Goal: Task Accomplishment & Management: Complete application form

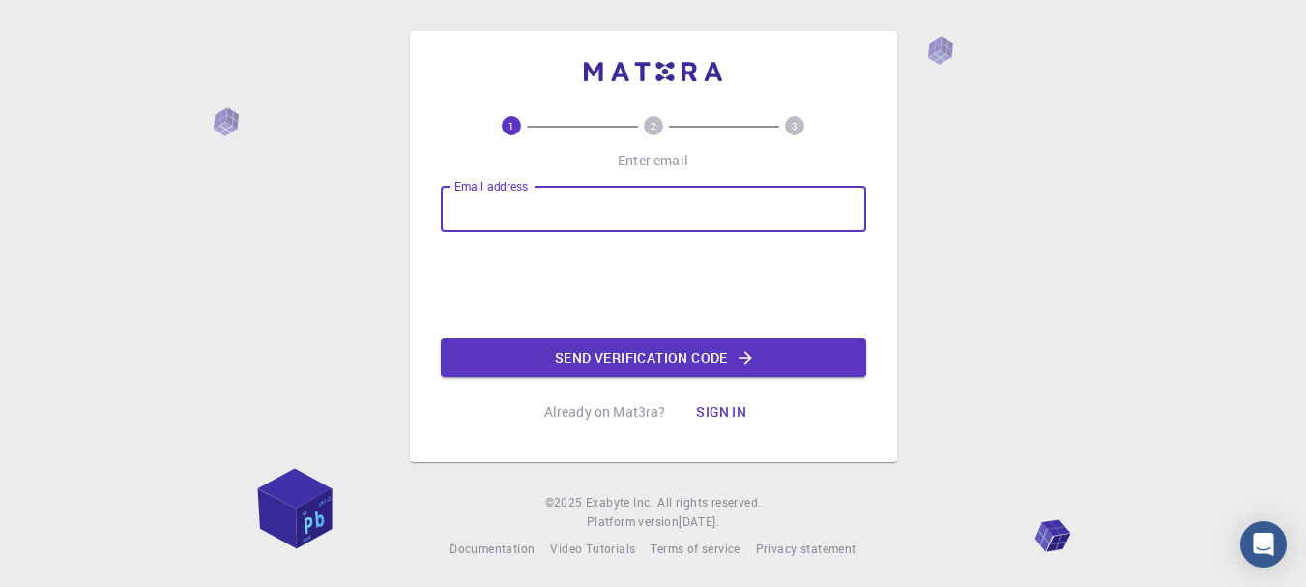
click at [630, 217] on input "Email address" at bounding box center [653, 209] width 425 height 46
type input "koussanstephane08@gmail.com"
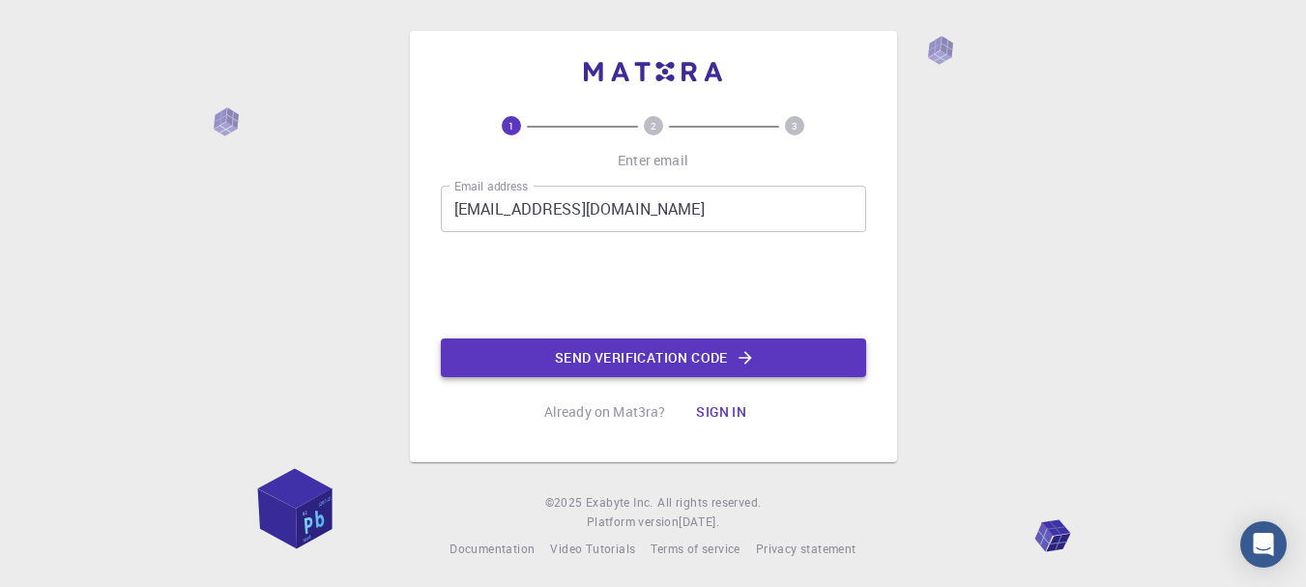
click at [594, 353] on button "Send verification code" at bounding box center [653, 357] width 425 height 39
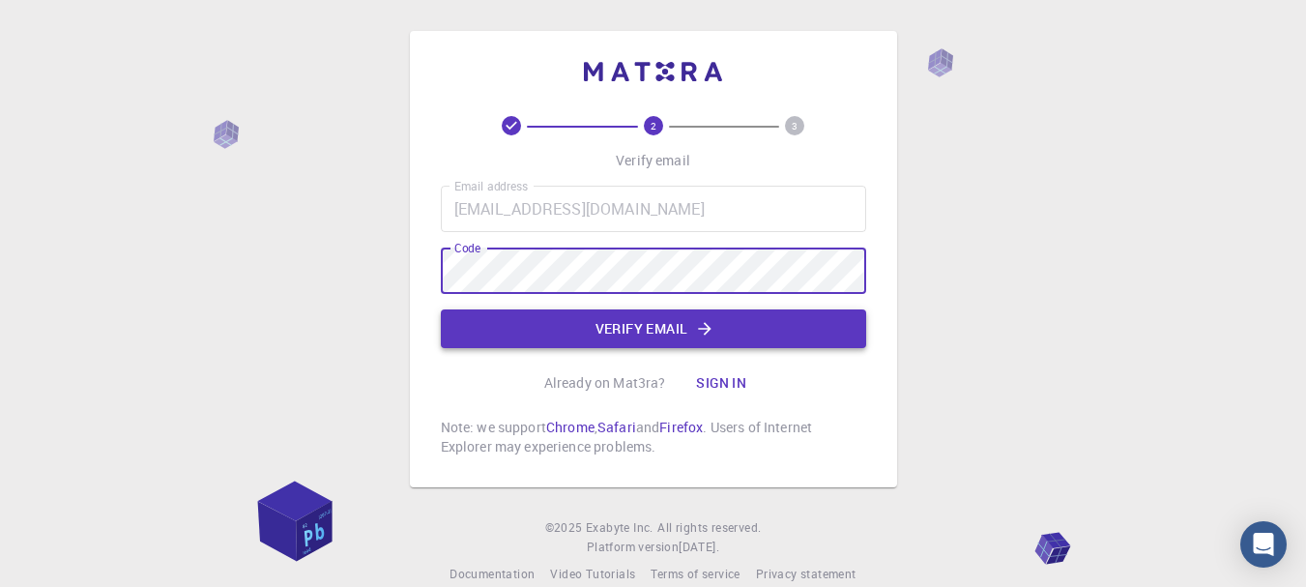
click at [564, 326] on button "Verify email" at bounding box center [653, 328] width 425 height 39
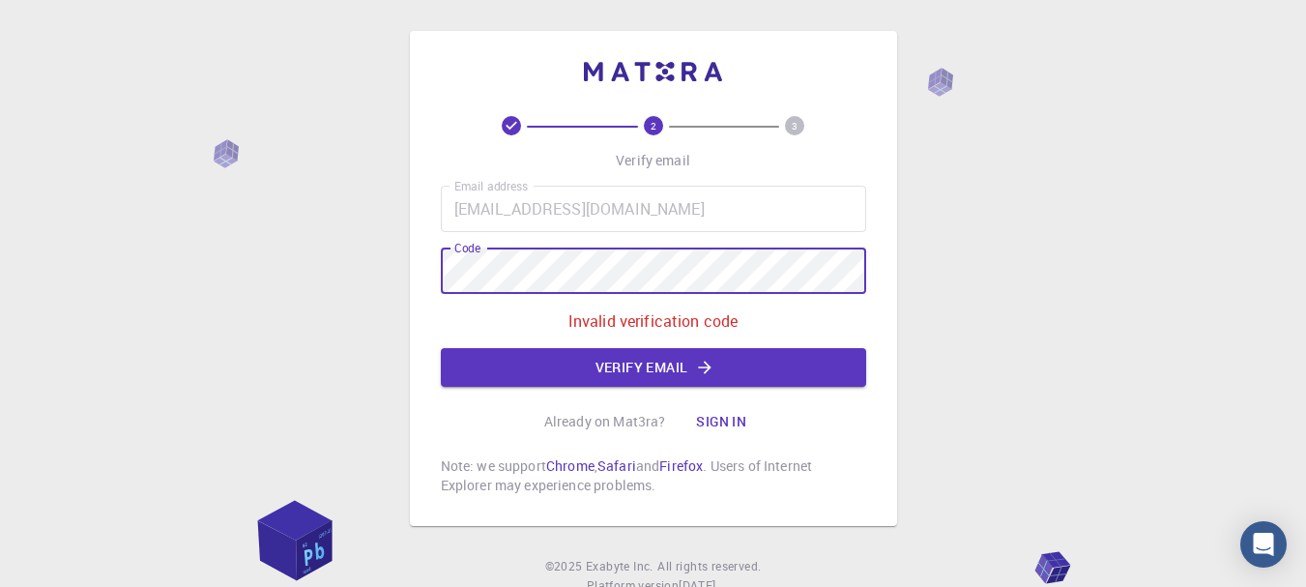
click at [326, 278] on div "2 3 Verify email Email address koussanstephane08@gmail.com Email address Code C…" at bounding box center [653, 327] width 1306 height 654
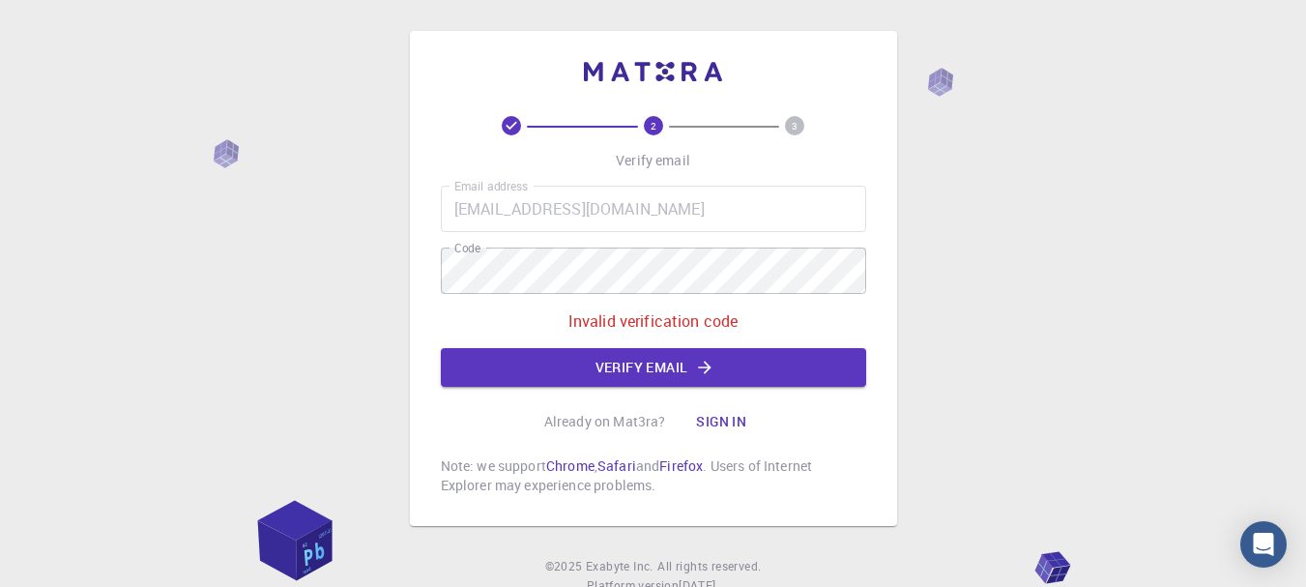
click at [1141, 350] on div "2 3 Verify email Email address koussanstephane08@gmail.com Email address Code C…" at bounding box center [653, 327] width 1306 height 654
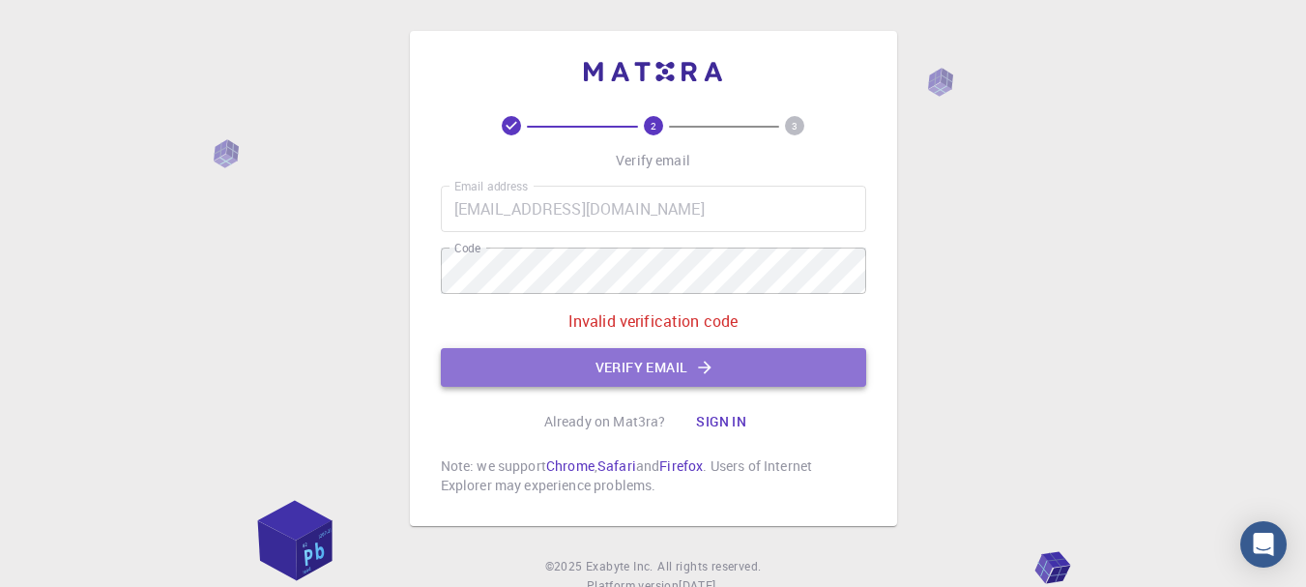
click at [702, 365] on icon "button" at bounding box center [704, 367] width 19 height 19
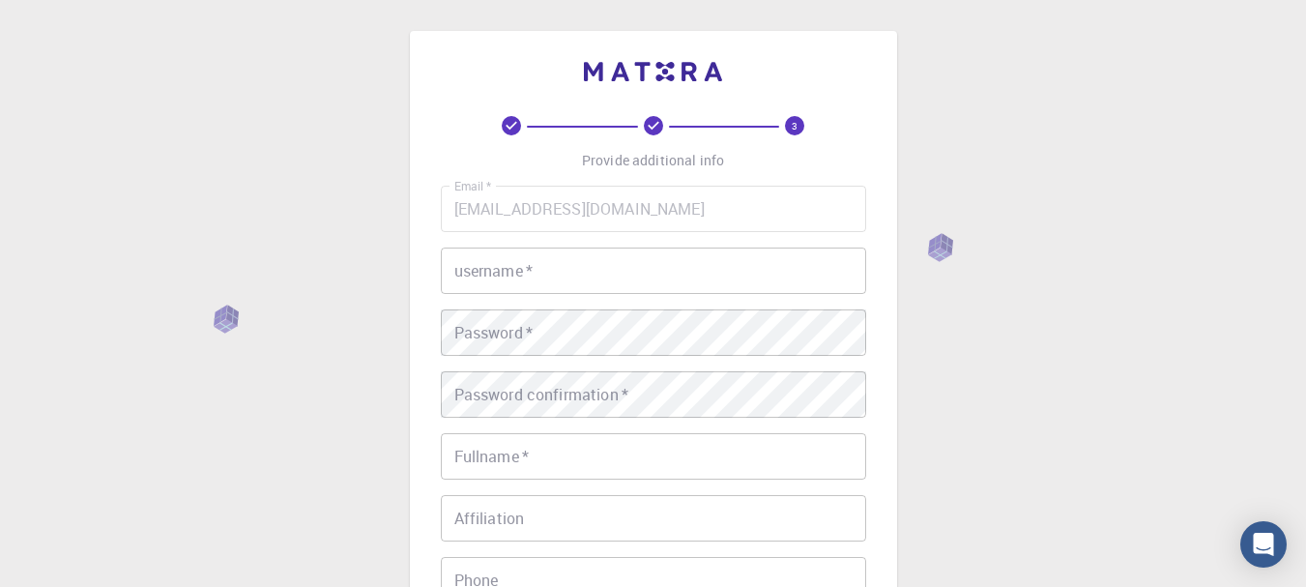
click at [659, 277] on input "username   *" at bounding box center [653, 271] width 425 height 46
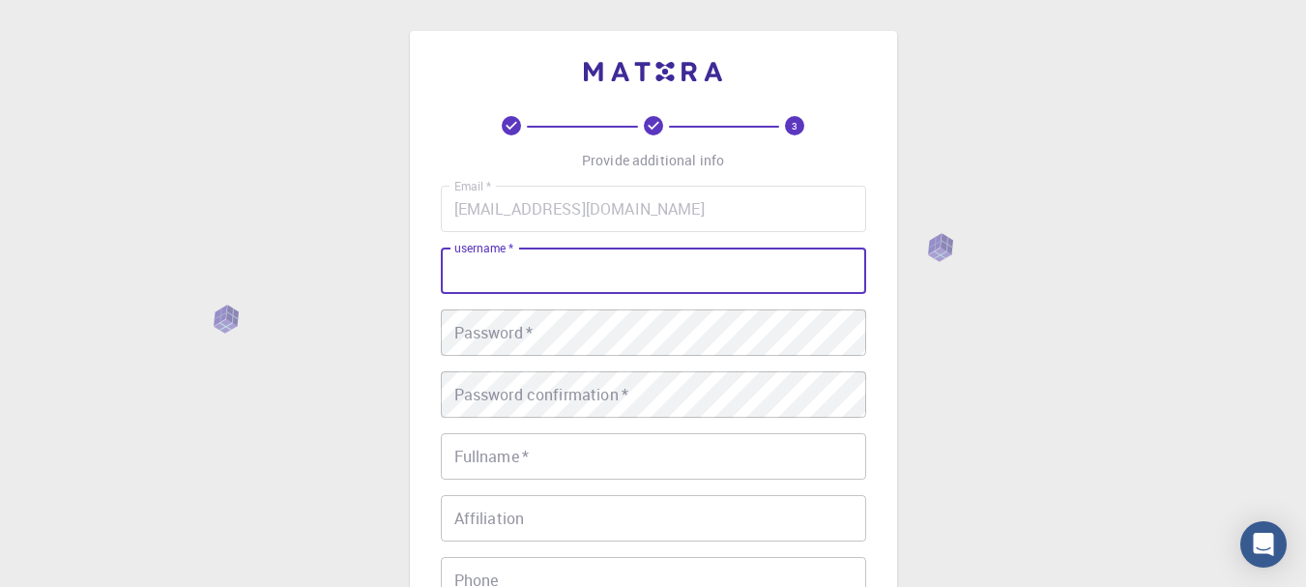
click at [659, 277] on input "username   *" at bounding box center [653, 271] width 425 height 46
type input "ALK"
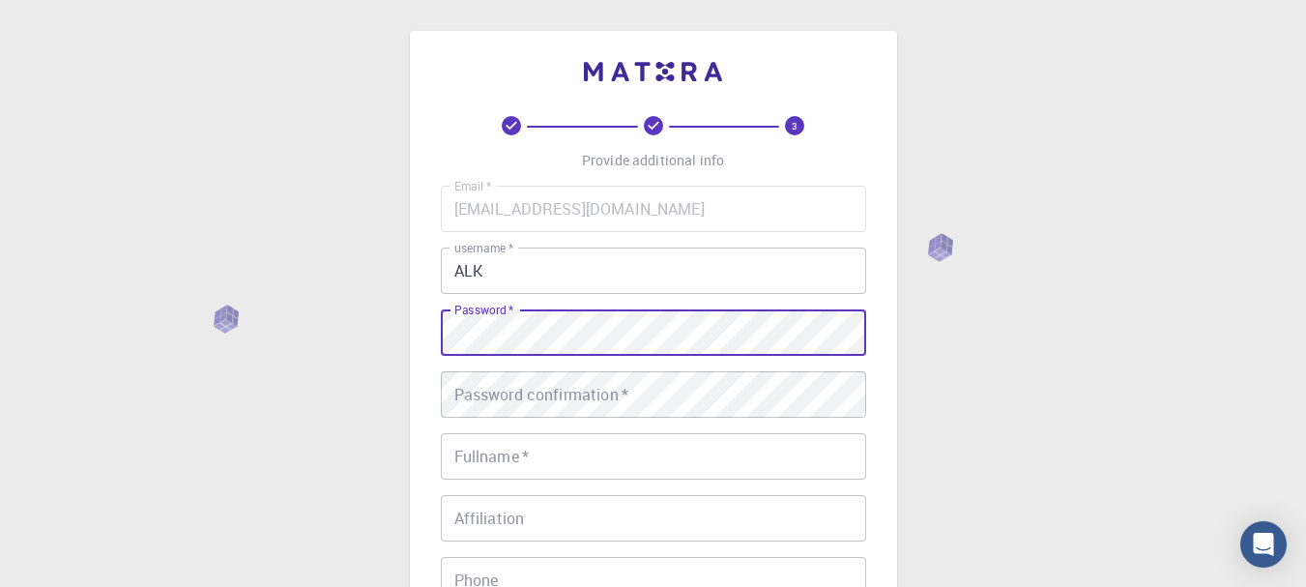
click at [542, 382] on div "Password confirmation   * Password confirmation   *" at bounding box center [653, 394] width 425 height 46
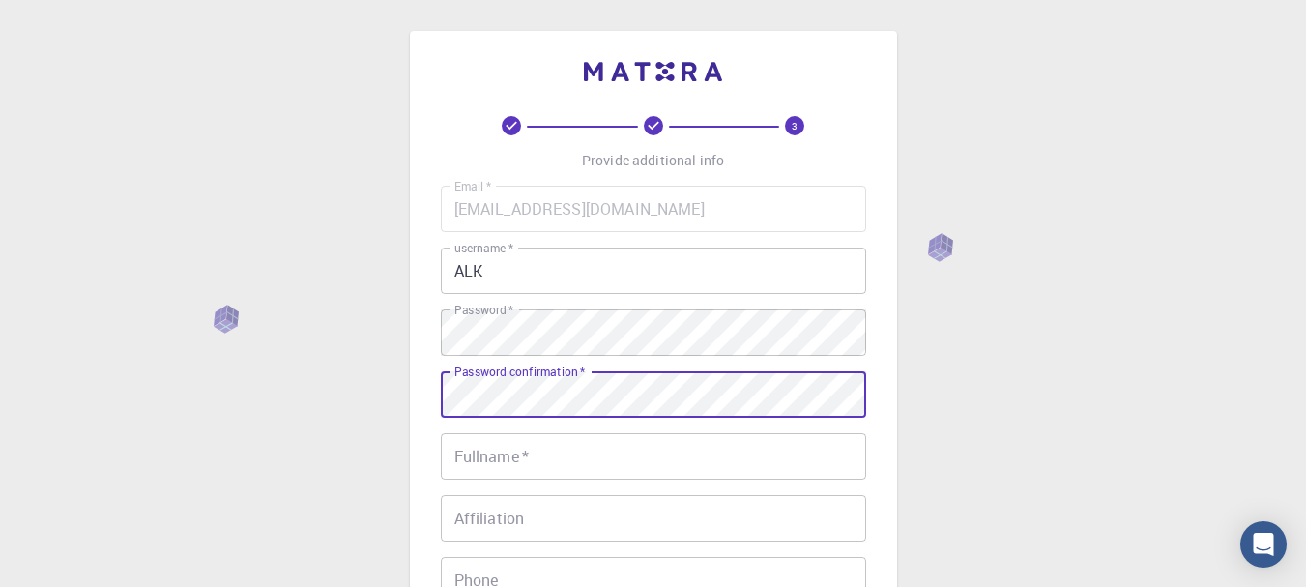
click at [522, 384] on div "Password confirmation   * Password confirmation   *" at bounding box center [653, 394] width 425 height 46
click at [258, 374] on div "3 Provide additional info Email   * koussanstephane08@gmail.com Email   * usern…" at bounding box center [653, 492] width 1306 height 984
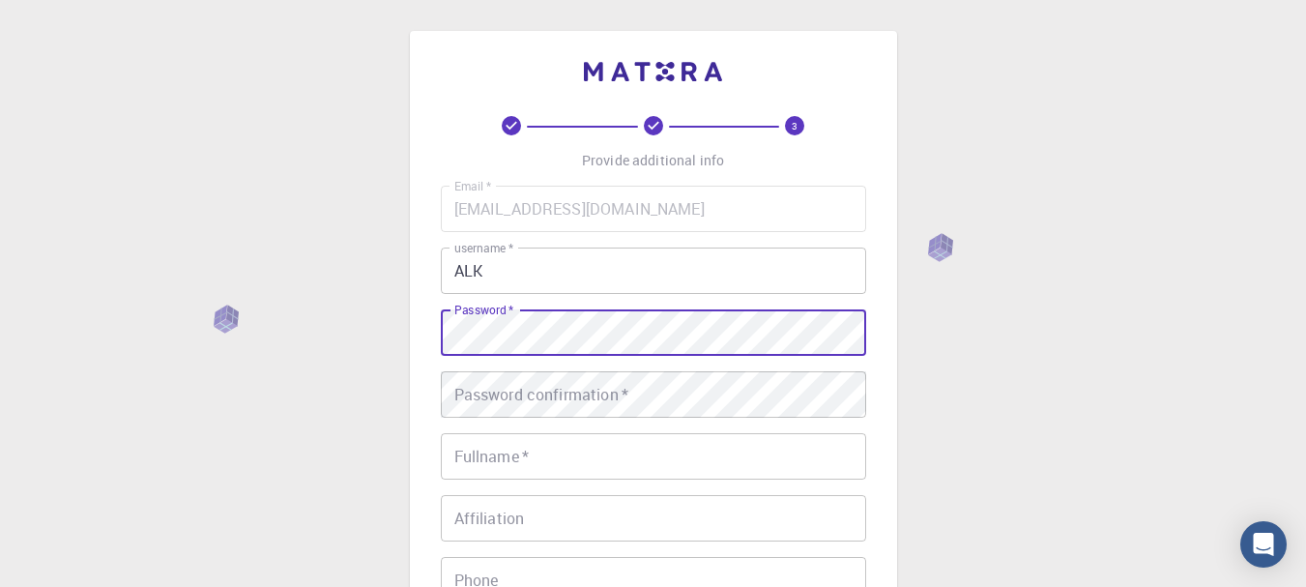
click at [74, 372] on div "3 Provide additional info Email   * koussanstephane08@gmail.com Email   * usern…" at bounding box center [653, 492] width 1306 height 984
click at [547, 456] on input "Fullname   *" at bounding box center [653, 456] width 425 height 46
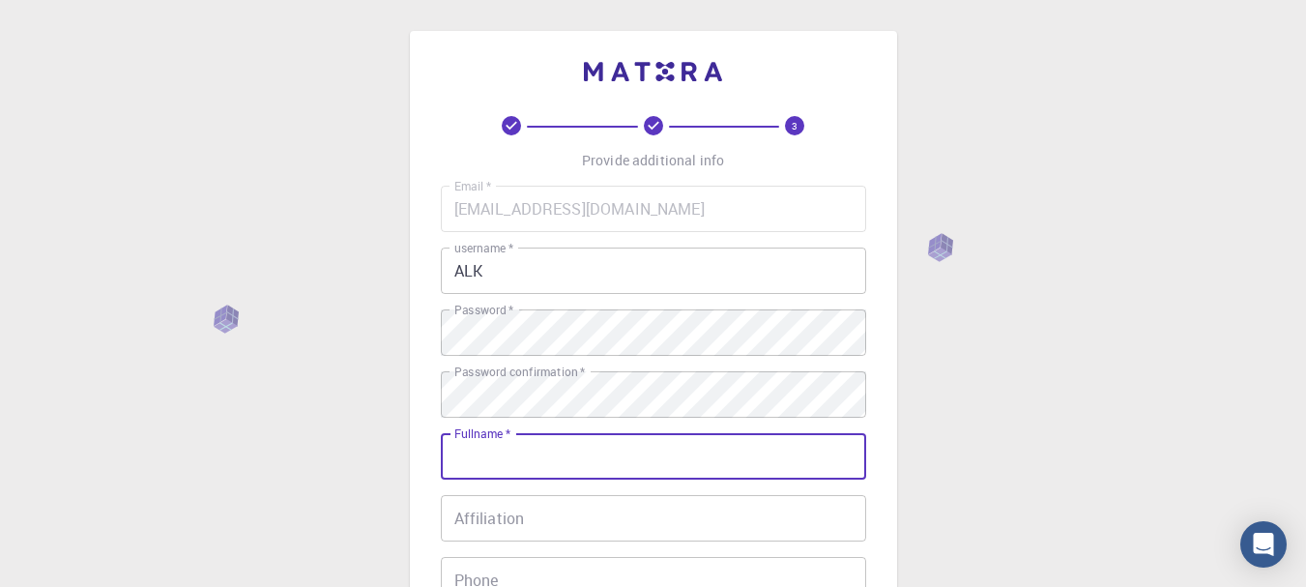
type input "[PERSON_NAME]"
type input "0768071584"
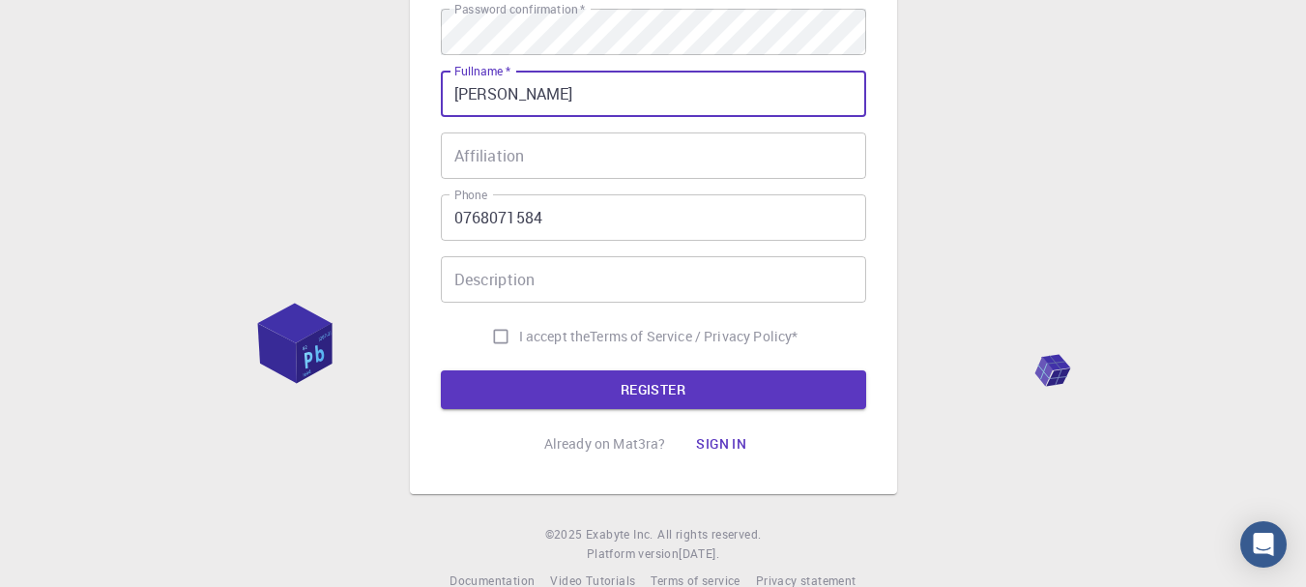
scroll to position [394, 0]
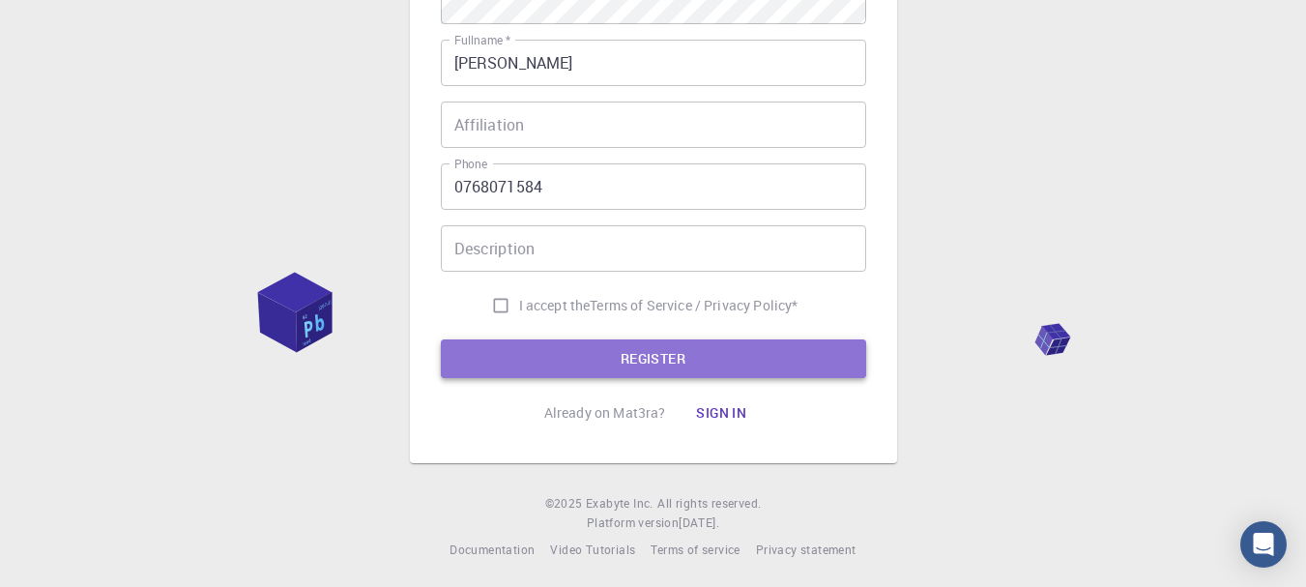
click at [521, 343] on button "REGISTER" at bounding box center [653, 358] width 425 height 39
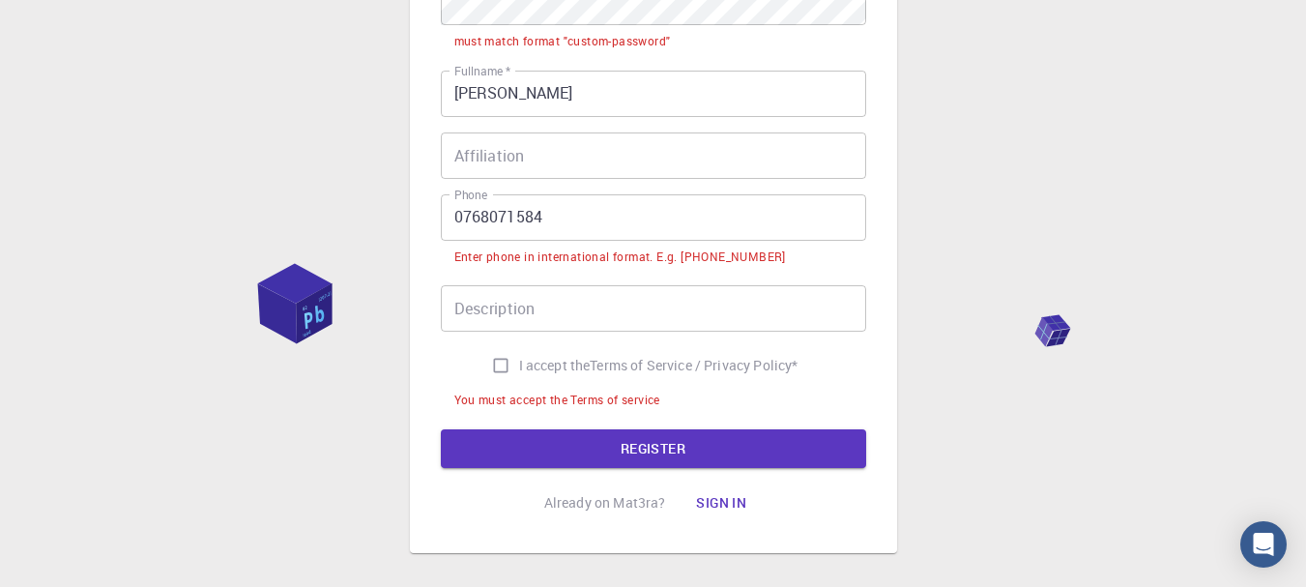
click at [490, 378] on input "I accept the Terms of Service / Privacy Policy *" at bounding box center [501, 365] width 37 height 37
checkbox input "true"
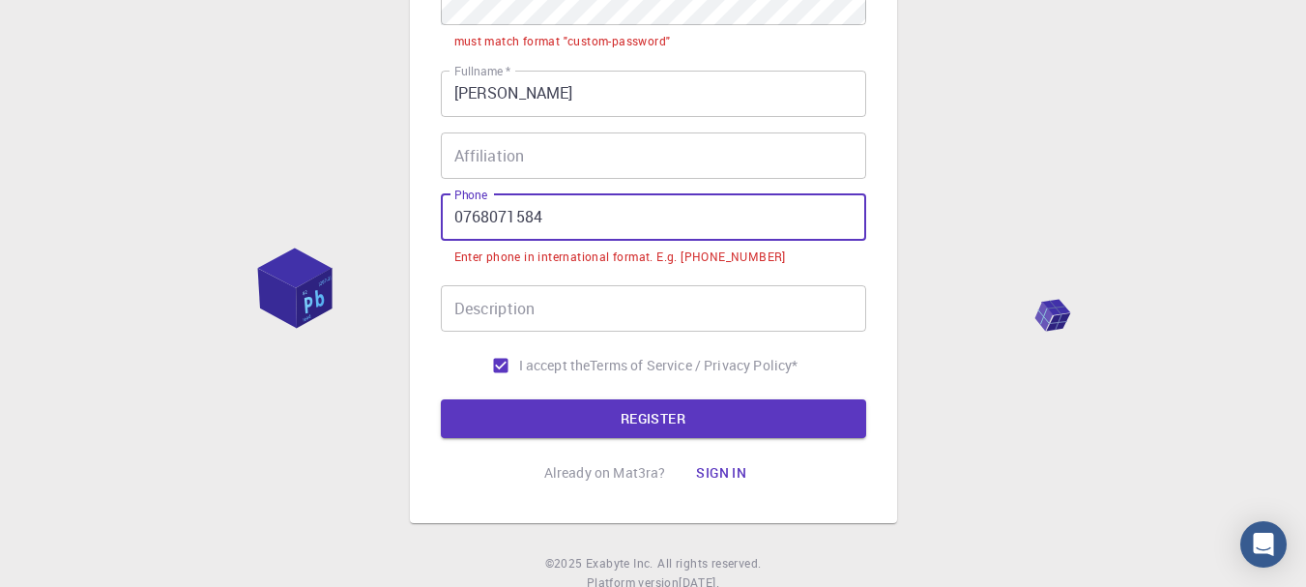
click at [454, 215] on input "0768071584" at bounding box center [653, 217] width 425 height 46
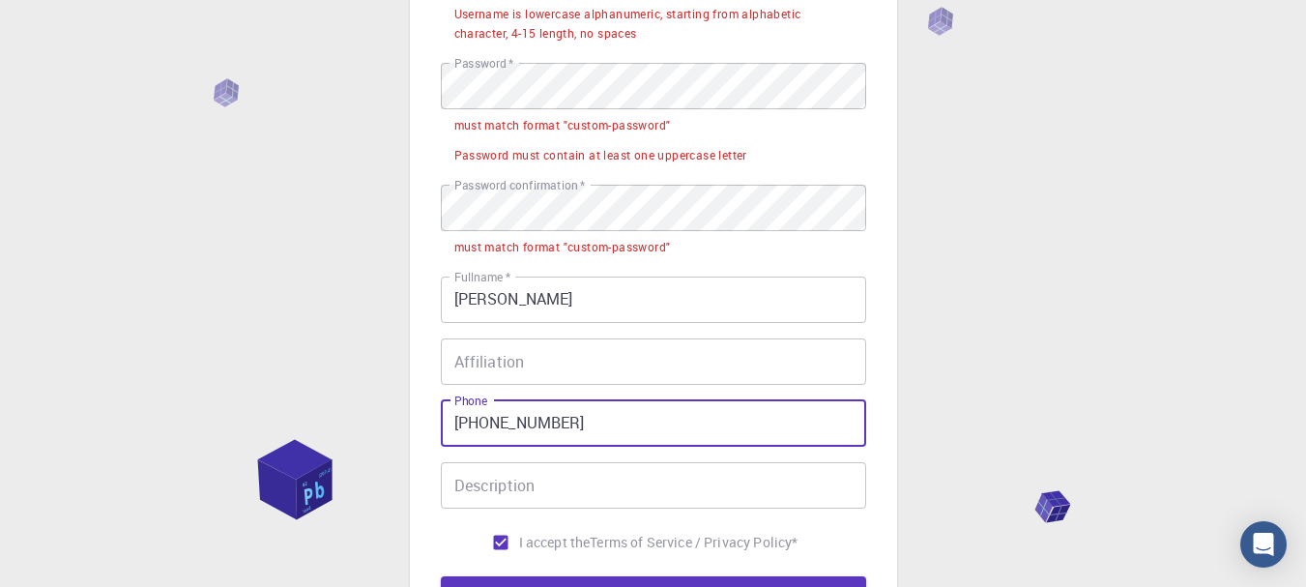
scroll to position [295, 0]
type input "+2250768071584"
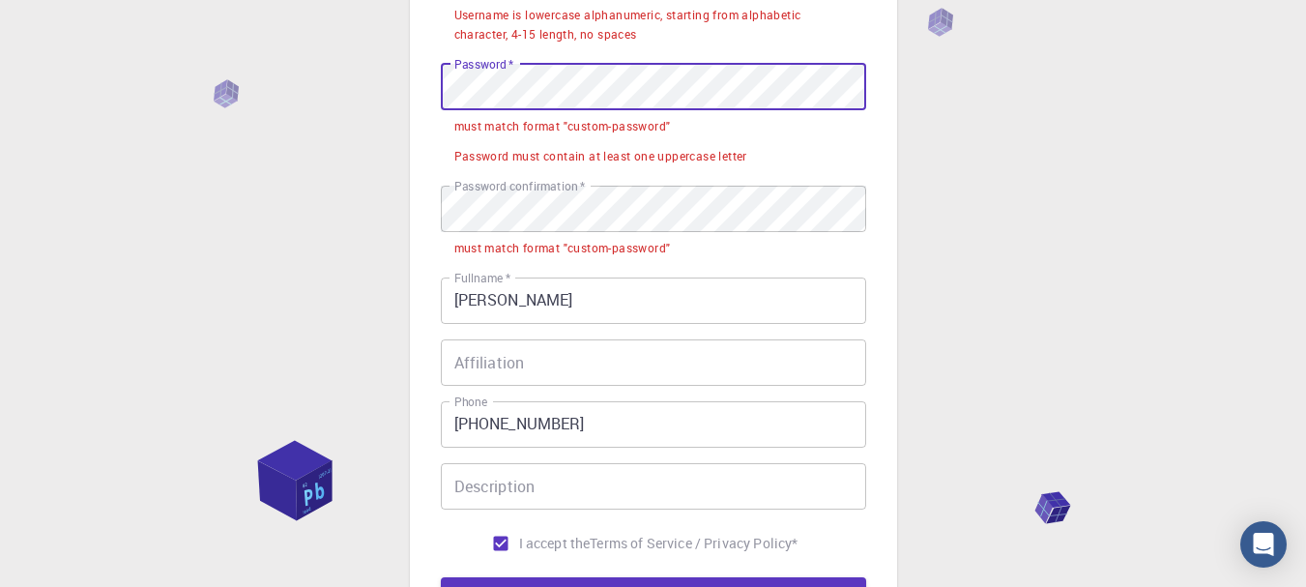
click at [271, 102] on div "3 Provide additional info Email   * koussanstephane08@gmail.com Email   * usern…" at bounding box center [653, 266] width 1306 height 1123
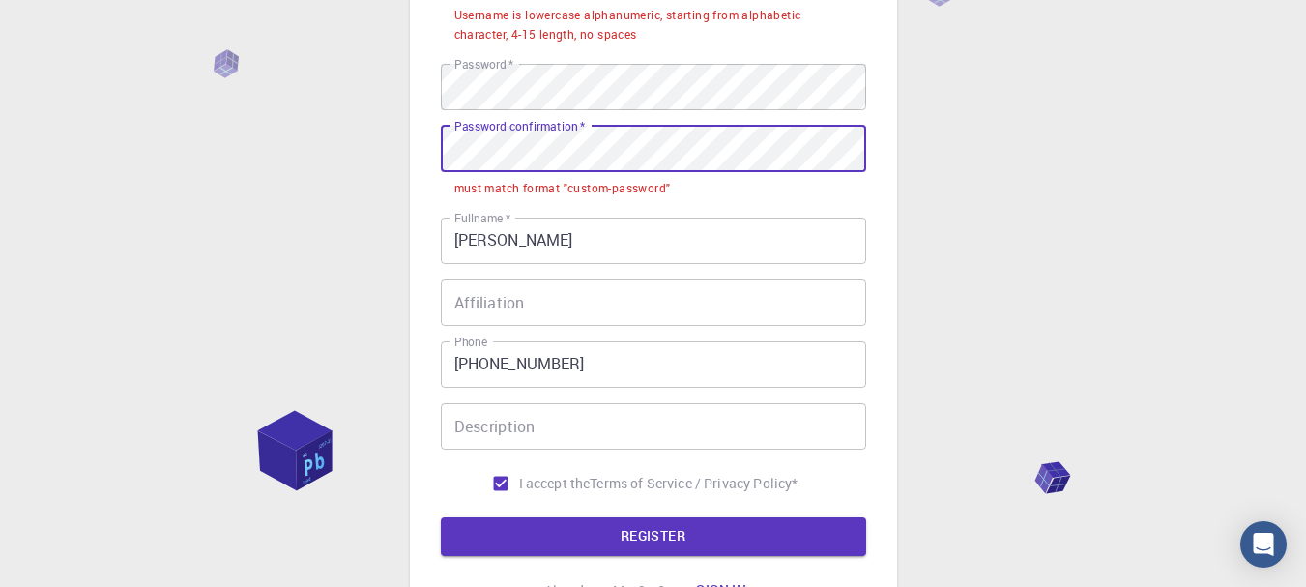
click at [367, 141] on div "3 Provide additional info Email   * koussanstephane08@gmail.com Email   * usern…" at bounding box center [653, 236] width 1306 height 1063
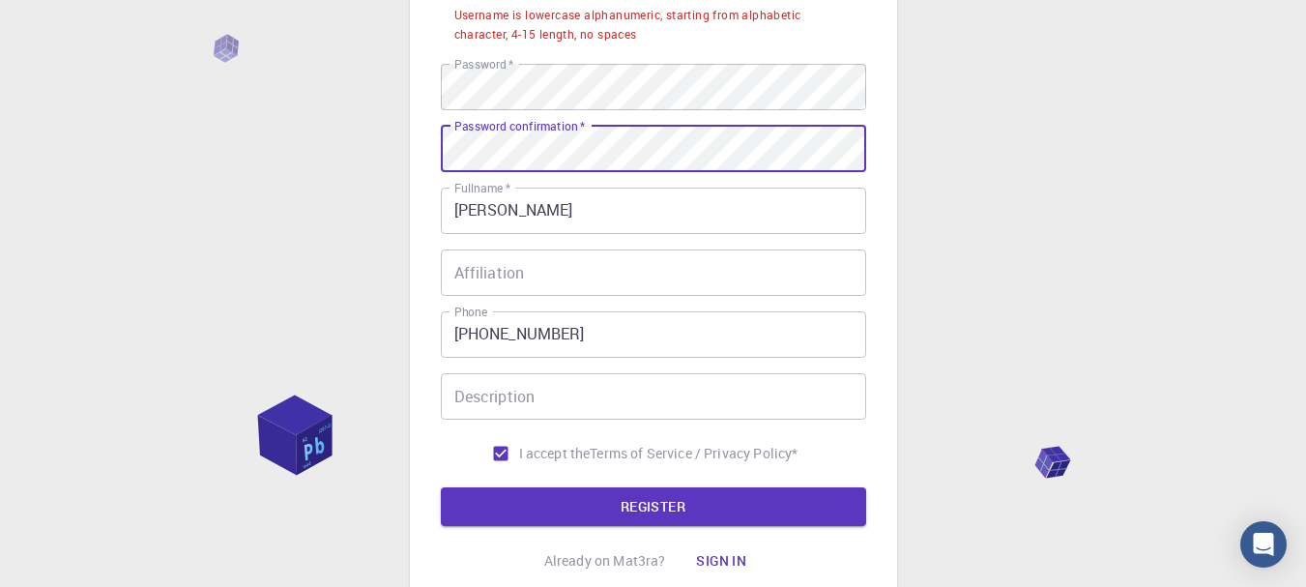
click at [484, 341] on input "+2250768071584" at bounding box center [653, 334] width 425 height 46
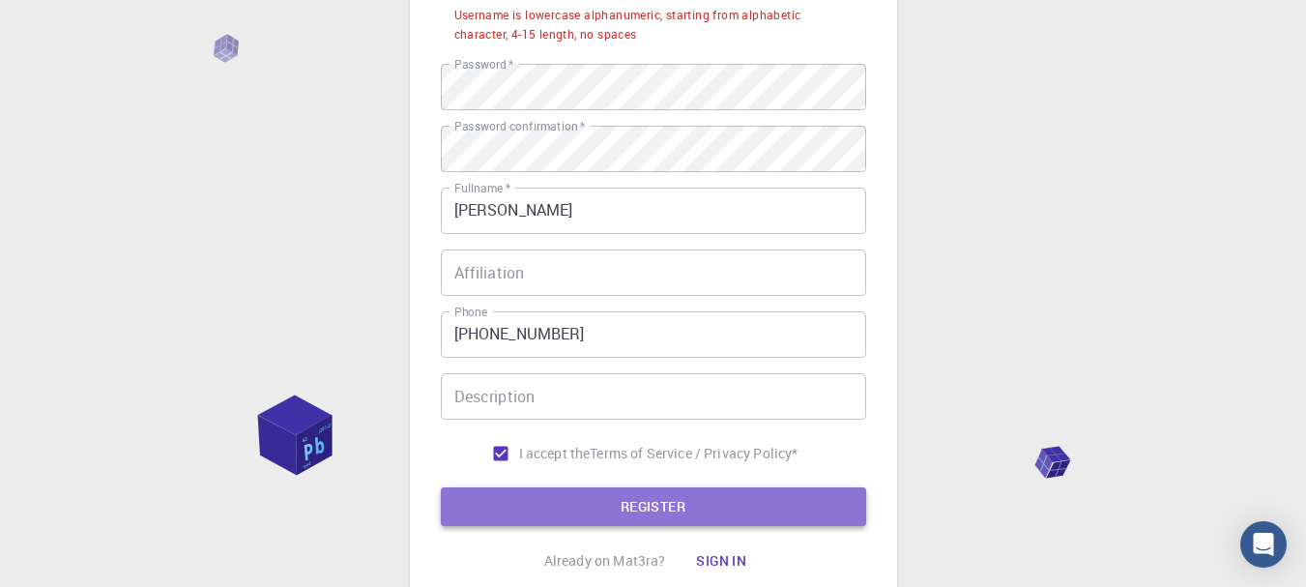
click at [496, 517] on button "REGISTER" at bounding box center [653, 506] width 425 height 39
click at [535, 510] on button "REGISTER" at bounding box center [653, 506] width 425 height 39
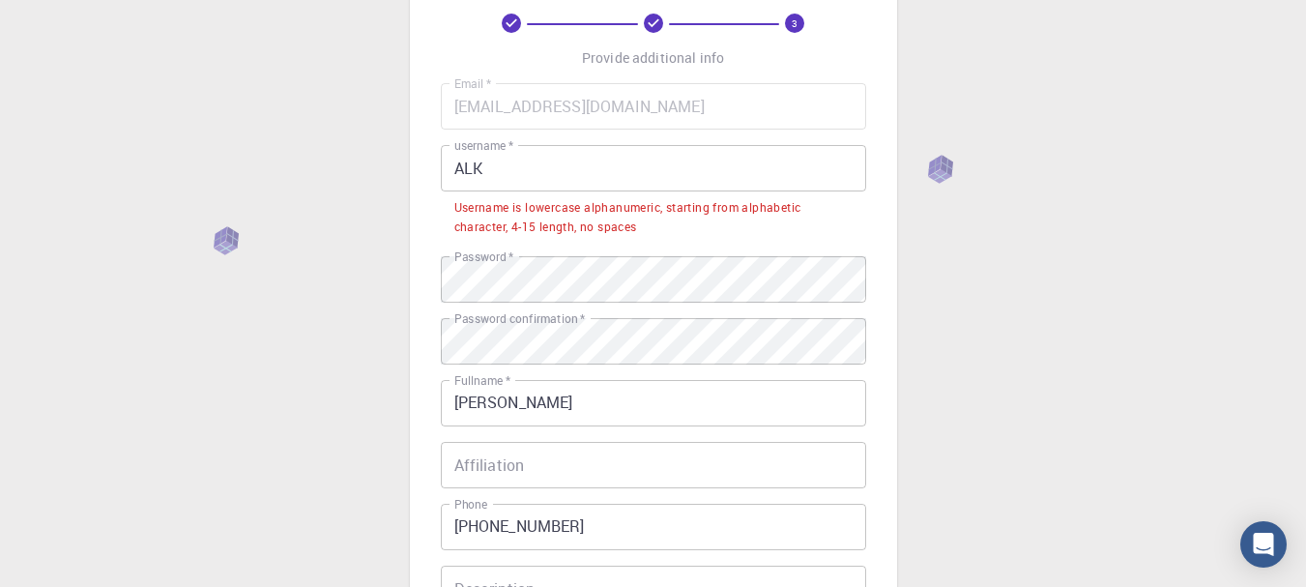
scroll to position [102, 0]
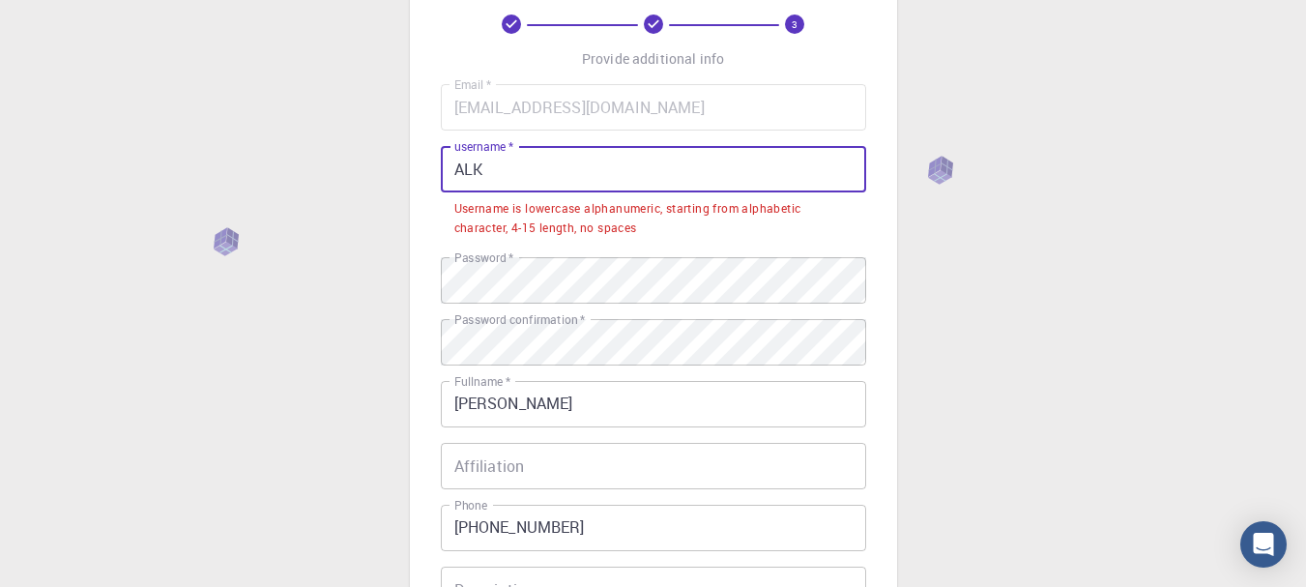
click at [504, 173] on input "ALK" at bounding box center [653, 169] width 425 height 46
drag, startPoint x: 504, startPoint y: 173, endPoint x: 490, endPoint y: 184, distance: 17.2
click at [490, 184] on input "ALK" at bounding box center [653, 169] width 425 height 46
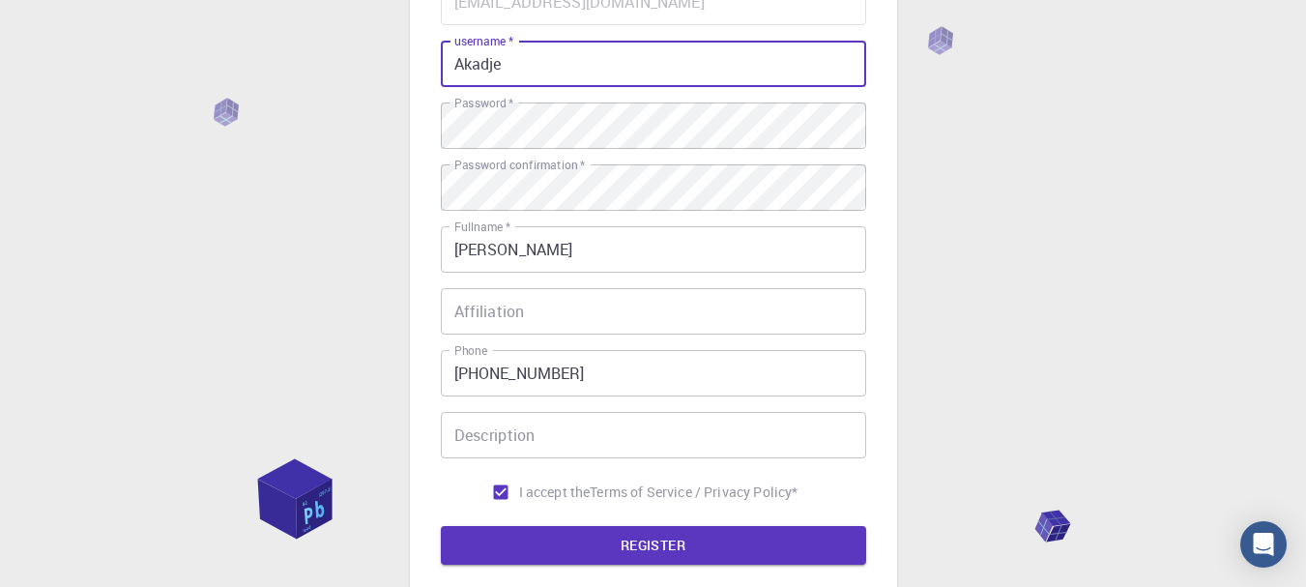
scroll to position [397, 0]
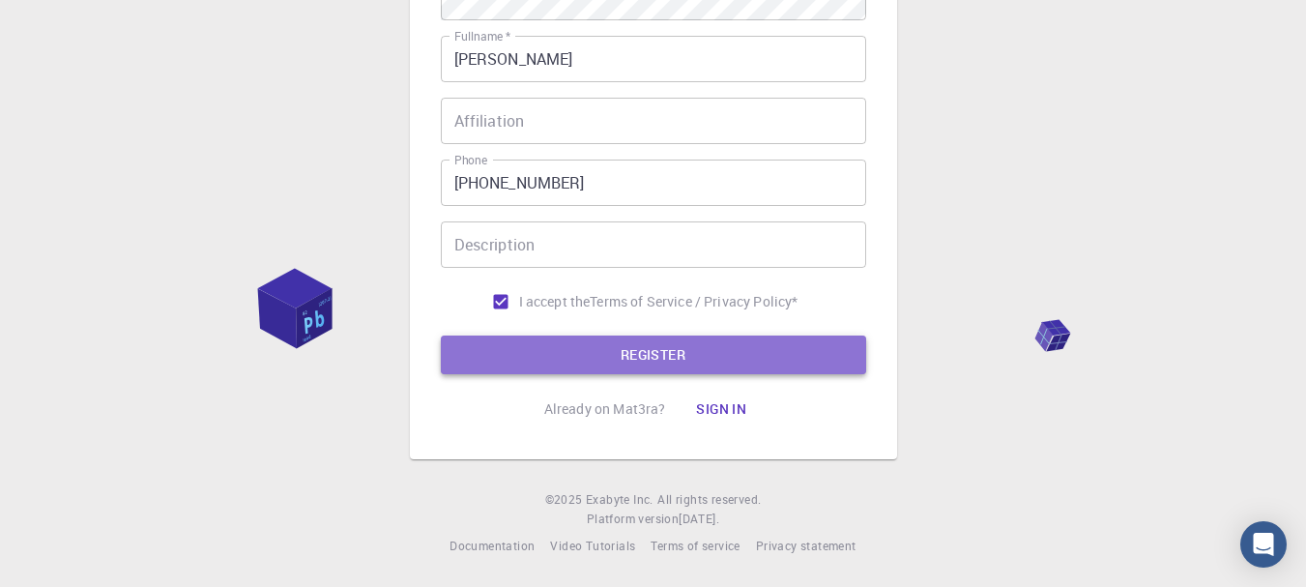
click at [590, 362] on button "REGISTER" at bounding box center [653, 355] width 425 height 39
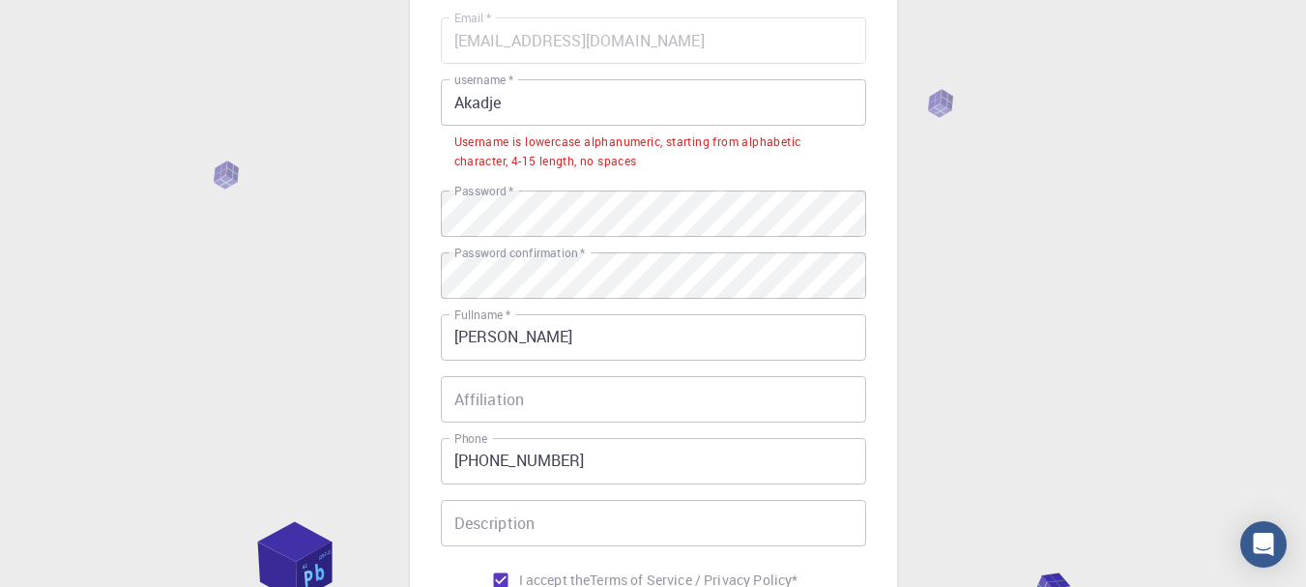
scroll to position [143, 0]
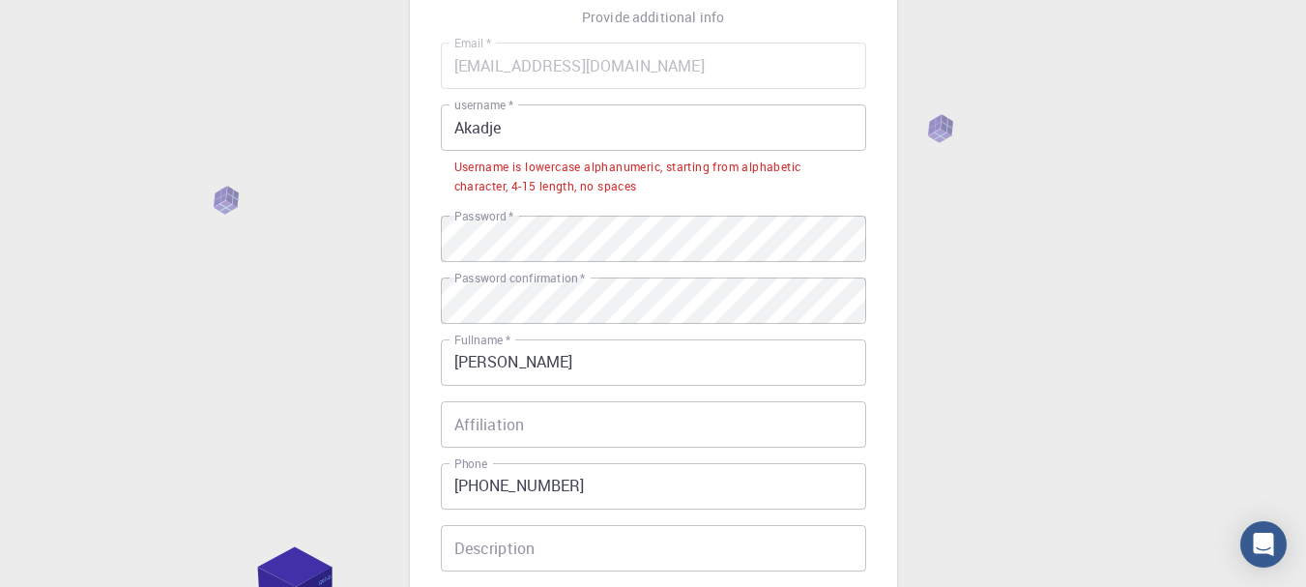
click at [552, 137] on input "Akadje" at bounding box center [653, 127] width 425 height 46
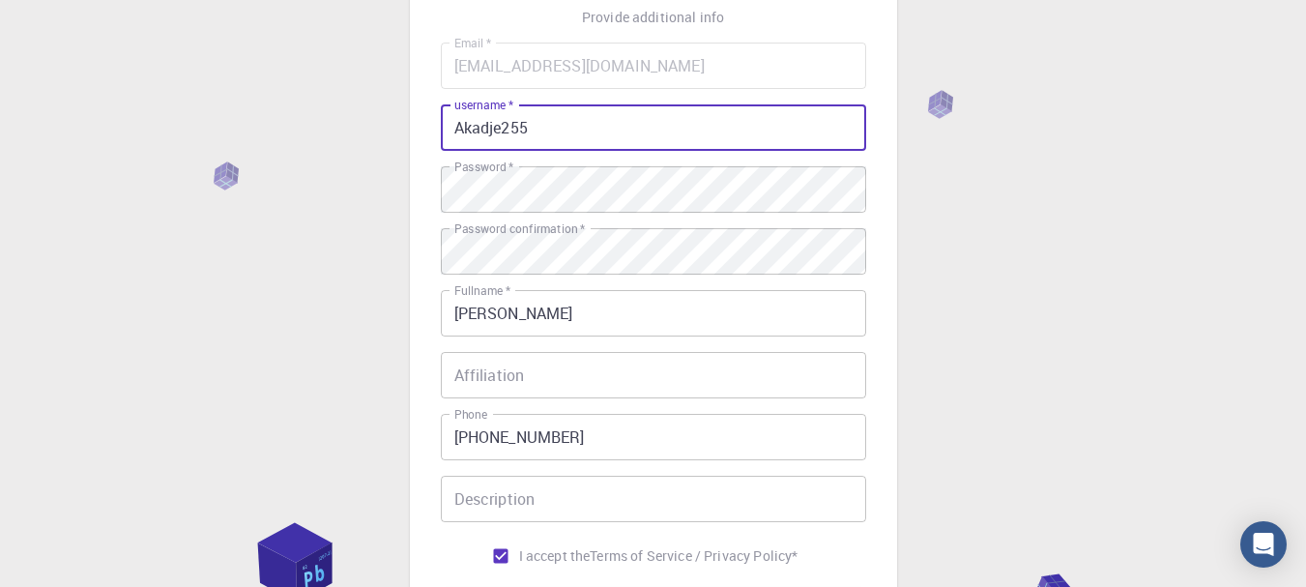
scroll to position [397, 0]
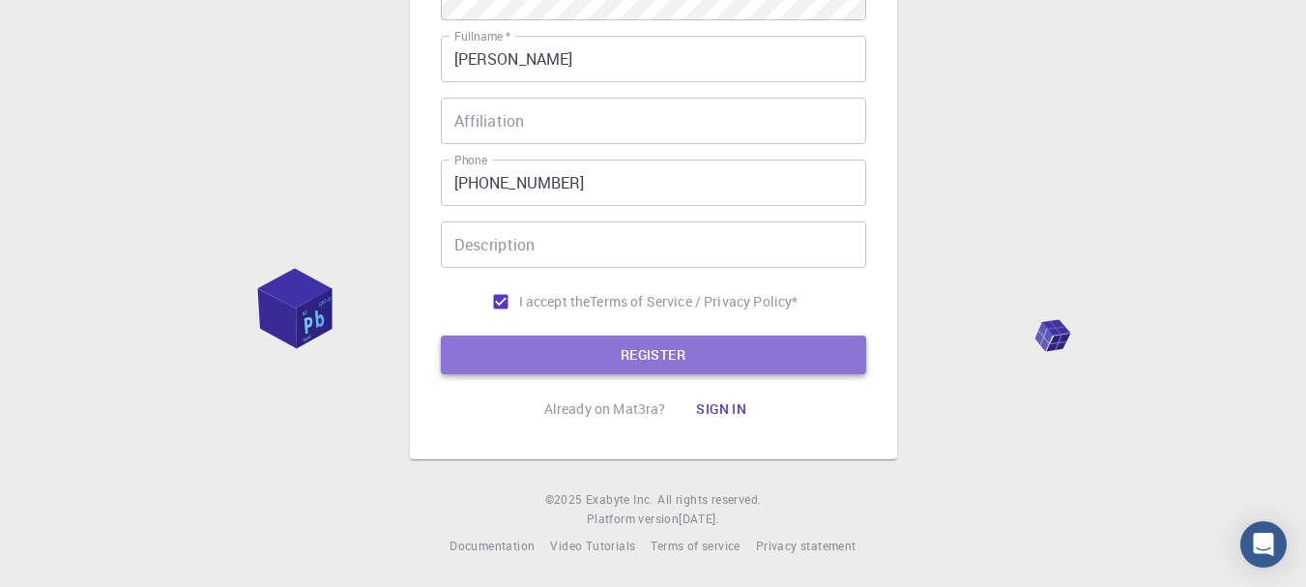
click at [593, 349] on button "REGISTER" at bounding box center [653, 355] width 425 height 39
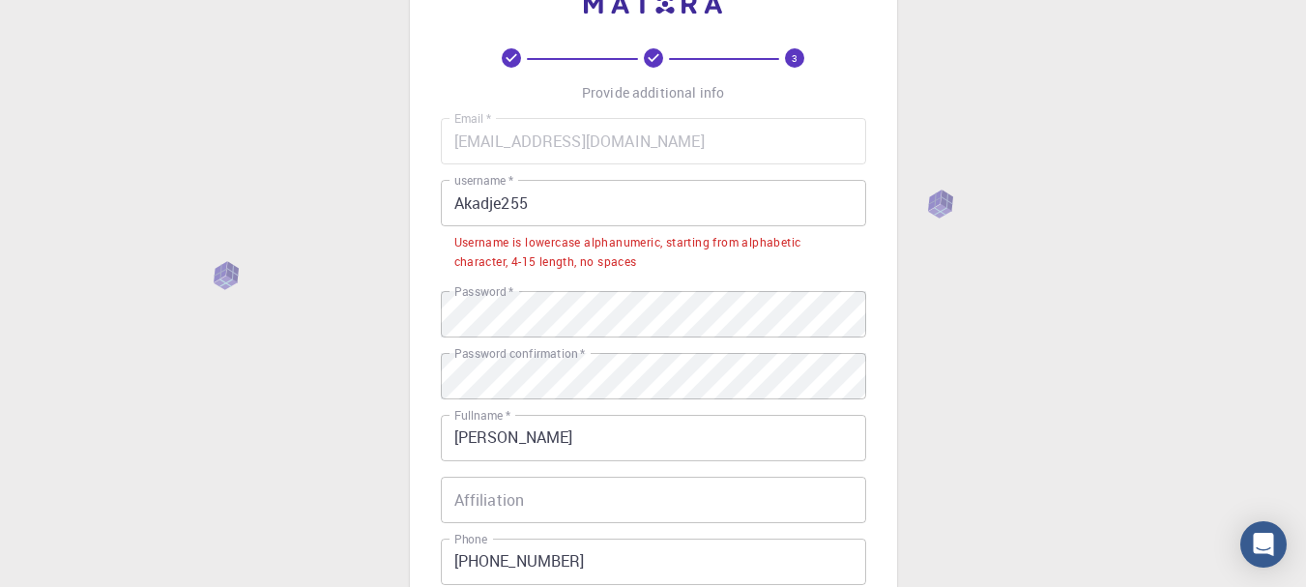
scroll to position [59, 0]
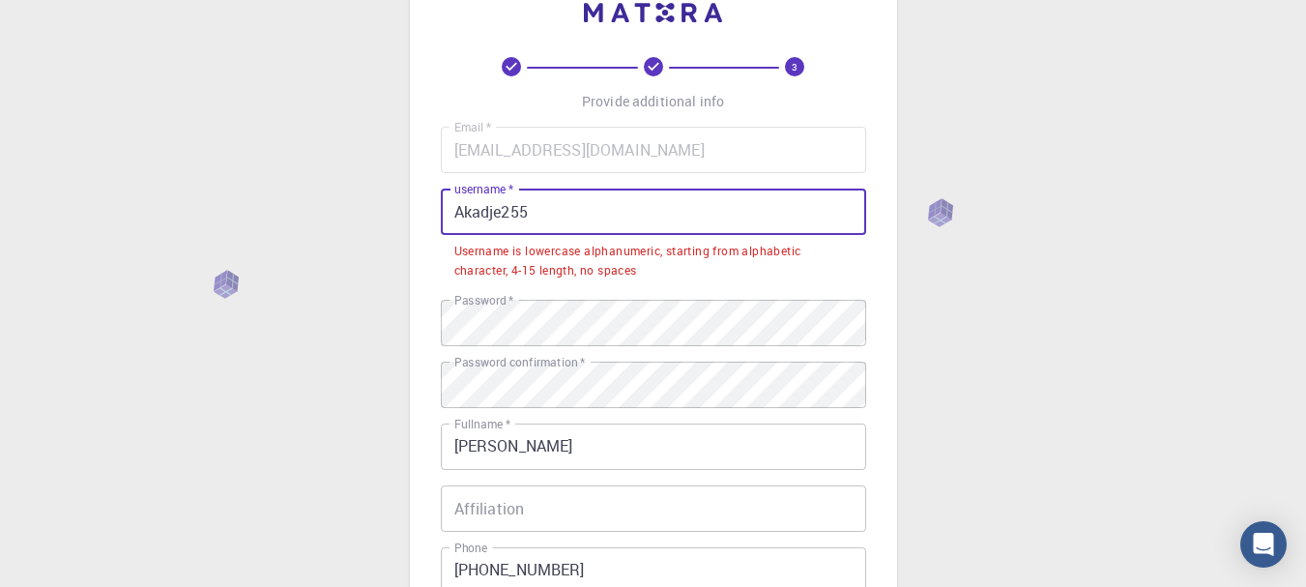
click at [503, 220] on input "Akadje255" at bounding box center [653, 212] width 425 height 46
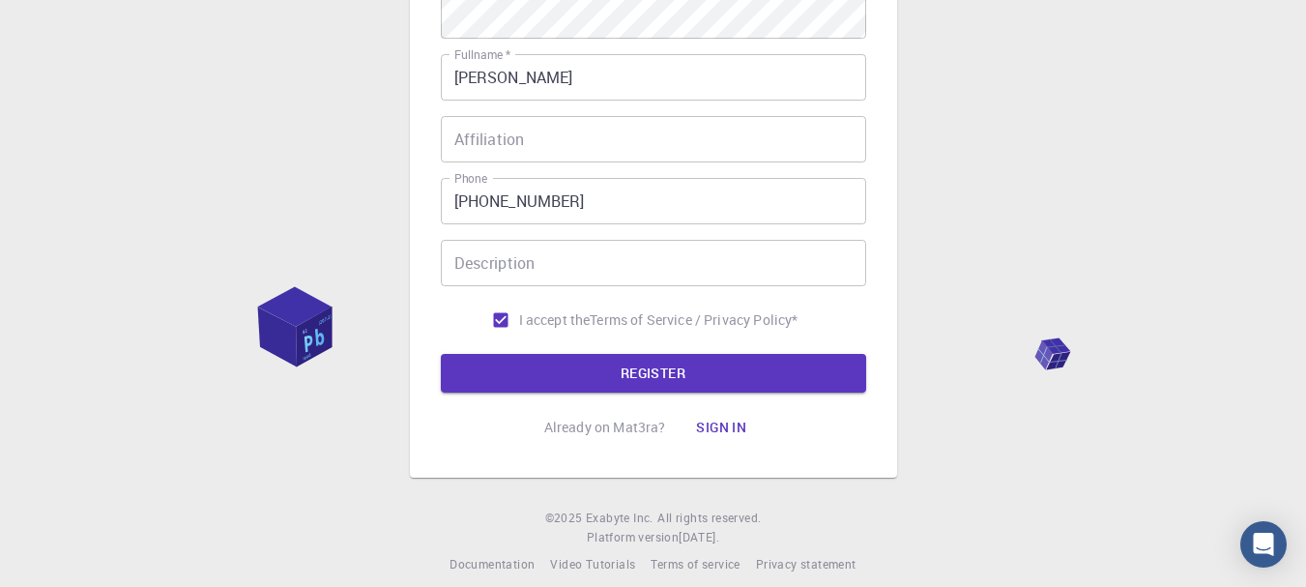
scroll to position [397, 0]
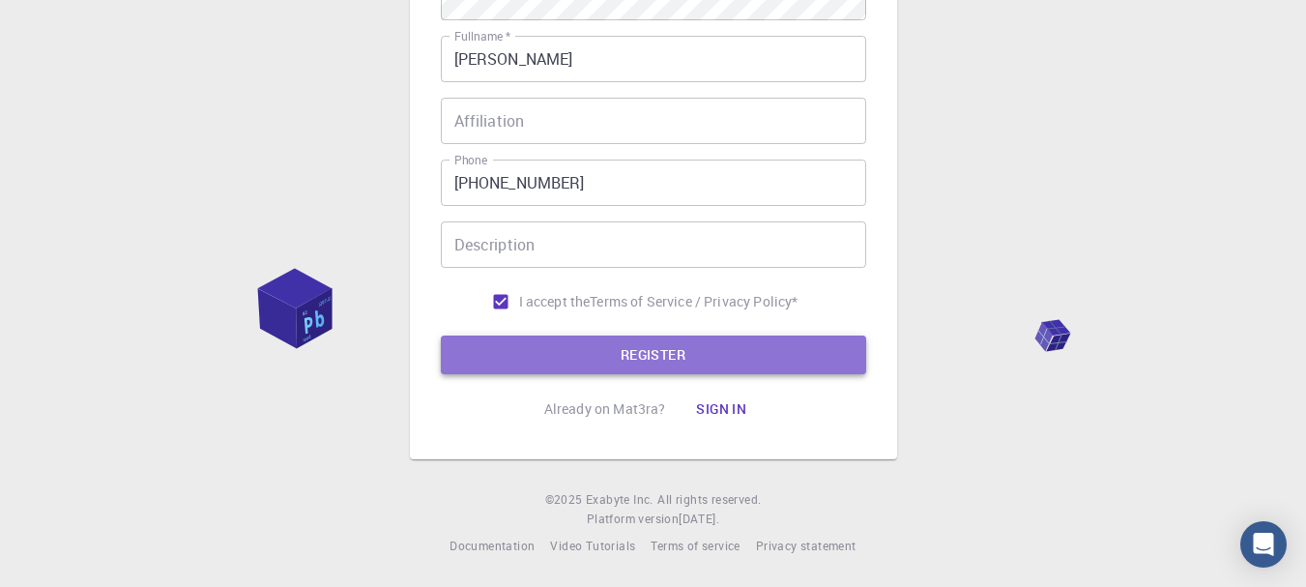
click at [553, 360] on button "REGISTER" at bounding box center [653, 355] width 425 height 39
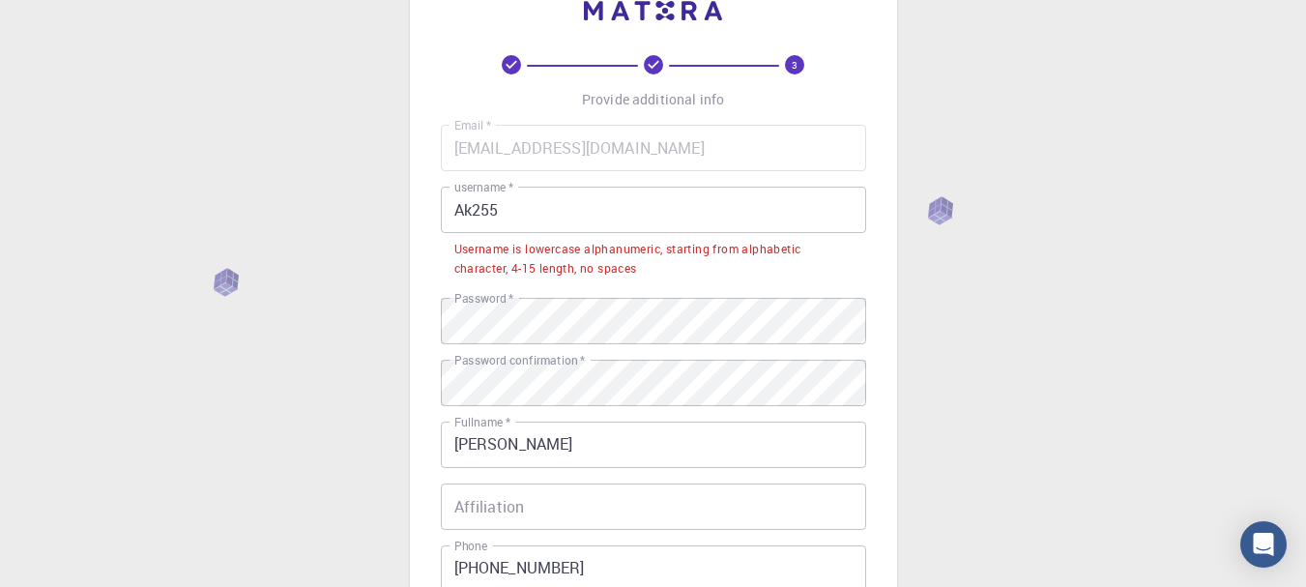
scroll to position [0, 0]
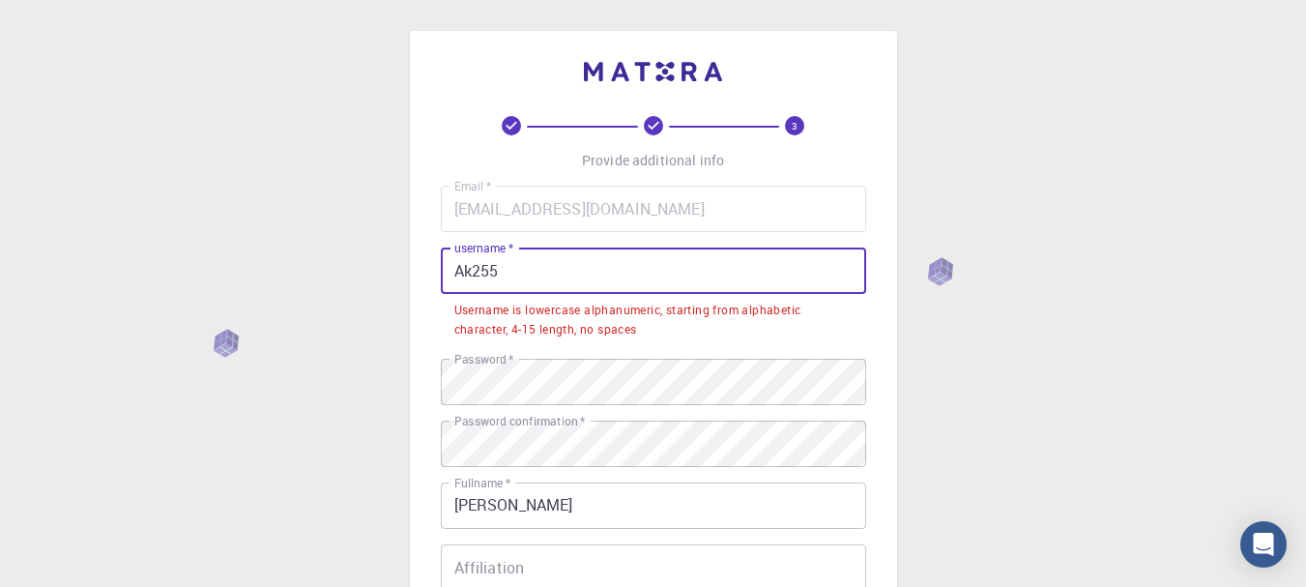
drag, startPoint x: 453, startPoint y: 271, endPoint x: 473, endPoint y: 270, distance: 20.3
click at [473, 270] on input "Ak255" at bounding box center [653, 271] width 425 height 46
click at [488, 270] on input "Ak255" at bounding box center [653, 271] width 425 height 46
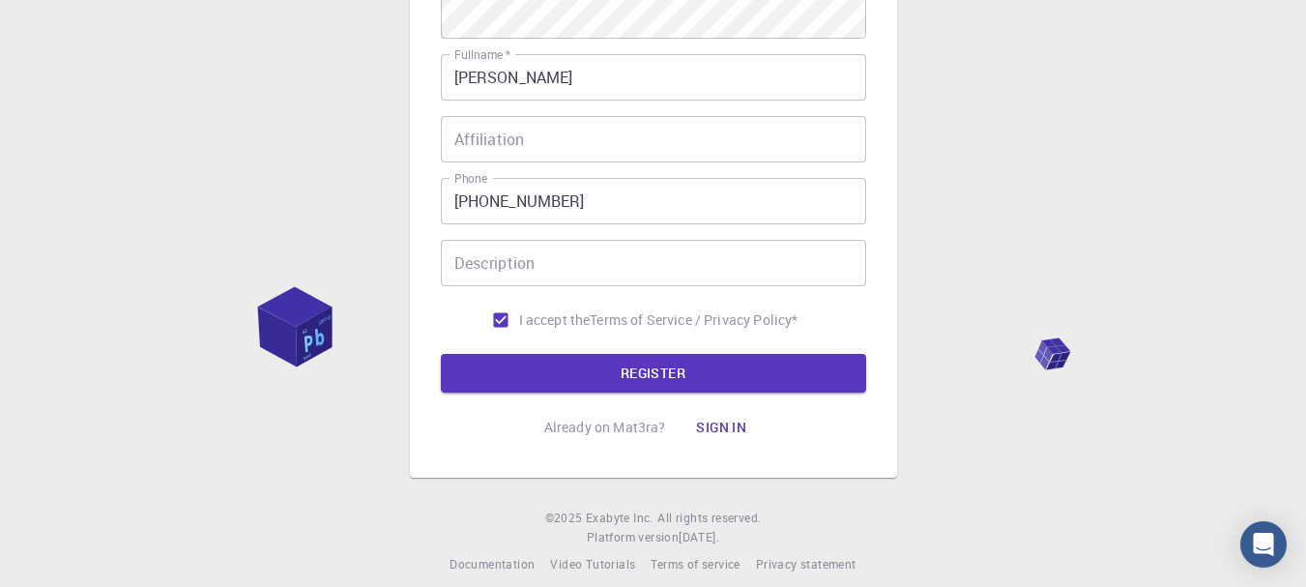
scroll to position [397, 0]
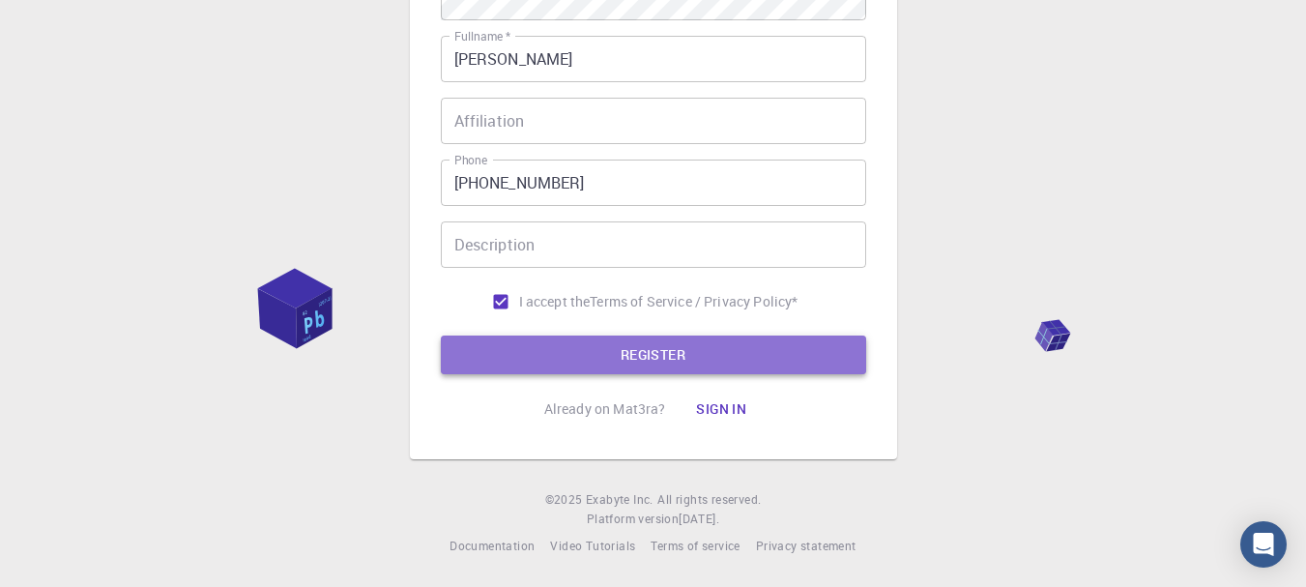
click at [544, 354] on button "REGISTER" at bounding box center [653, 355] width 425 height 39
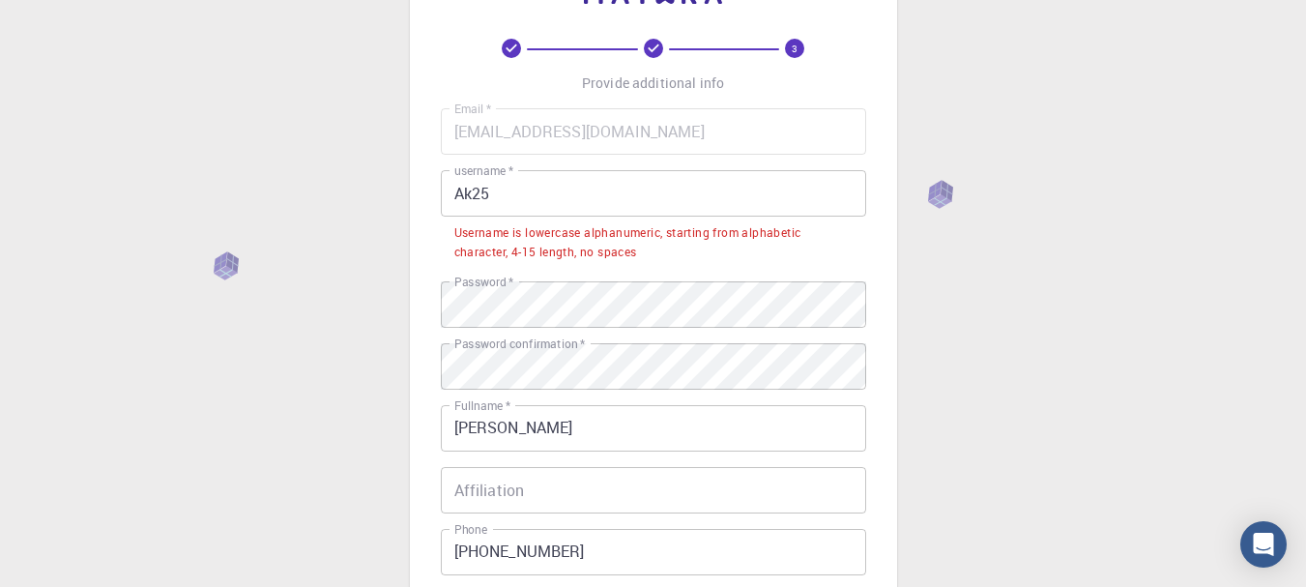
scroll to position [72, 0]
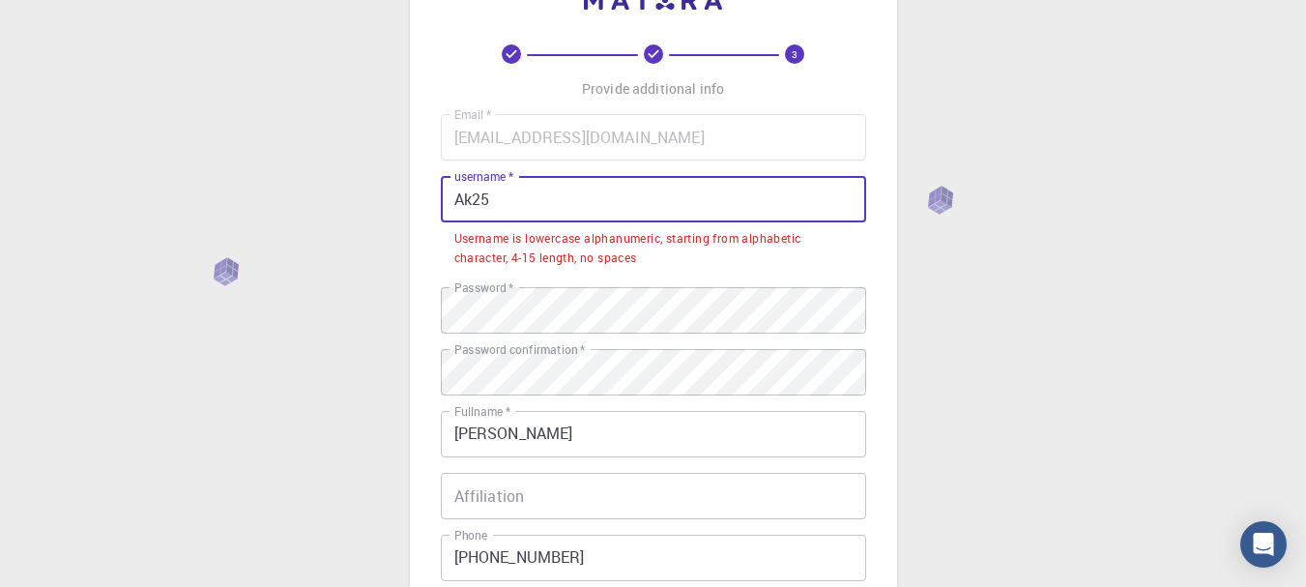
drag, startPoint x: 528, startPoint y: 208, endPoint x: 117, endPoint y: 85, distance: 428.9
click at [117, 85] on div "3 Provide additional info Email   * koussanstephane08@gmail.com Email   * usern…" at bounding box center [653, 445] width 1306 height 1034
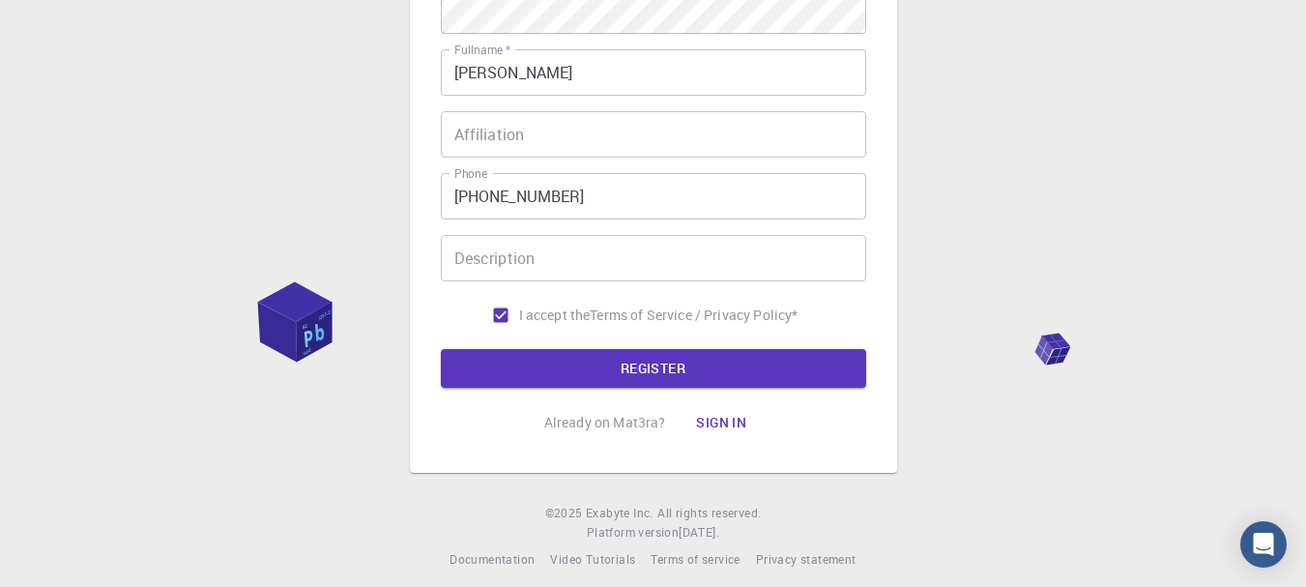
scroll to position [397, 0]
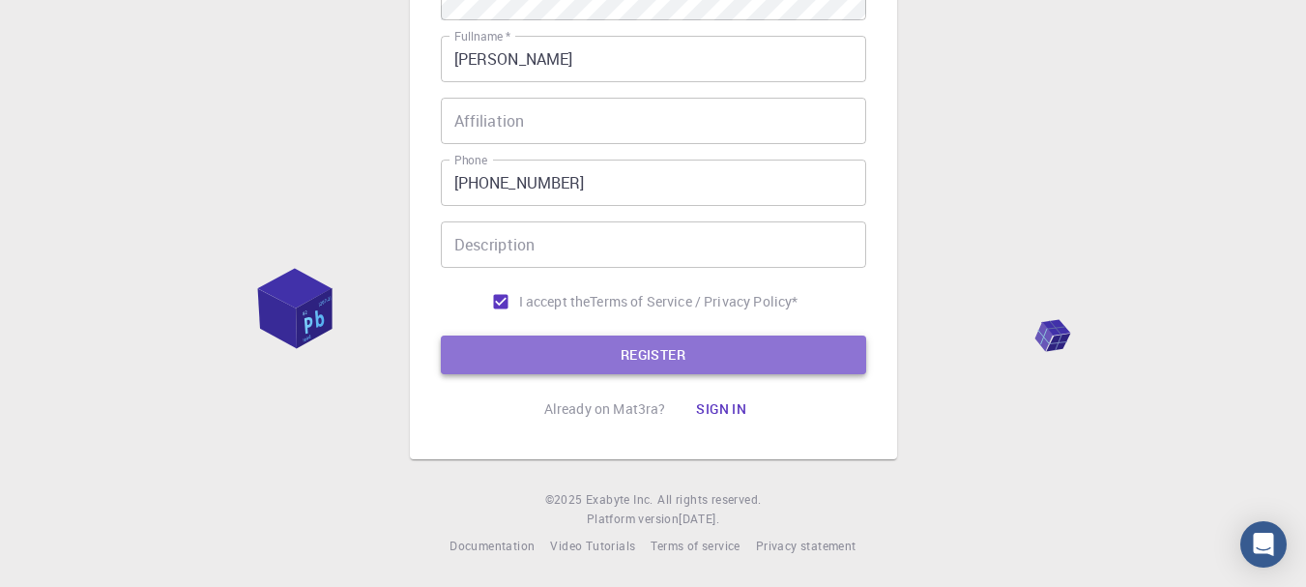
click at [488, 338] on button "REGISTER" at bounding box center [653, 355] width 425 height 39
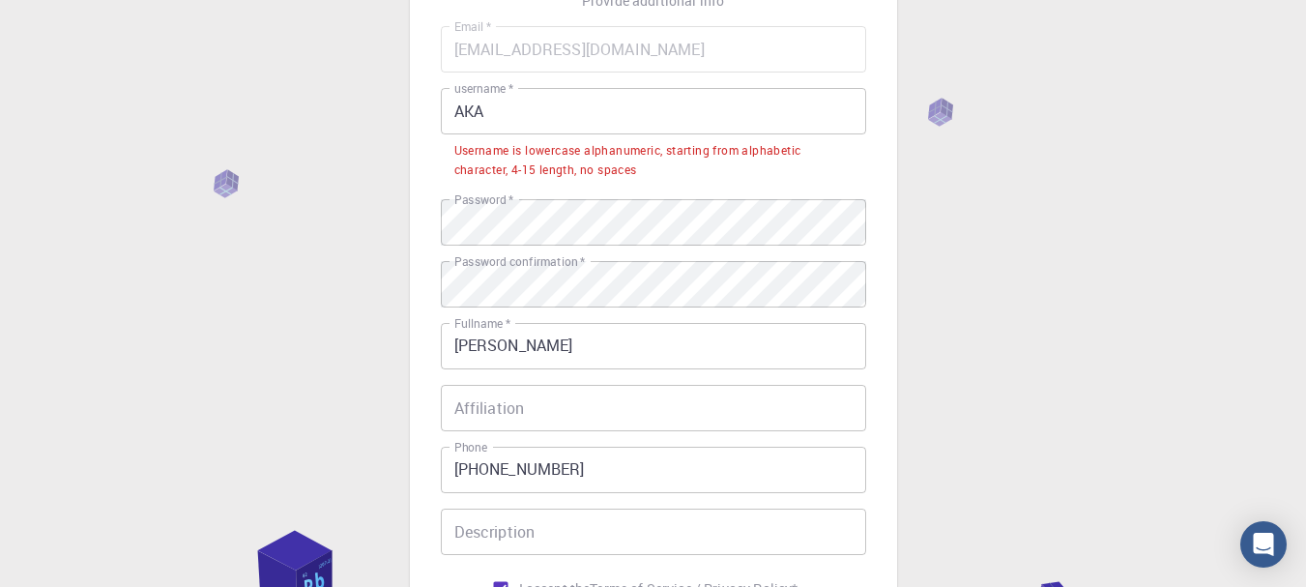
scroll to position [156, 0]
click at [488, 338] on input "[PERSON_NAME]" at bounding box center [653, 350] width 425 height 46
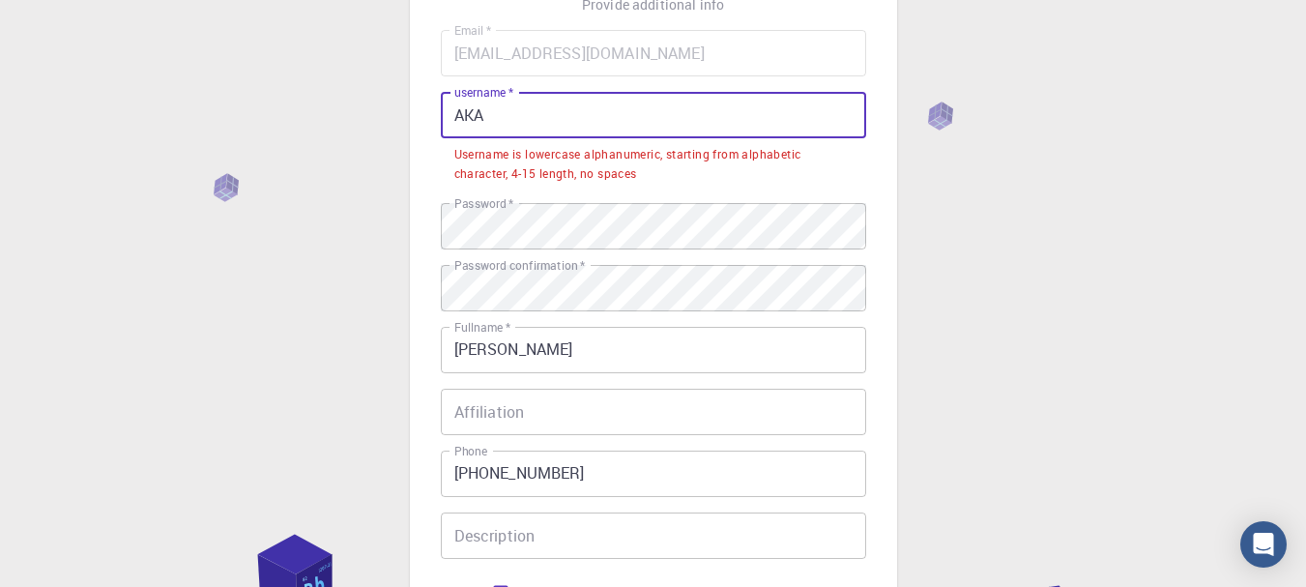
click at [520, 101] on input "AKA" at bounding box center [653, 115] width 425 height 46
drag, startPoint x: 520, startPoint y: 101, endPoint x: 317, endPoint y: 131, distance: 205.3
click at [317, 131] on div "3 Provide additional info Email   * koussanstephane08@gmail.com Email   * usern…" at bounding box center [653, 361] width 1306 height 1034
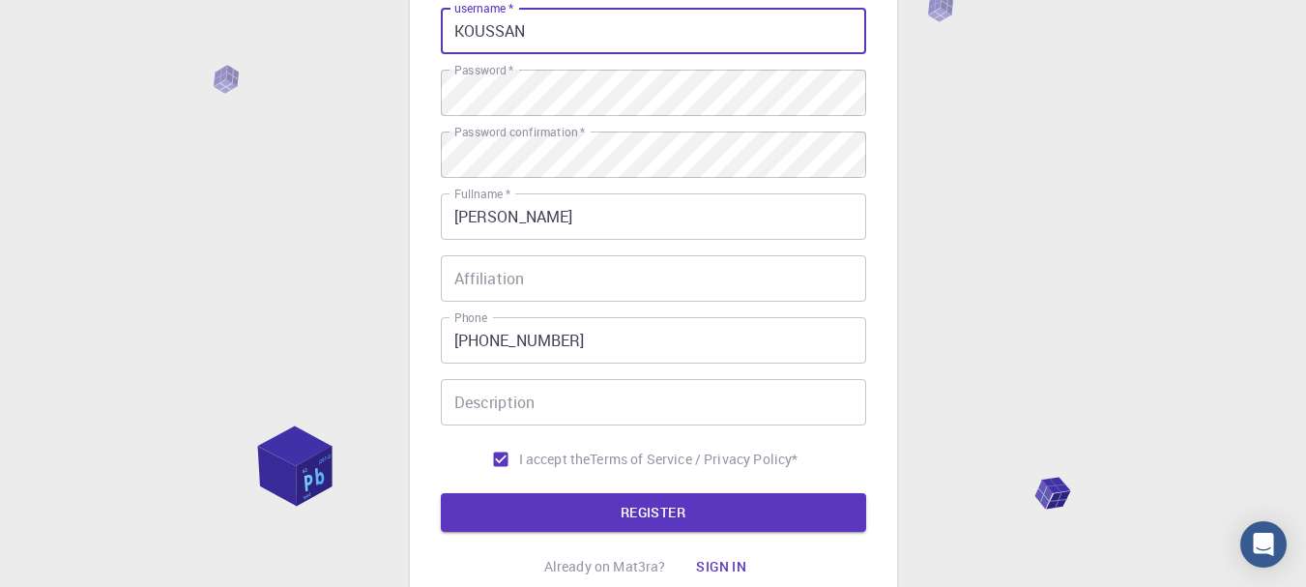
scroll to position [397, 0]
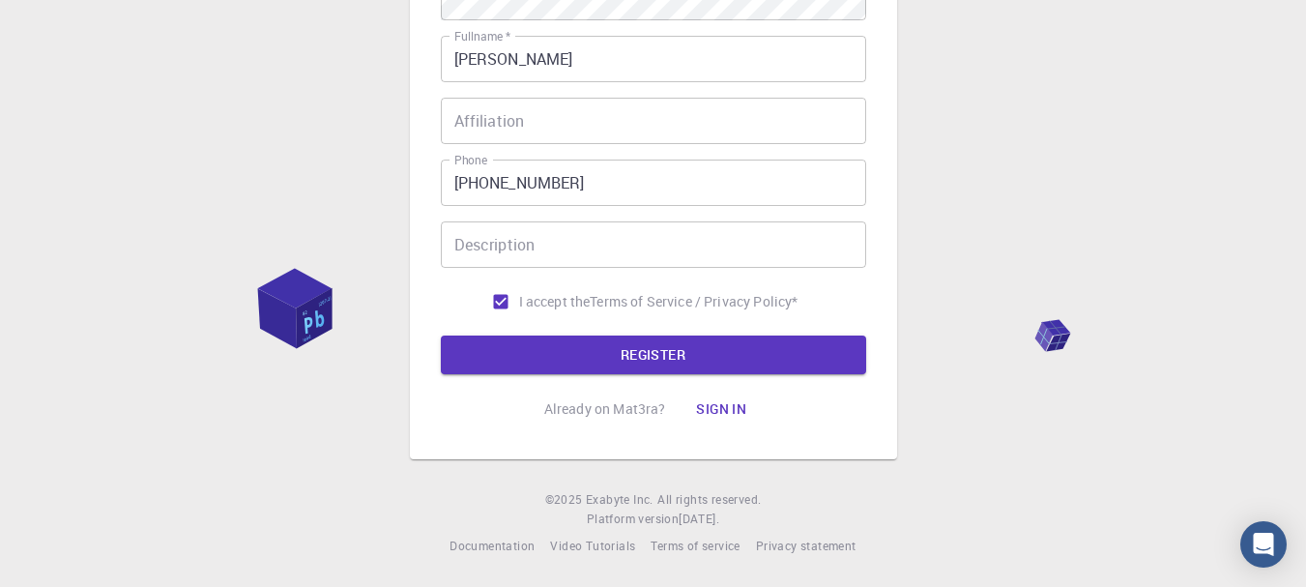
click at [571, 334] on form "Email   * koussanstephane08@gmail.com Email   * username   * KOUSSAN username  …" at bounding box center [653, 81] width 425 height 586
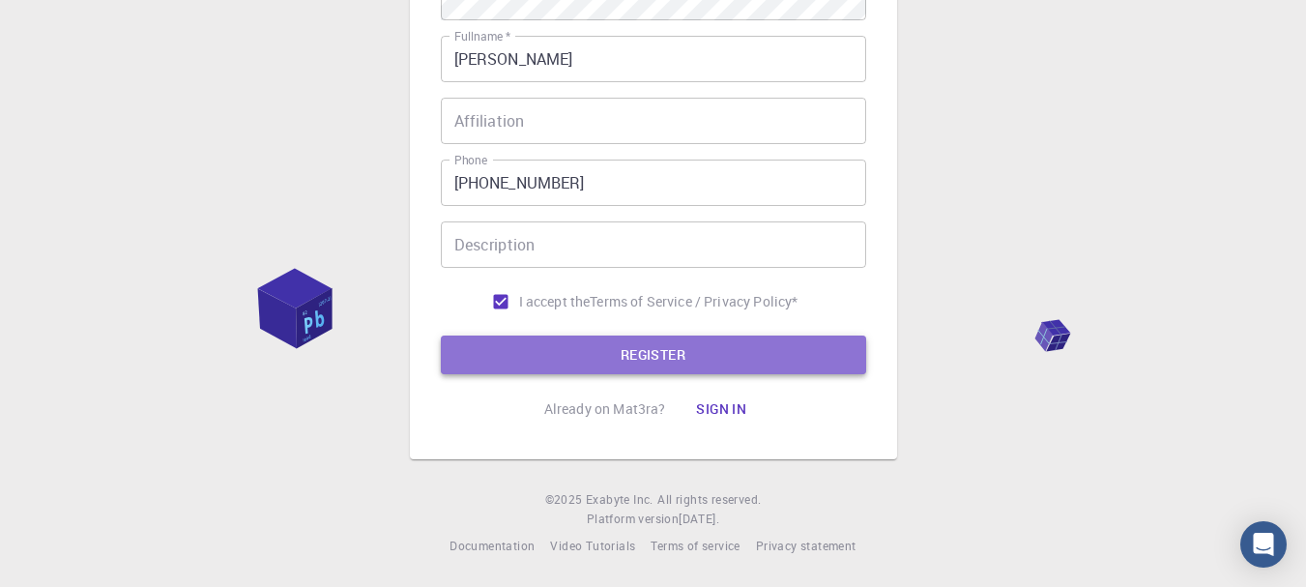
click at [568, 350] on button "REGISTER" at bounding box center [653, 355] width 425 height 39
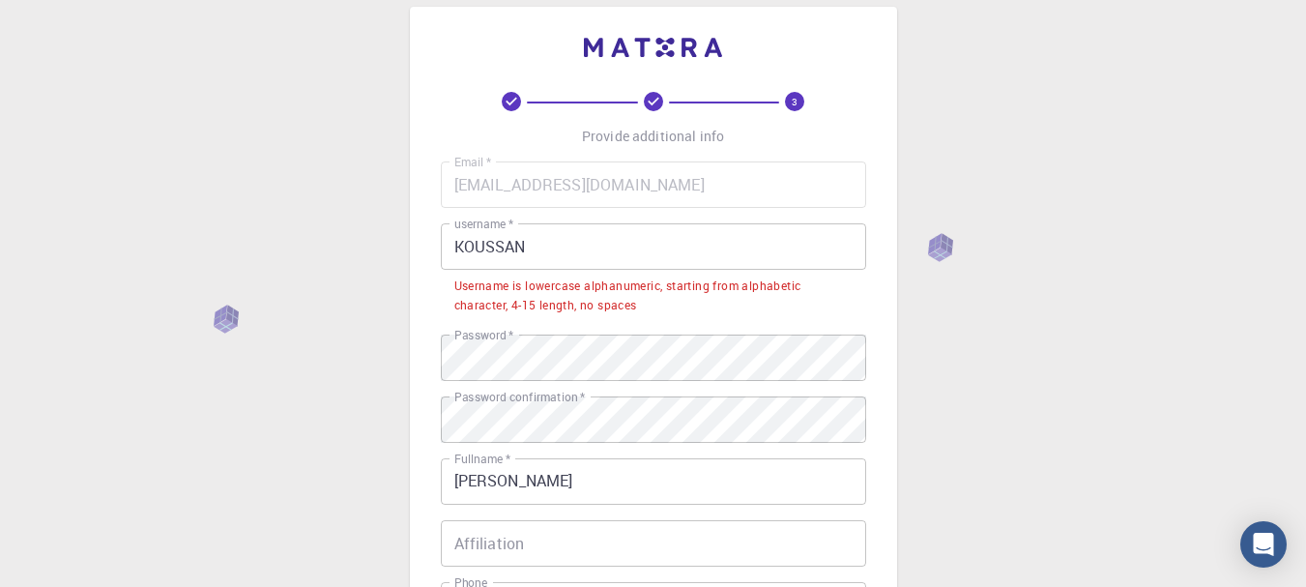
scroll to position [0, 0]
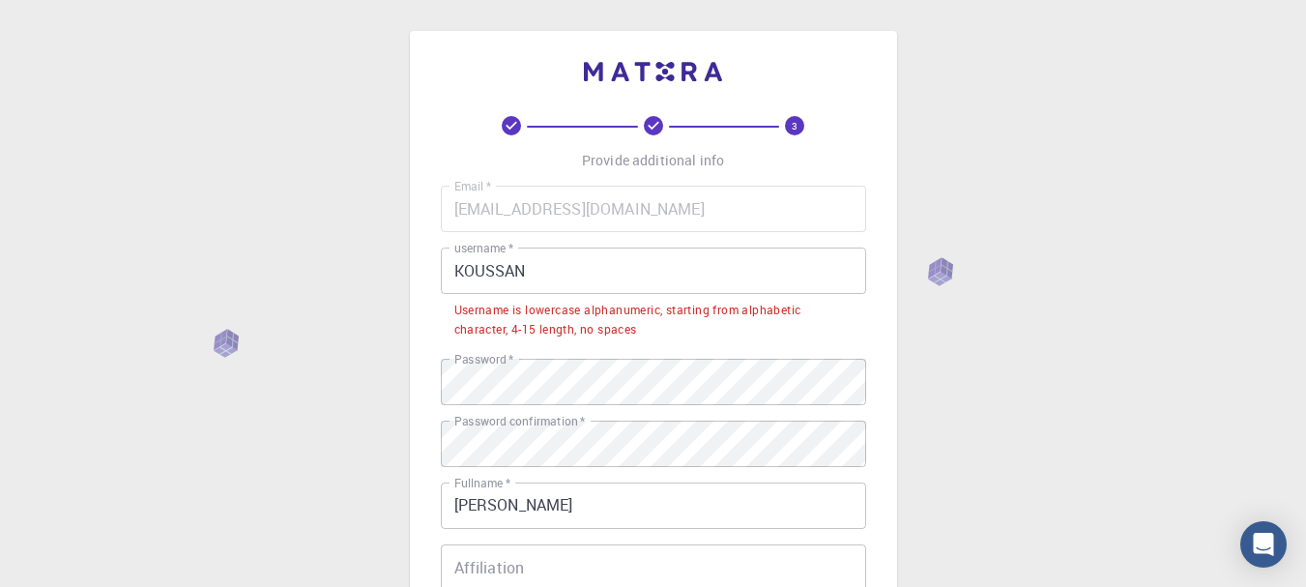
click at [937, 93] on div "3 Provide additional info Email   * koussanstephane08@gmail.com Email   * usern…" at bounding box center [653, 517] width 1306 height 1034
click at [1017, 92] on div "3 Provide additional info Email   * koussanstephane08@gmail.com Email   * usern…" at bounding box center [653, 517] width 1306 height 1034
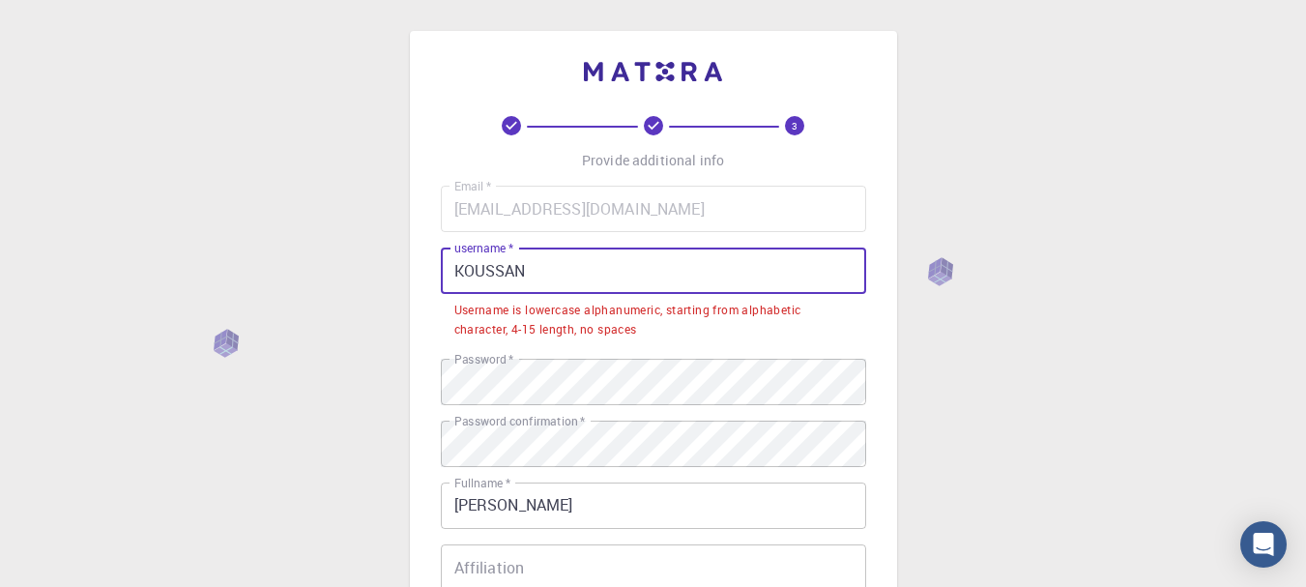
drag, startPoint x: 615, startPoint y: 281, endPoint x: 372, endPoint y: 303, distance: 243.6
click at [372, 303] on div "3 Provide additional info Email   * koussanstephane08@gmail.com Email   * usern…" at bounding box center [653, 517] width 1306 height 1034
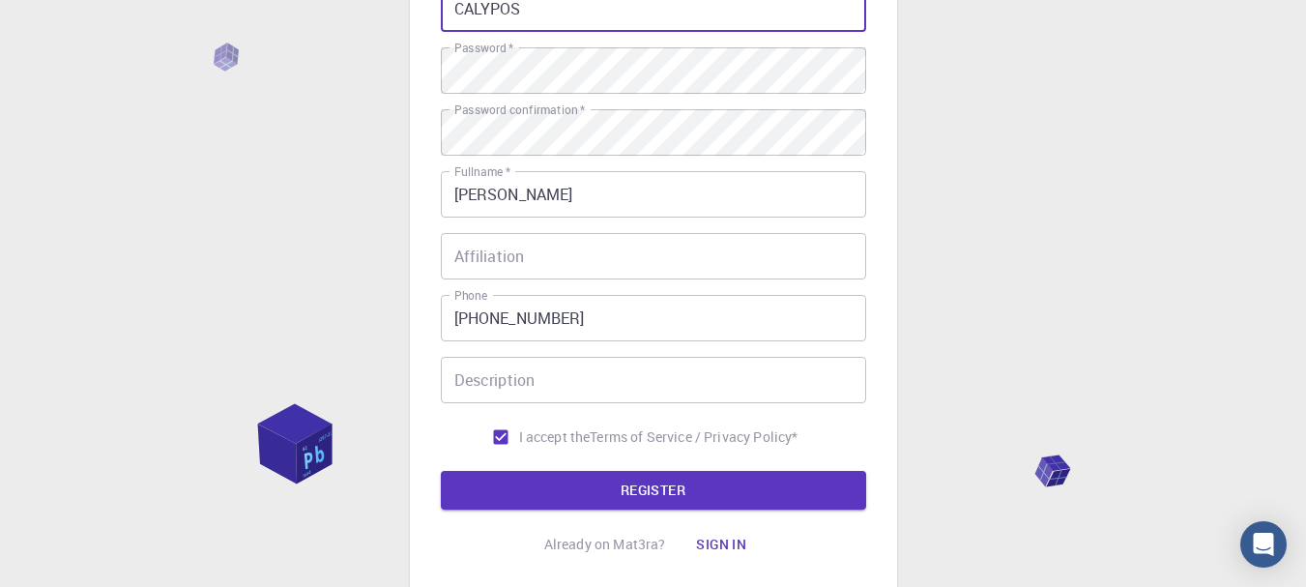
scroll to position [397, 0]
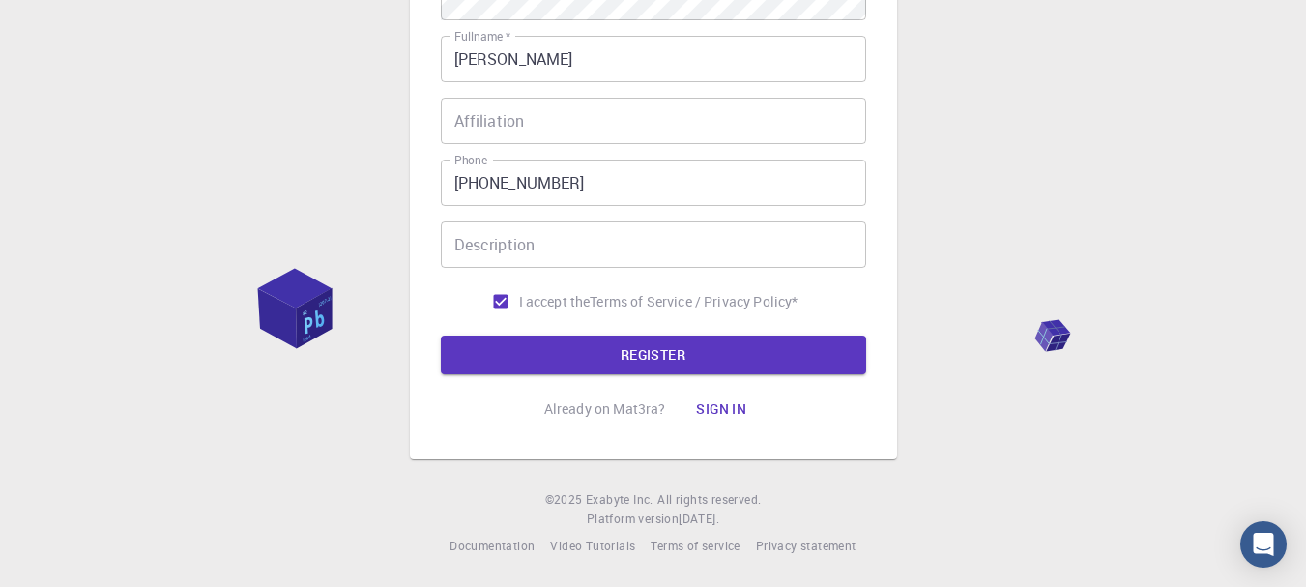
click at [492, 335] on form "Email   * koussanstephane08@gmail.com Email   * username   * CALYPOS username  …" at bounding box center [653, 81] width 425 height 586
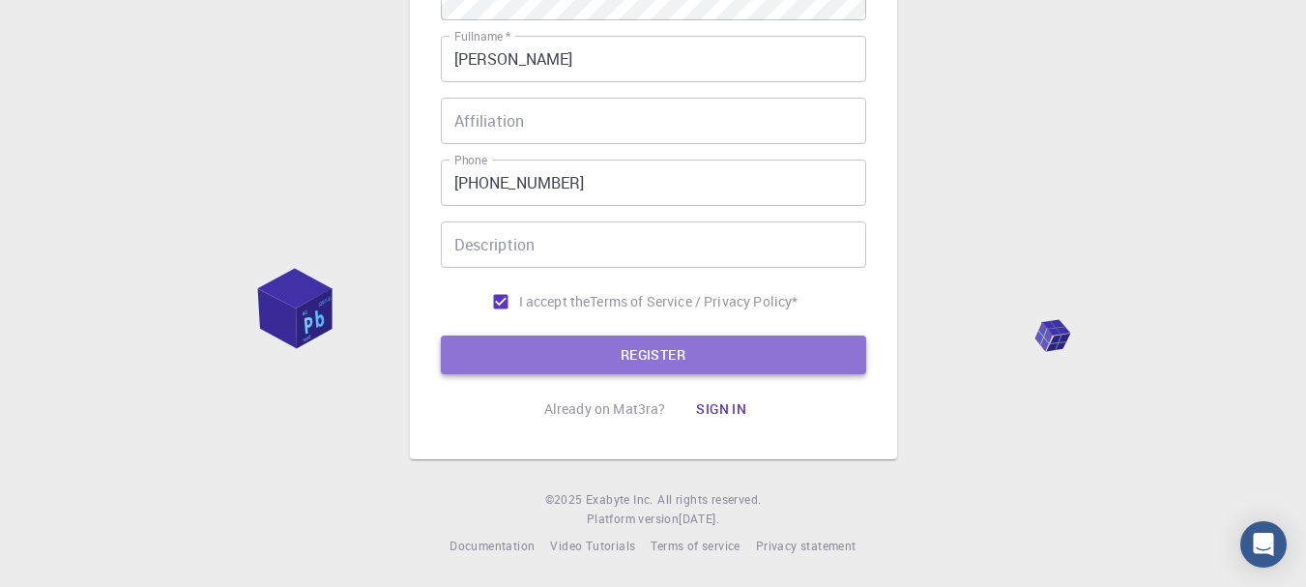
click at [513, 353] on button "REGISTER" at bounding box center [653, 355] width 425 height 39
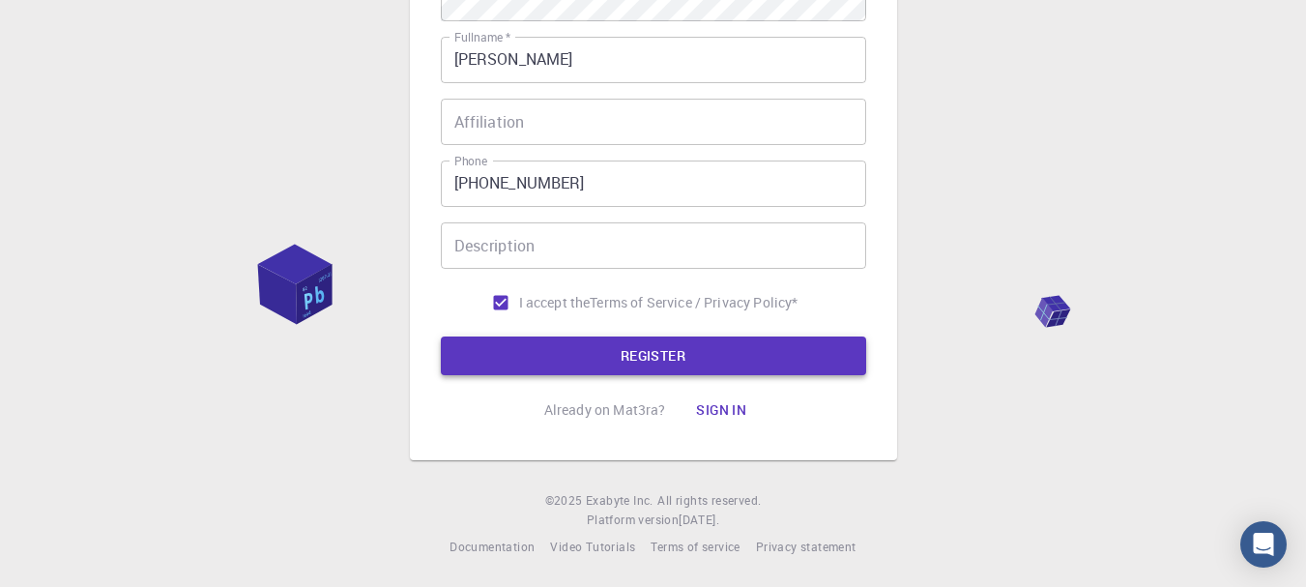
scroll to position [0, 0]
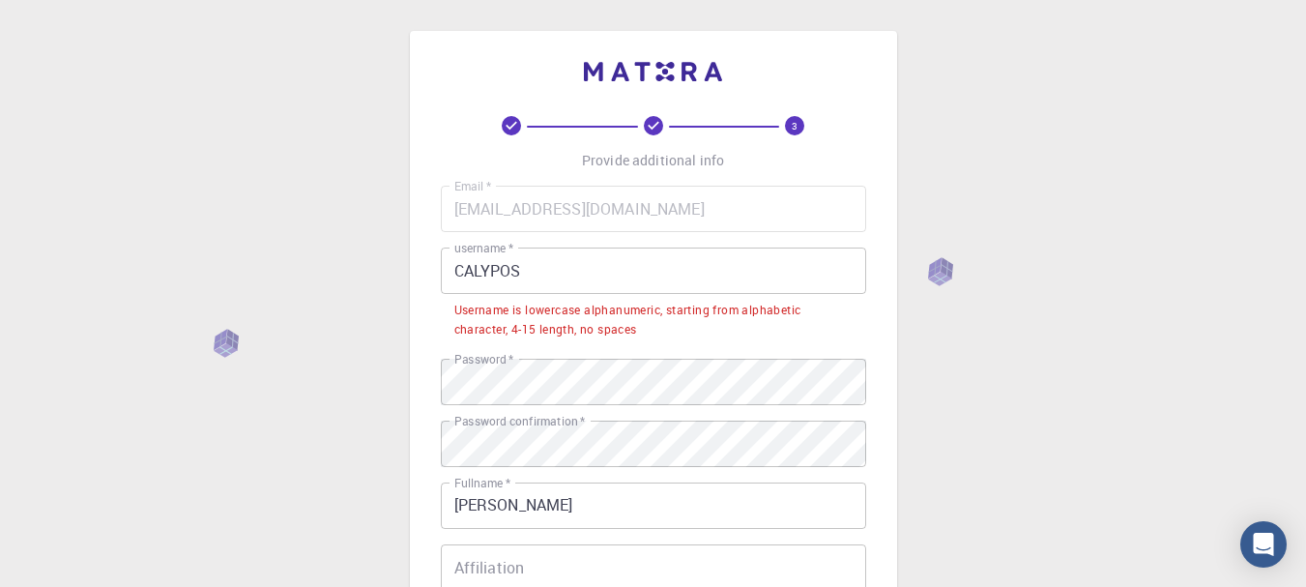
click at [535, 333] on div "Username is lowercase alphanumeric, starting from alphabetic character, 4-15 le…" at bounding box center [653, 320] width 398 height 39
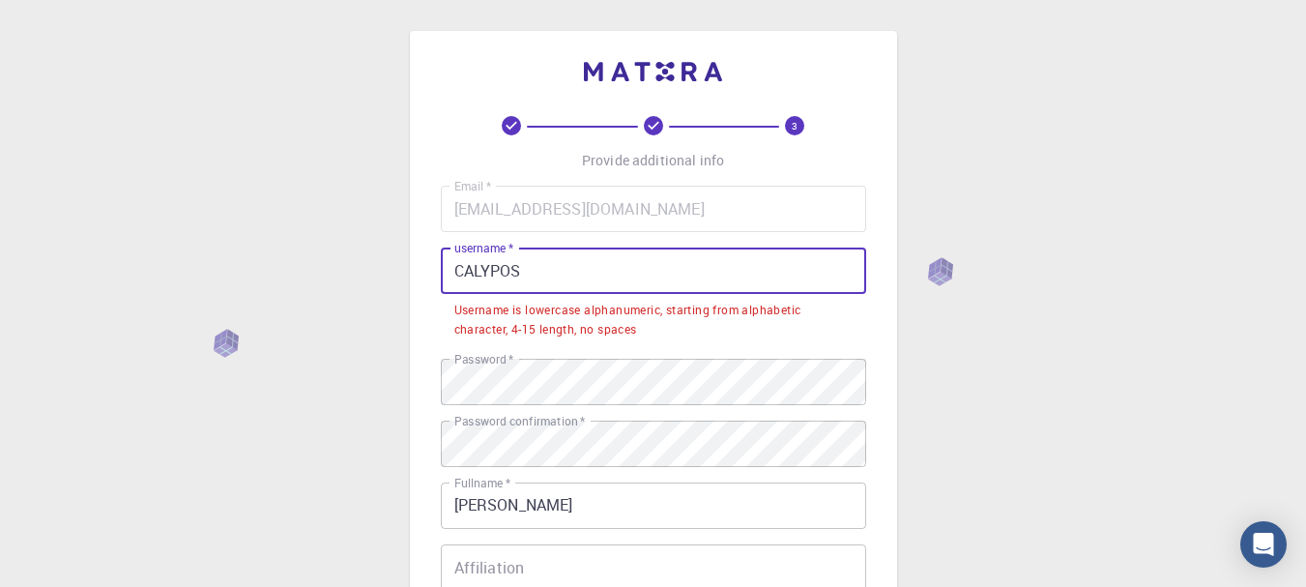
click at [488, 282] on input "CALYPOS" at bounding box center [653, 271] width 425 height 46
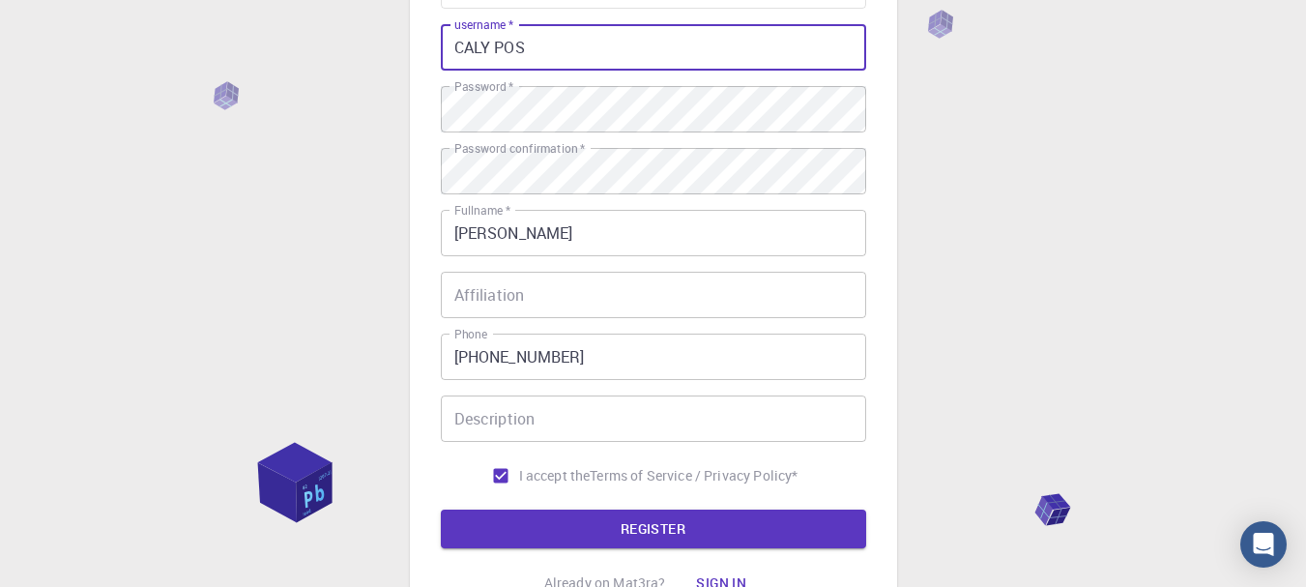
scroll to position [397, 0]
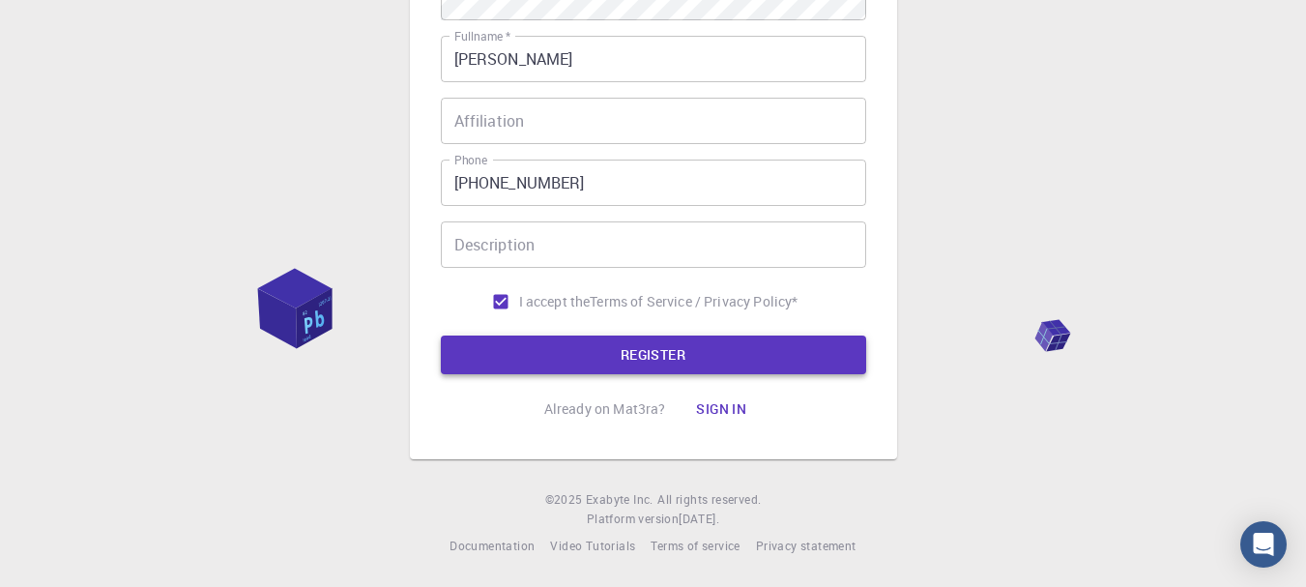
type input "CALY POS"
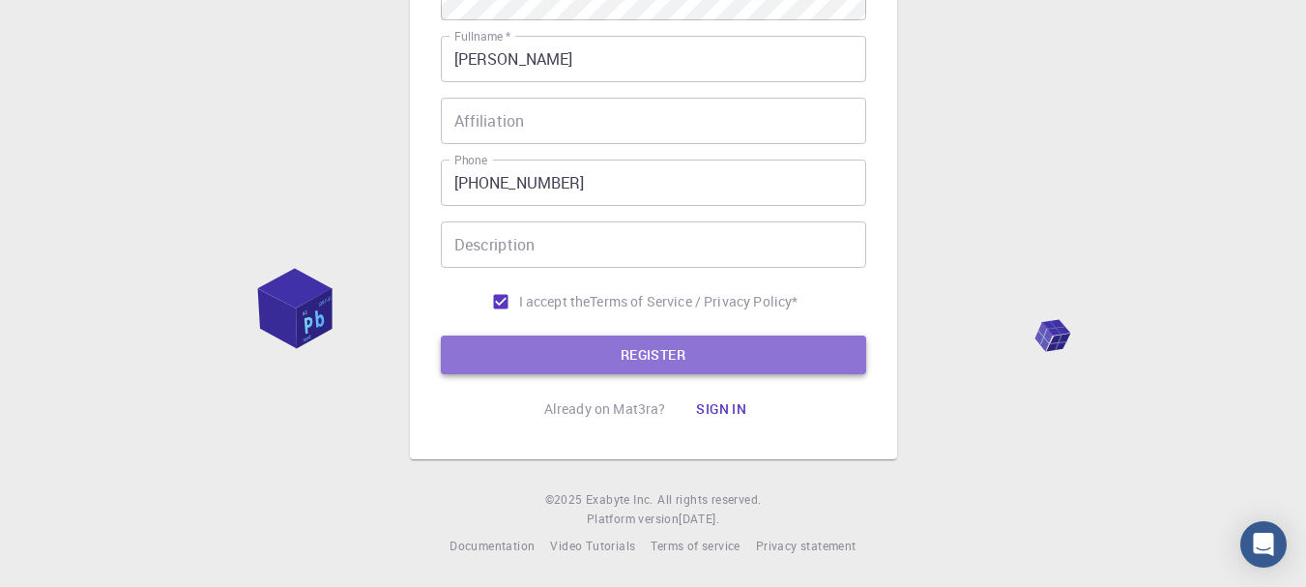
click at [549, 342] on button "REGISTER" at bounding box center [653, 355] width 425 height 39
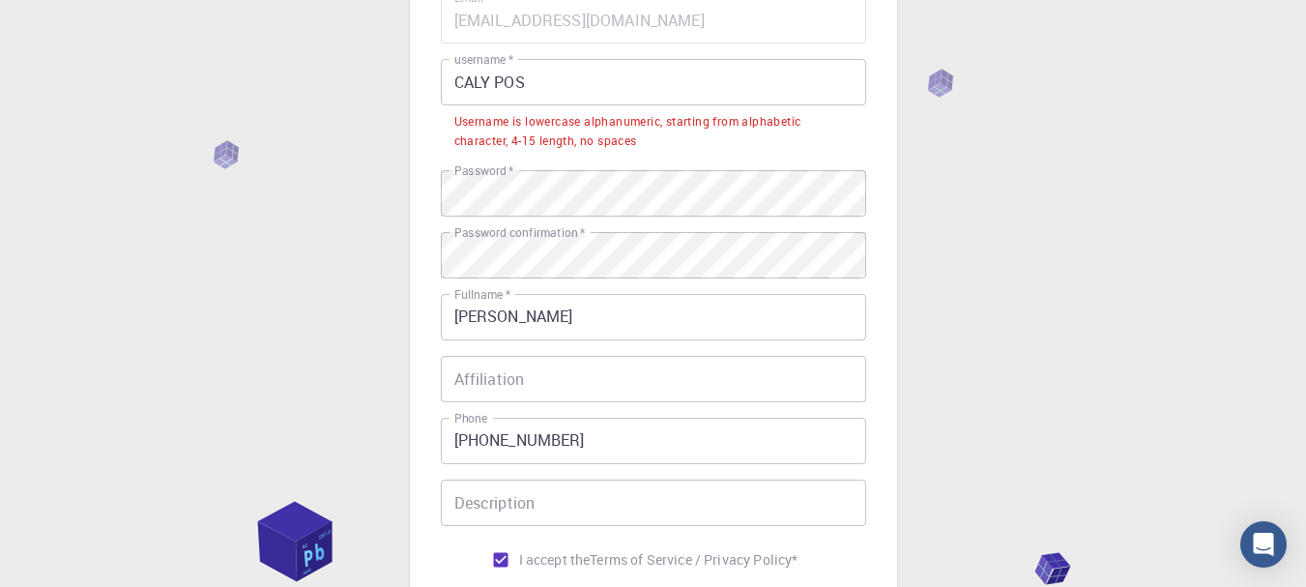
scroll to position [104, 0]
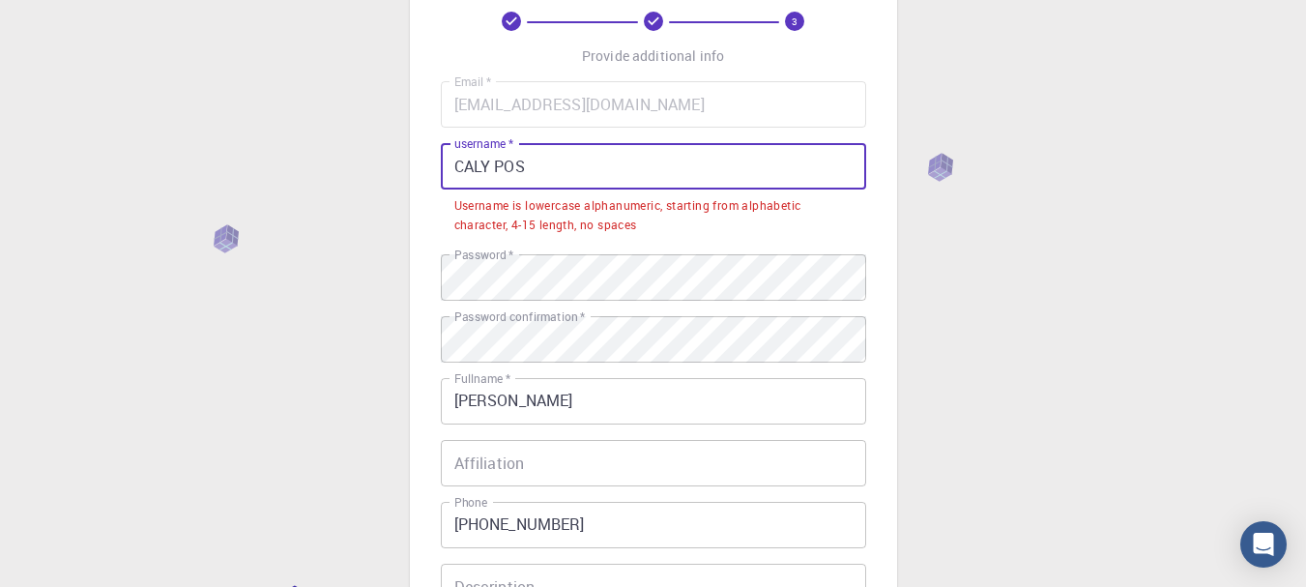
drag, startPoint x: 554, startPoint y: 172, endPoint x: 498, endPoint y: 165, distance: 56.5
click at [498, 165] on input "CALY POS" at bounding box center [653, 166] width 425 height 46
drag, startPoint x: 542, startPoint y: 171, endPoint x: 233, endPoint y: 149, distance: 309.3
click at [233, 149] on div "3 Provide additional info Email   * koussanstephane08@gmail.com Email   * usern…" at bounding box center [653, 413] width 1306 height 1034
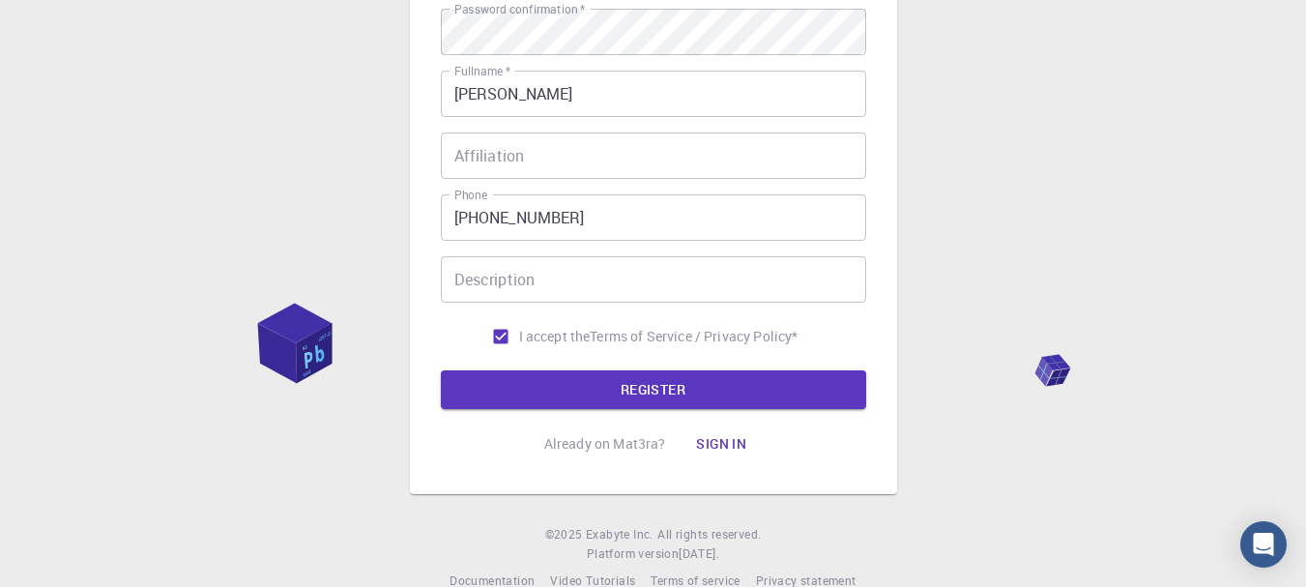
scroll to position [397, 0]
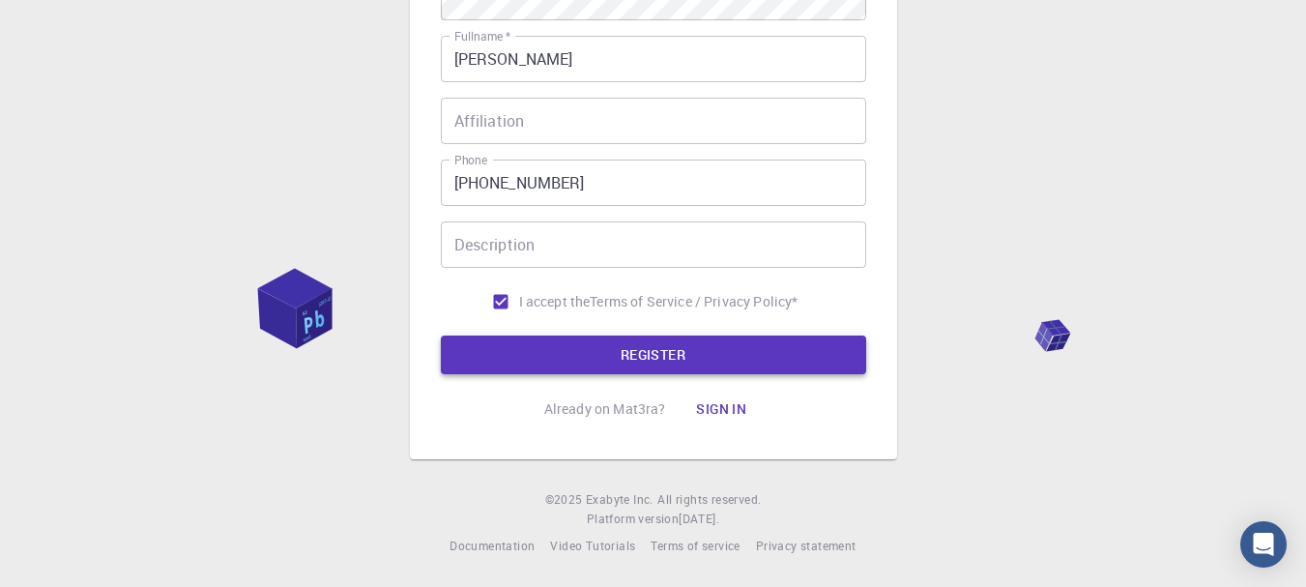
click at [498, 365] on button "REGISTER" at bounding box center [653, 355] width 425 height 39
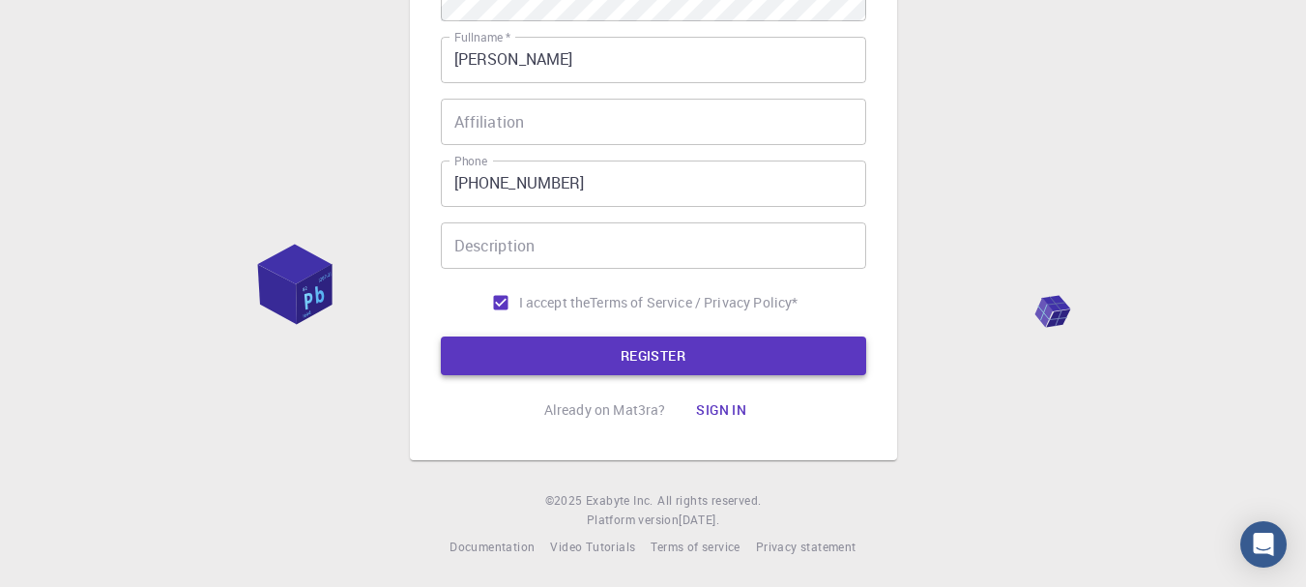
scroll to position [0, 0]
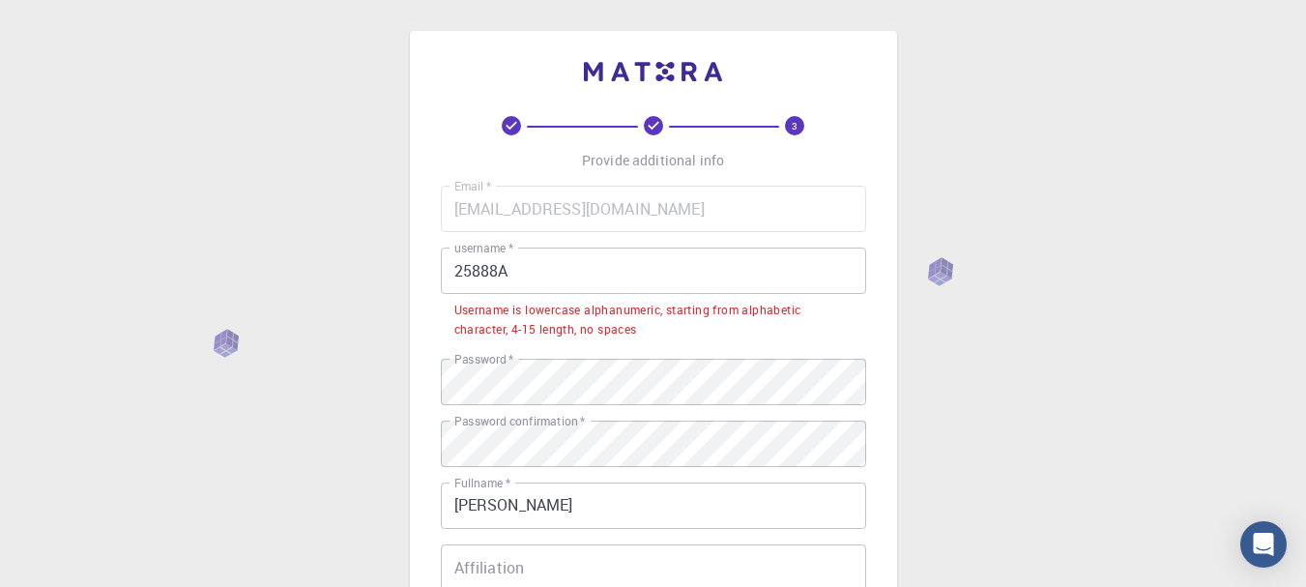
click at [546, 310] on div "Username is lowercase alphanumeric, starting from alphabetic character, 4-15 le…" at bounding box center [653, 320] width 398 height 39
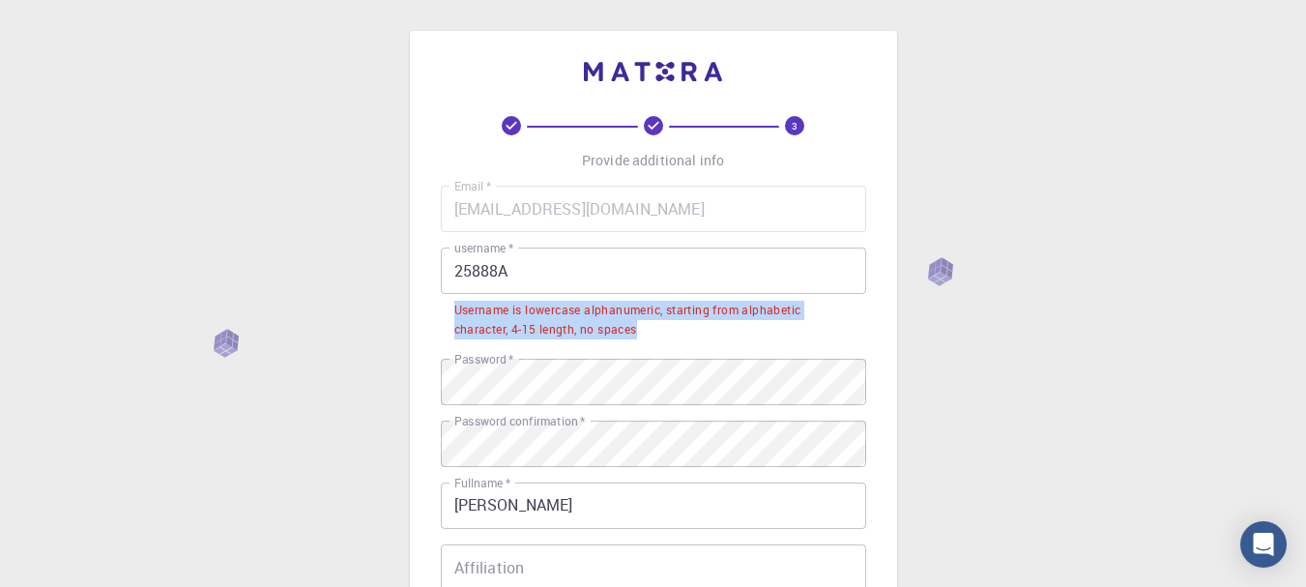
drag, startPoint x: 448, startPoint y: 308, endPoint x: 644, endPoint y: 333, distance: 197.9
click at [644, 333] on li "Username is lowercase alphanumeric, starting from alphabetic character, 4-15 le…" at bounding box center [653, 318] width 425 height 49
copy div "Username is lowercase alphanumeric, starting from alphabetic character, 4-15 le…"
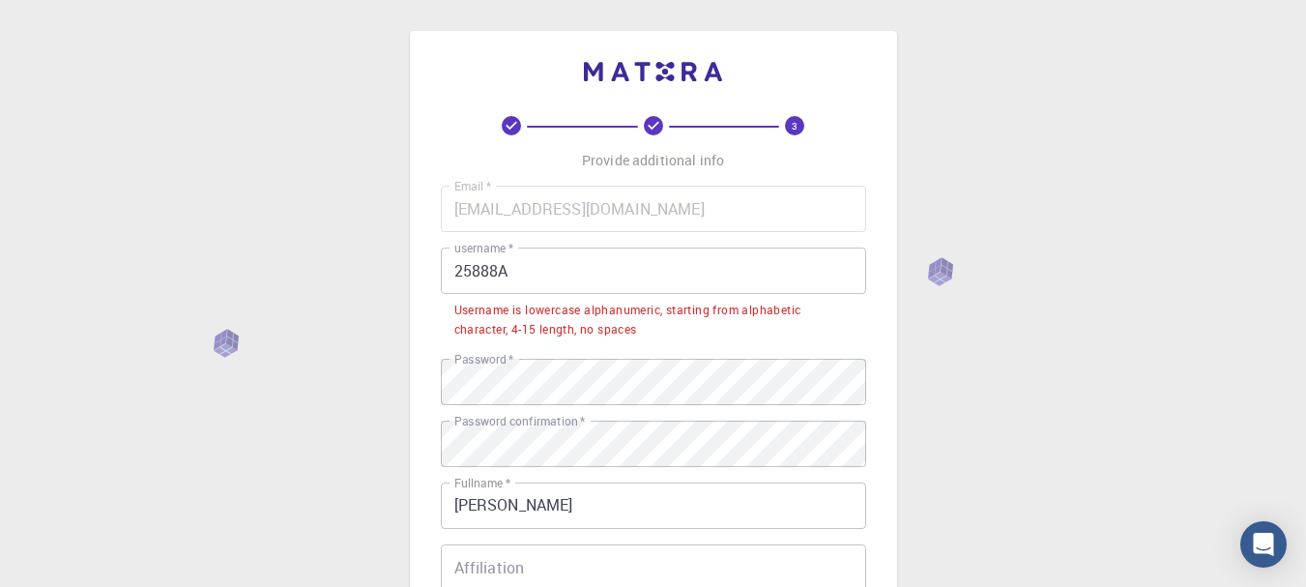
click at [596, 271] on input "25888A" at bounding box center [653, 271] width 425 height 46
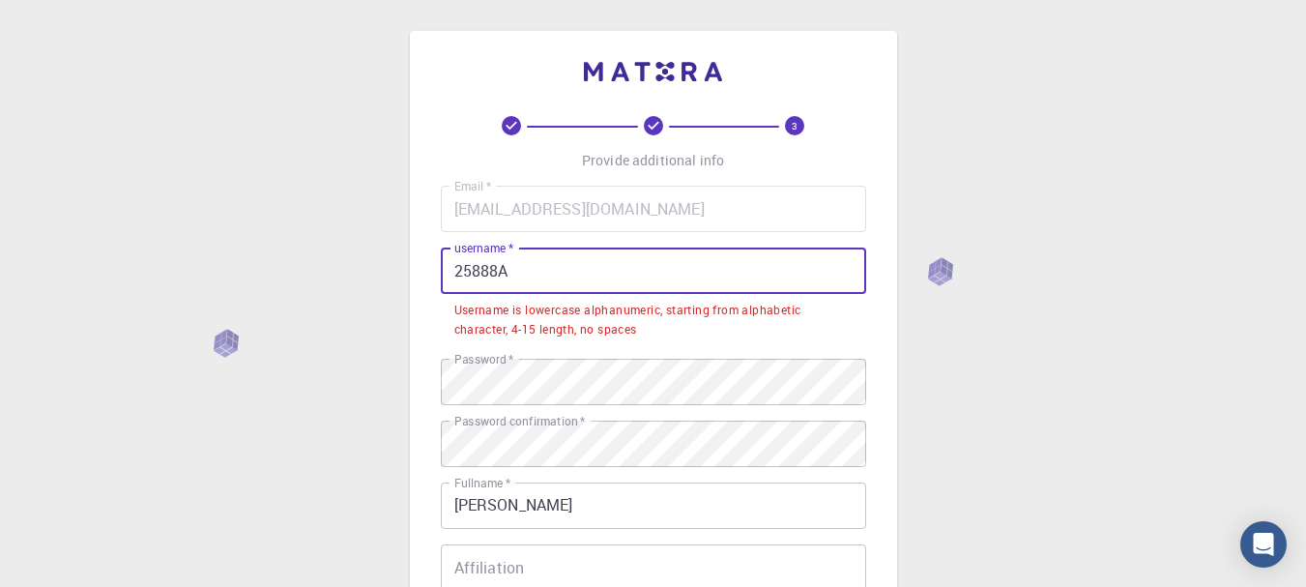
drag, startPoint x: 596, startPoint y: 271, endPoint x: 367, endPoint y: 275, distance: 228.2
click at [367, 275] on div "3 Provide additional info Email   * koussanstephane08@gmail.com Email   * usern…" at bounding box center [653, 517] width 1306 height 1034
paste input "alex23"
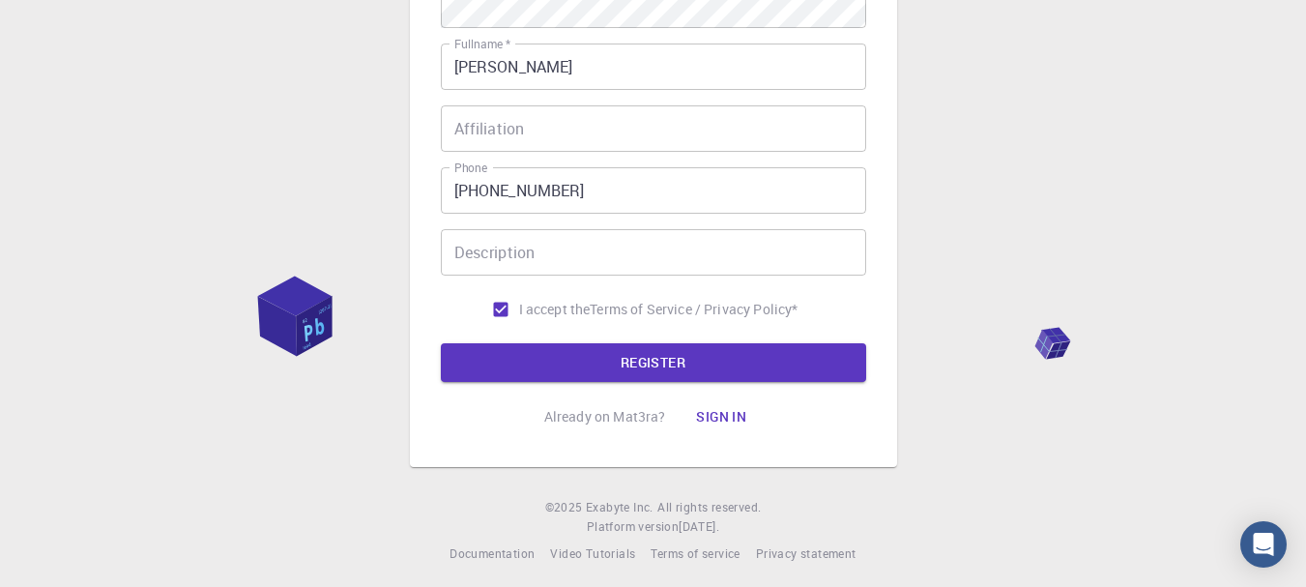
scroll to position [397, 0]
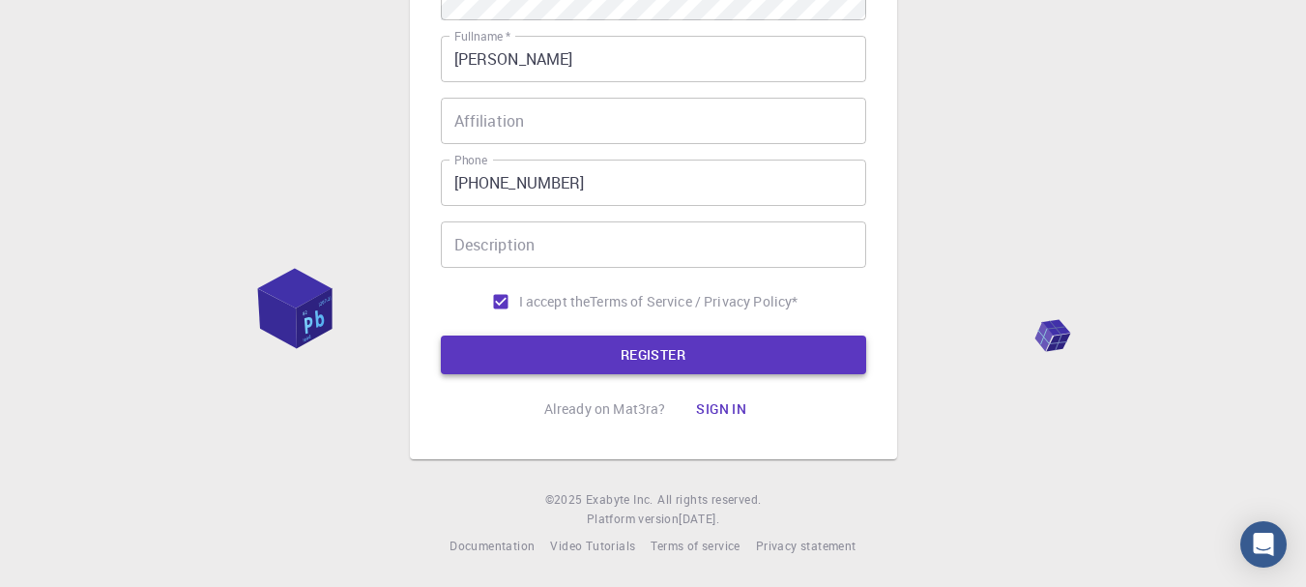
type input "alex23"
click at [630, 339] on button "REGISTER" at bounding box center [653, 355] width 425 height 39
click at [653, 341] on button "REGISTER" at bounding box center [653, 355] width 425 height 39
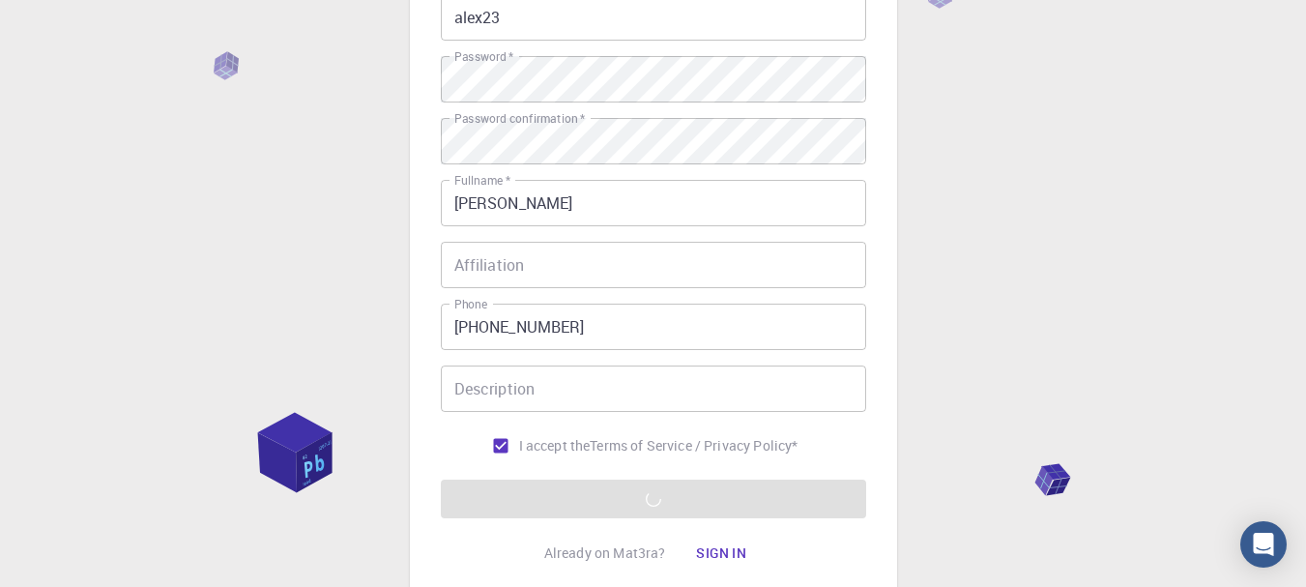
scroll to position [249, 0]
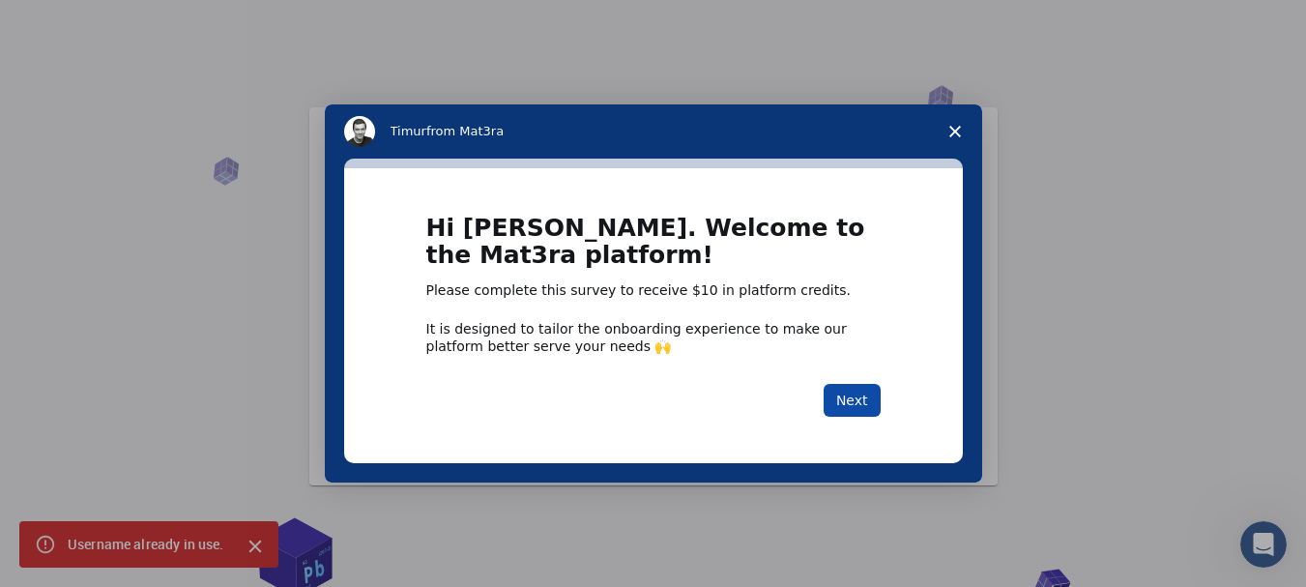
click at [851, 396] on button "Next" at bounding box center [852, 400] width 57 height 33
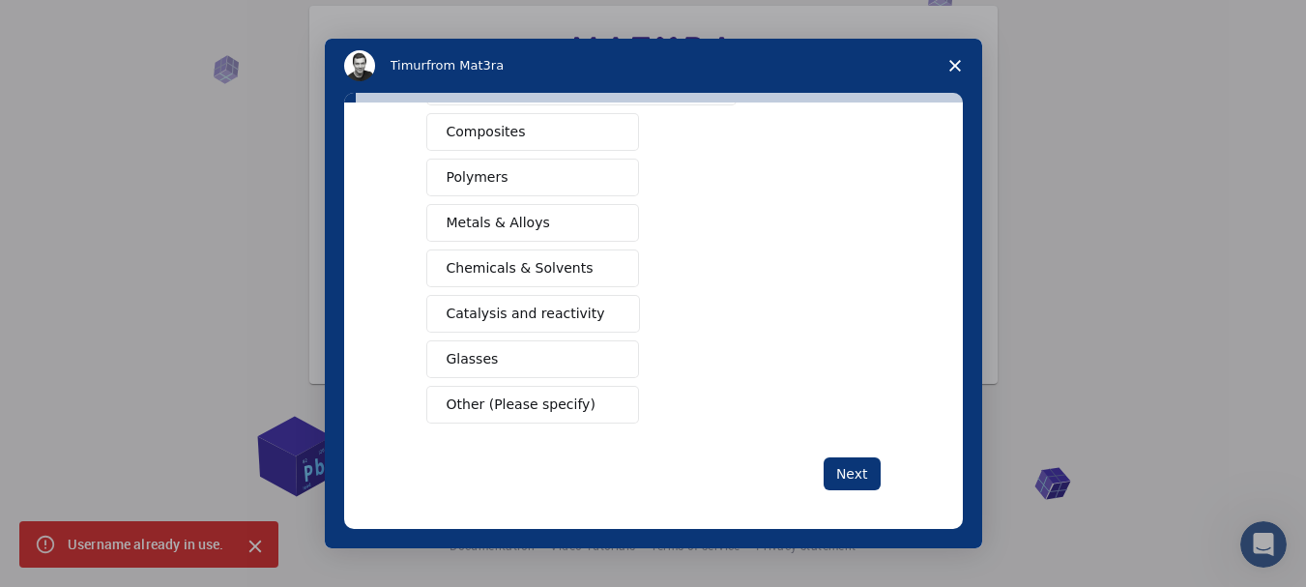
scroll to position [346, 0]
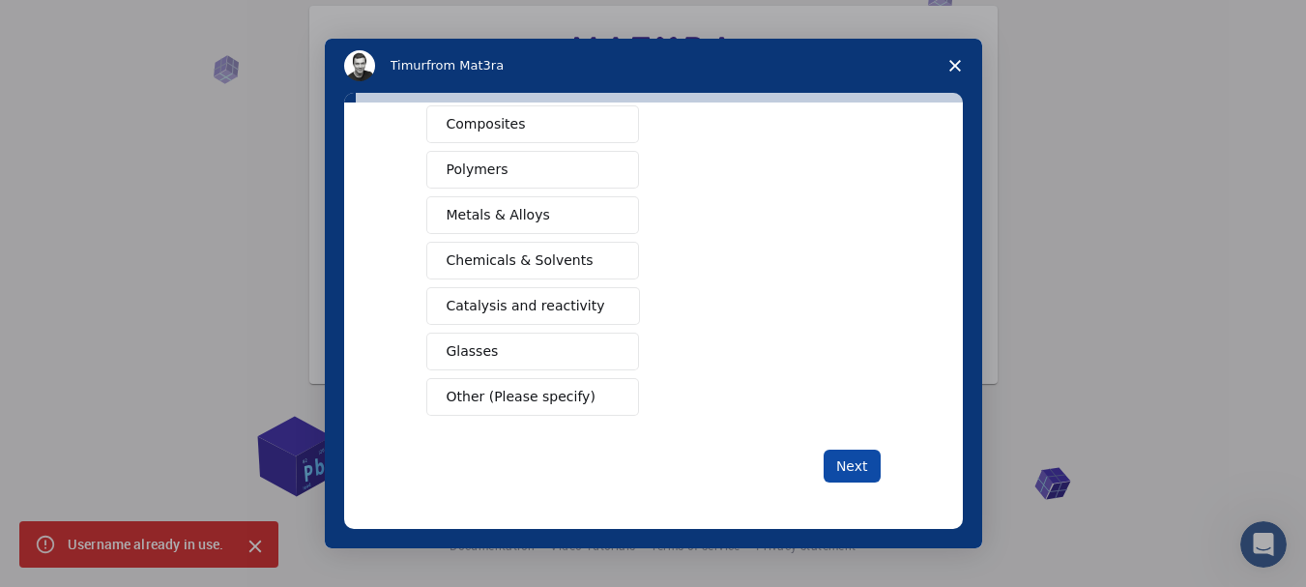
click at [850, 482] on button "Next" at bounding box center [852, 466] width 57 height 33
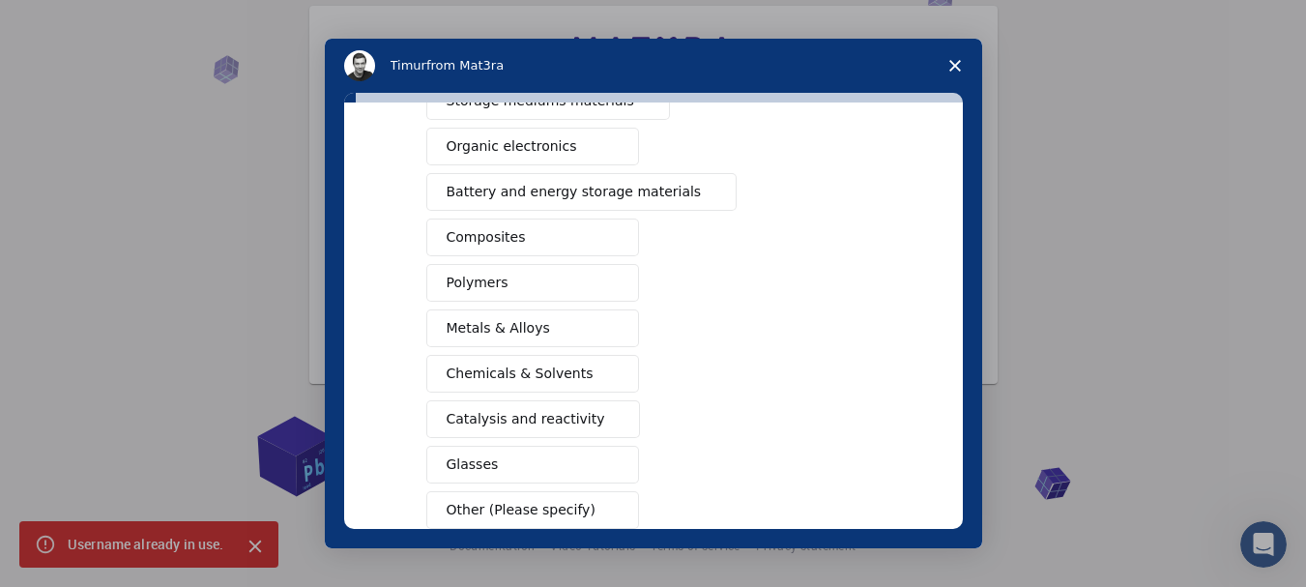
click at [850, 482] on div "Semiconductors Solar energy materials Storage mediums materials Organic electro…" at bounding box center [653, 260] width 454 height 538
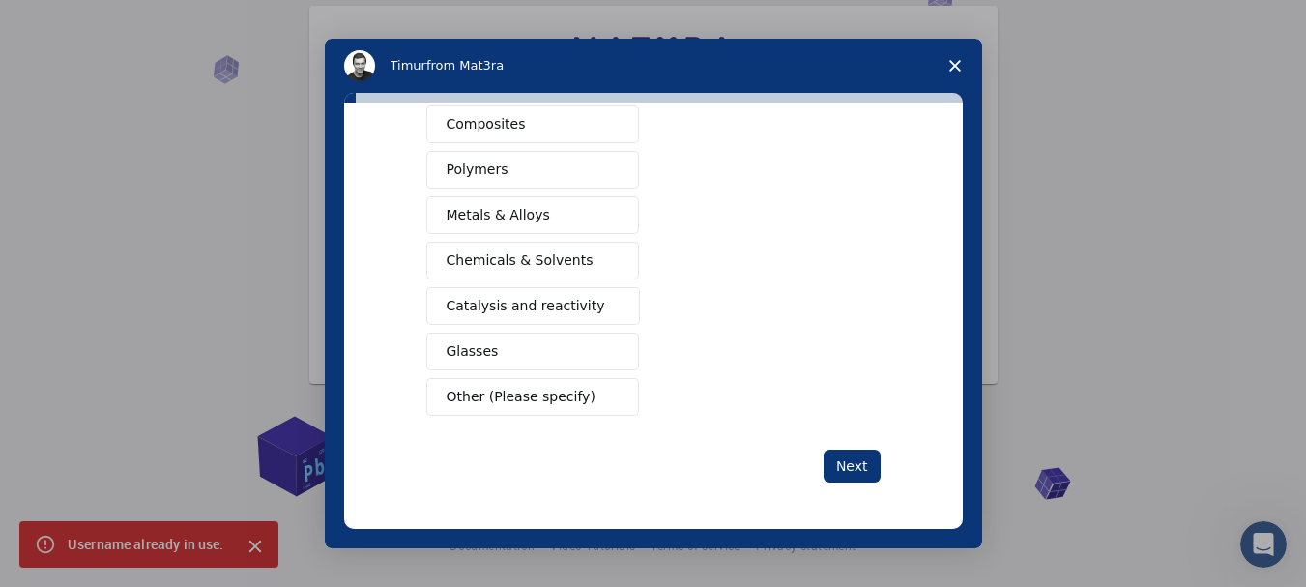
scroll to position [346, 0]
click at [568, 389] on span "Other (Please specify)" at bounding box center [521, 397] width 149 height 20
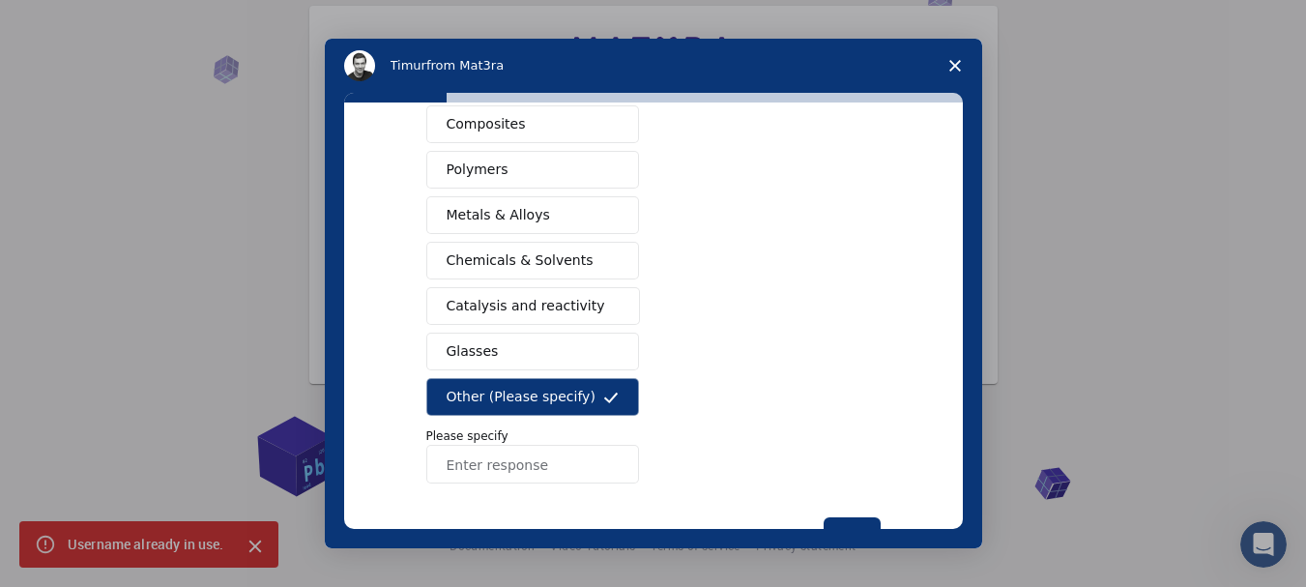
click at [555, 339] on button "Glasses" at bounding box center [532, 352] width 213 height 38
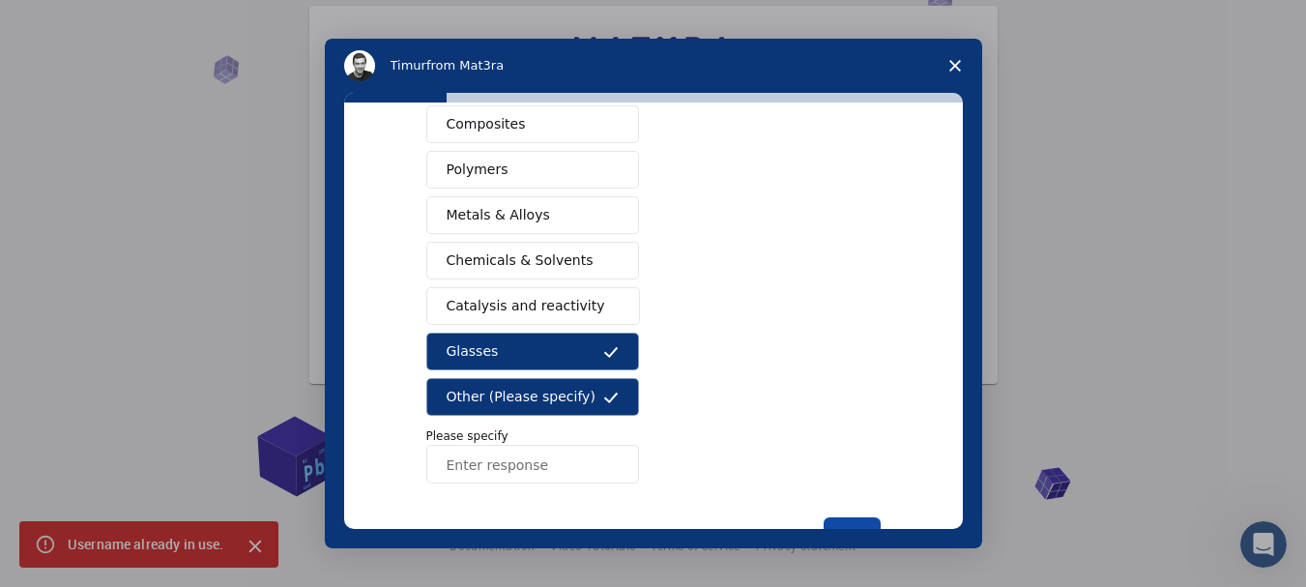
click at [828, 519] on button "Next" at bounding box center [852, 533] width 57 height 33
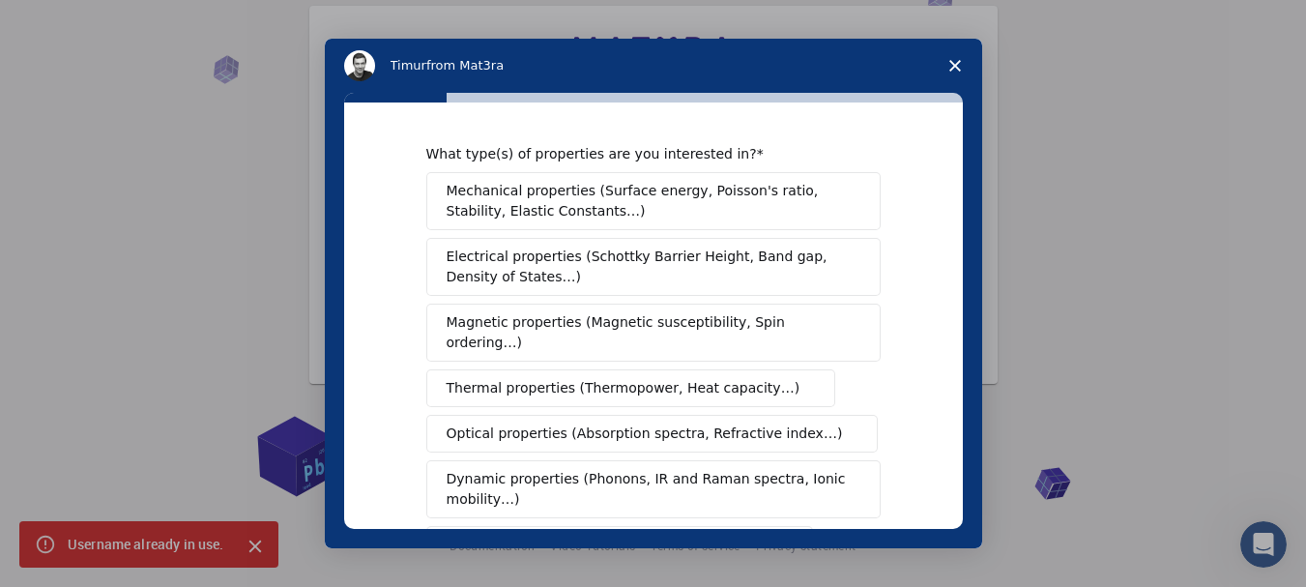
scroll to position [0, 0]
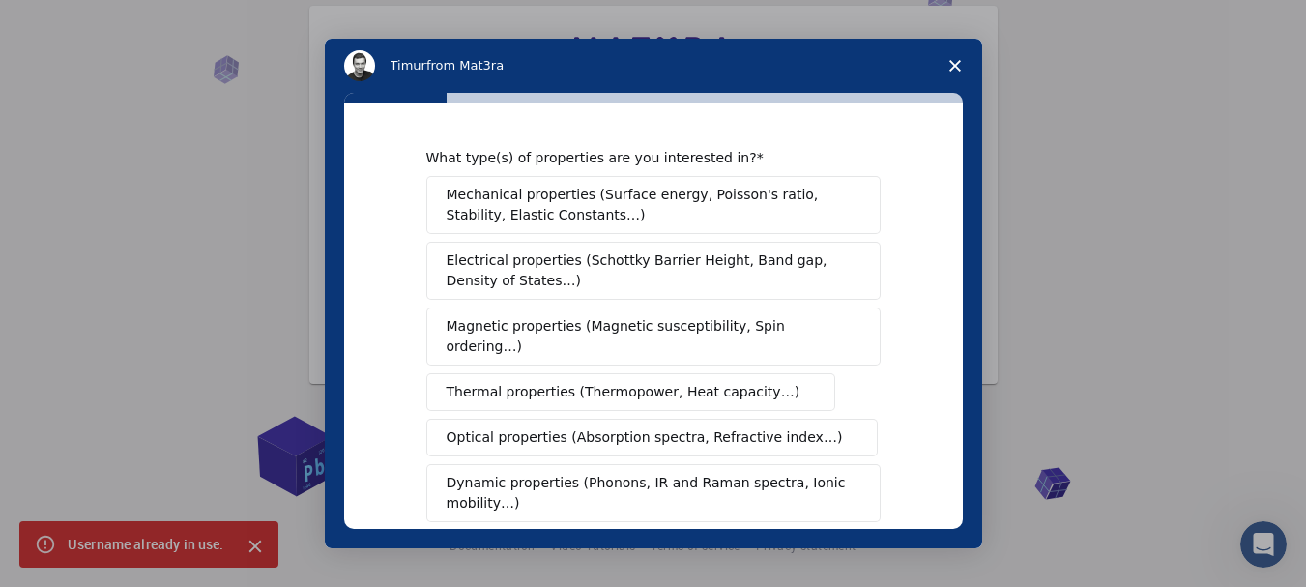
click at [631, 221] on span "Mechanical properties (Surface energy, Poisson's ratio, Stability, Elastic Cons…" at bounding box center [648, 205] width 403 height 41
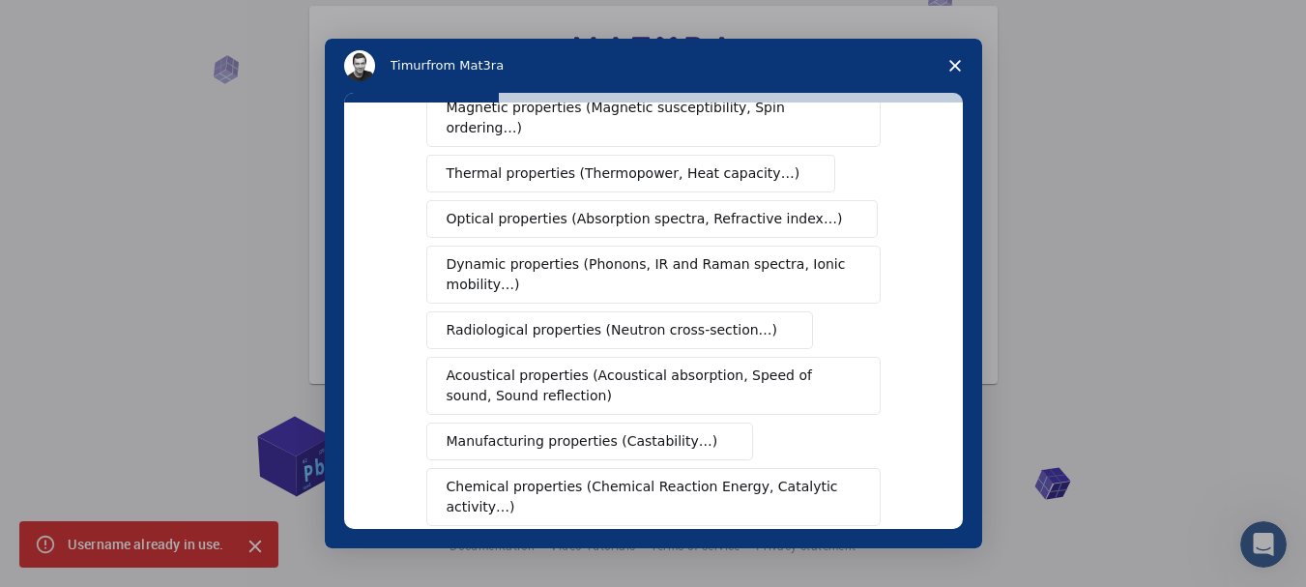
scroll to position [220, 0]
click at [672, 208] on span "Optical properties (Absorption spectra, Refractive index…)" at bounding box center [645, 218] width 396 height 20
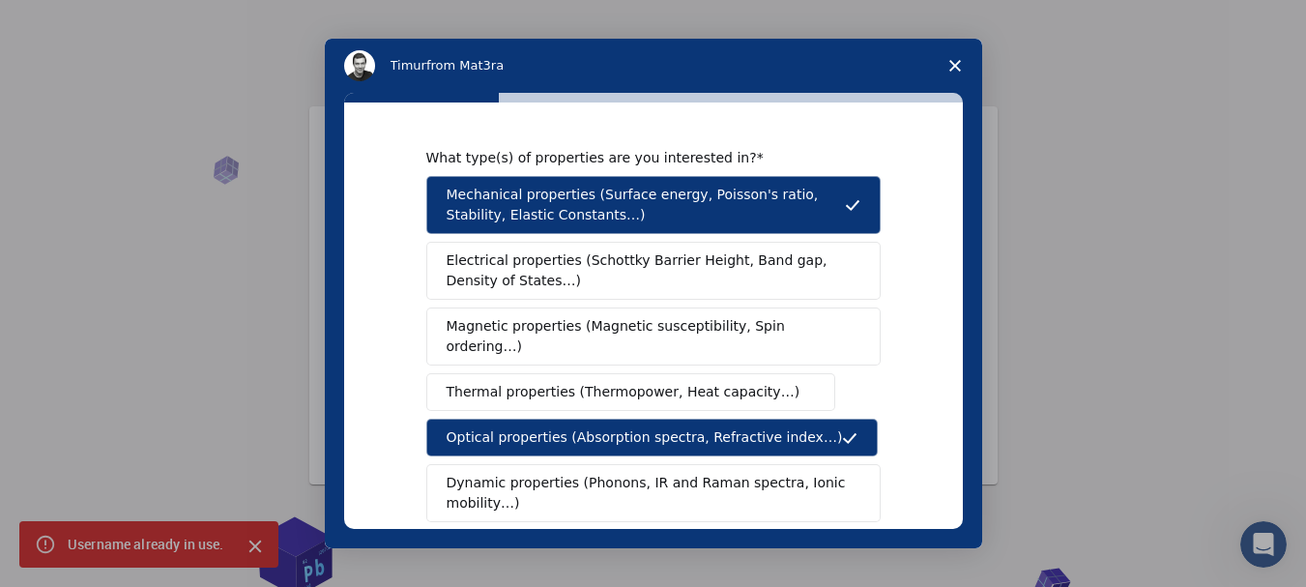
scroll to position [0, 0]
click at [658, 302] on div "Mechanical properties (Surface energy, Poisson's ratio, Stability, Elastic Cons…" at bounding box center [653, 460] width 454 height 569
click at [622, 288] on span "Electrical properties (Schottky Barrier Height, Band gap, Density of States…)" at bounding box center [648, 270] width 402 height 41
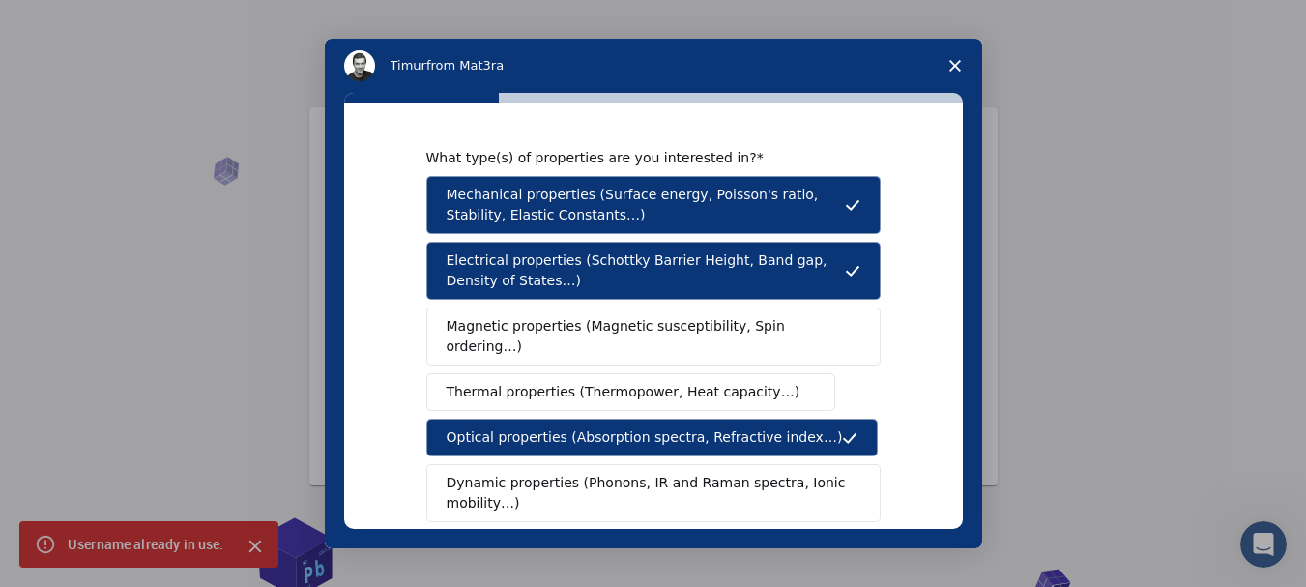
click at [602, 337] on span "Magnetic properties (Magnetic susceptibility, Spin ordering…)" at bounding box center [646, 336] width 399 height 41
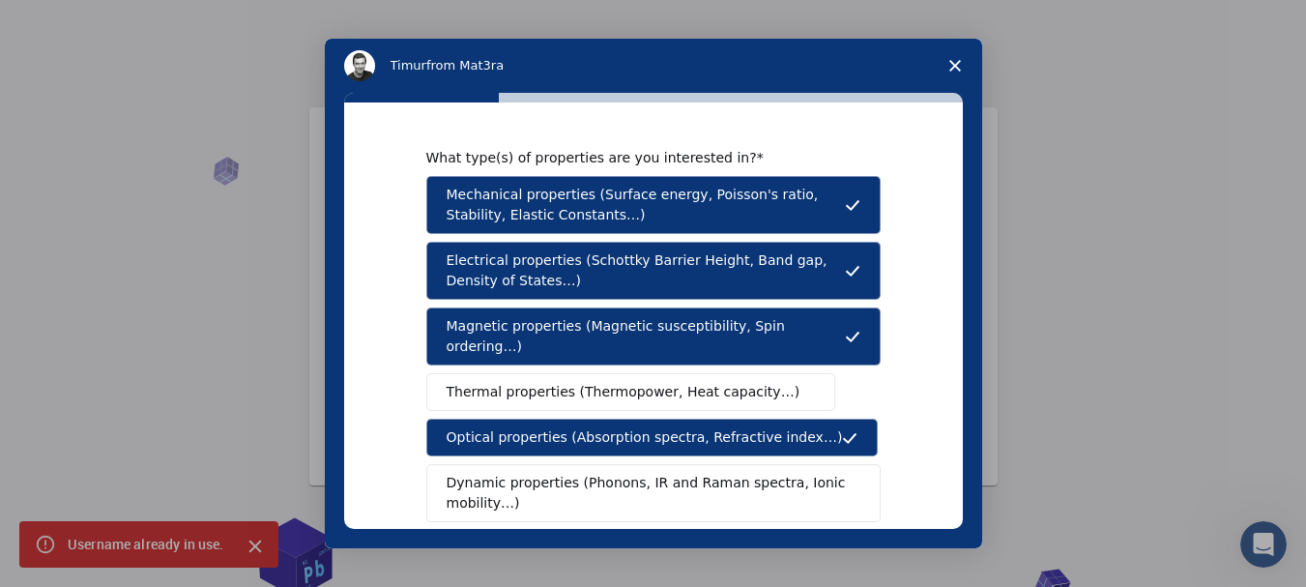
click at [596, 345] on button "Magnetic properties (Magnetic susceptibility, Spin ordering…)" at bounding box center [653, 337] width 454 height 58
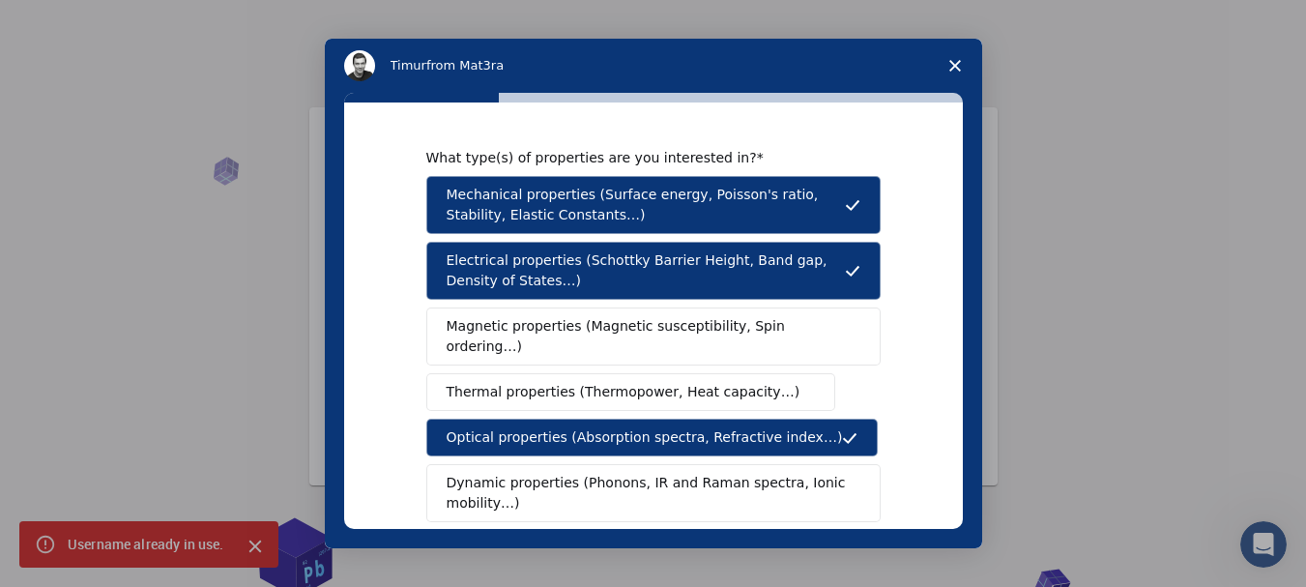
click at [595, 346] on div "Mechanical properties (Surface energy, Poisson's ratio, Stability, Elastic Cons…" at bounding box center [653, 460] width 454 height 569
click at [595, 345] on button "Magnetic properties (Magnetic susceptibility, Spin ordering…)" at bounding box center [653, 337] width 454 height 58
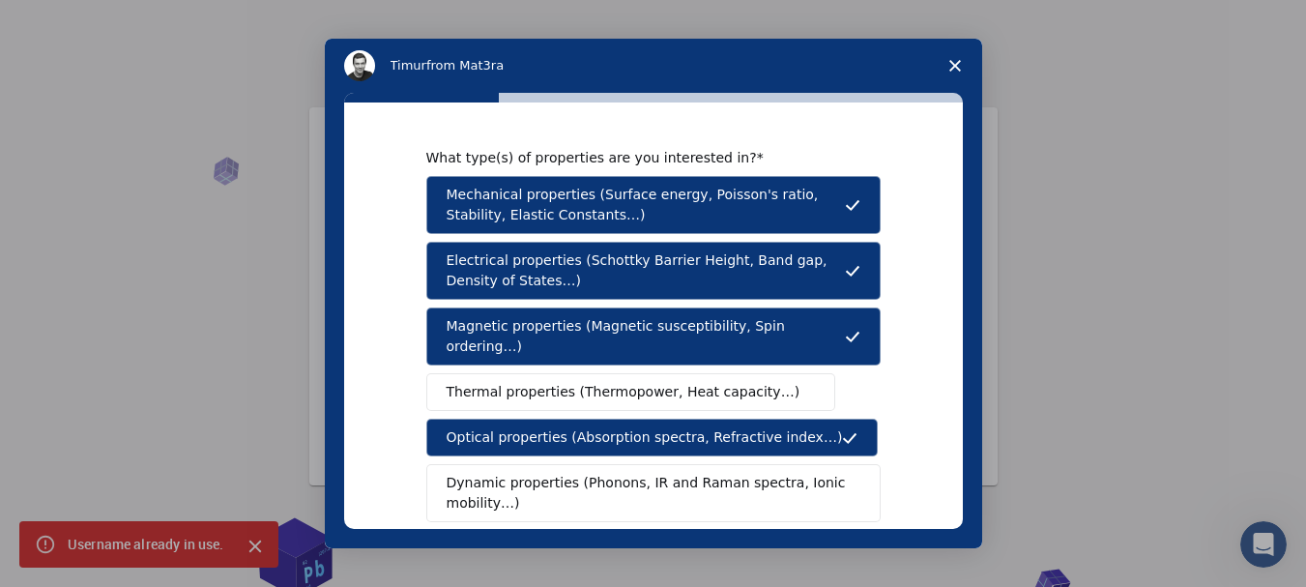
click at [595, 345] on button "Magnetic properties (Magnetic susceptibility, Spin ordering…)" at bounding box center [653, 337] width 454 height 58
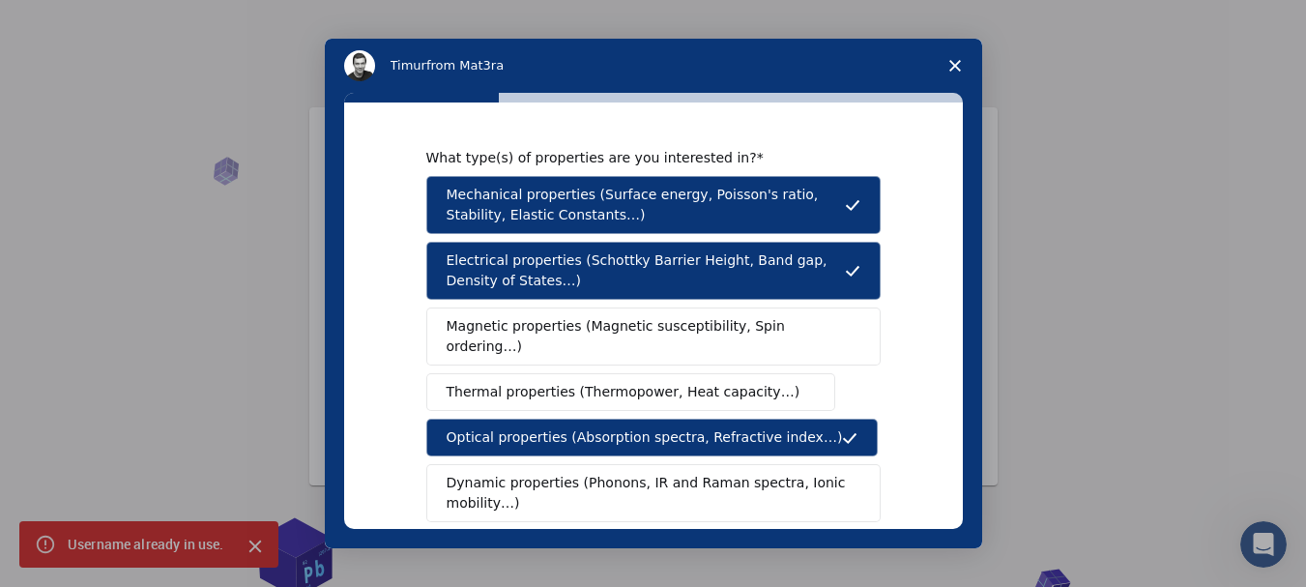
click at [595, 345] on button "Magnetic properties (Magnetic susceptibility, Spin ordering…)" at bounding box center [653, 337] width 454 height 58
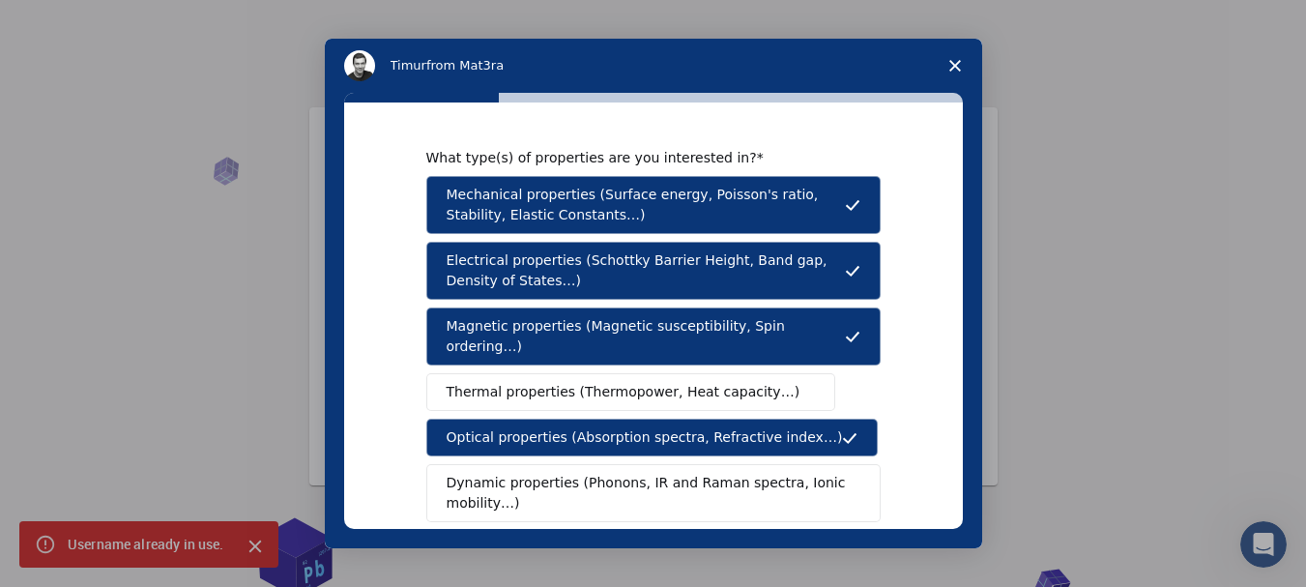
click at [595, 345] on button "Magnetic properties (Magnetic susceptibility, Spin ordering…)" at bounding box center [653, 337] width 454 height 58
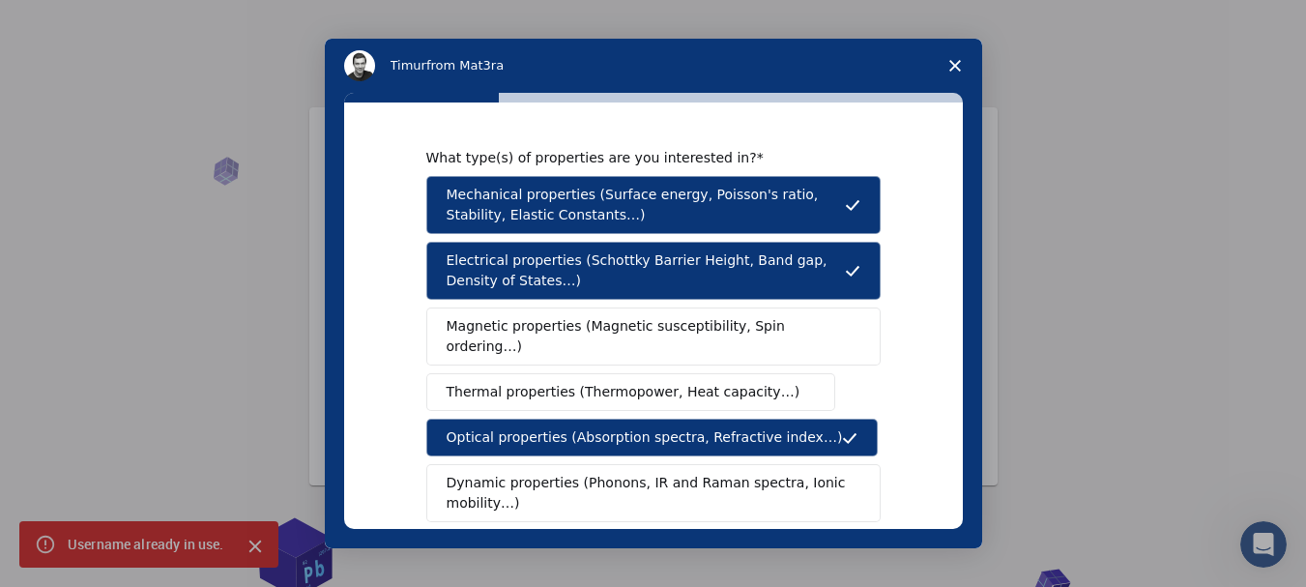
click at [595, 345] on button "Magnetic properties (Magnetic susceptibility, Spin ordering…)" at bounding box center [653, 337] width 454 height 58
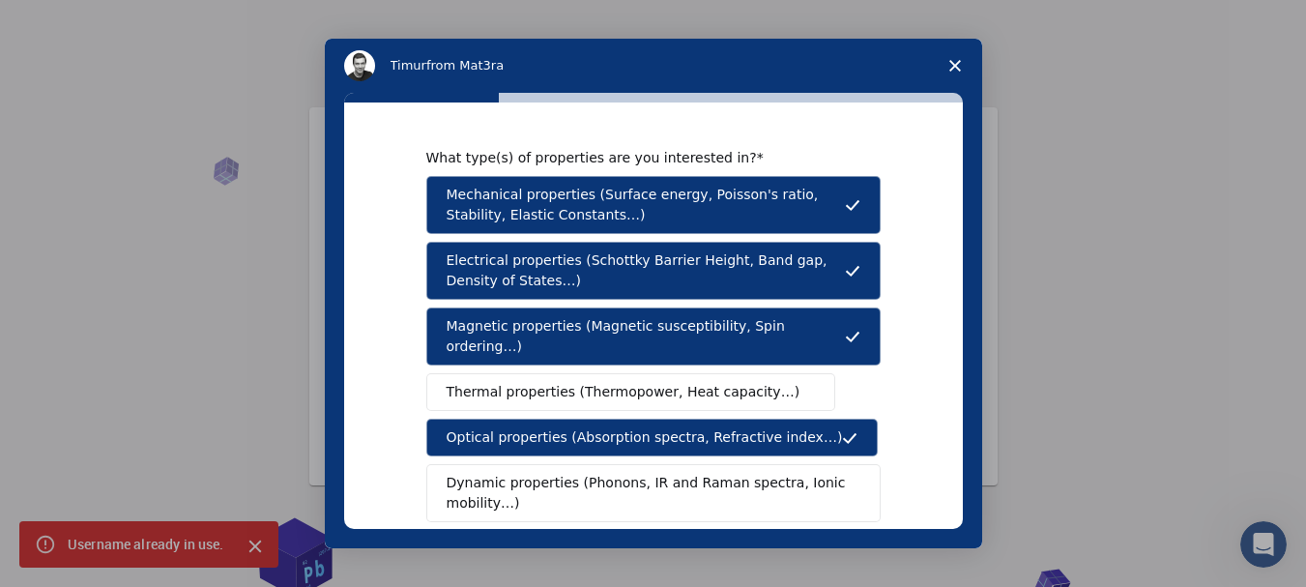
click at [598, 382] on span "Thermal properties (Thermopower, Heat capacity…)" at bounding box center [624, 392] width 354 height 20
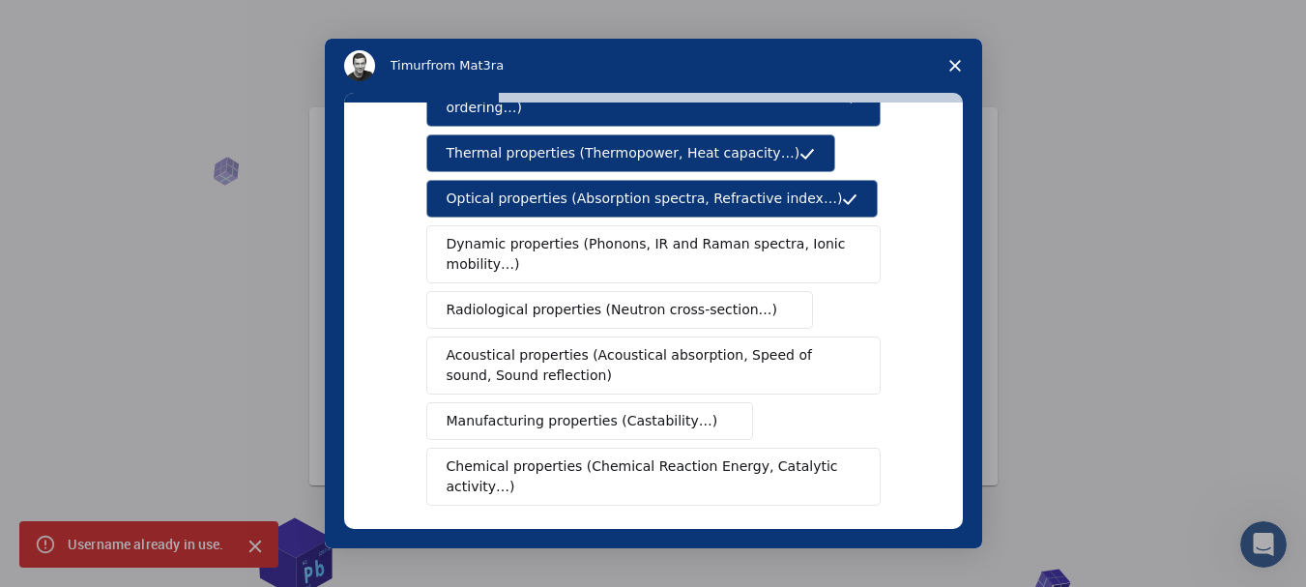
scroll to position [251, 0]
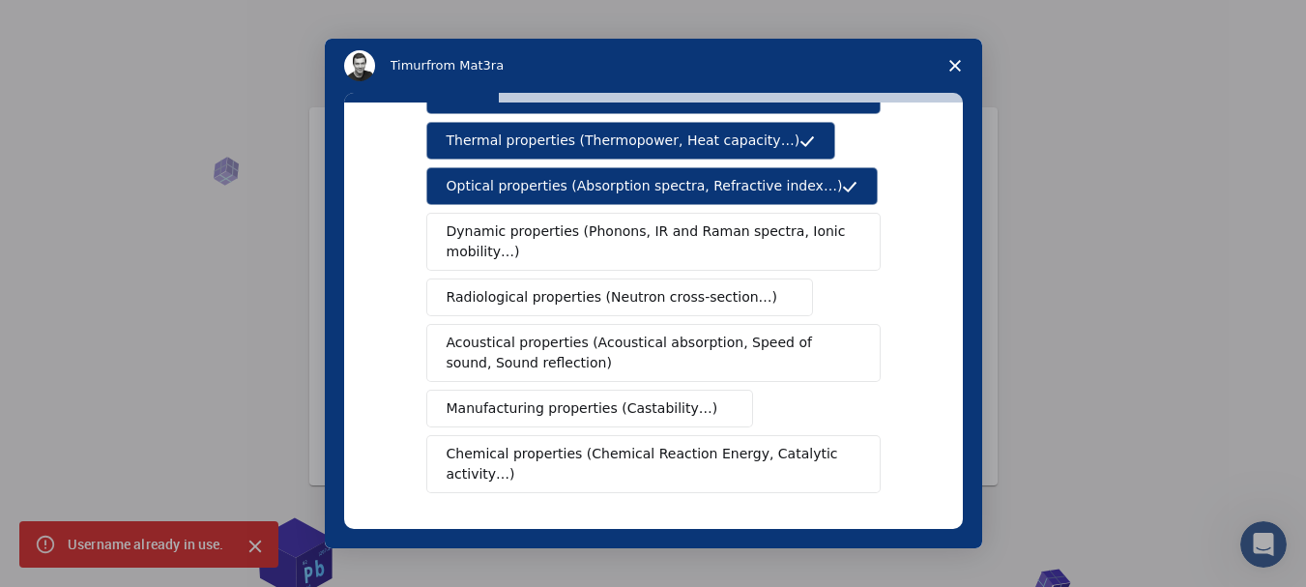
click at [583, 243] on button "Dynamic properties (Phonons, IR and Raman spectra, Ionic mobility…)" at bounding box center [653, 242] width 454 height 58
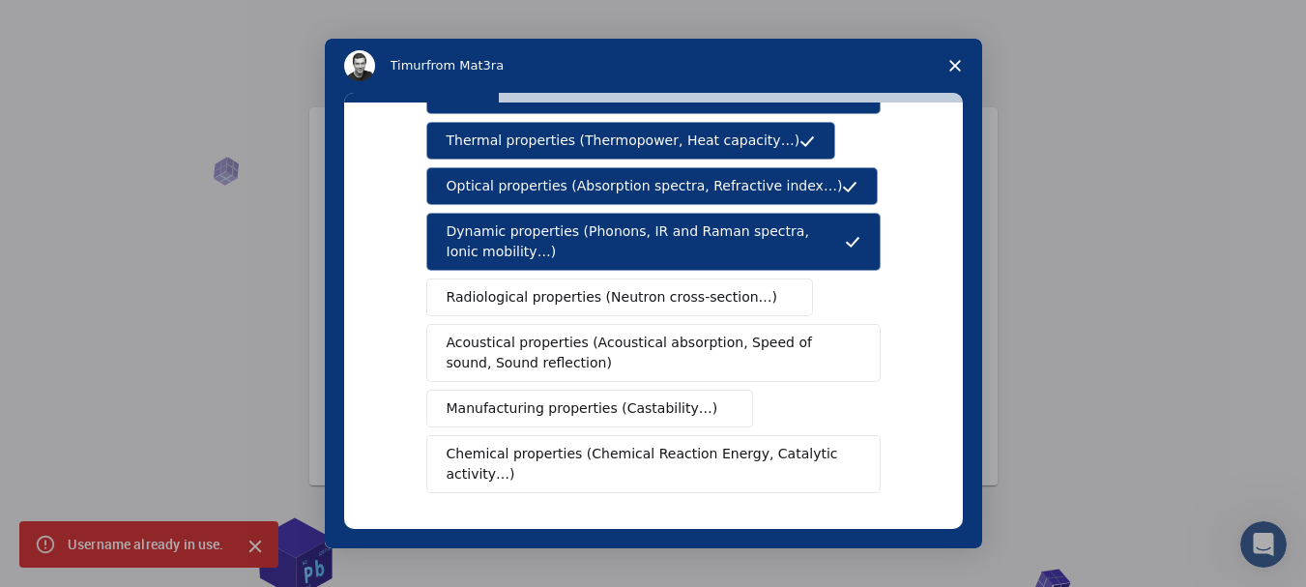
click at [580, 287] on span "Radiological properties (Neutron cross-section…)" at bounding box center [613, 297] width 332 height 20
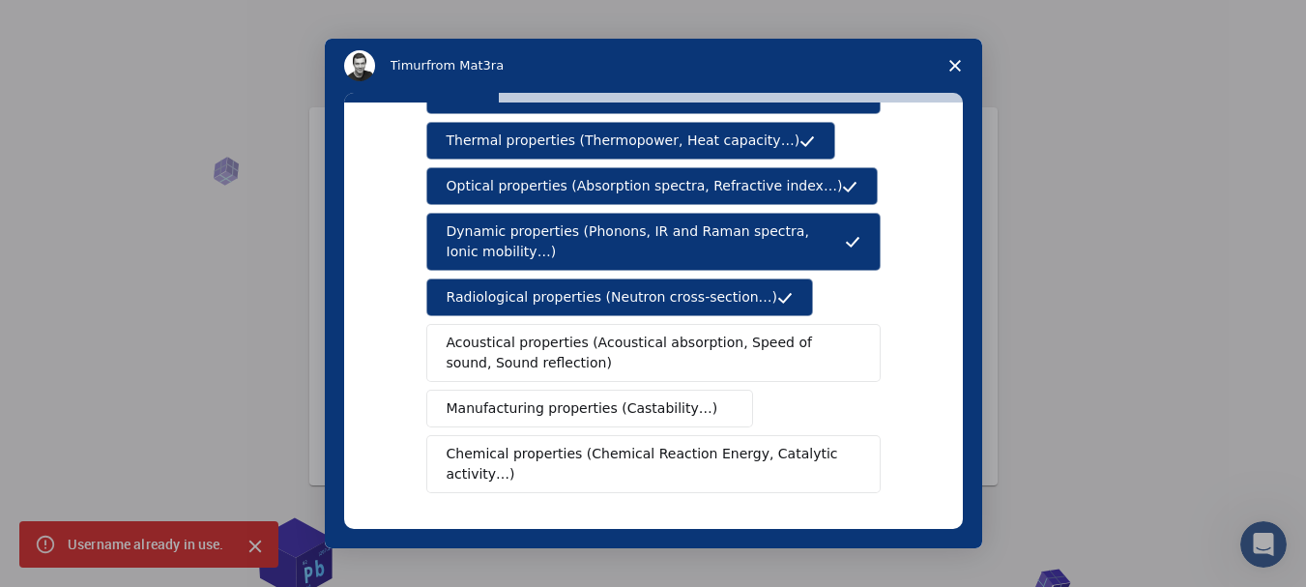
click at [580, 300] on div "Mechanical properties (Surface energy, Poisson's ratio, Stability, Elastic Cons…" at bounding box center [653, 209] width 454 height 569
click at [573, 333] on span "Acoustical properties (Acoustical absorption, Speed of sound, Sound reflection)" at bounding box center [648, 353] width 402 height 41
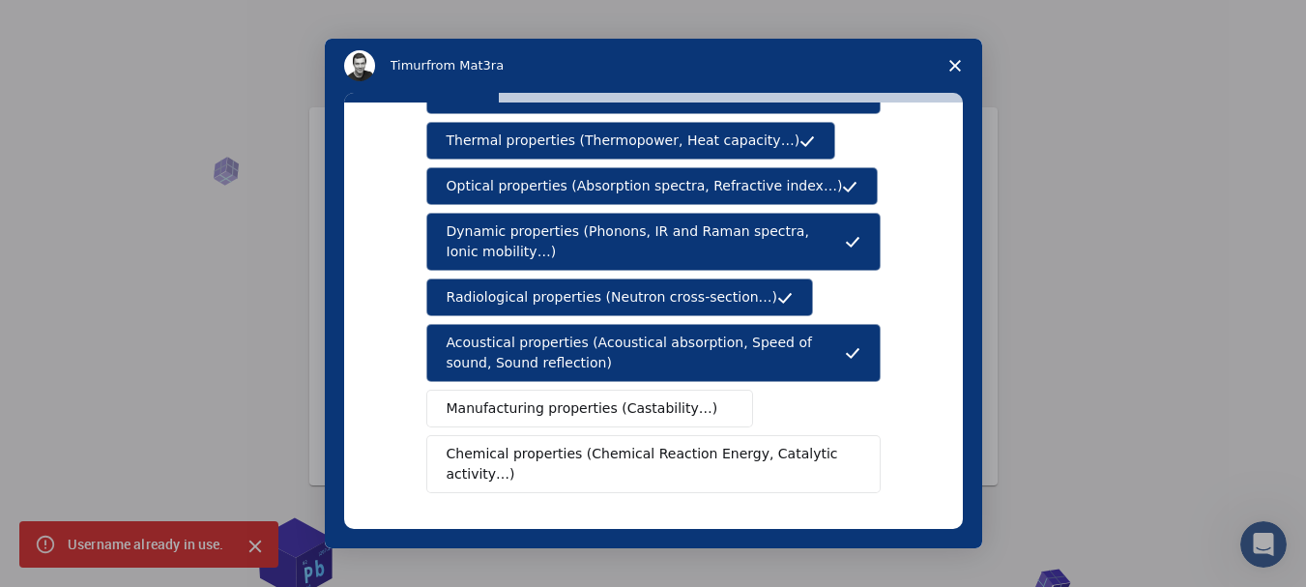
click at [567, 398] on span "Manufacturing properties (Castability…)" at bounding box center [583, 408] width 272 height 20
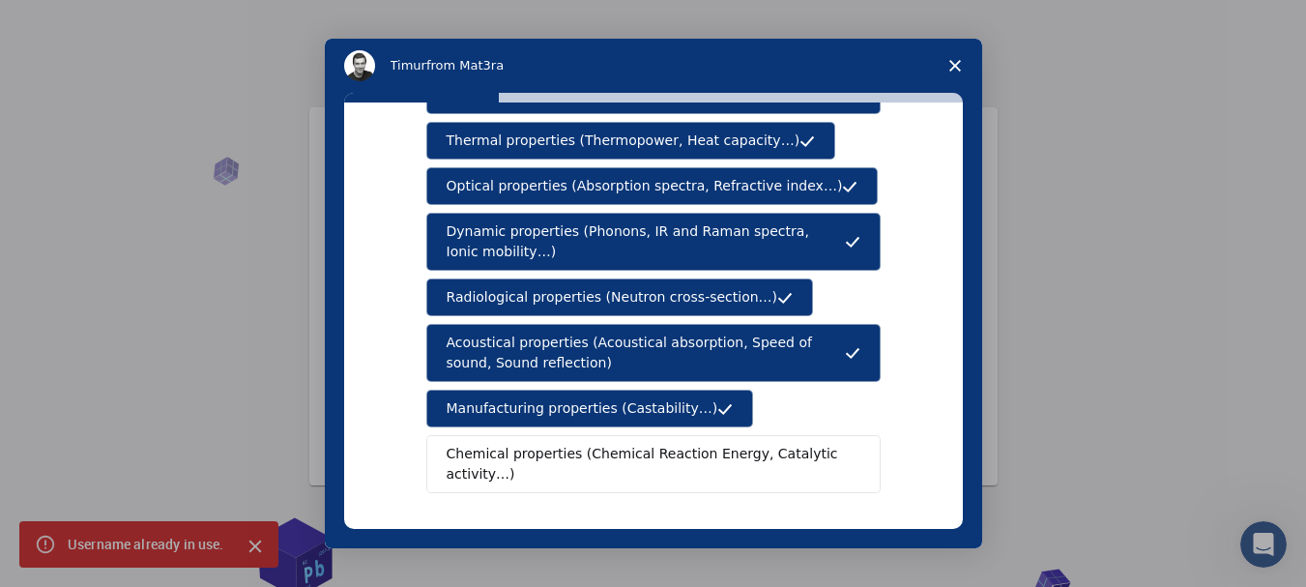
click at [565, 444] on span "Chemical properties (Chemical Reaction Energy, Catalytic activity…)" at bounding box center [647, 464] width 400 height 41
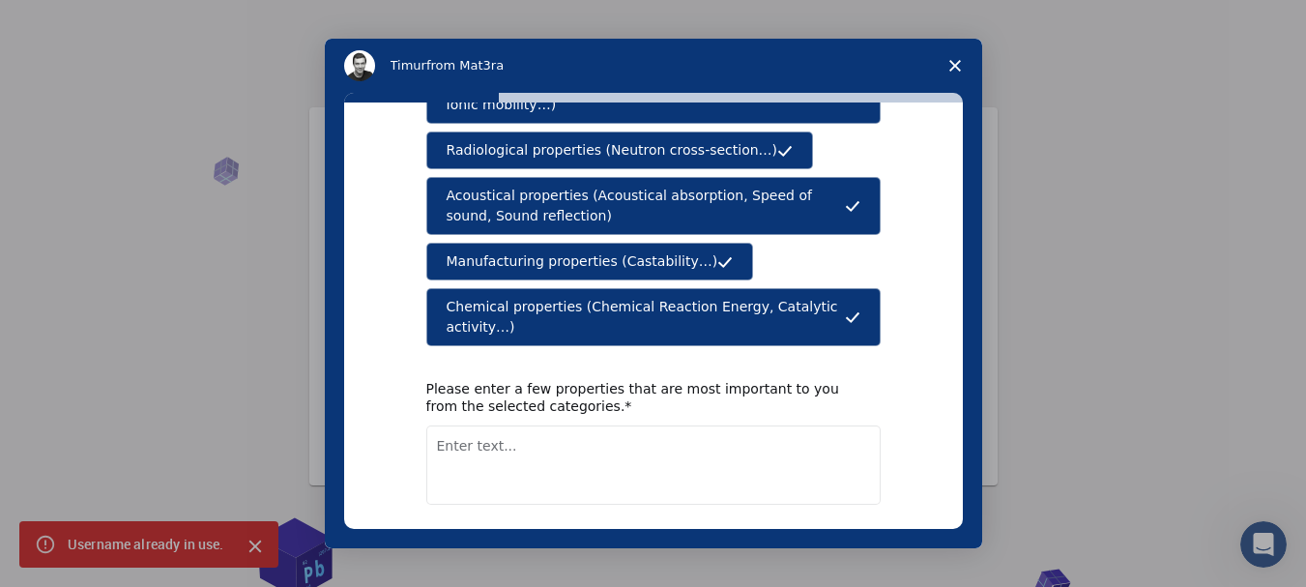
scroll to position [447, 0]
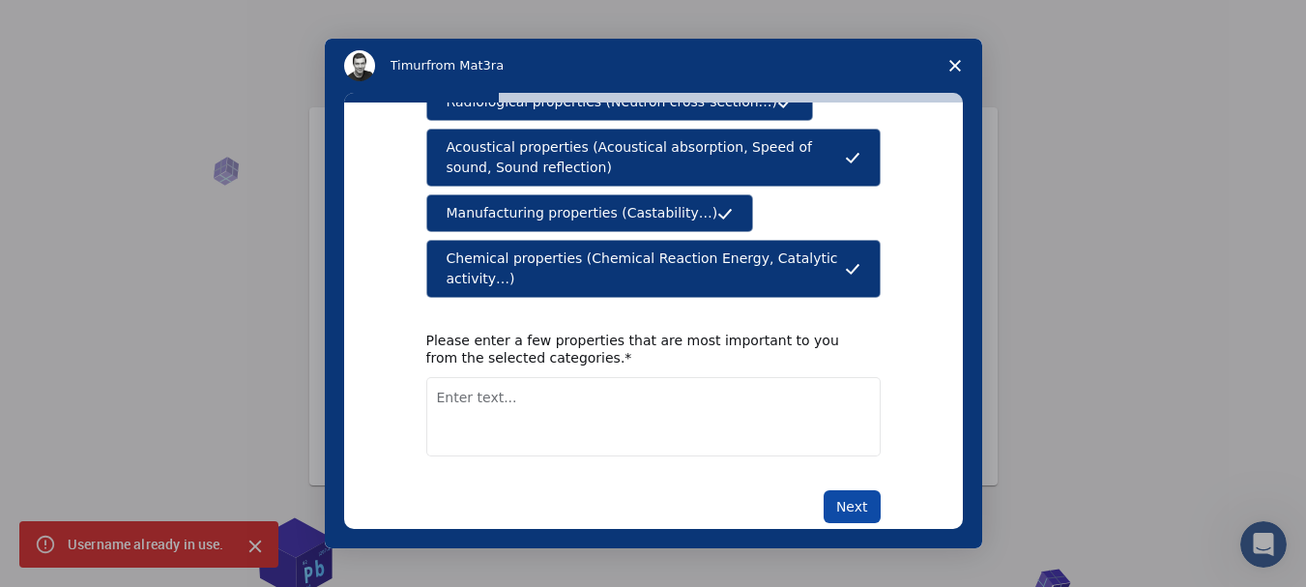
click at [831, 490] on button "Next" at bounding box center [852, 506] width 57 height 33
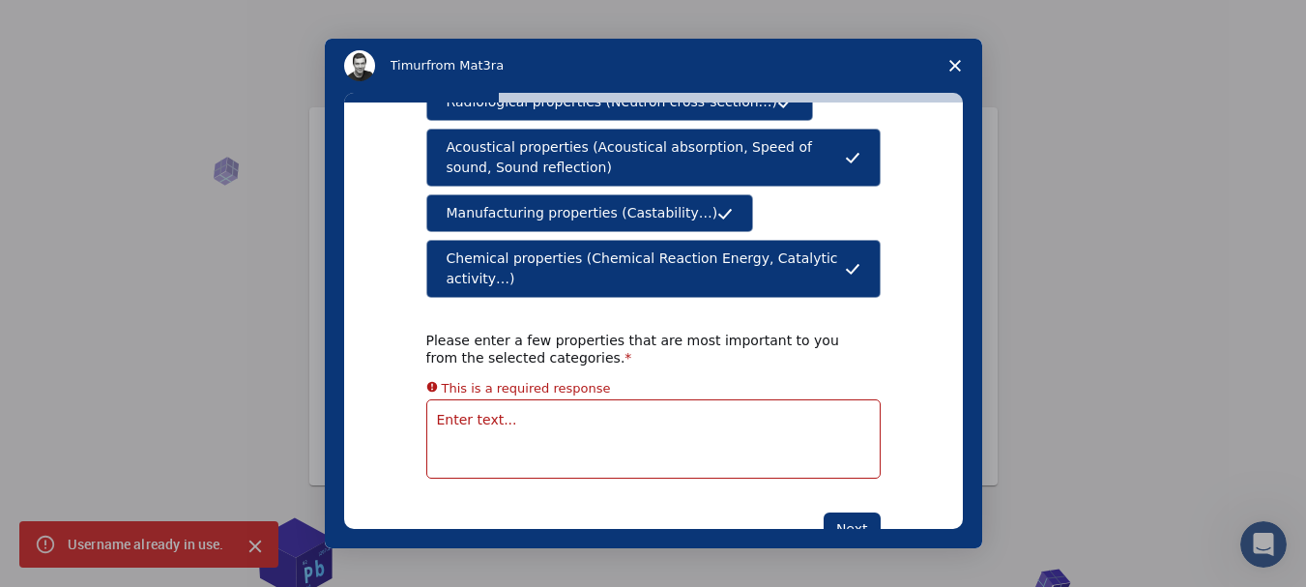
click at [706, 409] on textarea "Enter text..." at bounding box center [653, 438] width 454 height 79
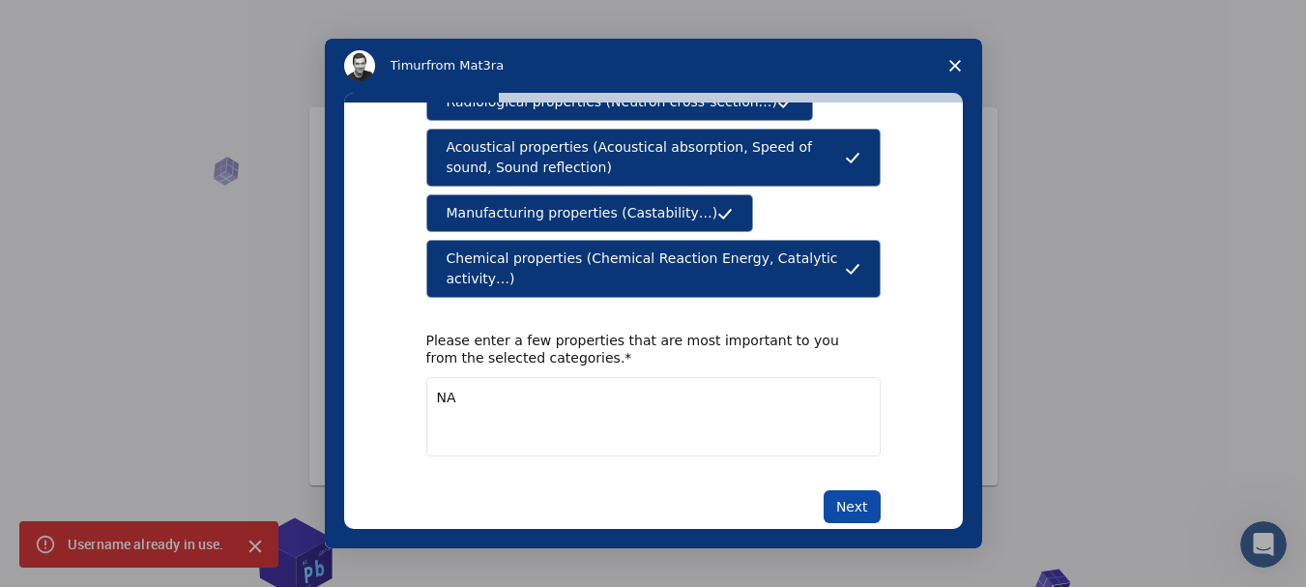
type textarea "NA"
click at [873, 490] on button "Next" at bounding box center [852, 506] width 57 height 33
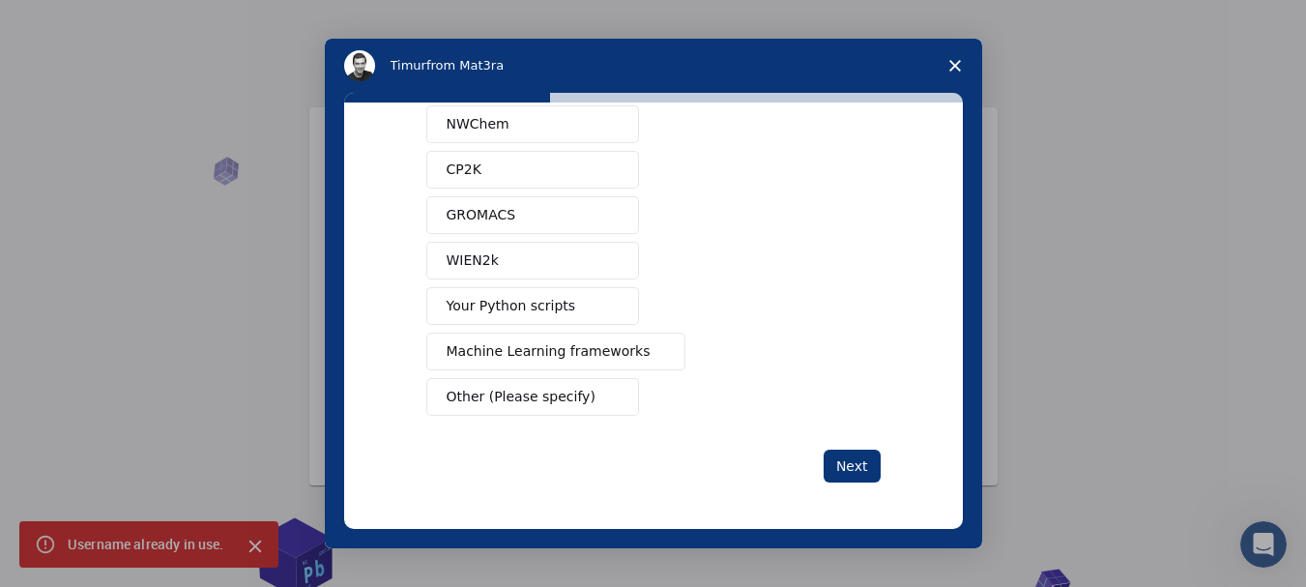
scroll to position [0, 0]
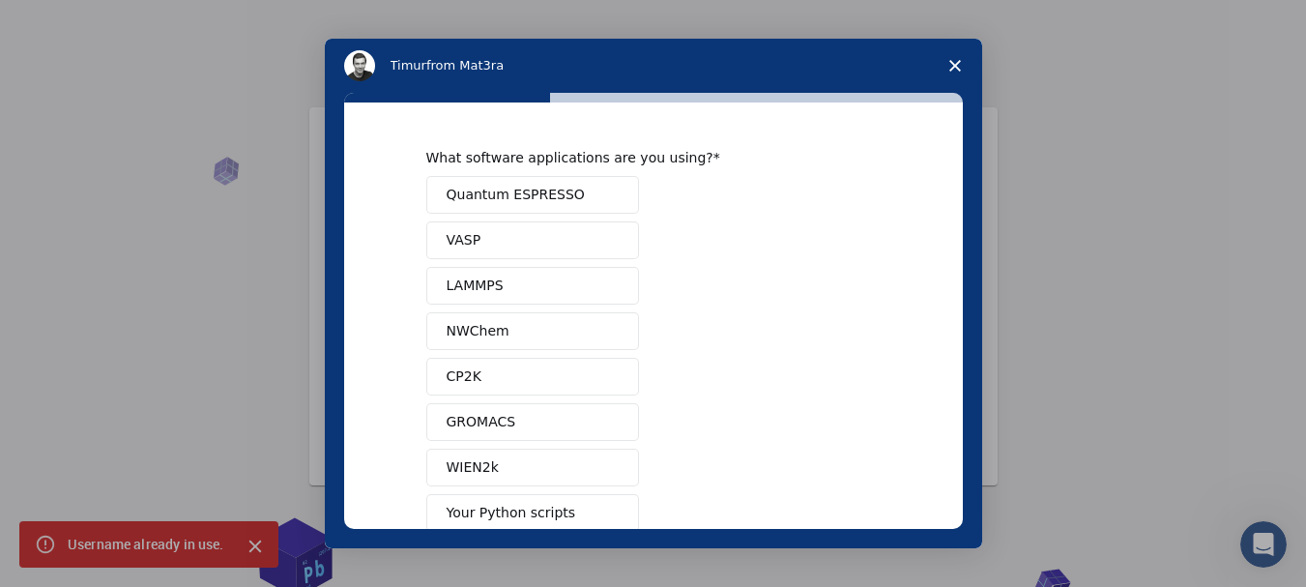
click at [477, 207] on button "Quantum ESPRESSO" at bounding box center [532, 195] width 213 height 38
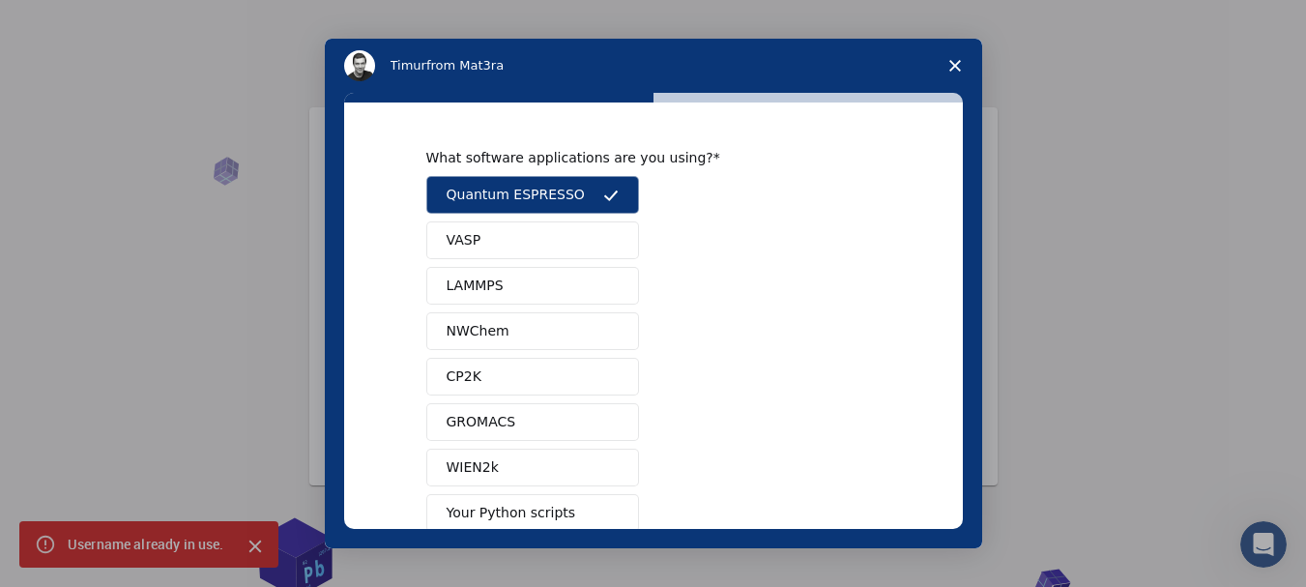
click at [485, 234] on button "VASP" at bounding box center [532, 240] width 213 height 38
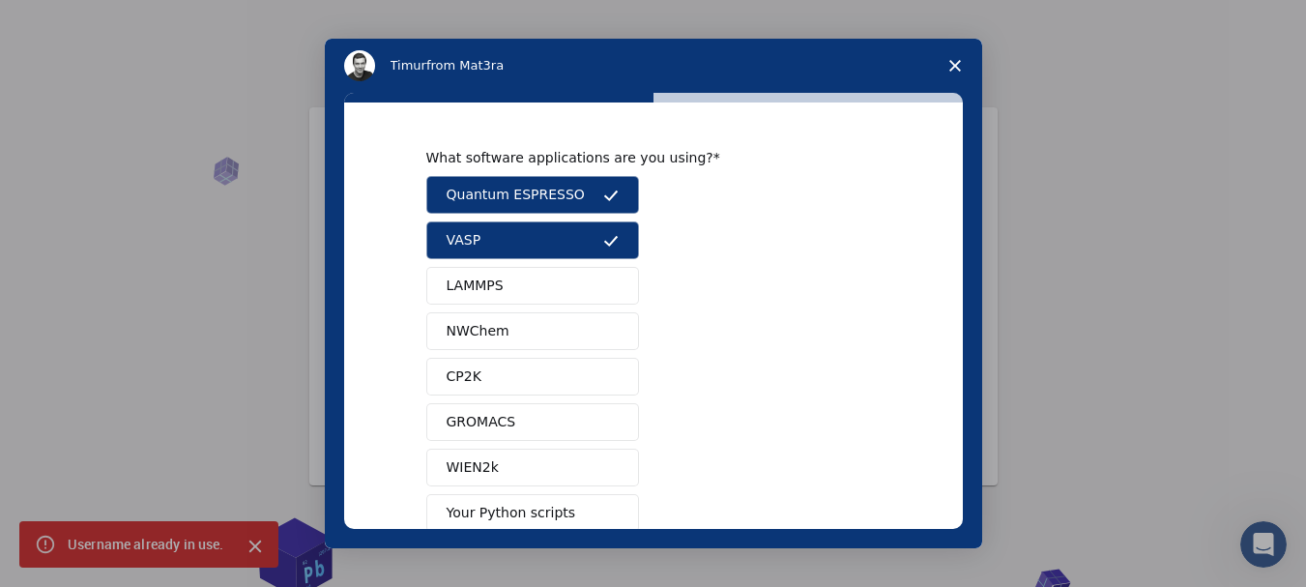
click at [487, 268] on button "LAMMPS" at bounding box center [532, 286] width 213 height 38
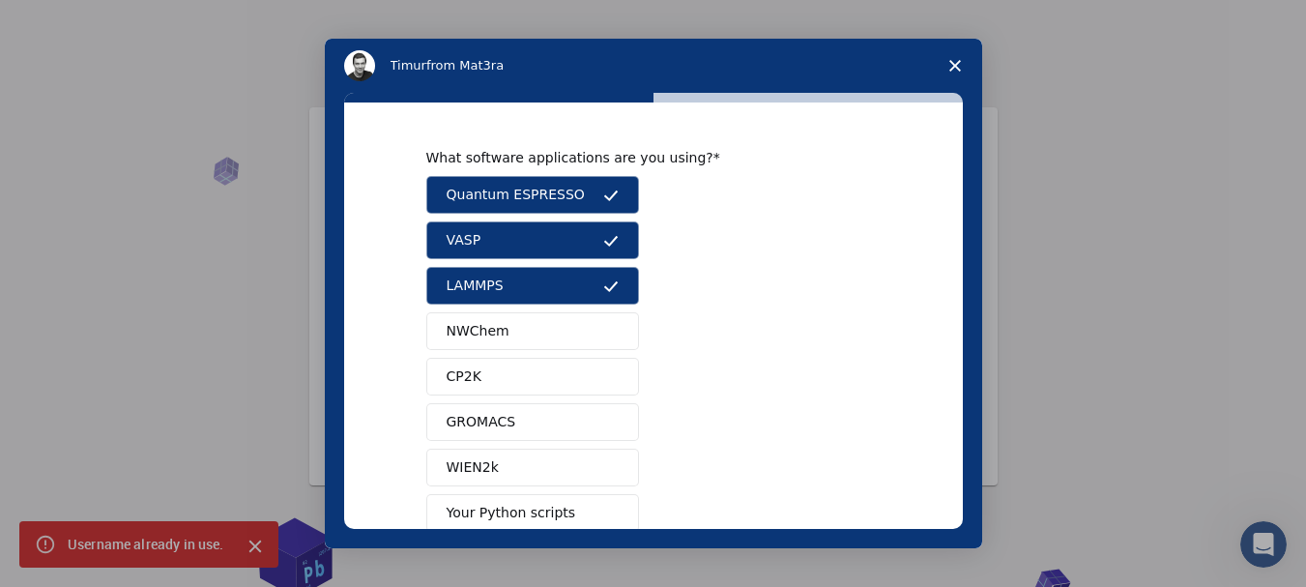
click at [481, 312] on button "NWChem" at bounding box center [532, 331] width 213 height 38
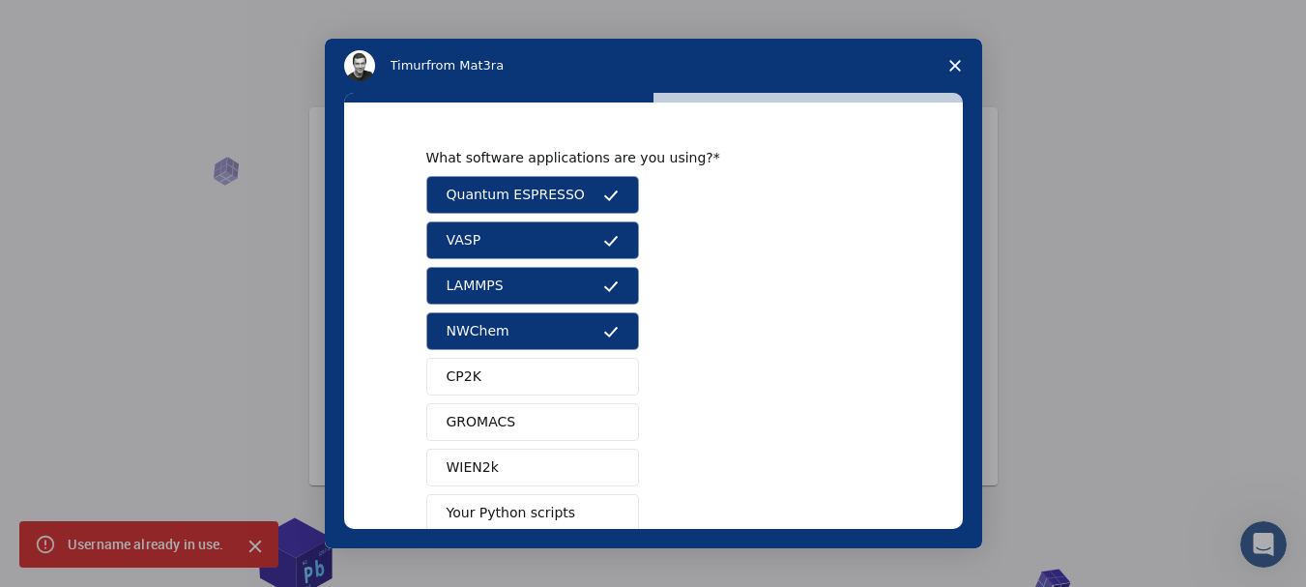
click at [472, 368] on span "CP2K" at bounding box center [464, 376] width 35 height 20
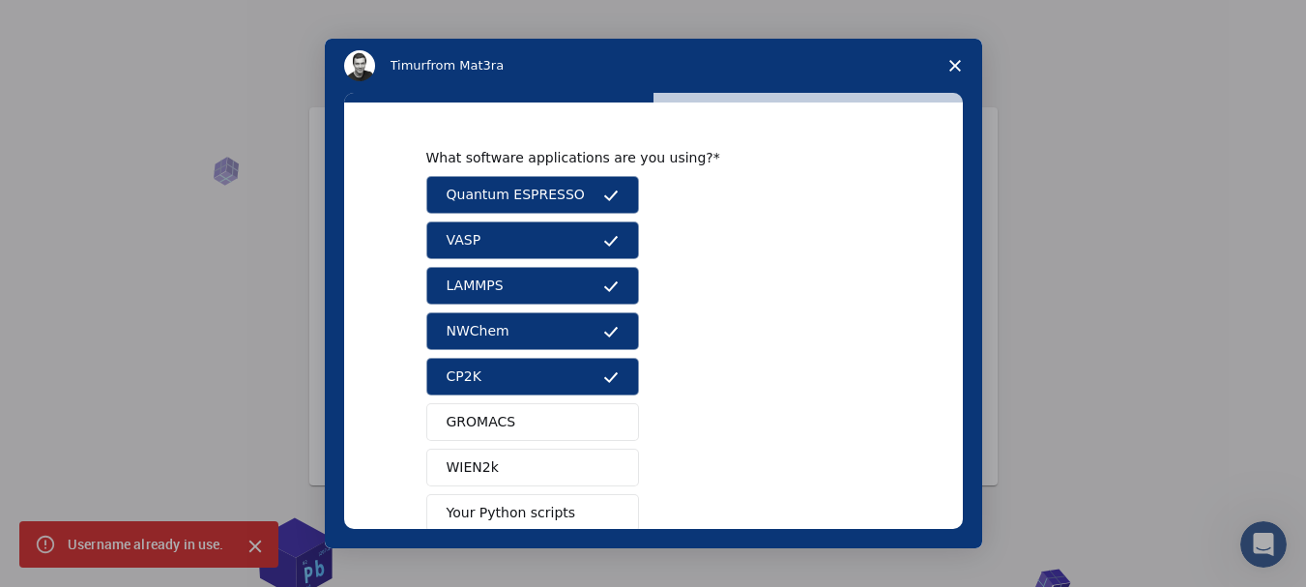
click at [471, 402] on div "Quantum ESPRESSO VASP LAMMPS NWChem CP2K GROMACS WIEN2k Your Python scripts Mac…" at bounding box center [653, 399] width 454 height 447
click at [471, 466] on span "WIEN2k" at bounding box center [473, 467] width 52 height 20
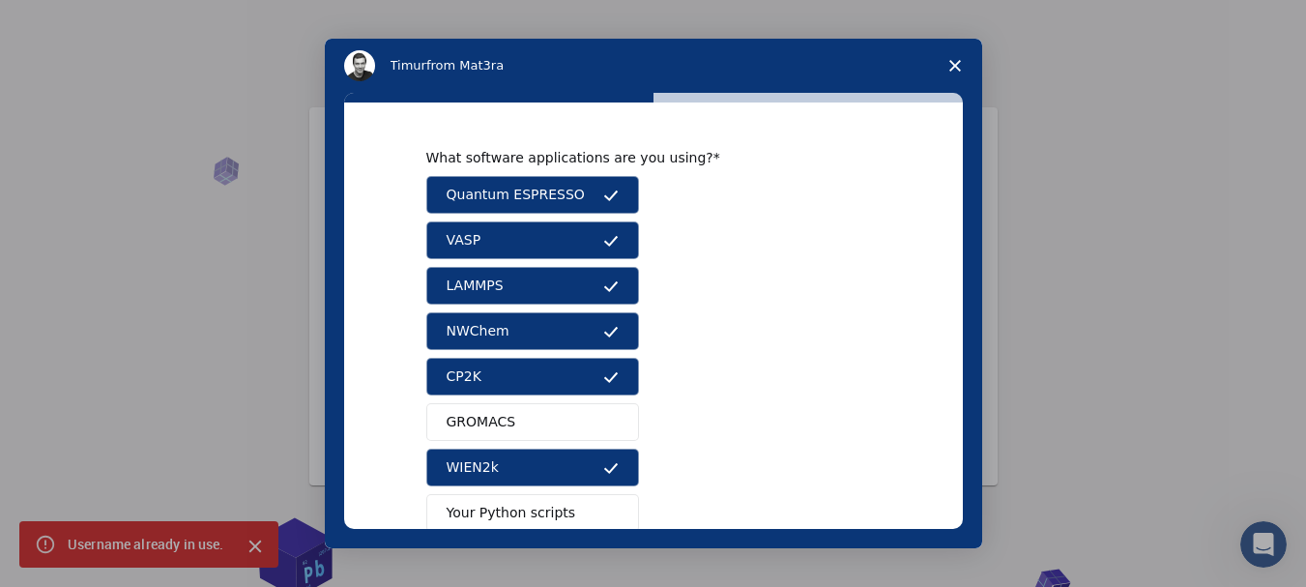
click at [490, 435] on button "GROMACS" at bounding box center [532, 422] width 213 height 38
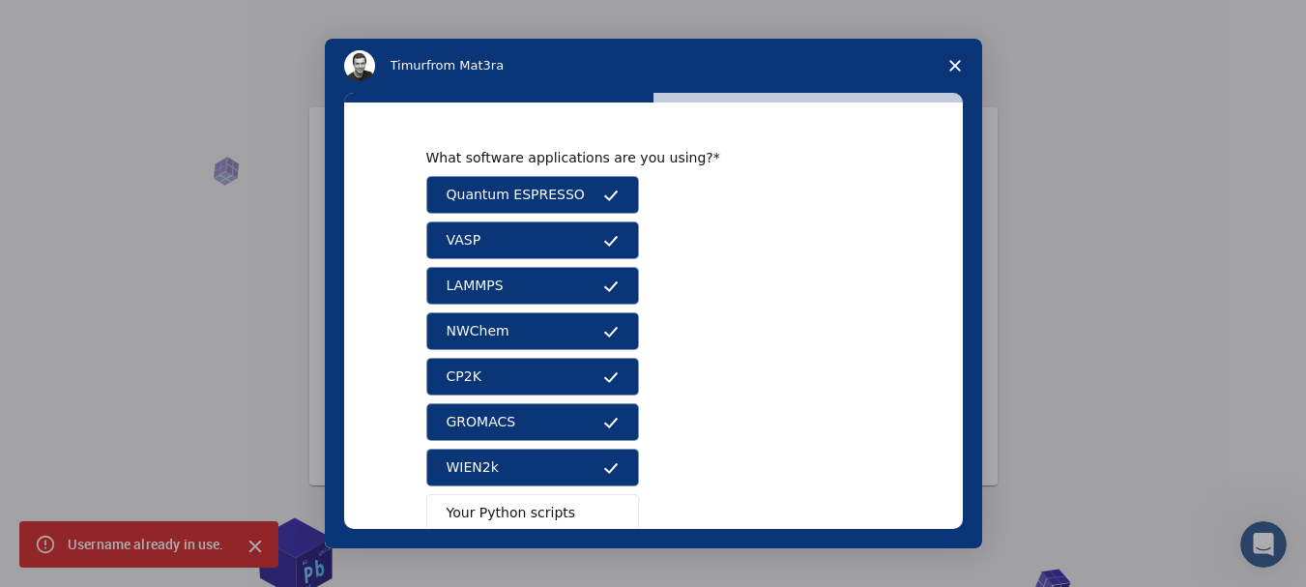
click at [500, 504] on span "Your Python scripts" at bounding box center [512, 513] width 130 height 20
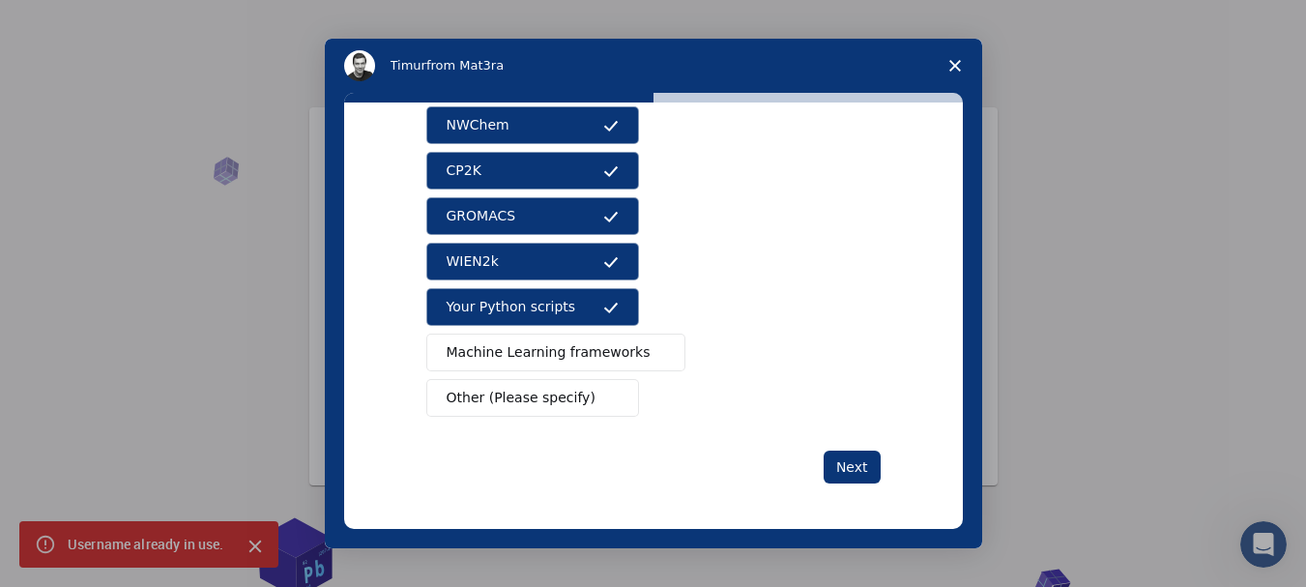
scroll to position [207, 0]
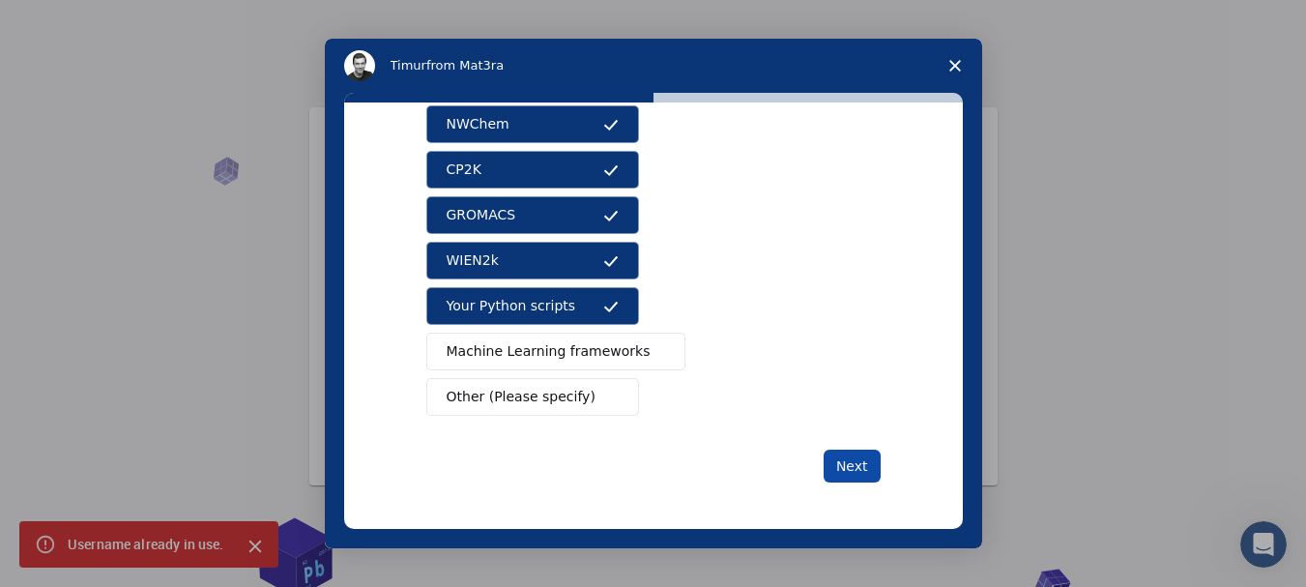
click at [848, 467] on button "Next" at bounding box center [852, 466] width 57 height 33
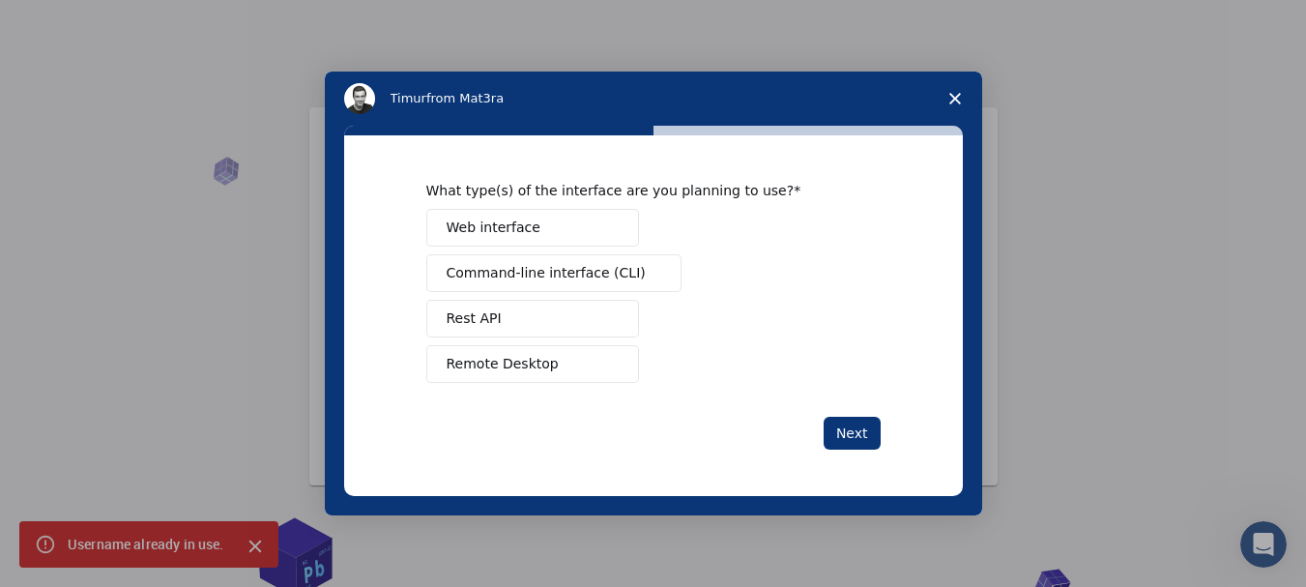
click at [497, 233] on span "Web interface" at bounding box center [494, 228] width 94 height 20
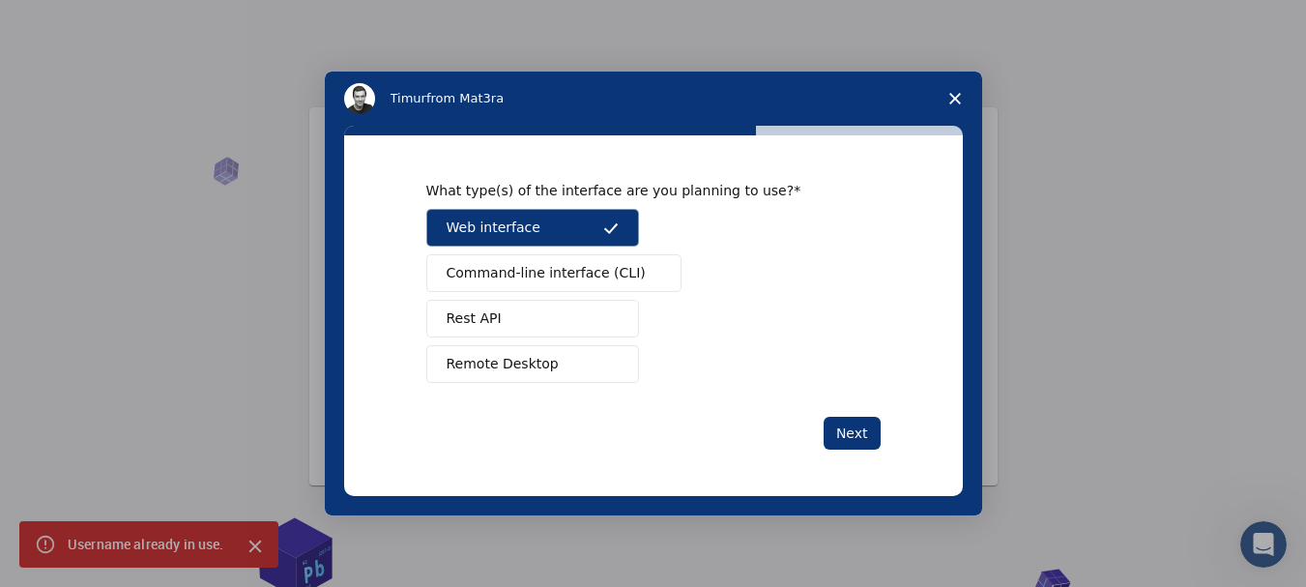
click at [525, 270] on span "Command-line interface (CLI)" at bounding box center [546, 273] width 199 height 20
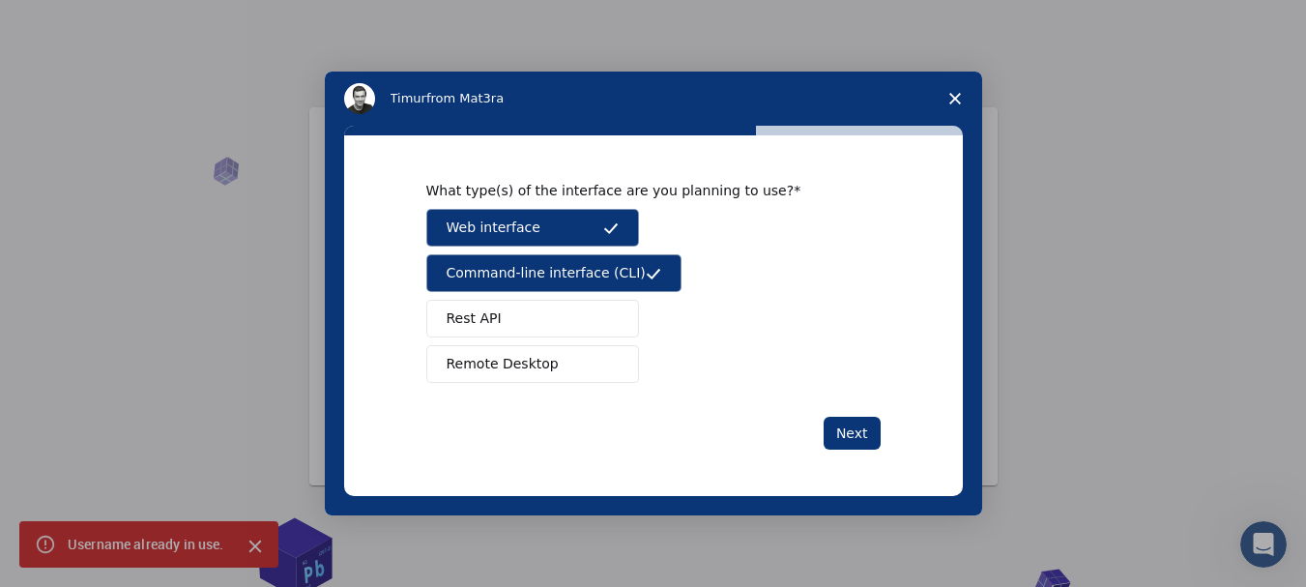
click at [525, 301] on button "Rest API" at bounding box center [532, 319] width 213 height 38
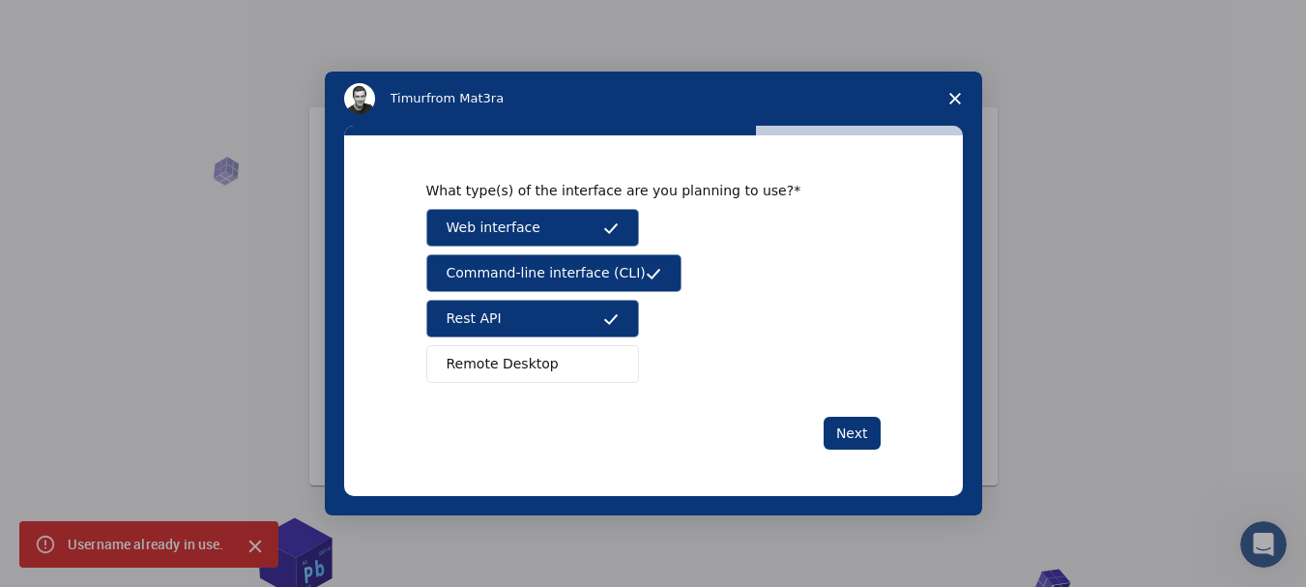
click at [546, 369] on button "Remote Desktop" at bounding box center [532, 364] width 213 height 38
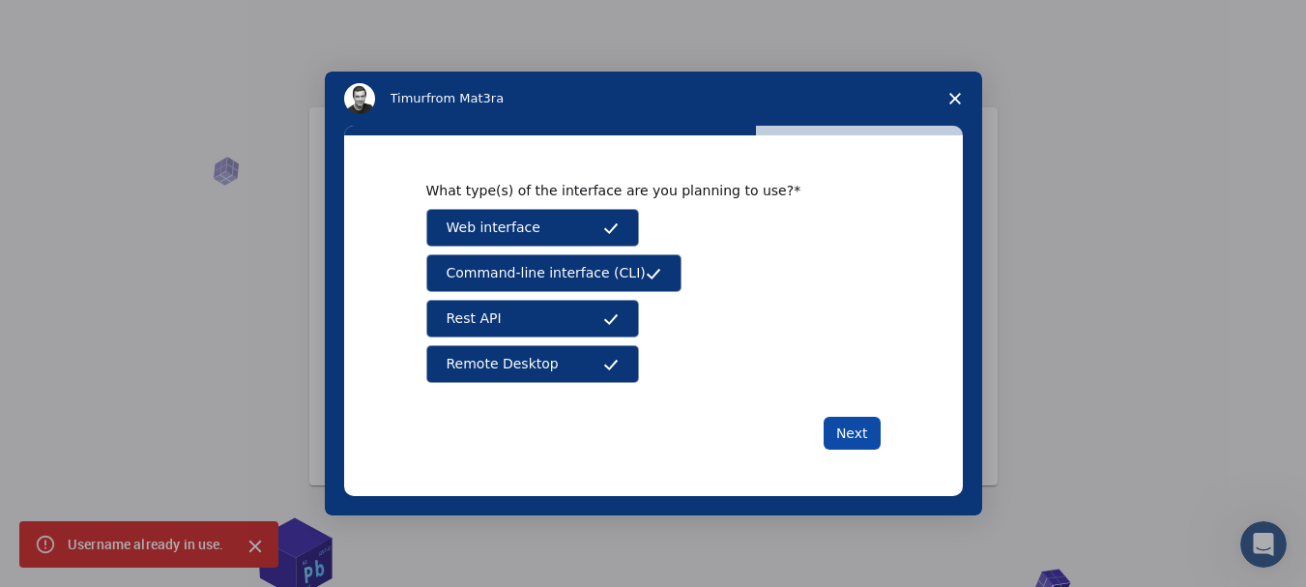
click at [843, 437] on button "Next" at bounding box center [852, 433] width 57 height 33
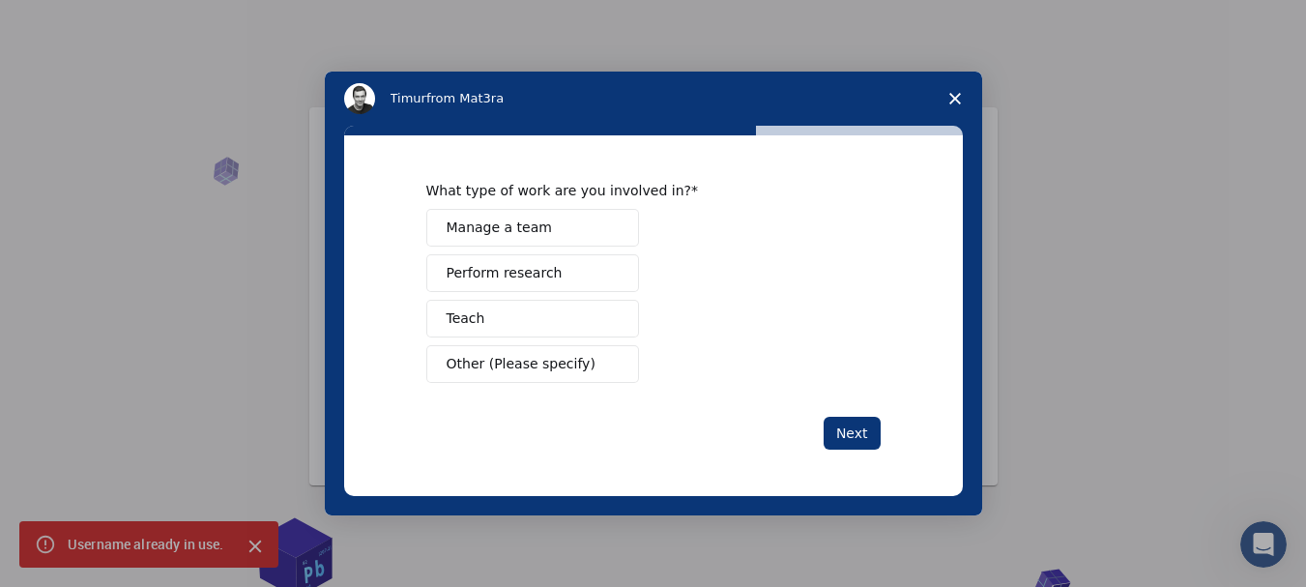
click at [545, 225] on button "Manage a team" at bounding box center [532, 228] width 213 height 38
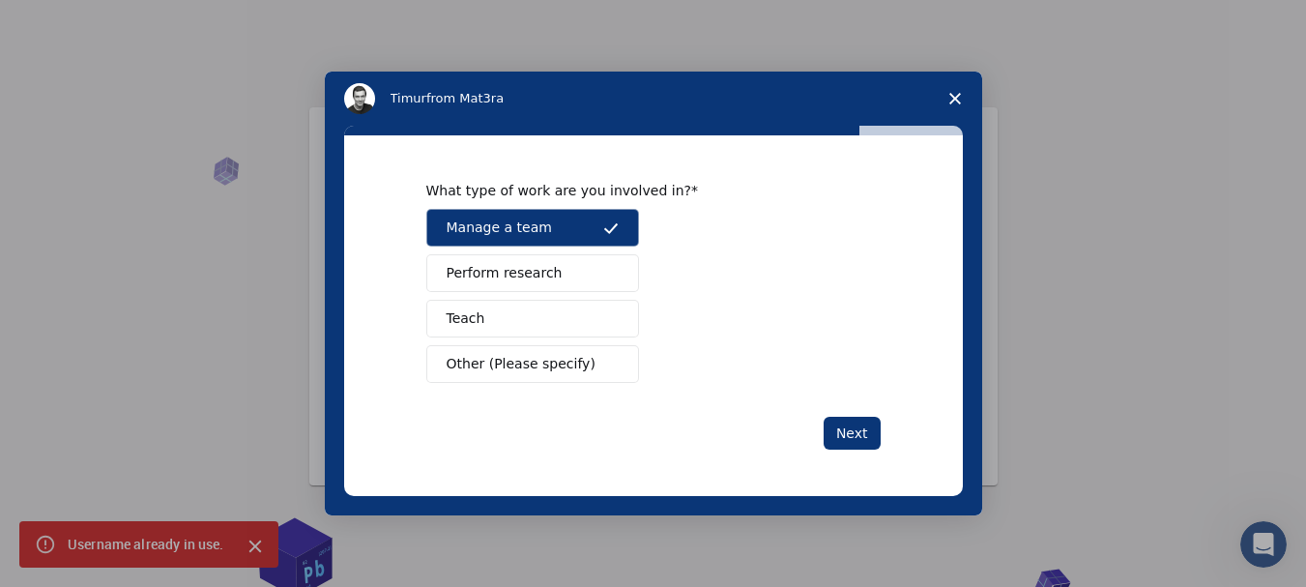
click at [545, 271] on span "Perform research" at bounding box center [505, 273] width 116 height 20
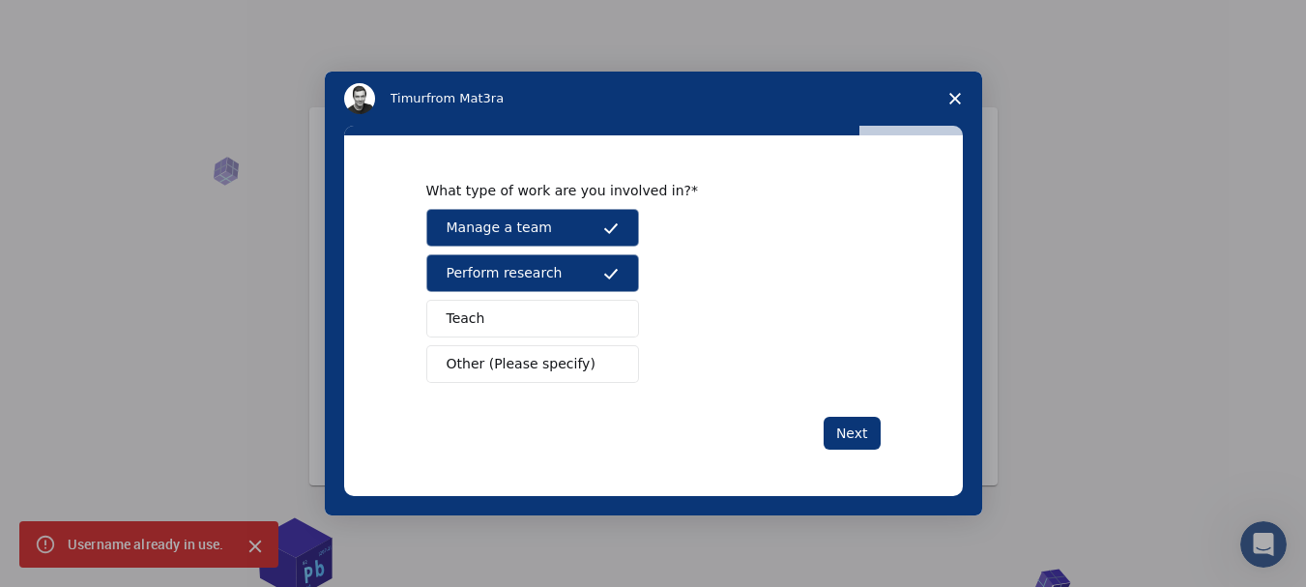
click at [522, 336] on button "Teach" at bounding box center [532, 319] width 213 height 38
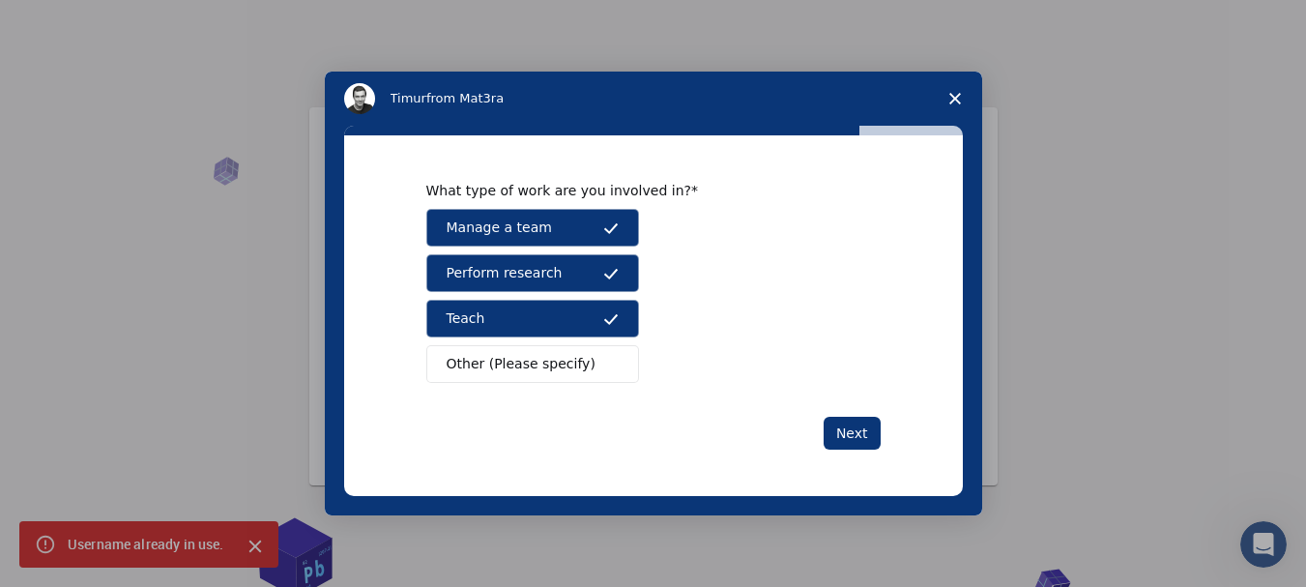
click at [515, 366] on span "Other (Please specify)" at bounding box center [521, 364] width 149 height 20
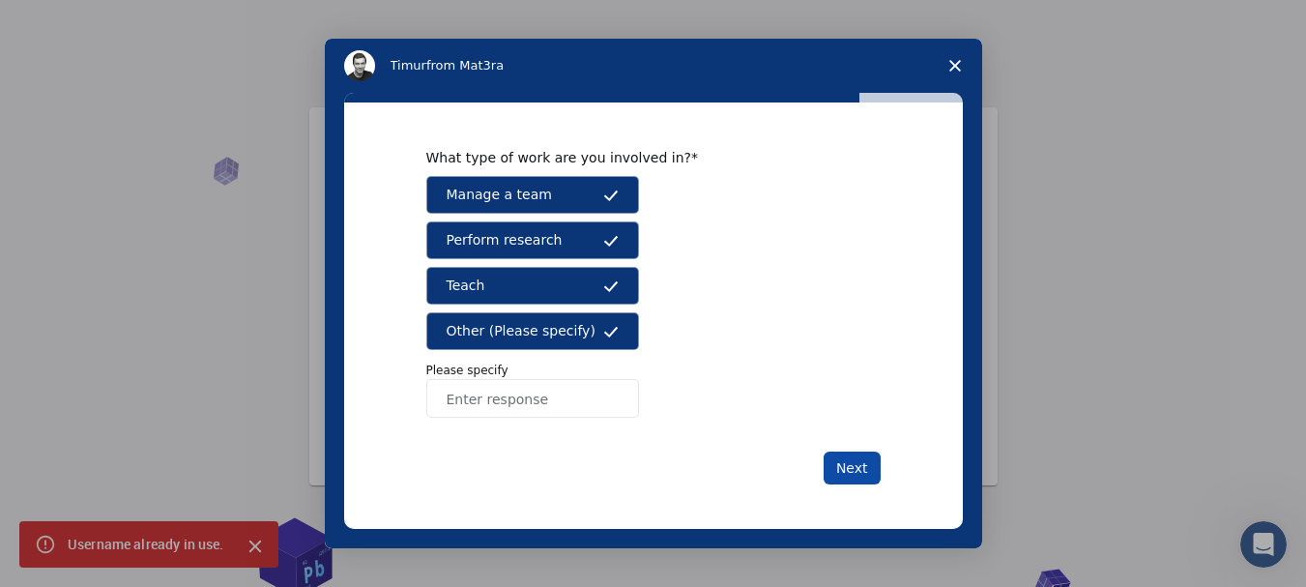
click at [870, 464] on button "Next" at bounding box center [852, 468] width 57 height 33
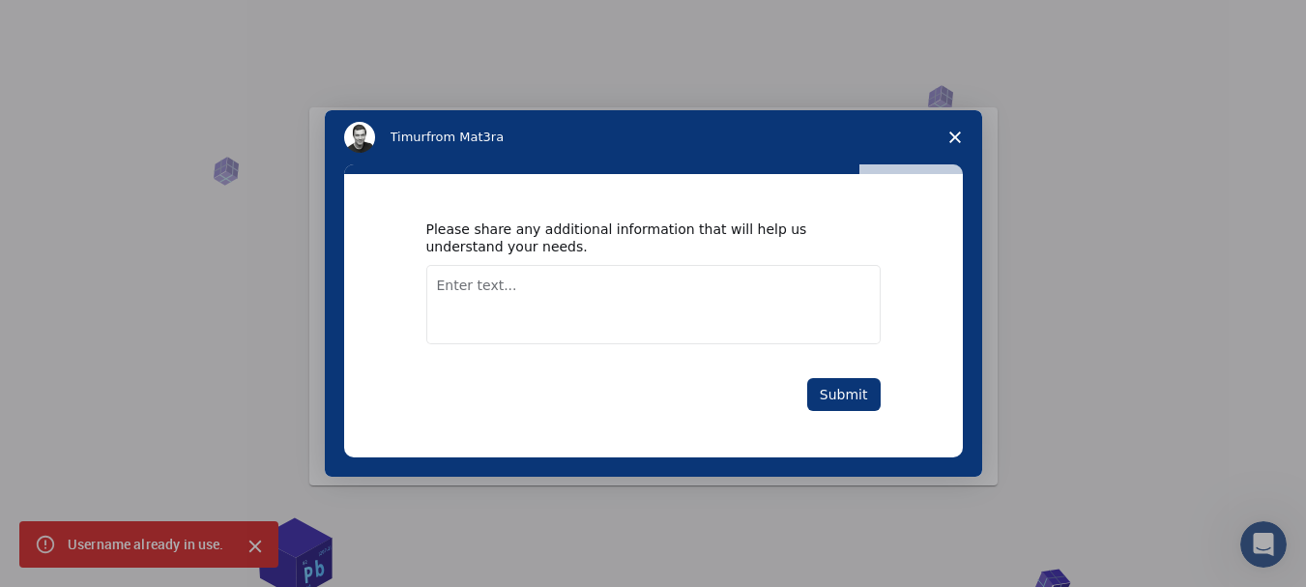
click at [661, 315] on textarea "Enter text..." at bounding box center [653, 304] width 454 height 79
type textarea "NA"
click at [856, 397] on button "Submit" at bounding box center [843, 394] width 73 height 33
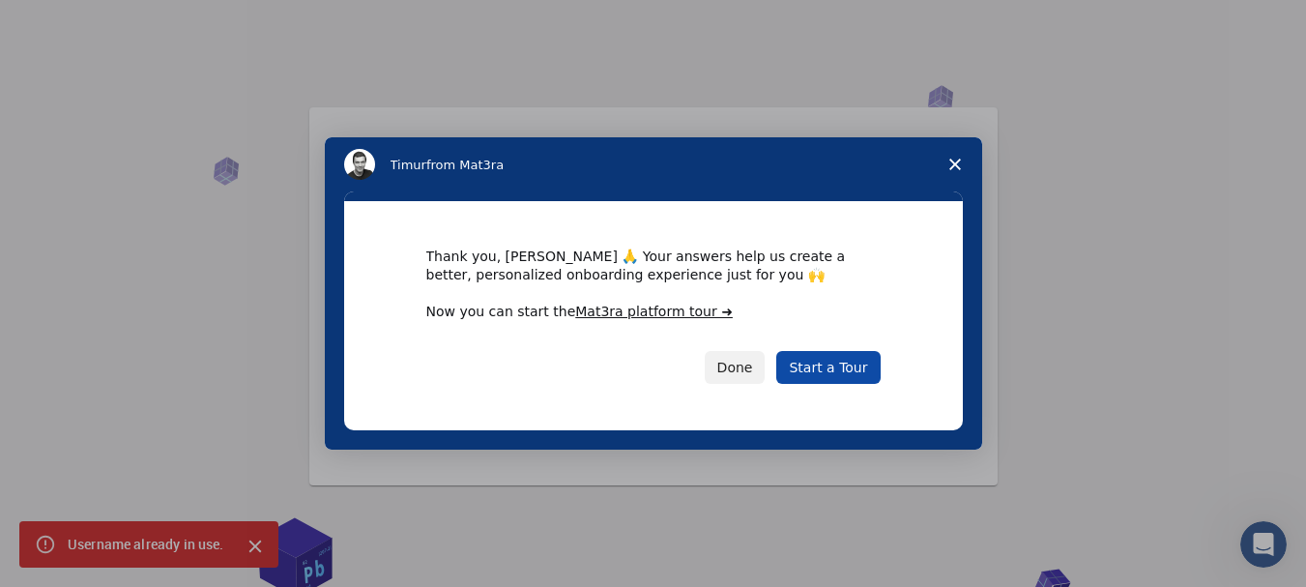
click at [829, 372] on link "Start a Tour" at bounding box center [827, 367] width 103 height 33
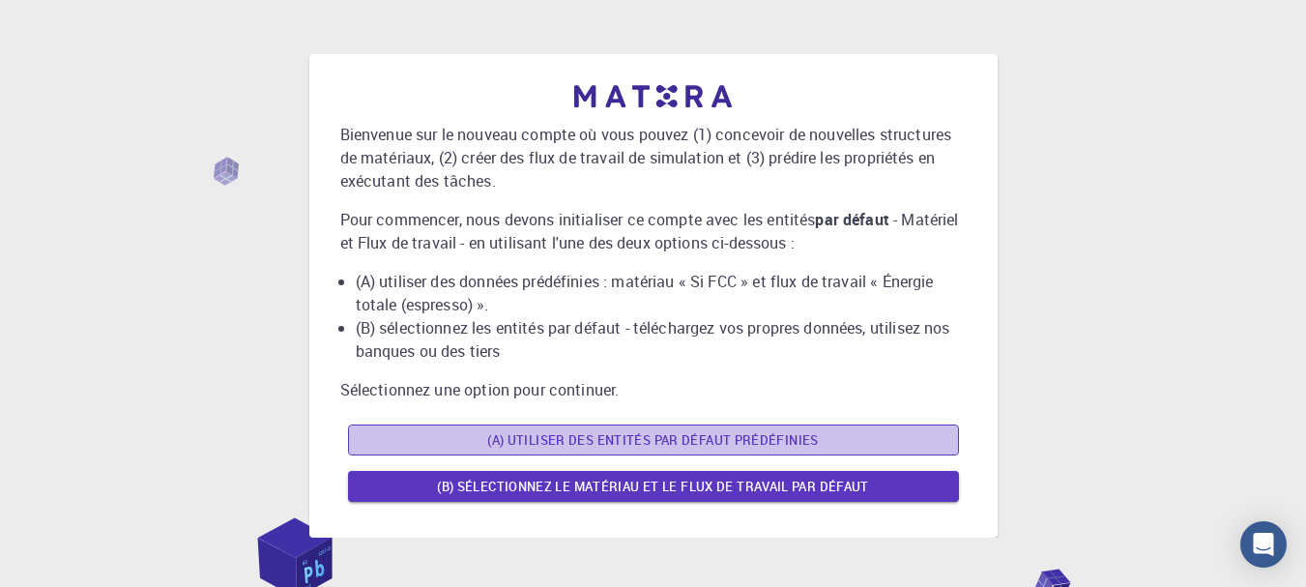
click at [613, 444] on font "(A) Utiliser des entités par défaut prédéfinies" at bounding box center [652, 439] width 331 height 17
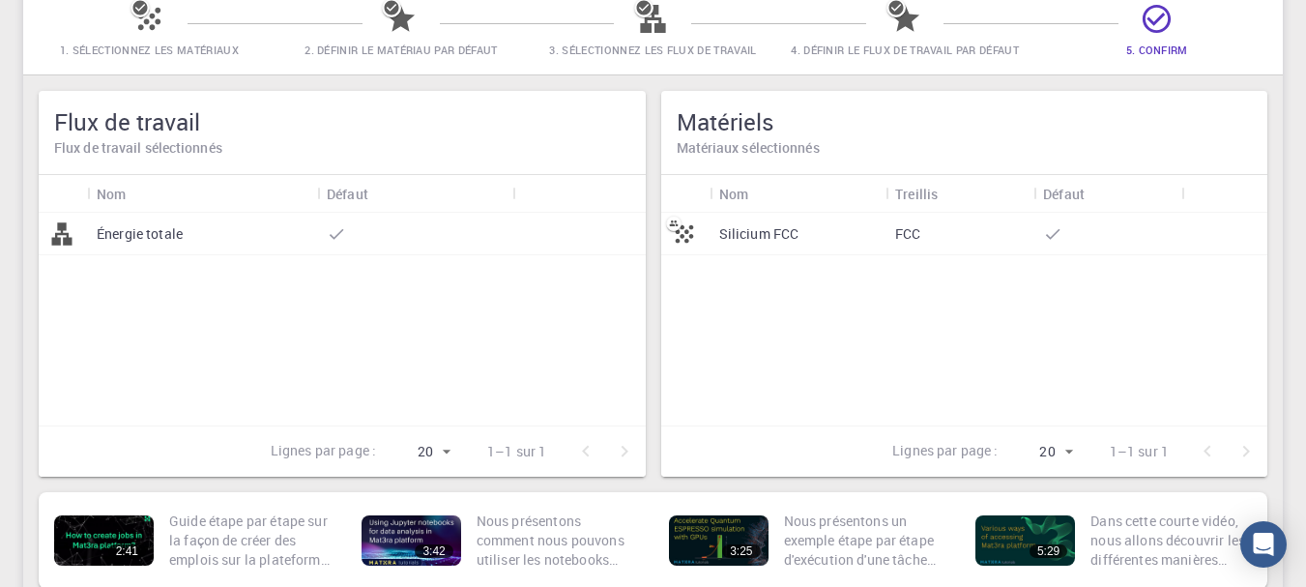
scroll to position [106, 0]
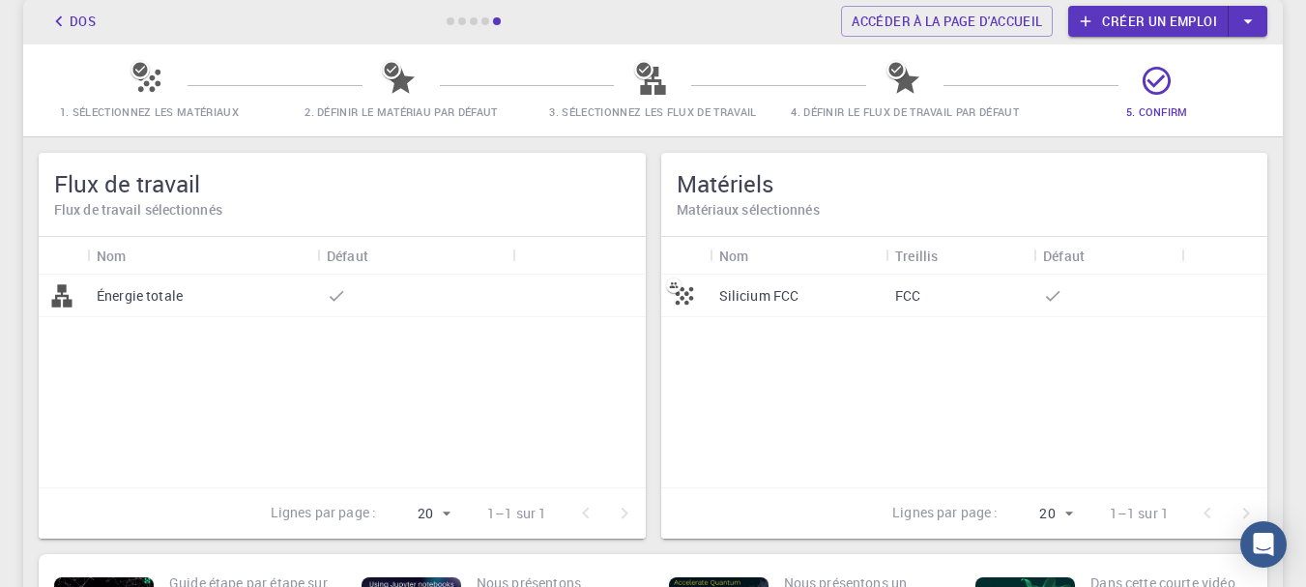
click at [337, 297] on icon at bounding box center [337, 295] width 15 height 11
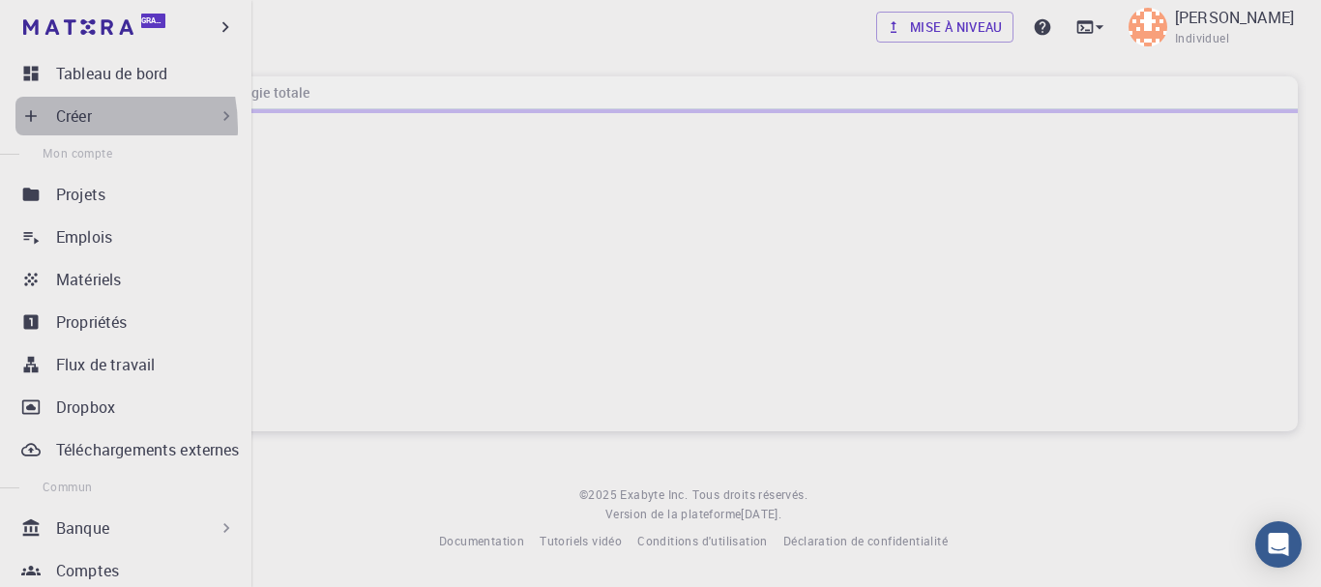
click at [48, 129] on div "Créer" at bounding box center [129, 116] width 228 height 39
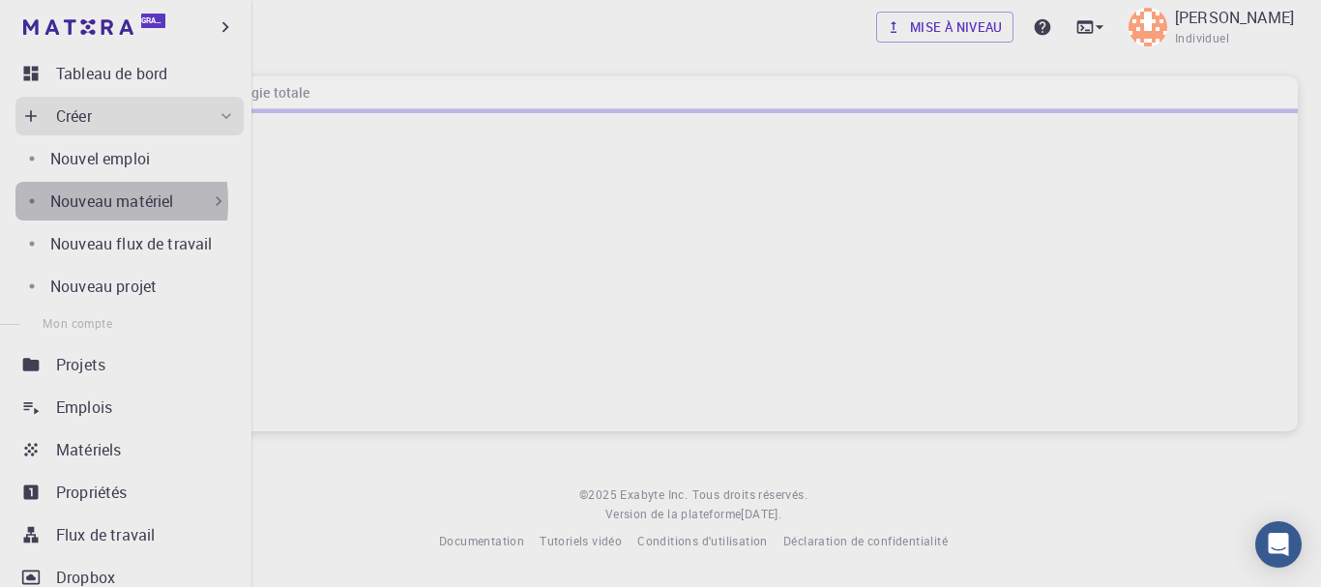
click at [55, 202] on font "Nouveau matériel" at bounding box center [111, 200] width 123 height 21
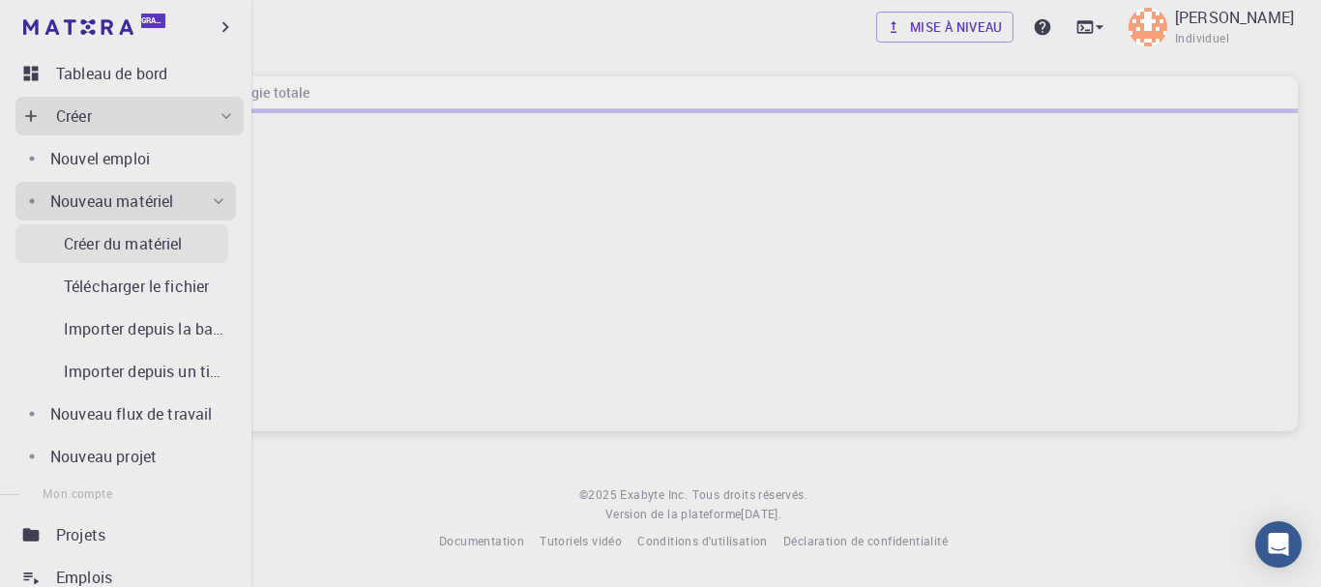
click at [70, 239] on font "Créer du matériel" at bounding box center [123, 243] width 119 height 21
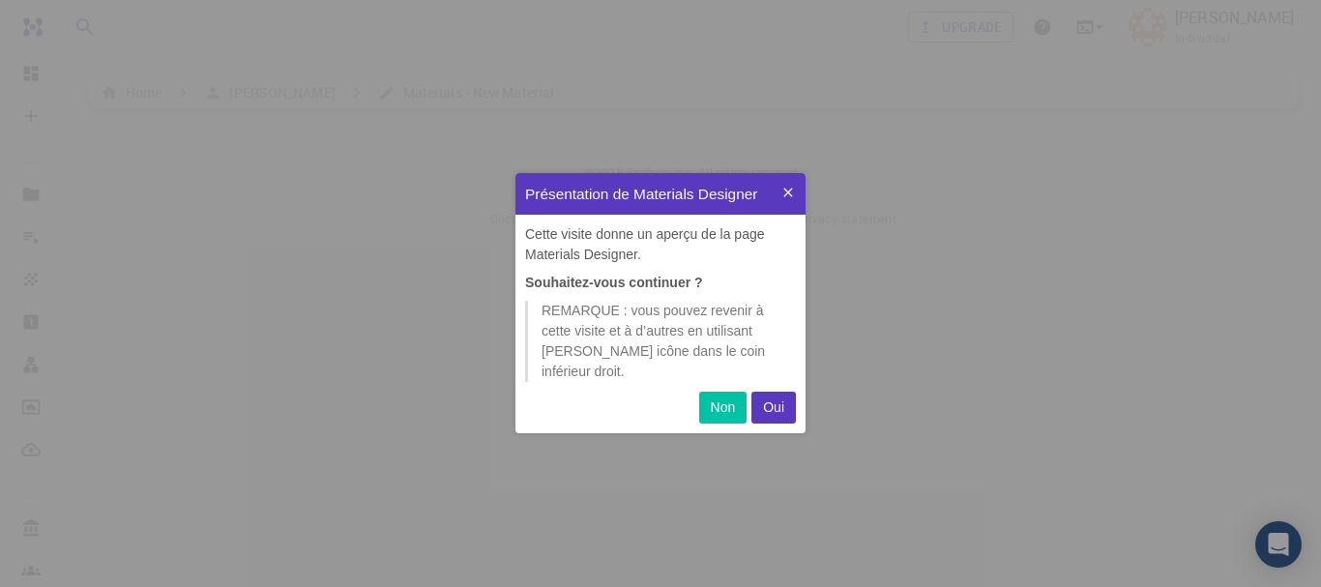
scroll to position [225, 276]
click at [763, 399] on font "Oui" at bounding box center [773, 406] width 21 height 15
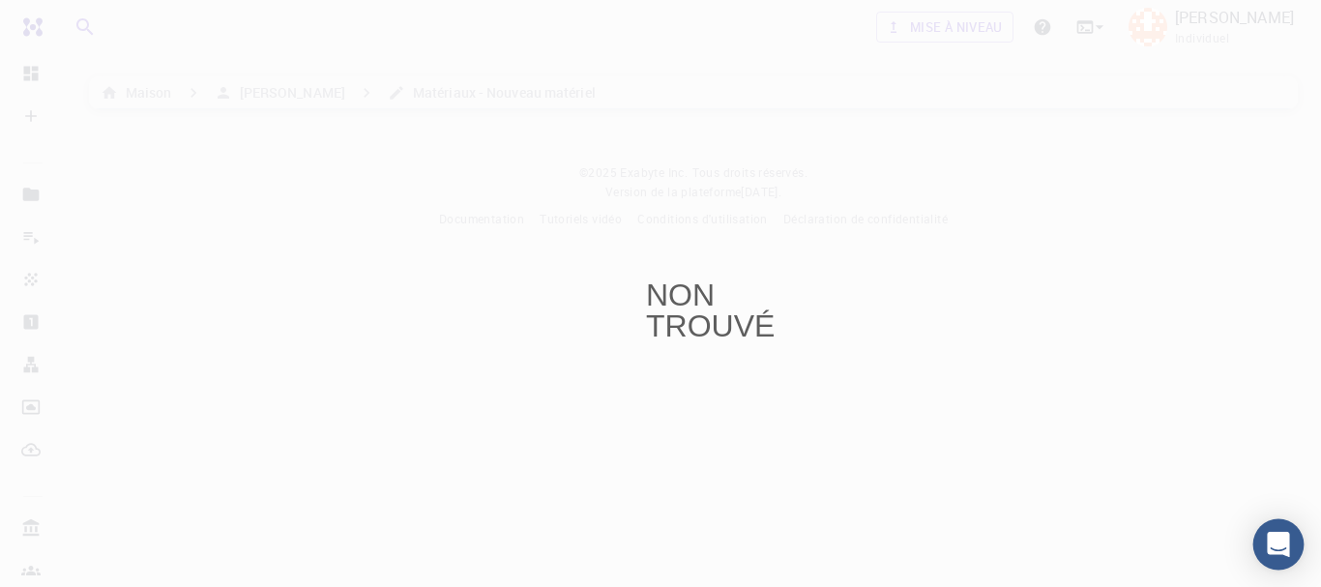
click at [1274, 549] on icon "Ouvrir Intercom Messenger" at bounding box center [1278, 544] width 25 height 25
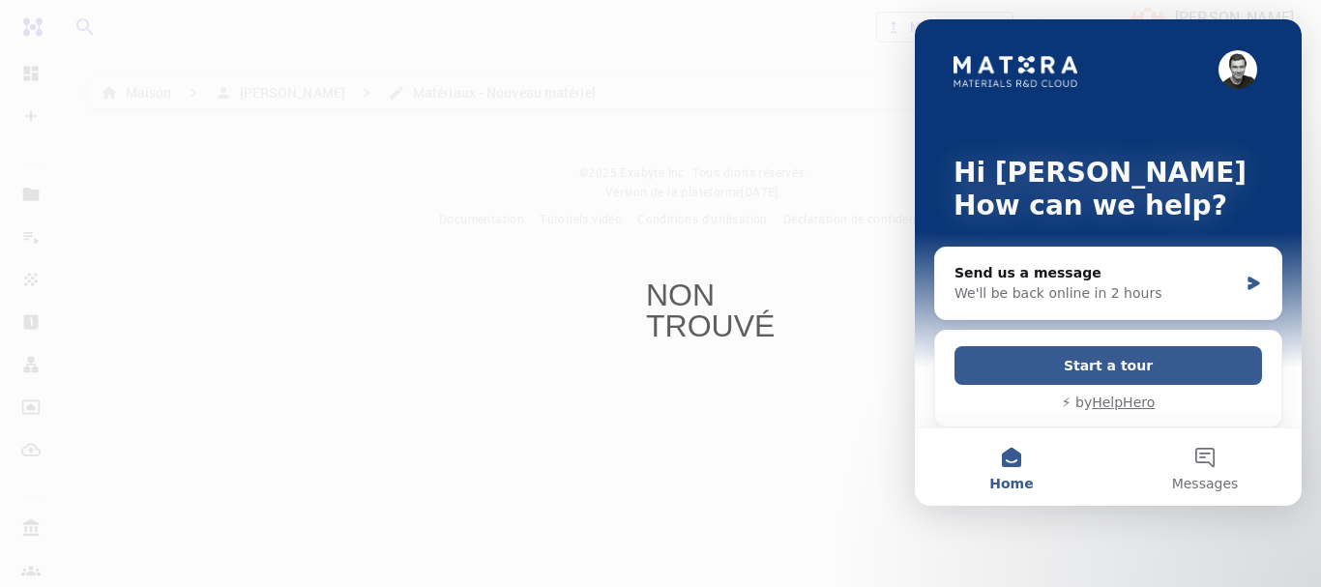
click at [682, 196] on div "NON TROUVÉ" at bounding box center [660, 293] width 1321 height 587
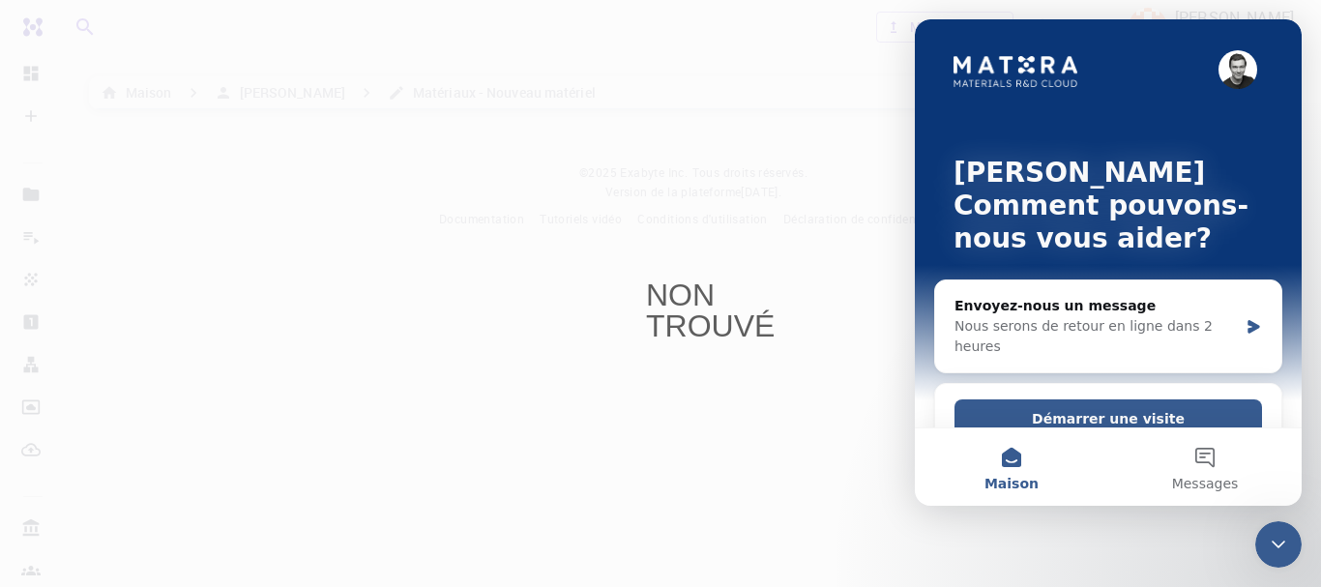
click at [722, 210] on div "NON TROUVÉ" at bounding box center [660, 293] width 1321 height 587
click at [1286, 560] on div "Fermer Intercom Messenger" at bounding box center [1278, 544] width 46 height 46
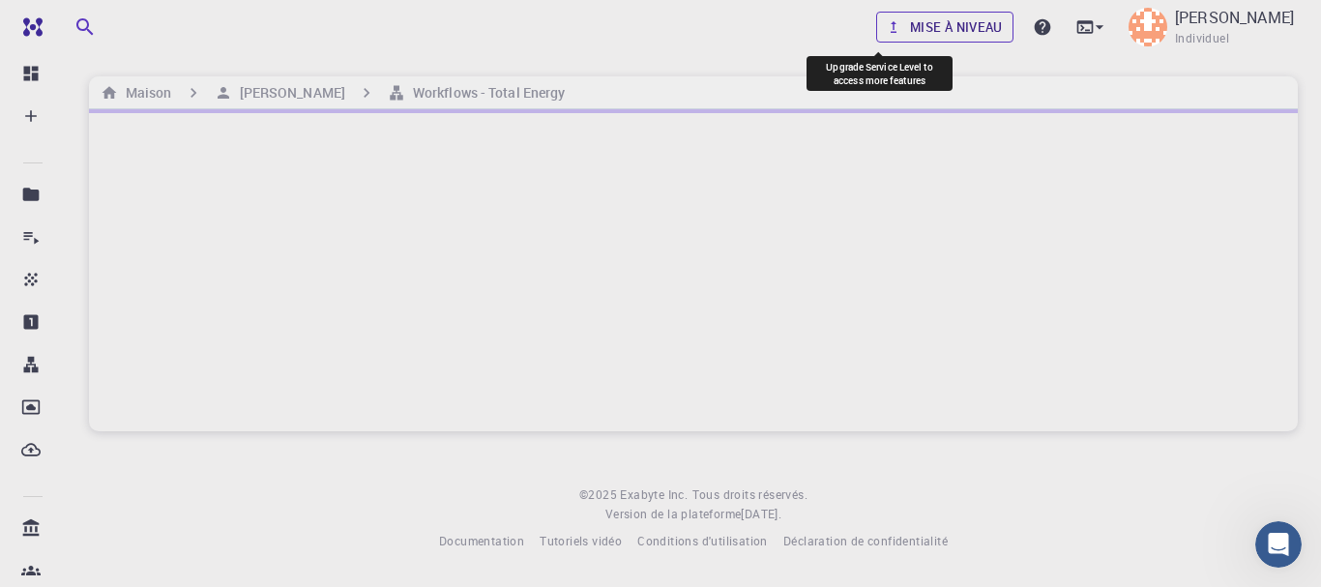
click at [876, 29] on link "Mise à niveau" at bounding box center [944, 27] width 137 height 31
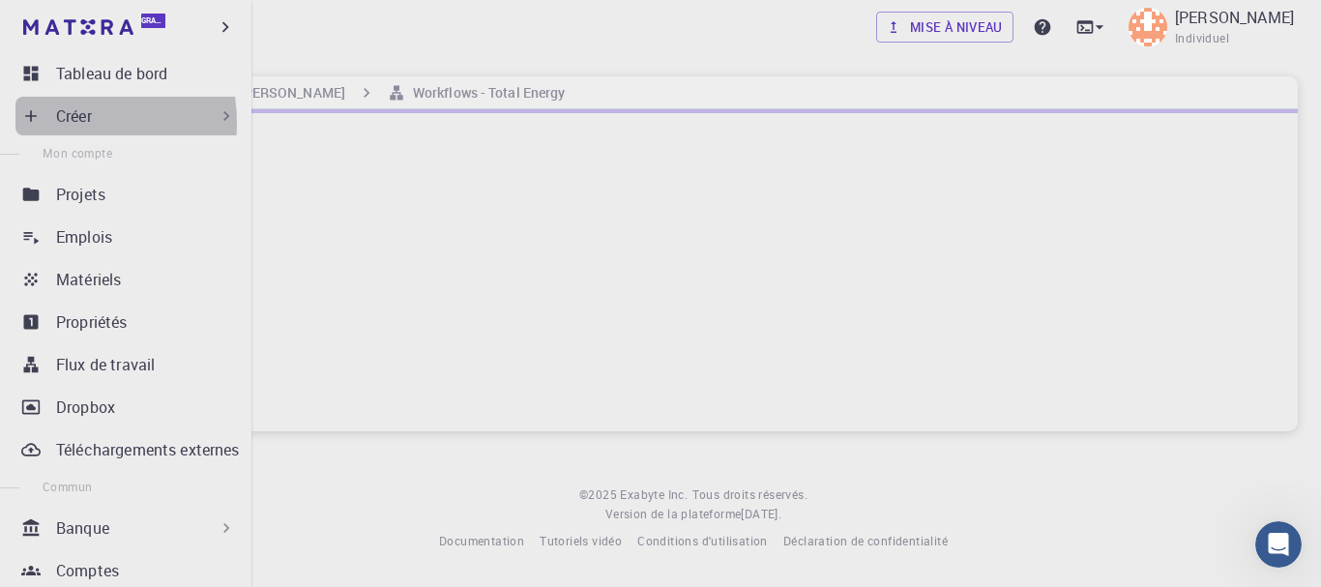
click at [54, 123] on div "Créer" at bounding box center [129, 116] width 228 height 39
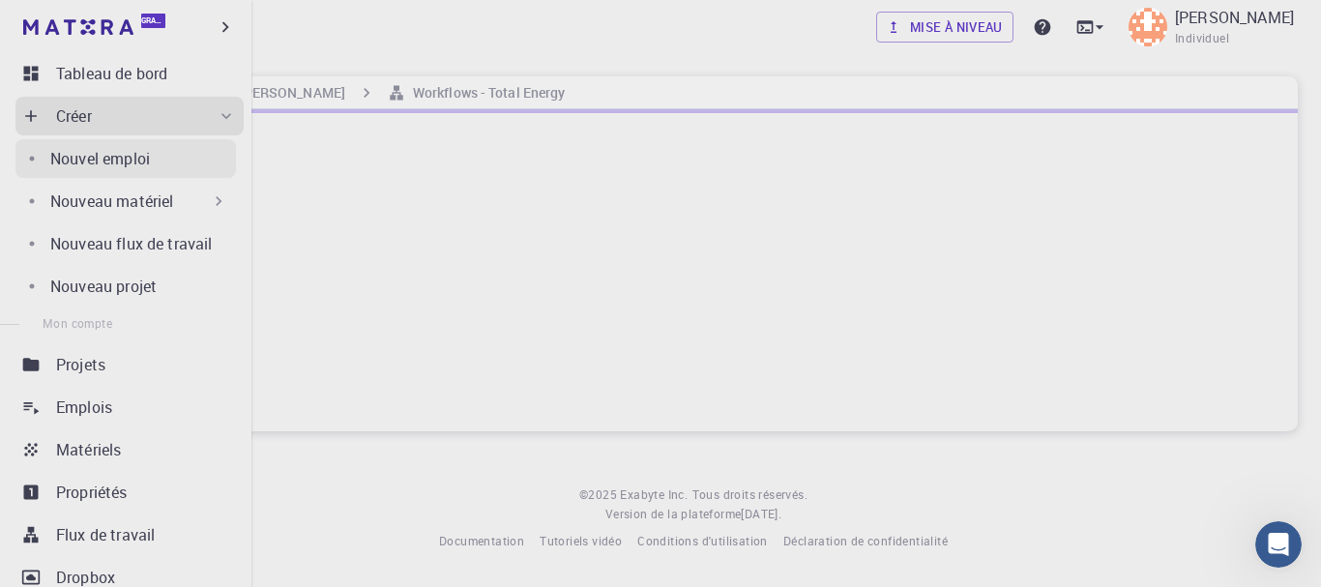
click at [68, 163] on font "Nouvel emploi" at bounding box center [100, 158] width 100 height 21
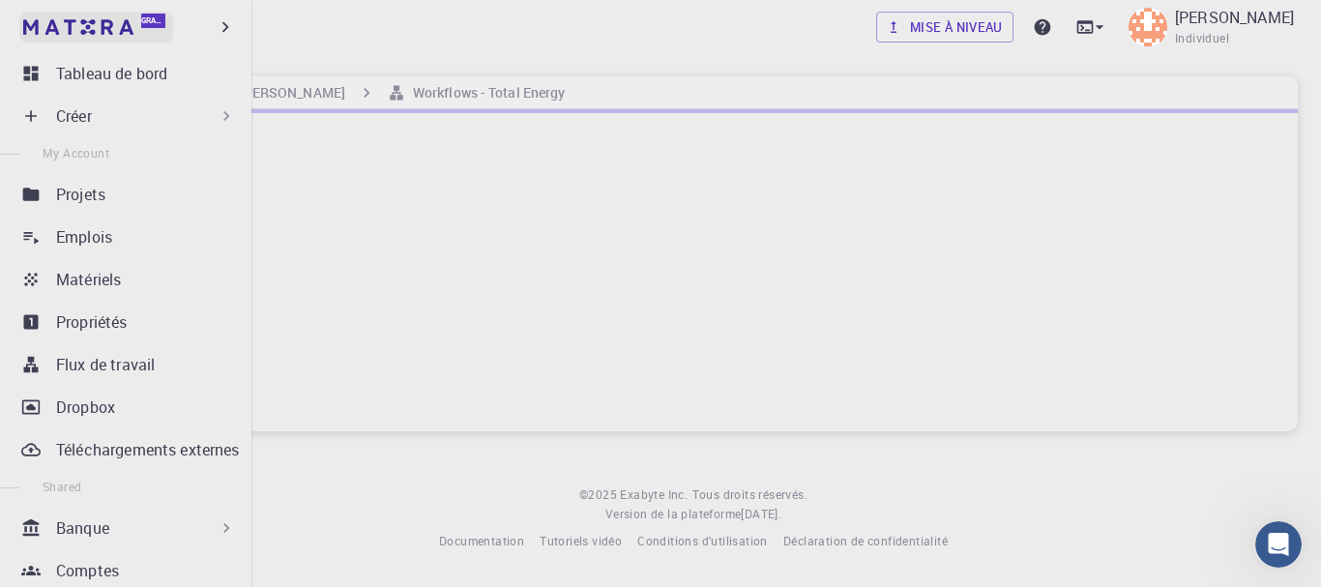
click at [46, 39] on link "Gratuit" at bounding box center [96, 27] width 154 height 31
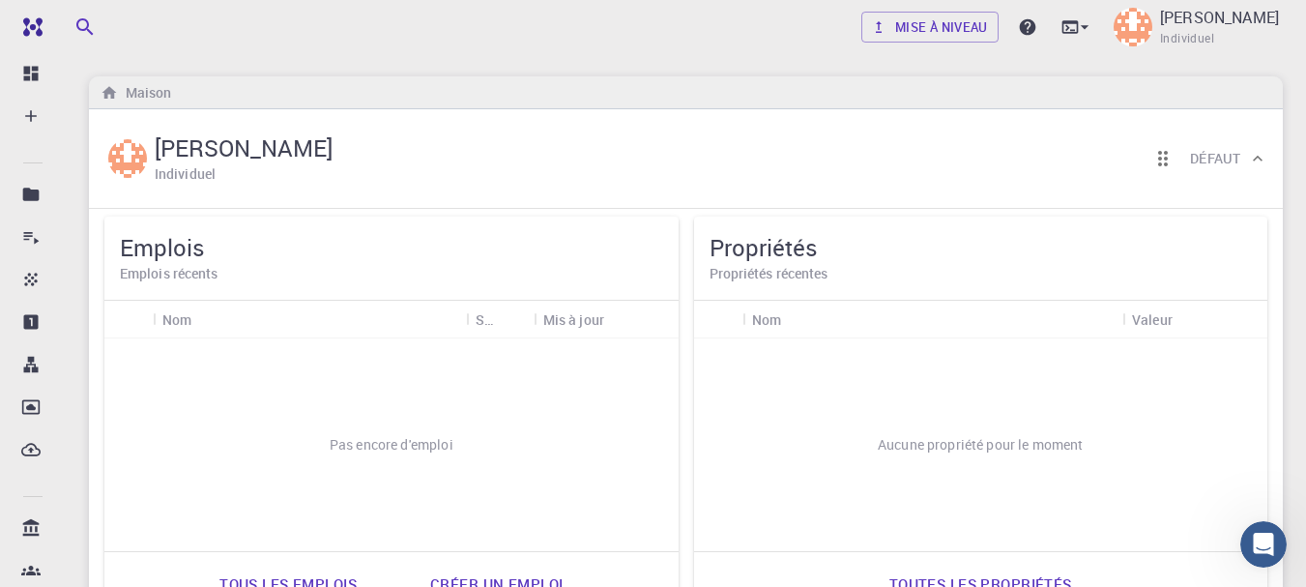
click at [420, 311] on div "Nom" at bounding box center [309, 320] width 294 height 38
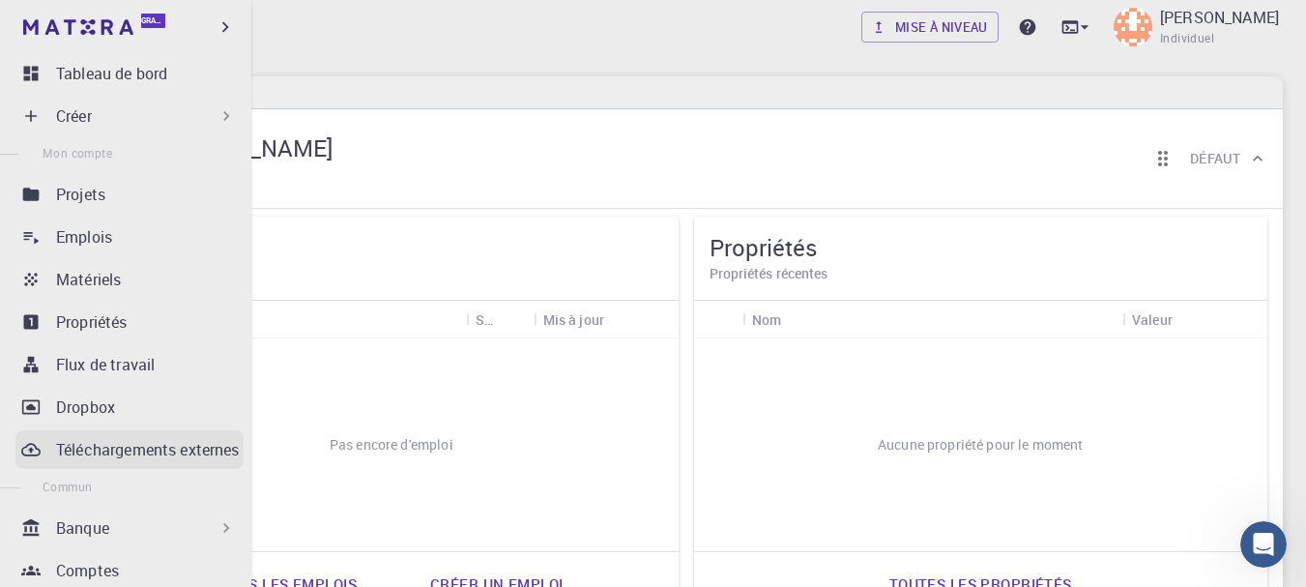
click at [44, 431] on link "Téléchargements externes" at bounding box center [129, 449] width 228 height 39
click at [29, 121] on icon at bounding box center [30, 115] width 19 height 19
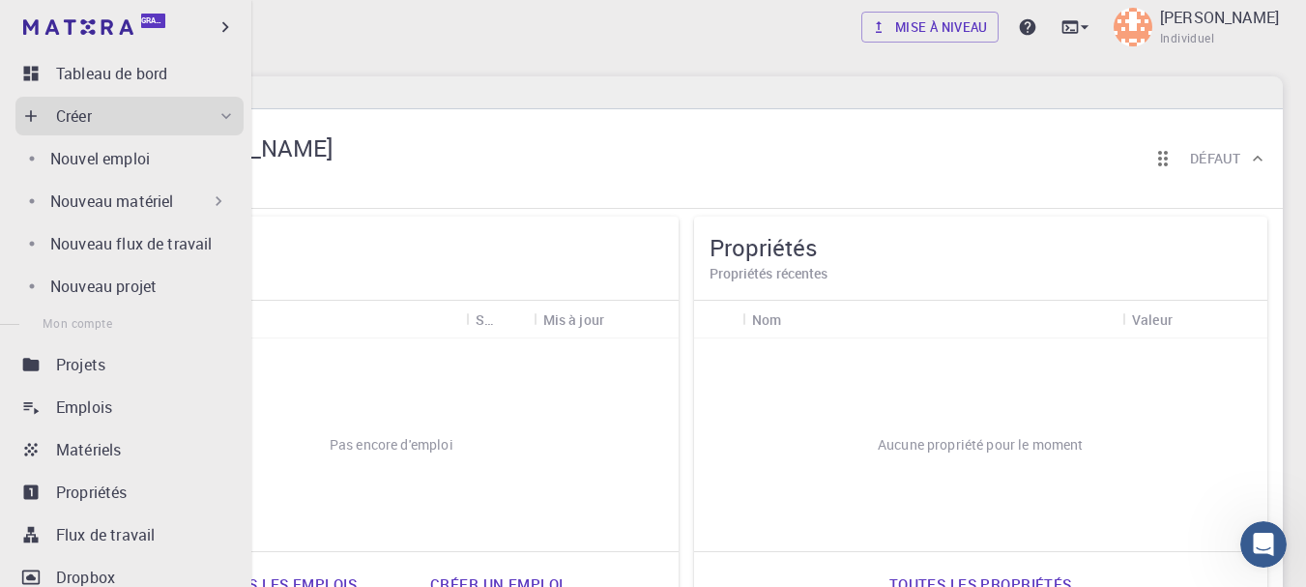
click at [76, 203] on font "Nouveau matériel" at bounding box center [111, 200] width 123 height 21
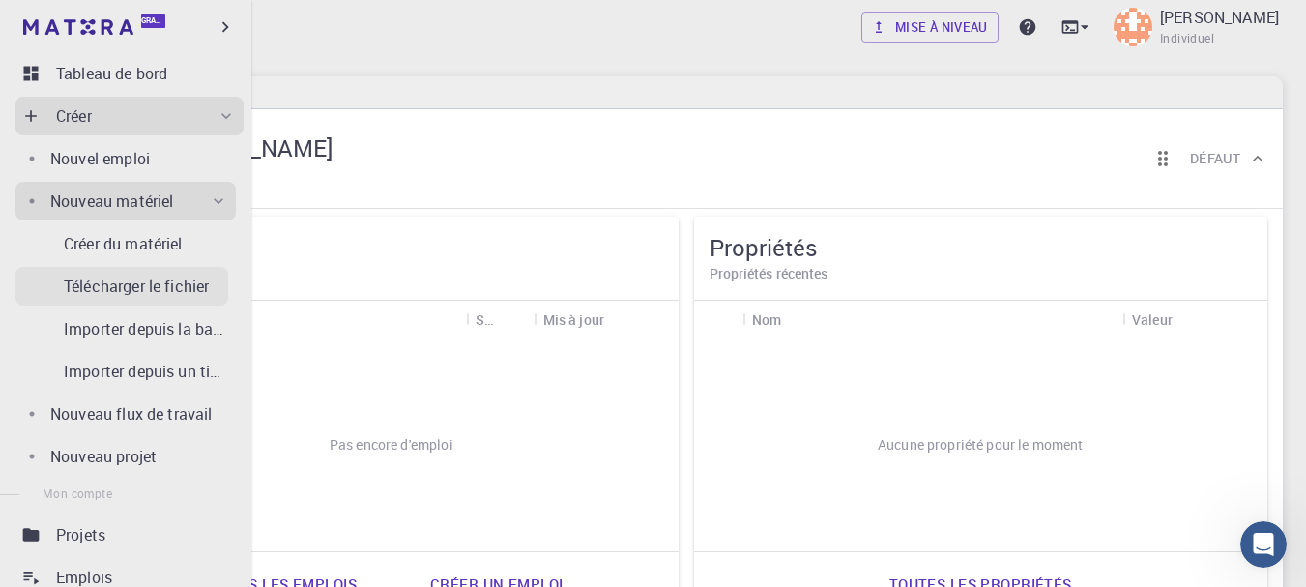
click at [71, 278] on font "Télécharger le fichier" at bounding box center [136, 286] width 145 height 21
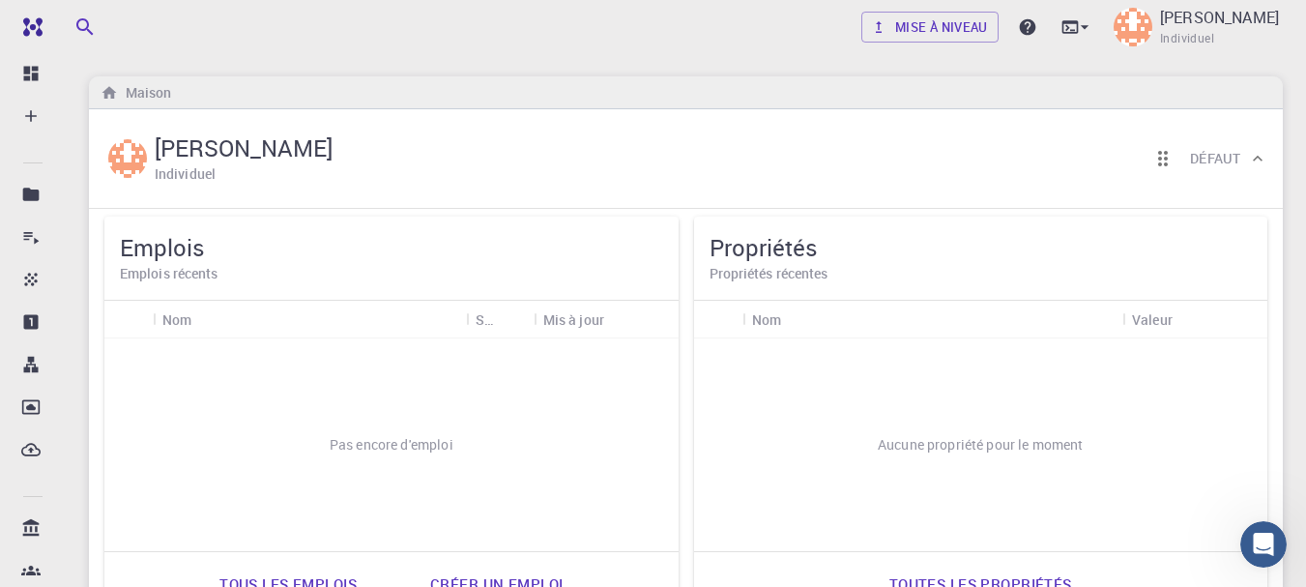
click at [578, 287] on div "Emplois Emplois récents" at bounding box center [391, 259] width 574 height 84
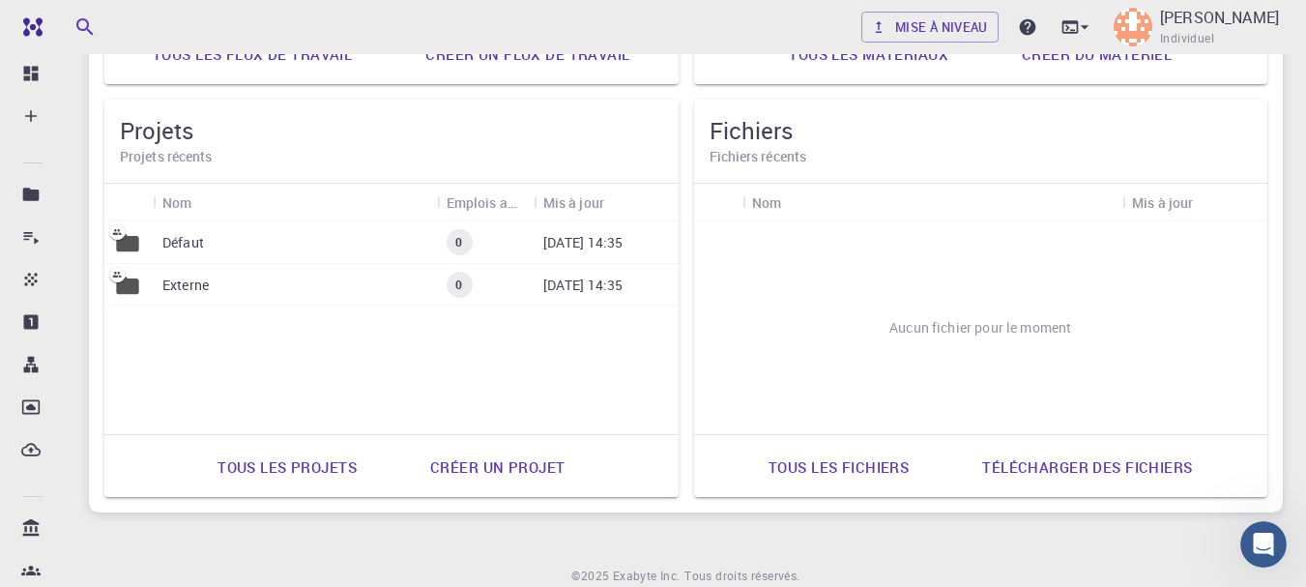
scroll to position [942, 0]
click at [906, 445] on div "Fichiers Fichiers récents Nom Mis à jour Aucun fichier pour le moment Tous les …" at bounding box center [981, 299] width 574 height 397
click at [991, 465] on font "Télécharger des fichiers" at bounding box center [1087, 467] width 210 height 19
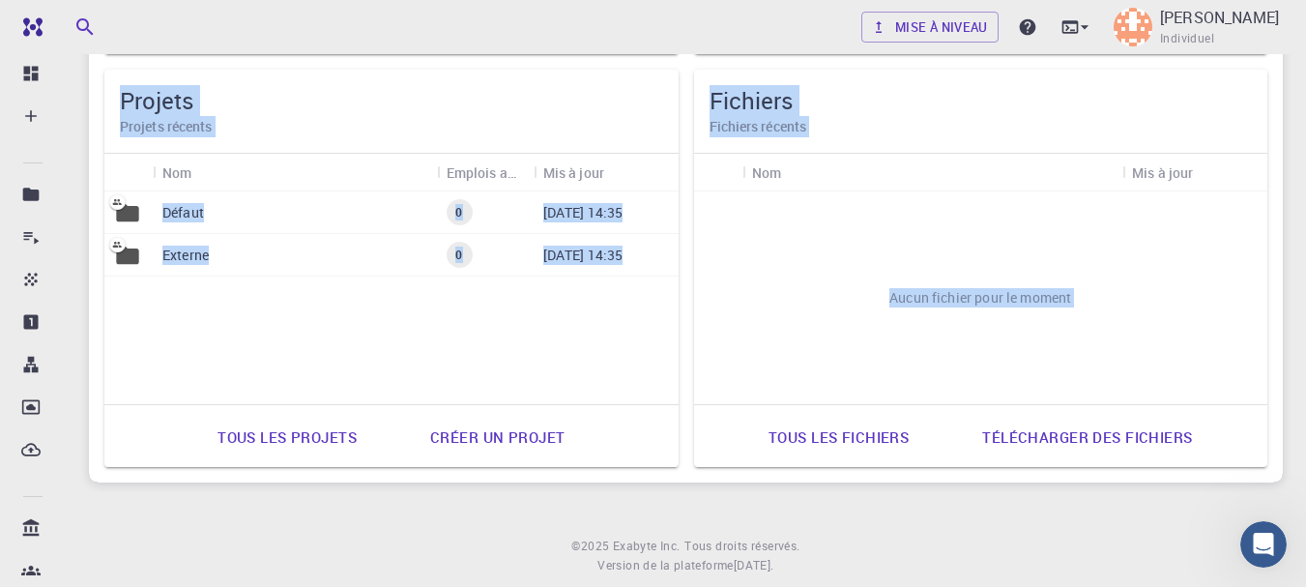
scroll to position [1019, 0]
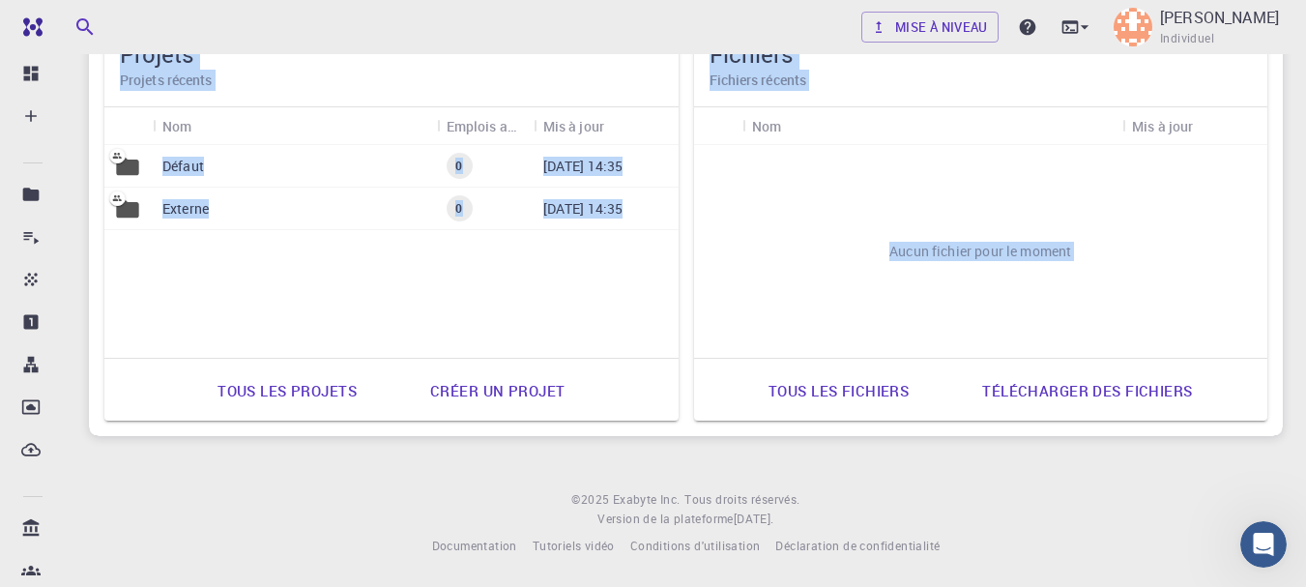
click at [827, 396] on font "Tous les fichiers" at bounding box center [839, 390] width 140 height 19
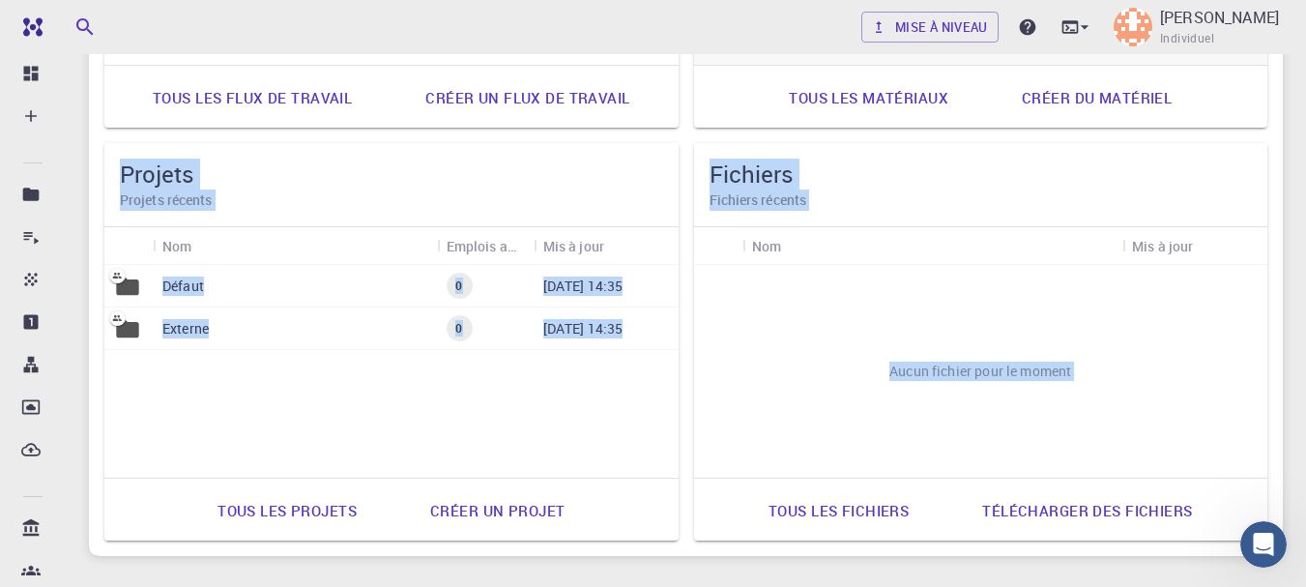
scroll to position [1019, 0]
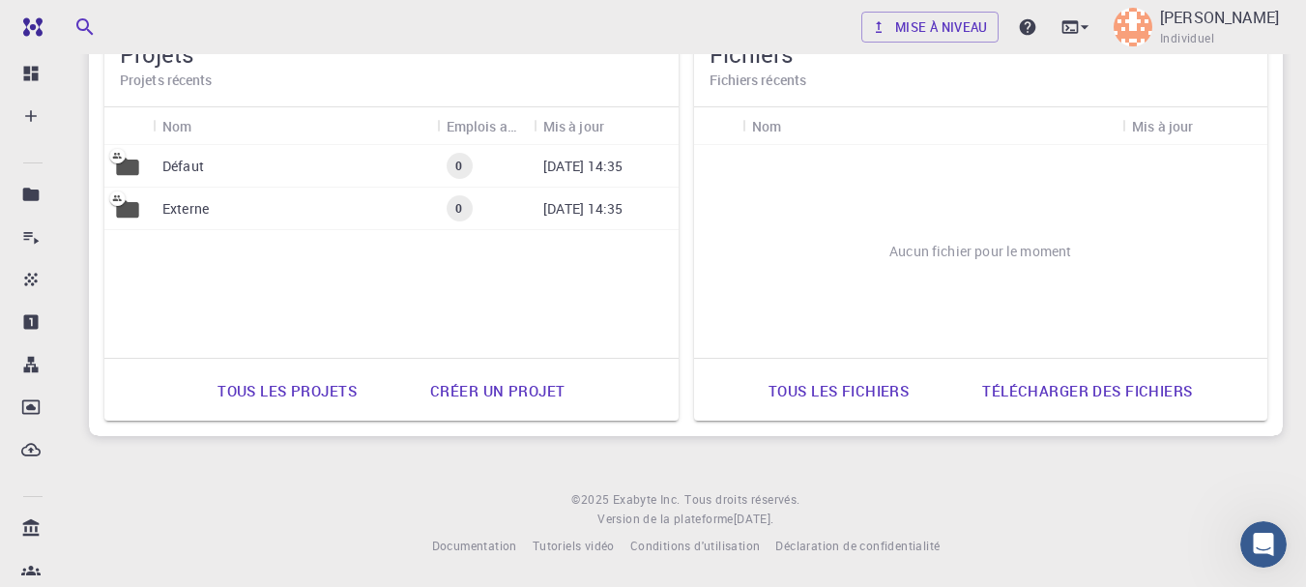
click at [455, 396] on font "Créer un projet" at bounding box center [497, 390] width 134 height 19
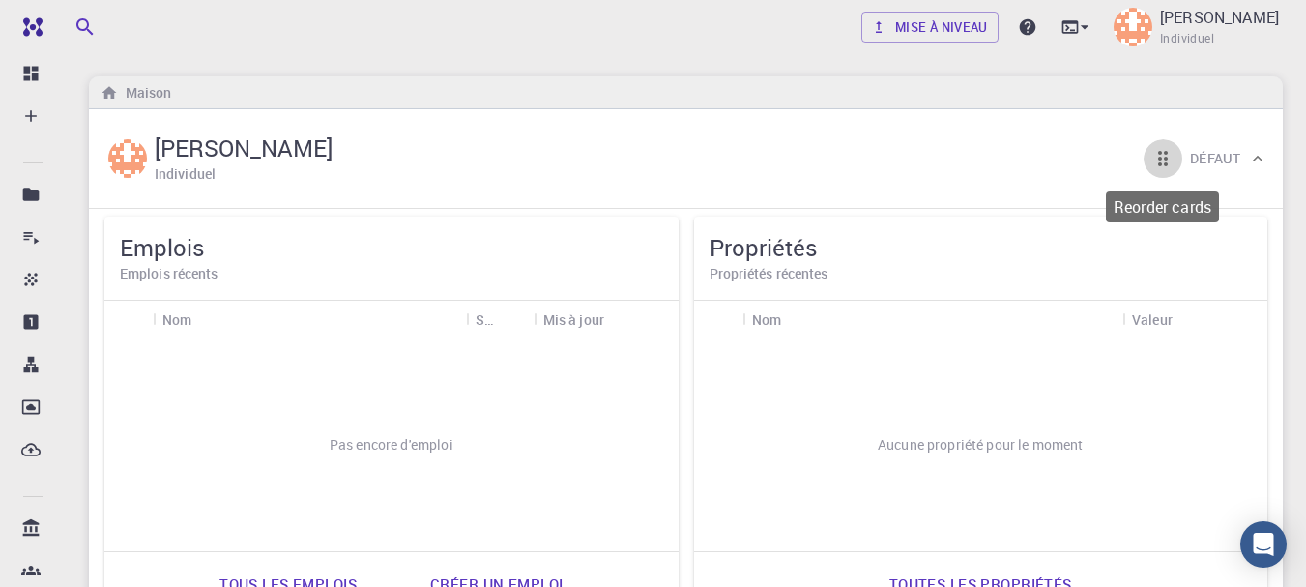
click at [1167, 159] on icon "Réorganiser les cartes" at bounding box center [1163, 158] width 10 height 15
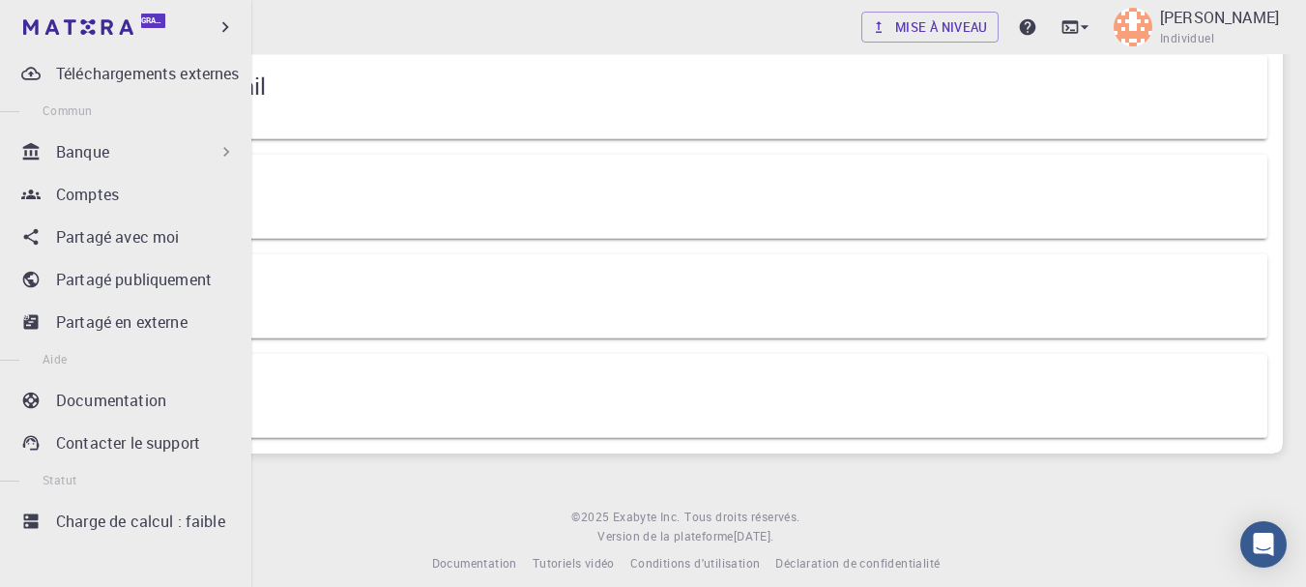
scroll to position [378, 0]
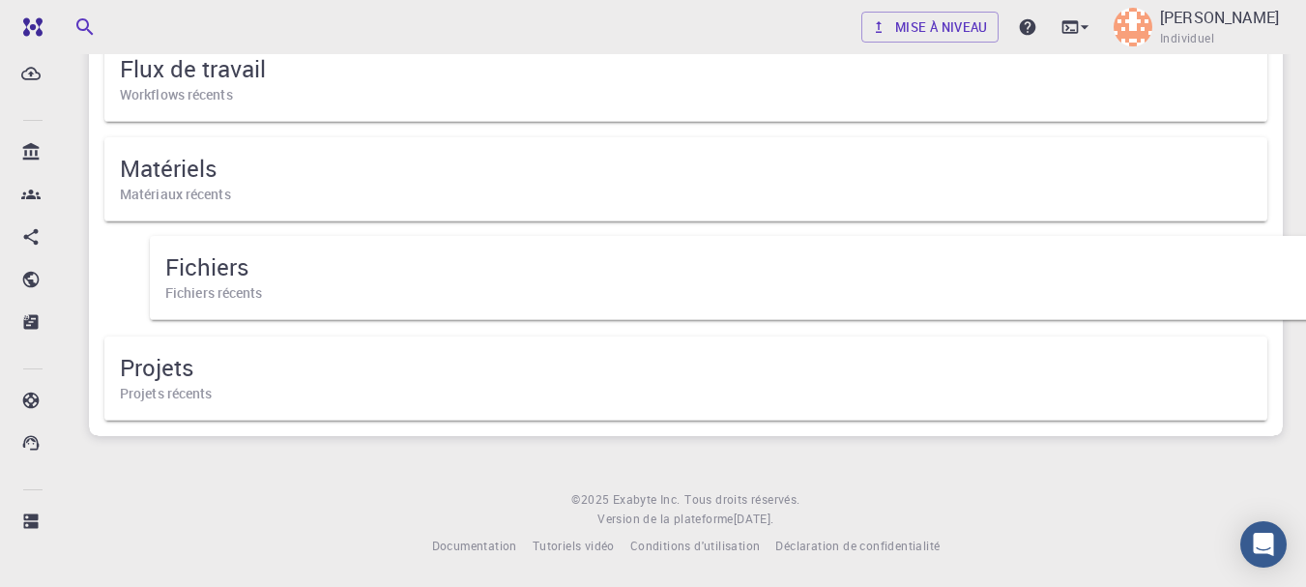
drag, startPoint x: 144, startPoint y: 359, endPoint x: 194, endPoint y: 254, distance: 115.9
click at [194, 254] on div "Emplois Emplois récents Propriétés Propriétés récentes Flux de travail Workflow…" at bounding box center [686, 130] width 1179 height 598
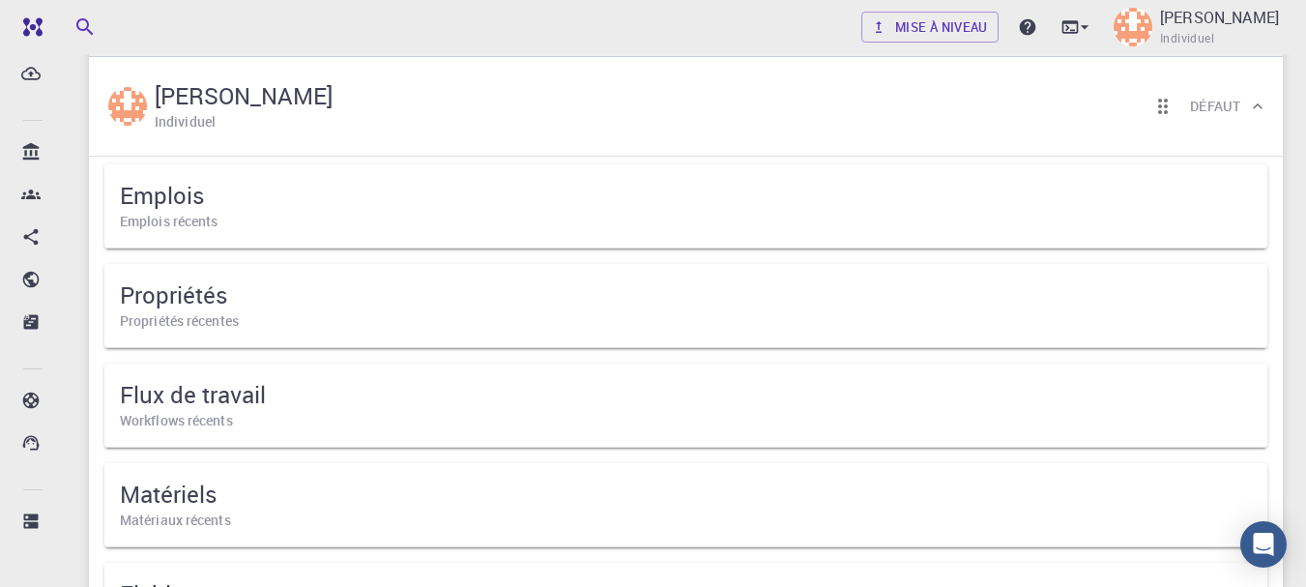
scroll to position [49, 0]
click at [412, 244] on div "Emplois Emplois récents" at bounding box center [685, 209] width 1163 height 84
click at [184, 195] on font "Emplois" at bounding box center [162, 198] width 85 height 31
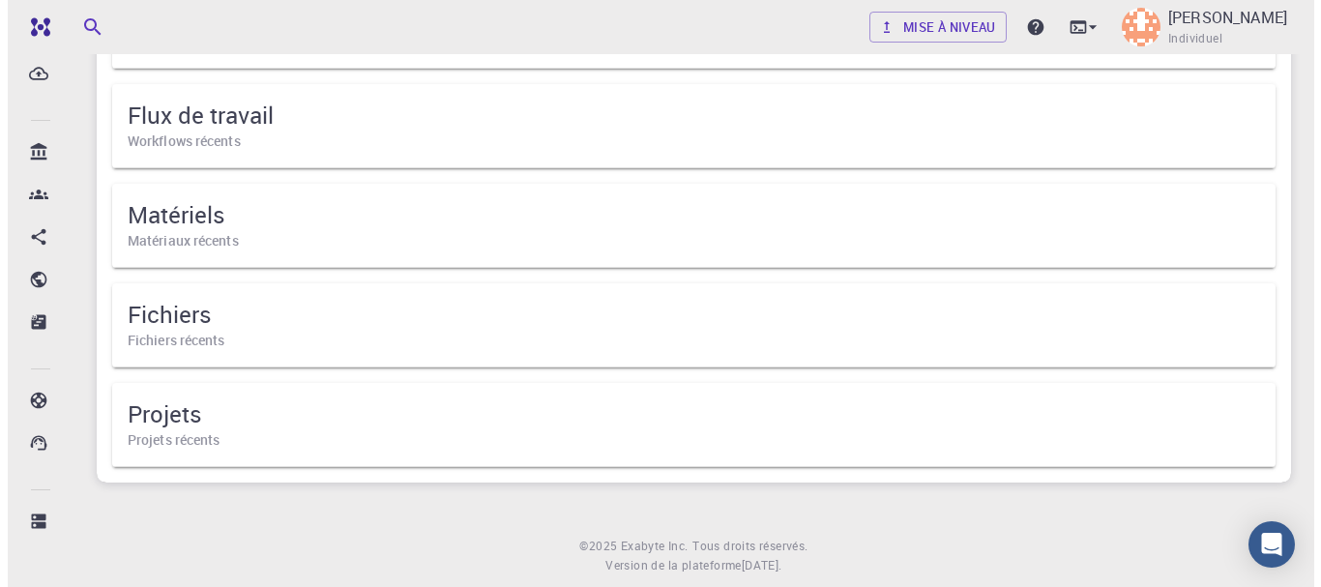
scroll to position [0, 0]
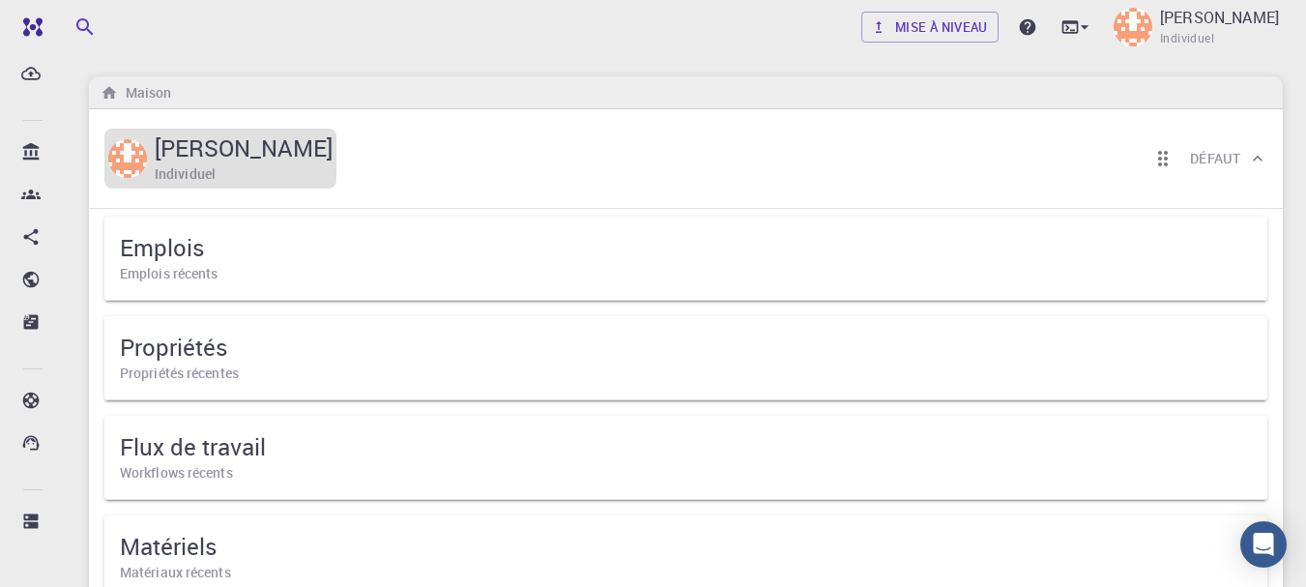
click at [182, 151] on font "[PERSON_NAME]" at bounding box center [244, 147] width 178 height 31
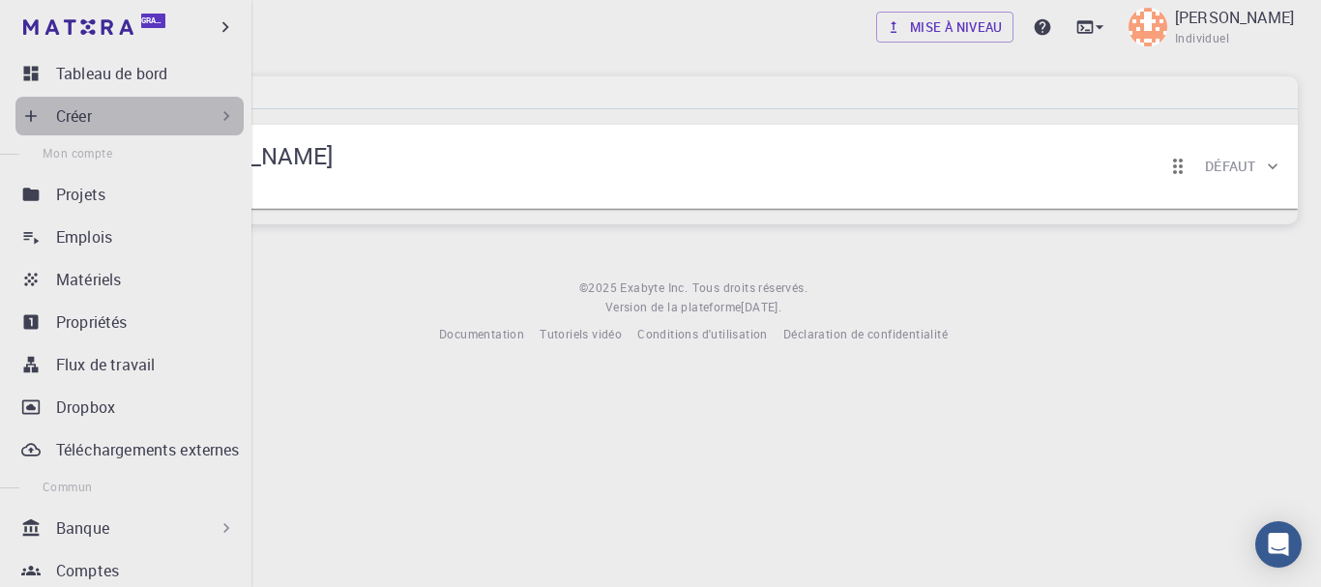
click at [181, 109] on div "Créer" at bounding box center [146, 115] width 180 height 23
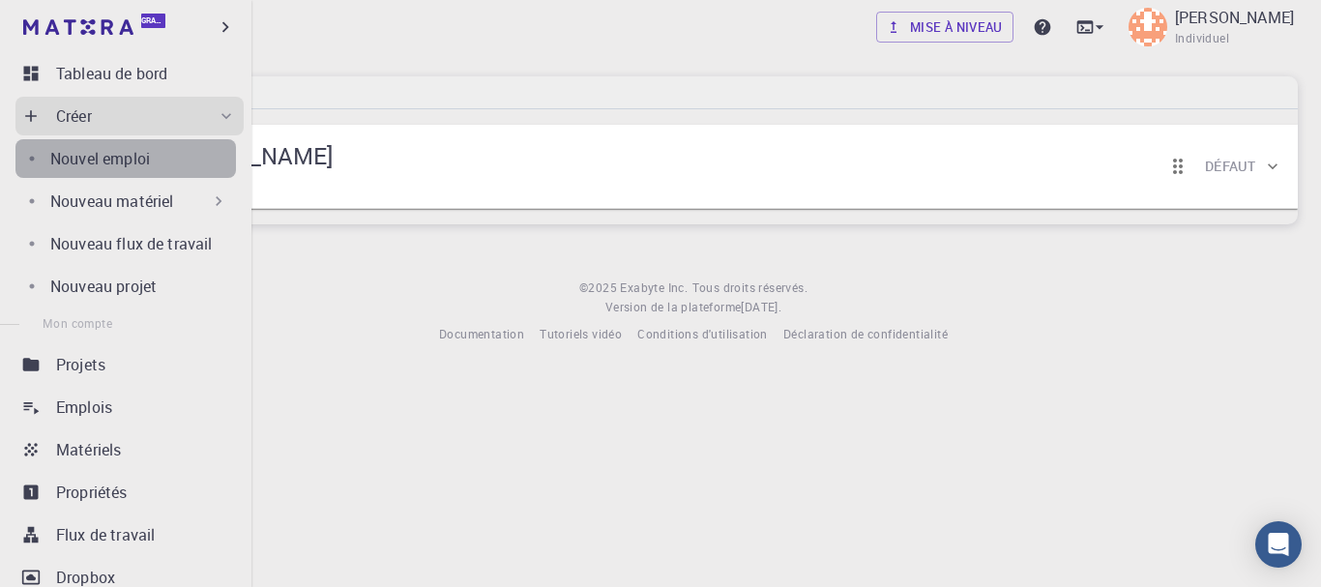
click at [178, 154] on div "Nouvel emploi" at bounding box center [143, 158] width 186 height 23
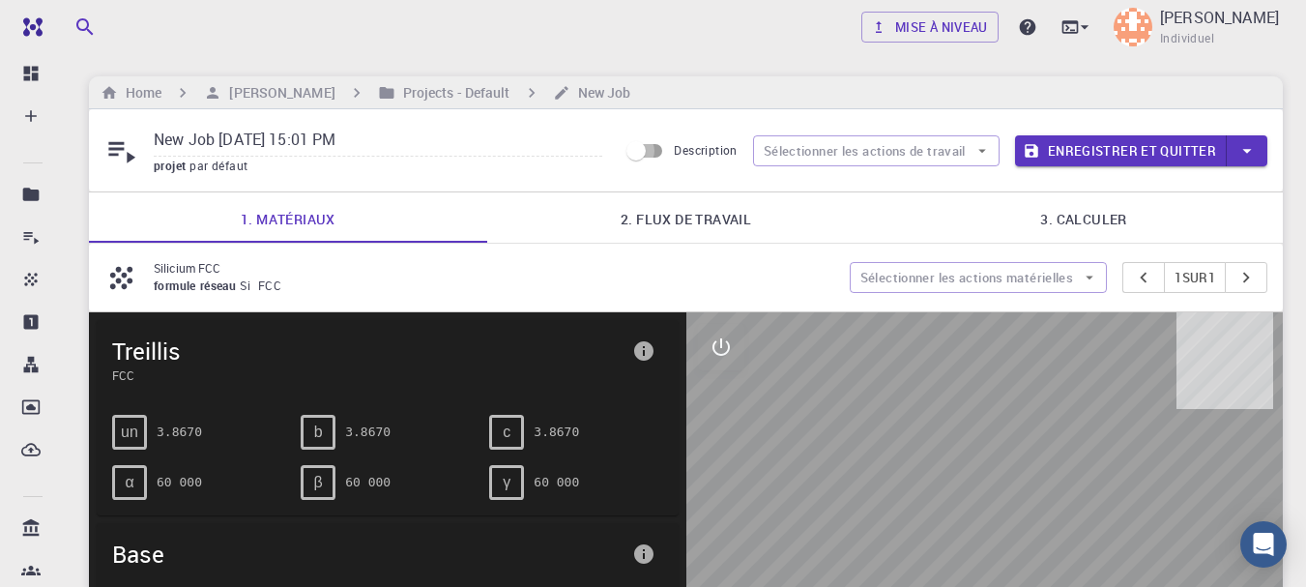
click at [655, 159] on input "Description" at bounding box center [636, 150] width 110 height 37
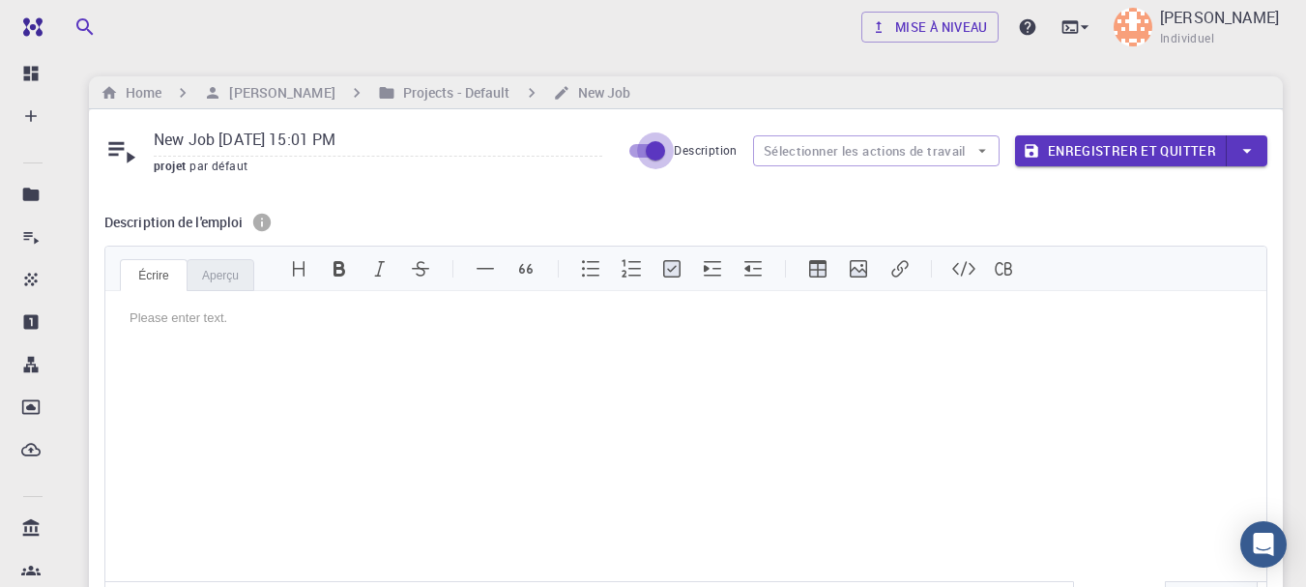
click at [655, 159] on input "Description" at bounding box center [656, 150] width 110 height 37
checkbox input "false"
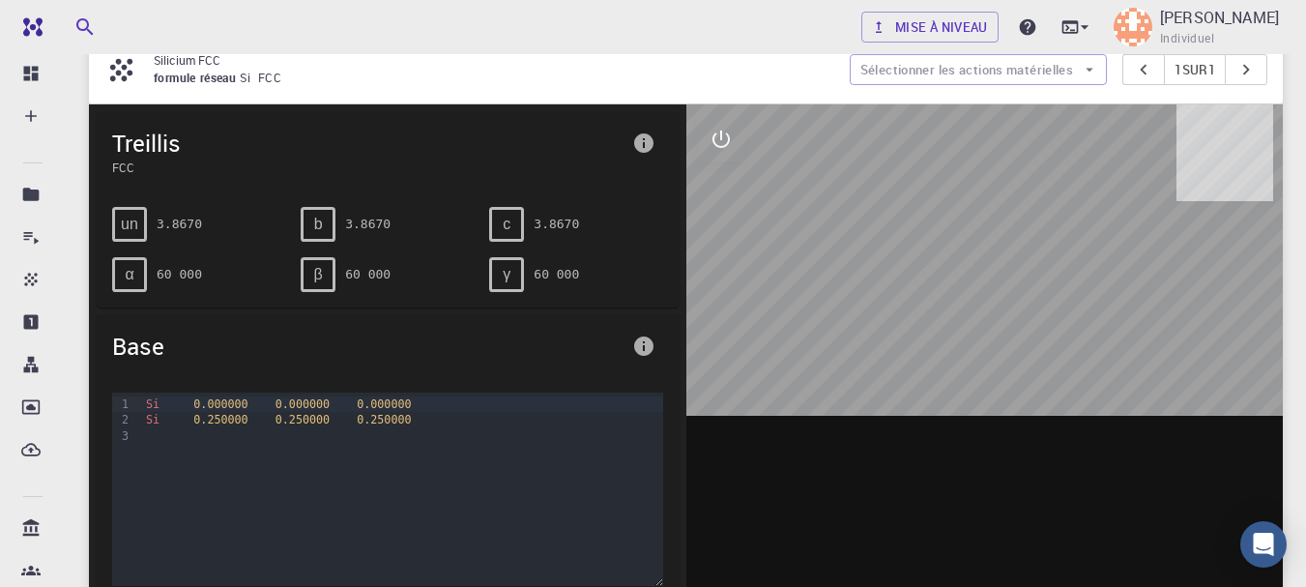
scroll to position [90, 0]
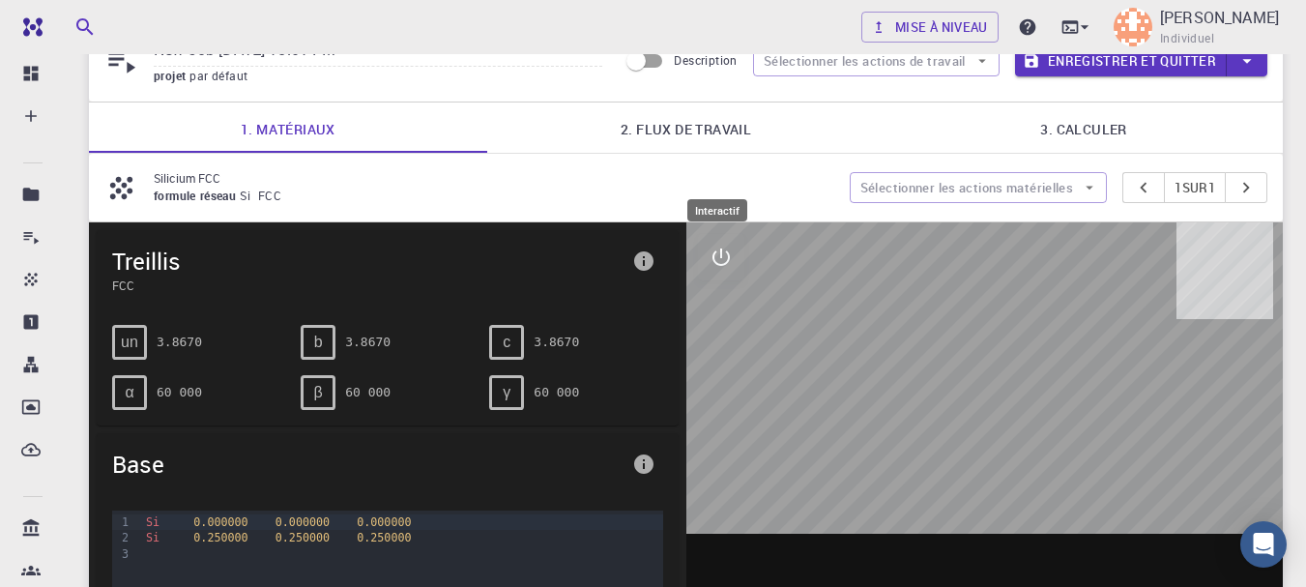
click at [711, 256] on icon "interactif" at bounding box center [721, 257] width 23 height 23
click at [718, 311] on icon "voir" at bounding box center [721, 303] width 23 height 23
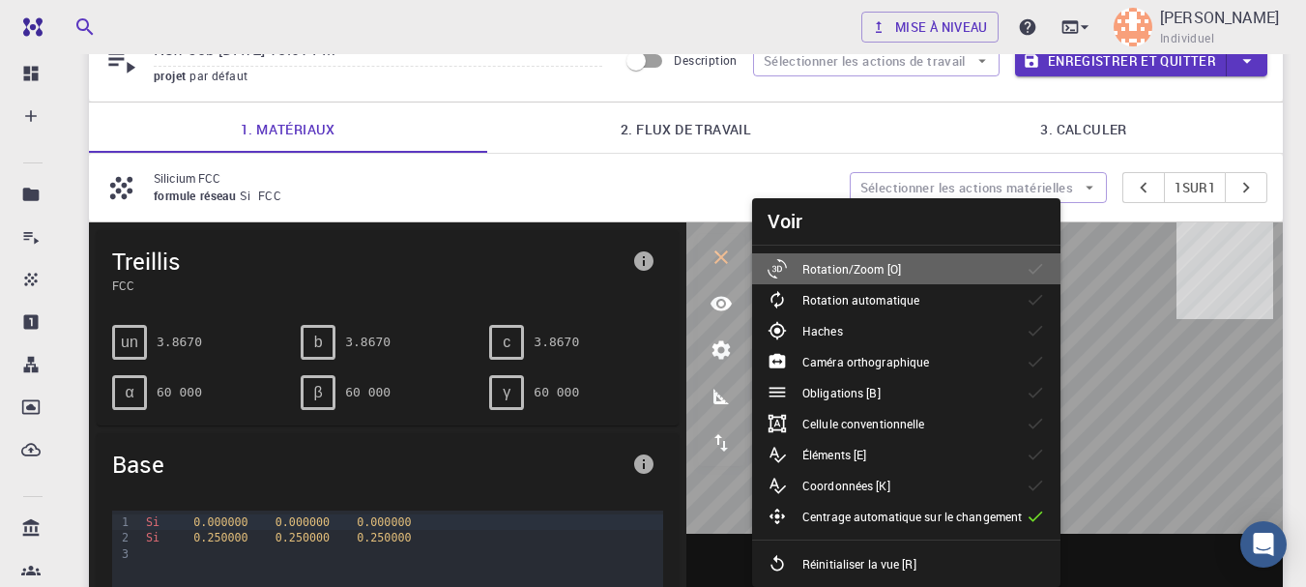
click at [810, 278] on div "Rotation/Zoom [O]" at bounding box center [842, 268] width 149 height 19
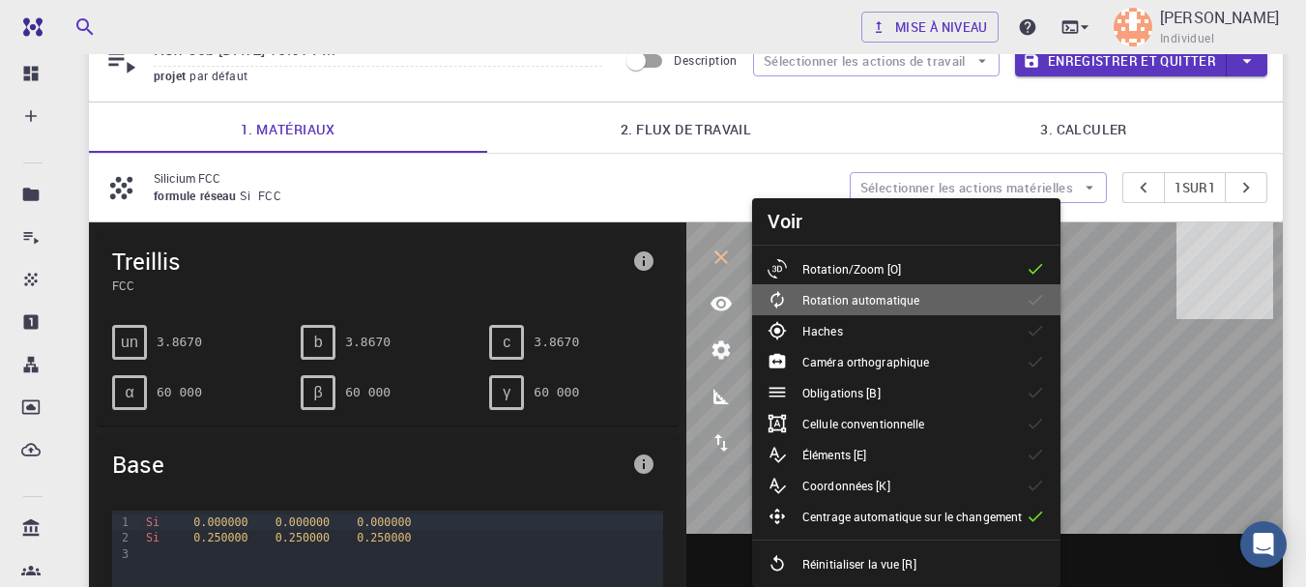
click at [860, 292] on font "Rotation automatique" at bounding box center [861, 299] width 117 height 15
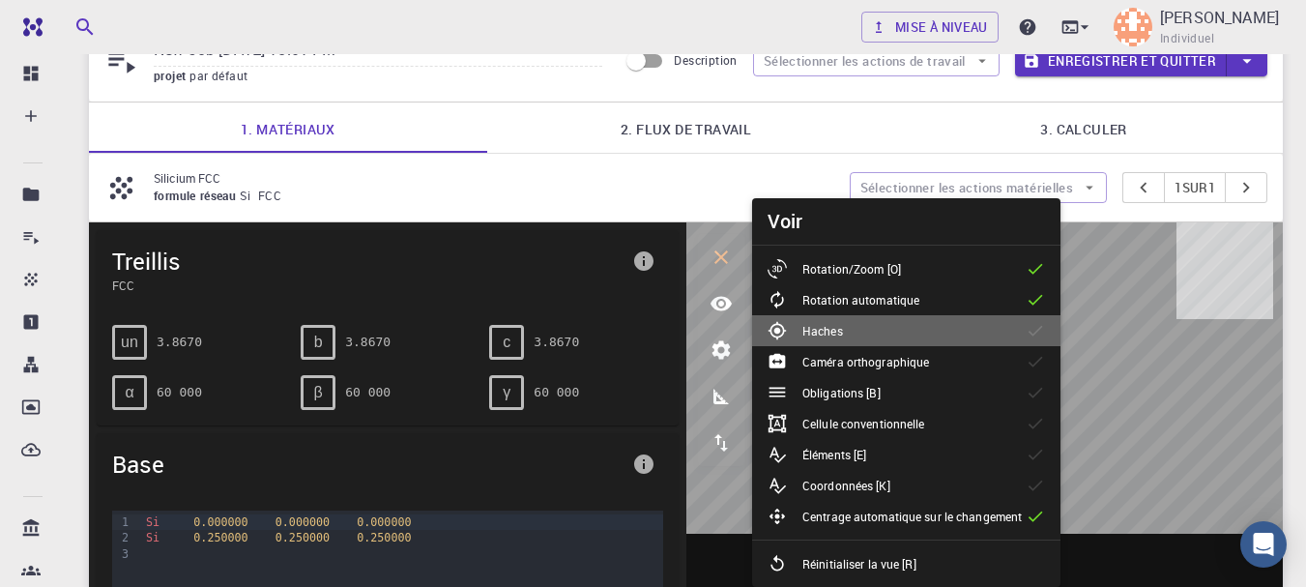
click at [861, 328] on li "Haches" at bounding box center [906, 330] width 308 height 31
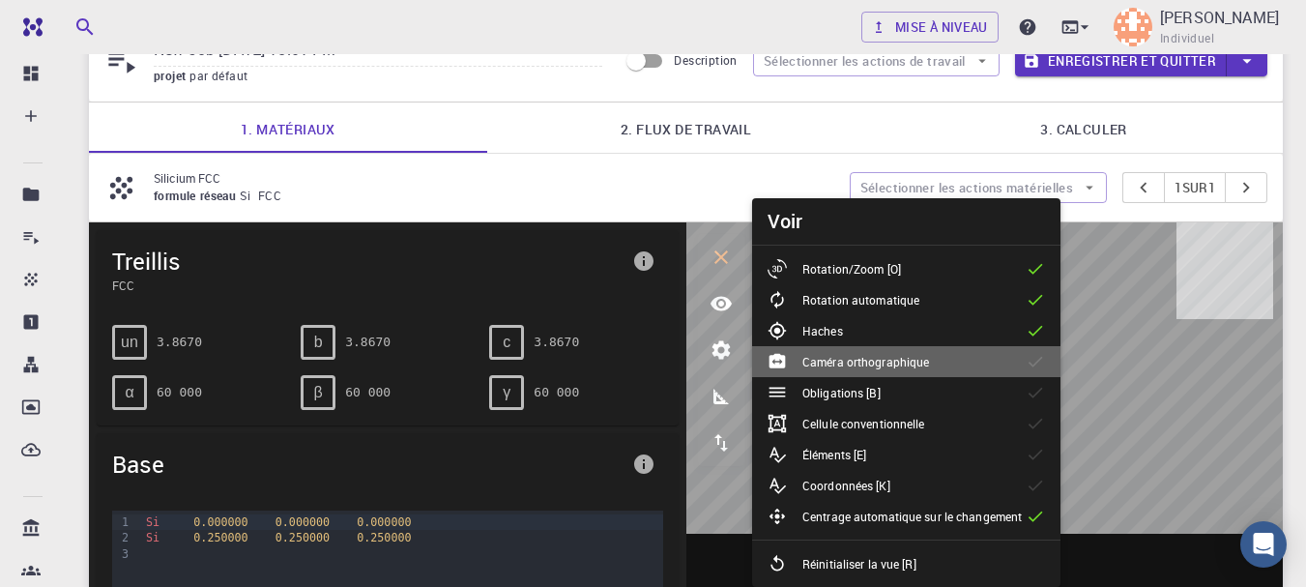
click at [871, 361] on font "Caméra orthographique" at bounding box center [866, 361] width 127 height 15
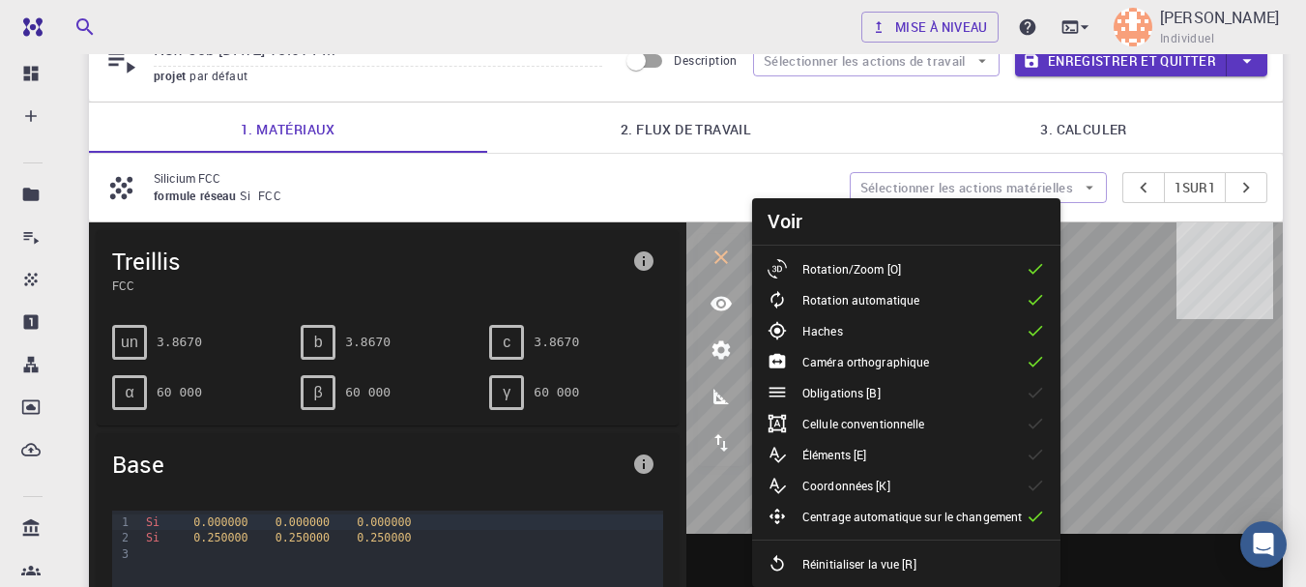
click at [875, 391] on font "Obligations [B]" at bounding box center [842, 392] width 78 height 15
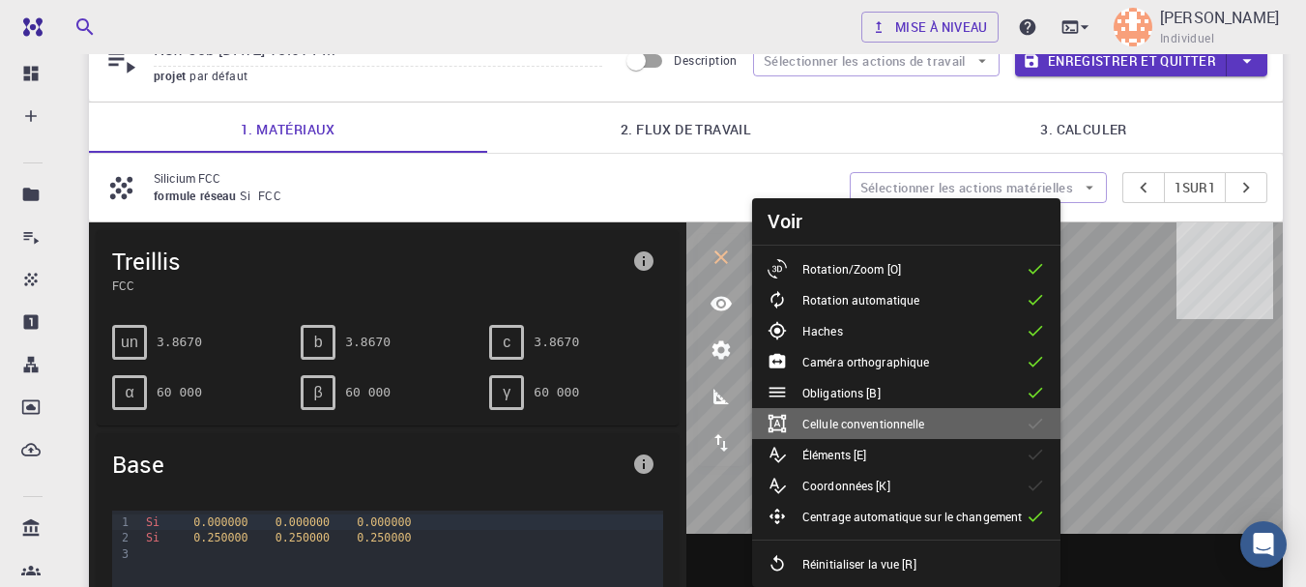
click at [871, 417] on font "Cellule conventionnelle" at bounding box center [864, 423] width 123 height 15
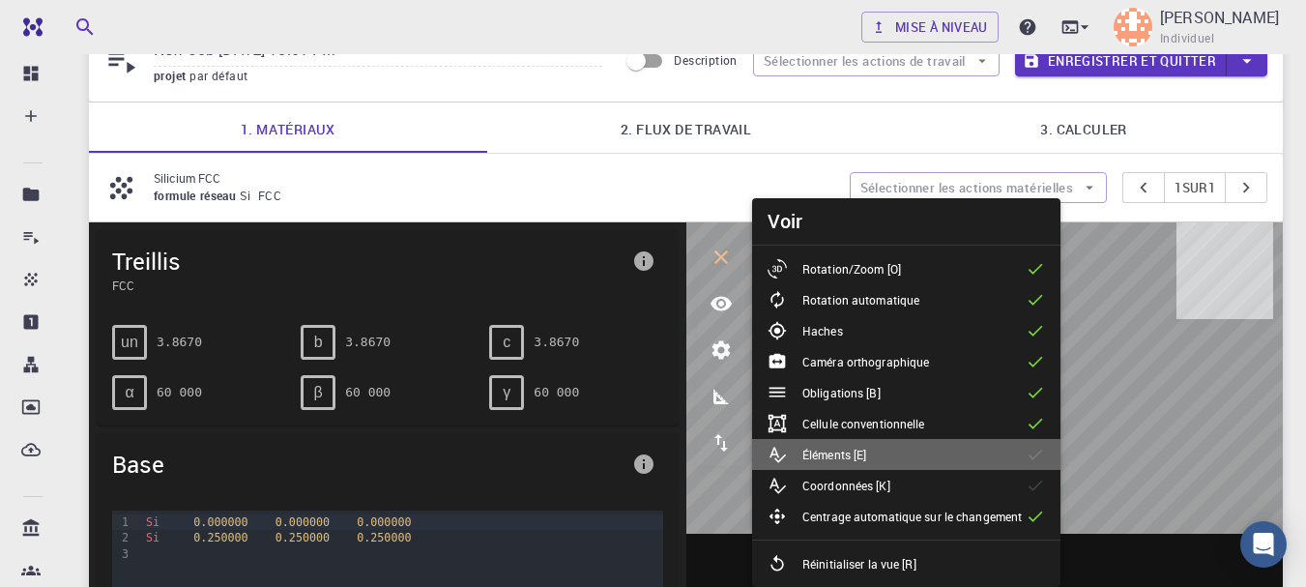
click at [878, 446] on div "Éléments [E]" at bounding box center [825, 454] width 114 height 19
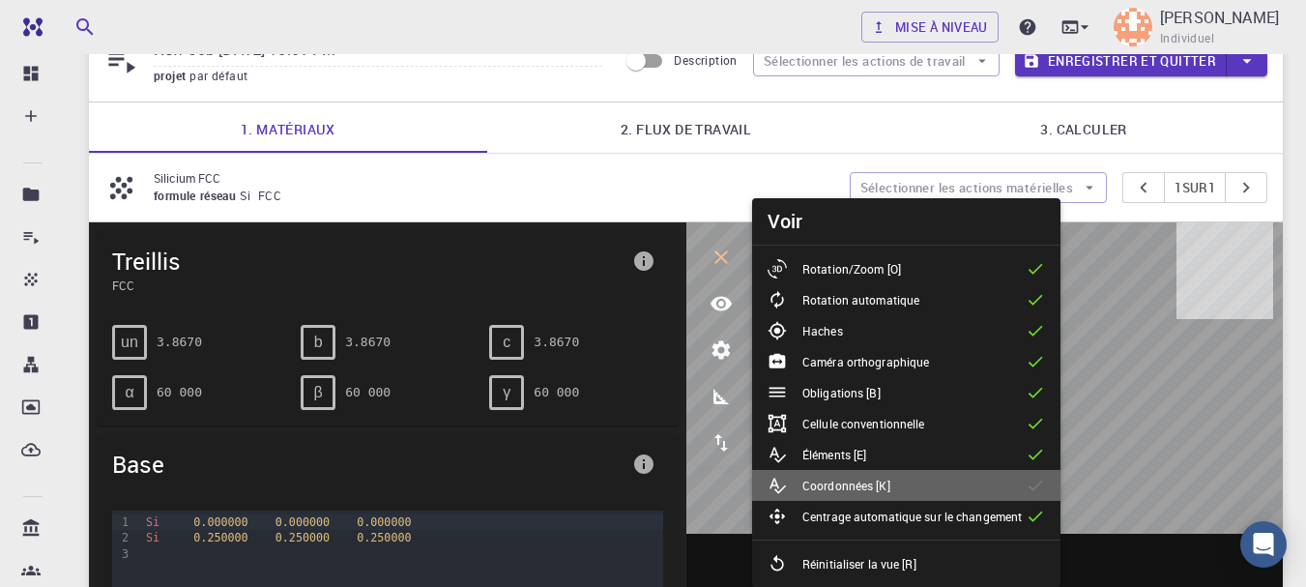
click at [886, 482] on font "Coordonnées [K]" at bounding box center [847, 485] width 88 height 15
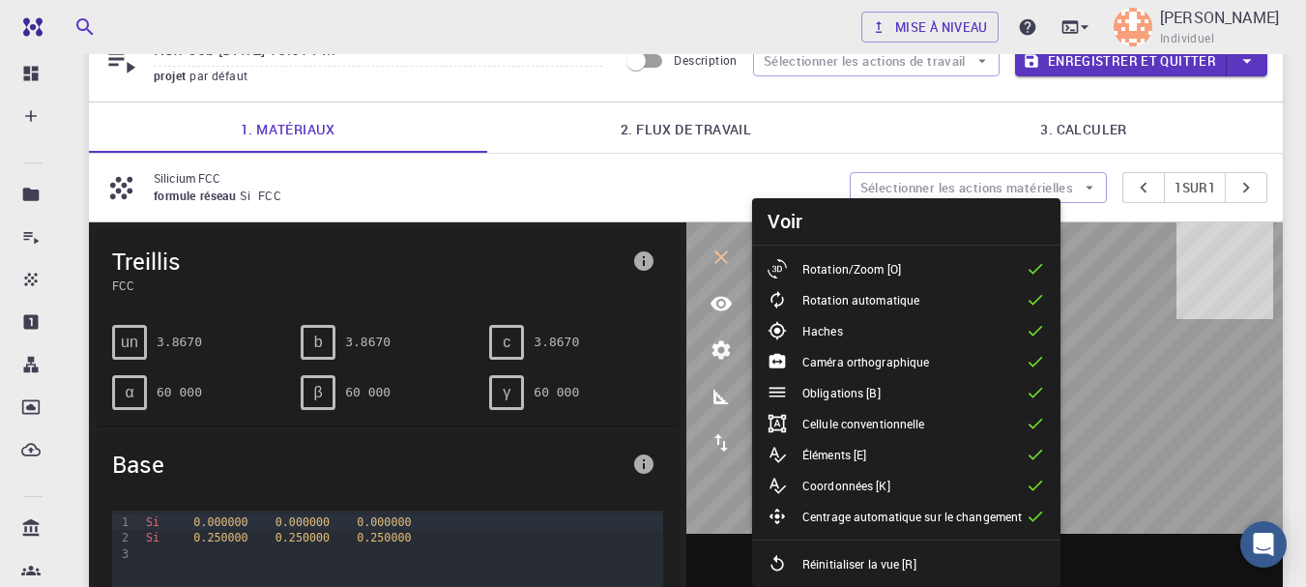
click at [1124, 542] on div at bounding box center [986, 522] width 598 height 601
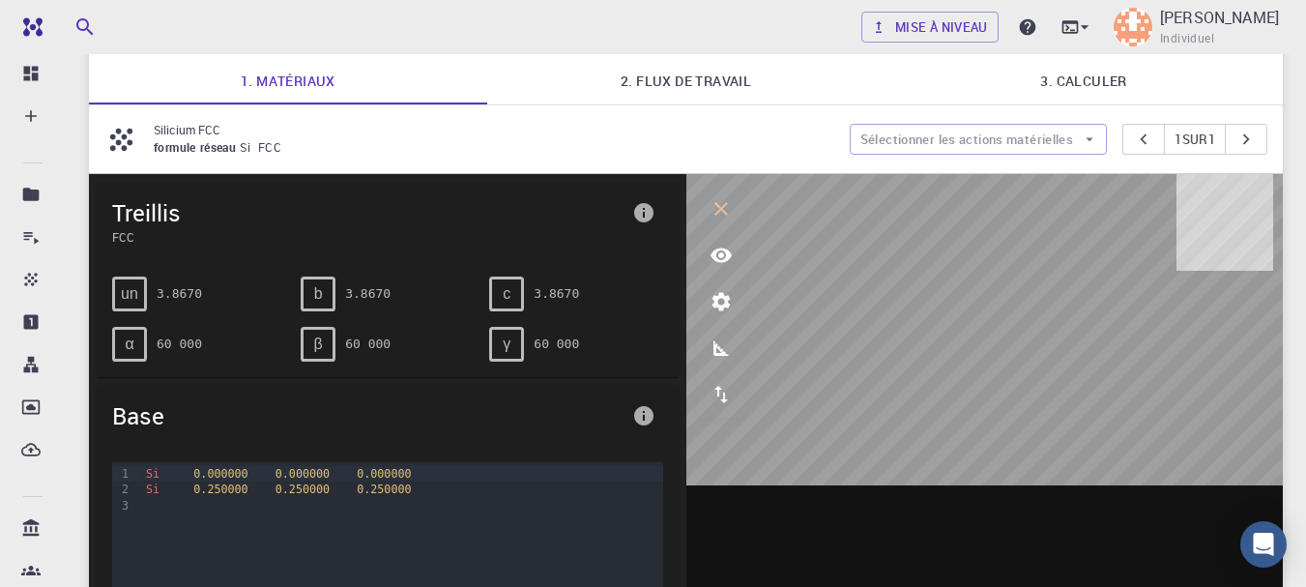
scroll to position [77, 0]
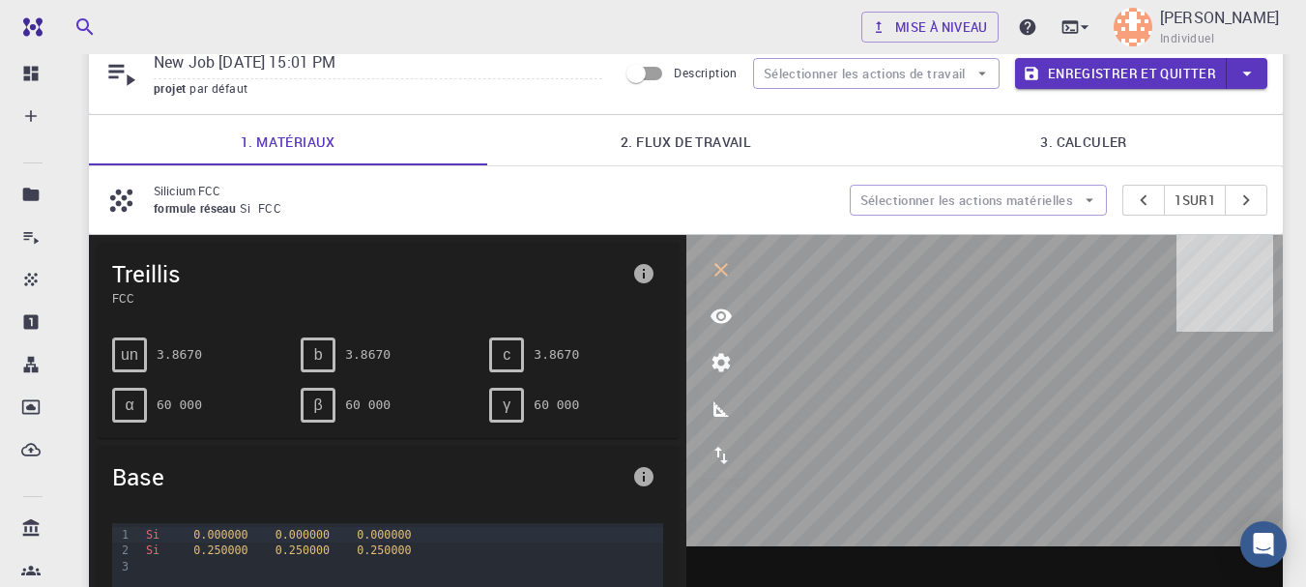
click at [354, 354] on font "3.8670" at bounding box center [367, 354] width 45 height 15
click at [316, 353] on font "b" at bounding box center [318, 354] width 9 height 16
click at [181, 350] on font "3.8670" at bounding box center [179, 354] width 45 height 15
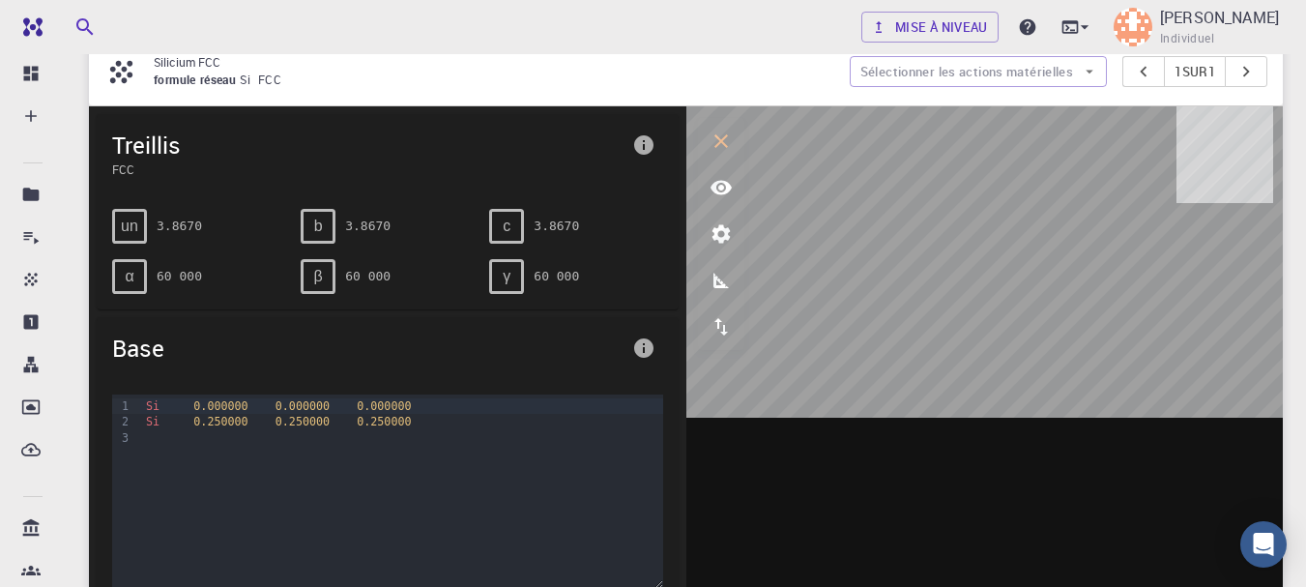
scroll to position [193, 0]
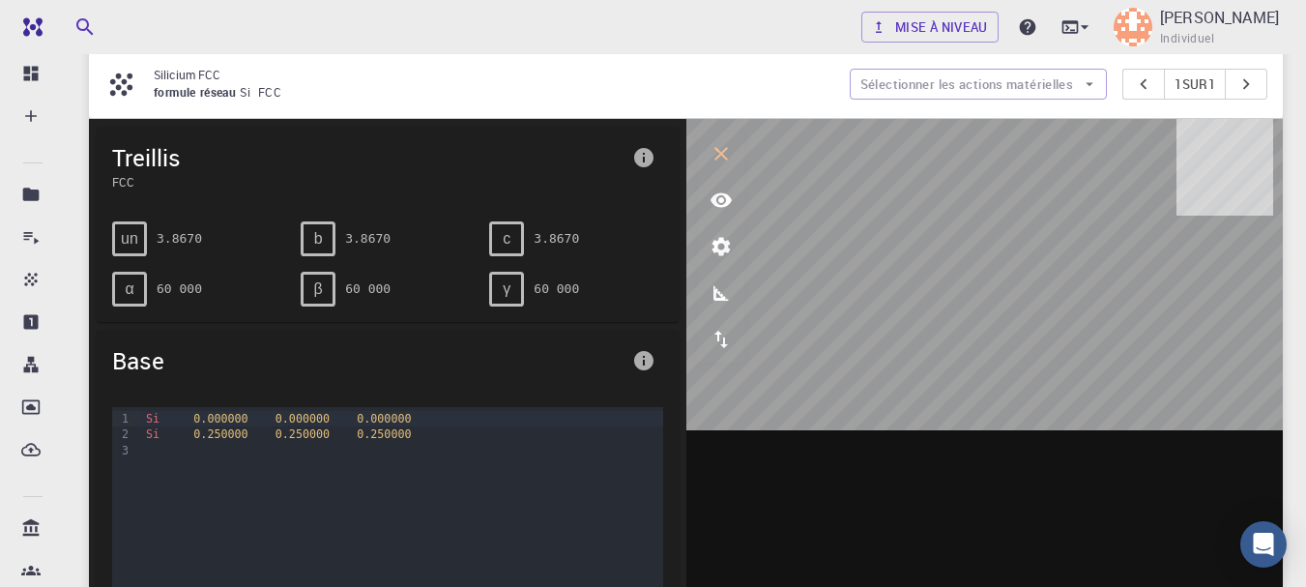
click at [283, 443] on div at bounding box center [401, 450] width 522 height 15
click at [1191, 77] on font "sur" at bounding box center [1196, 83] width 26 height 17
click at [1227, 83] on button "téléavertisseur" at bounding box center [1246, 84] width 43 height 31
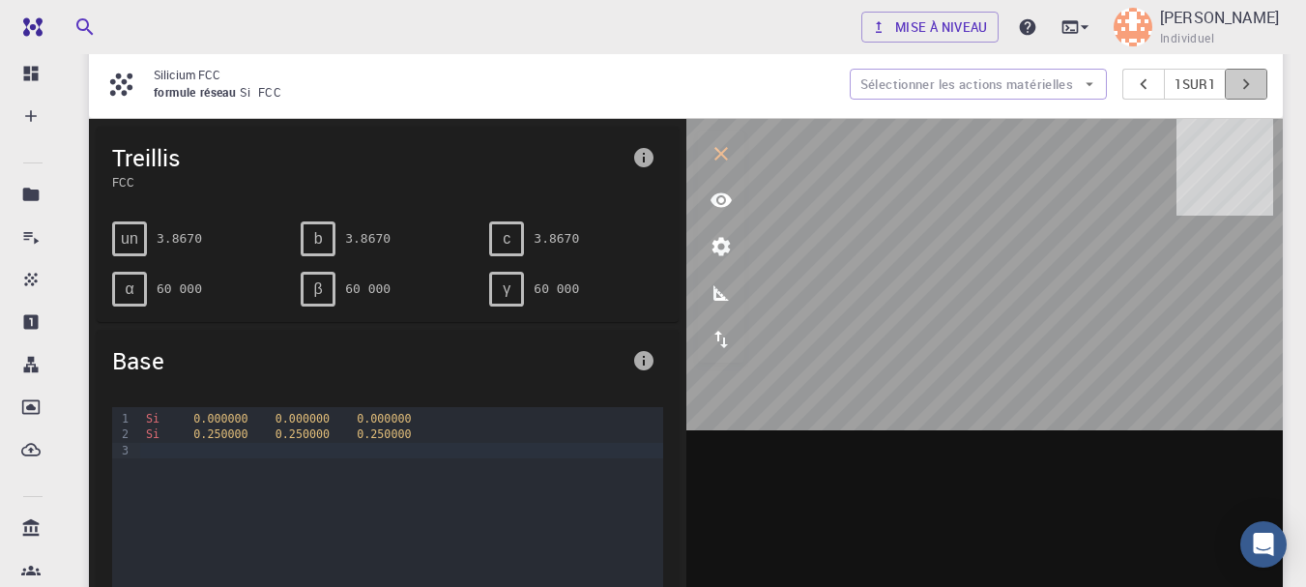
click at [1227, 83] on button "téléavertisseur" at bounding box center [1246, 84] width 43 height 31
click at [714, 295] on icon "mesures" at bounding box center [721, 292] width 15 height 15
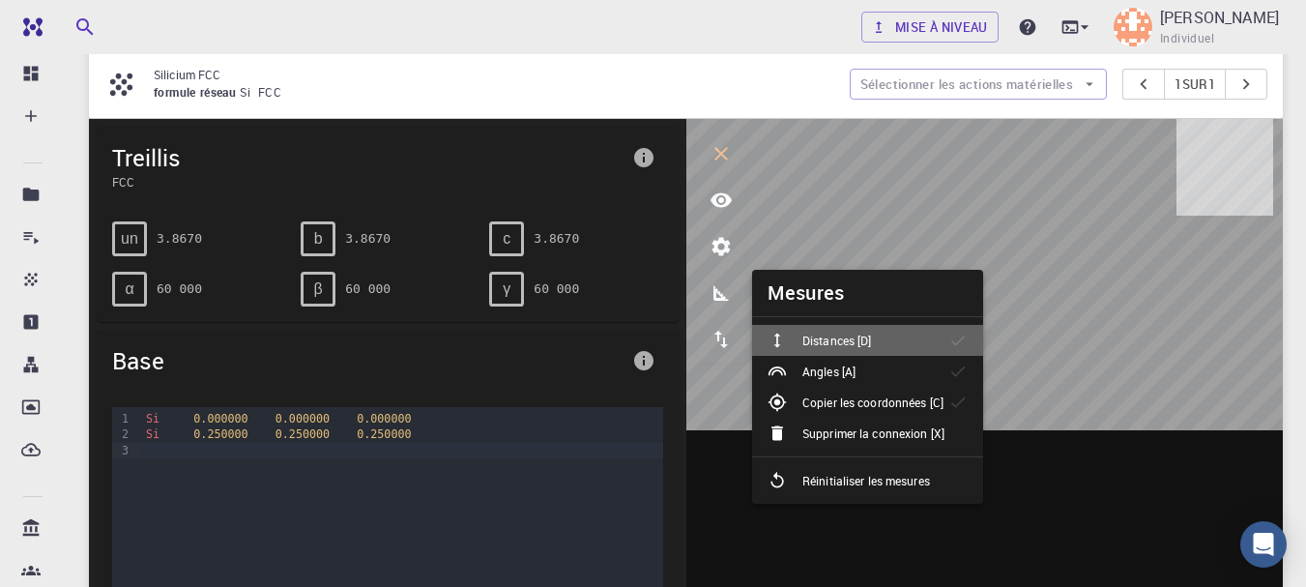
click at [807, 328] on li "Distances [D]" at bounding box center [867, 340] width 231 height 31
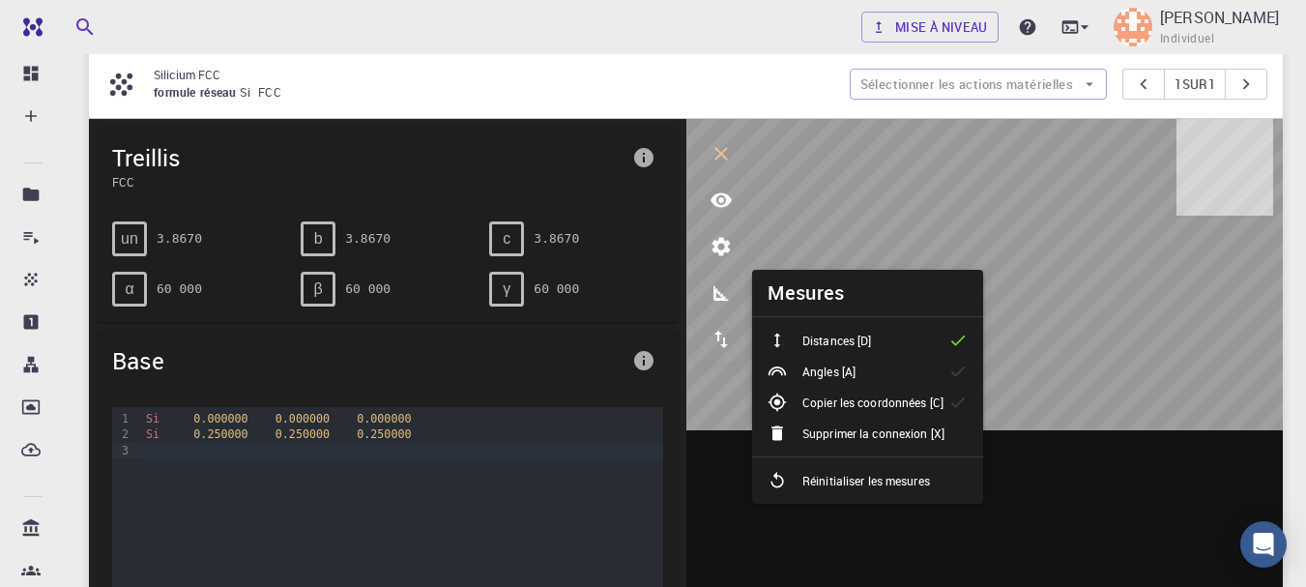
click at [837, 375] on font "Angles [A]" at bounding box center [829, 371] width 53 height 15
click at [841, 403] on font "Copier les coordonnées [C]" at bounding box center [873, 402] width 141 height 15
click at [718, 248] on icon "paramètres" at bounding box center [721, 246] width 23 height 23
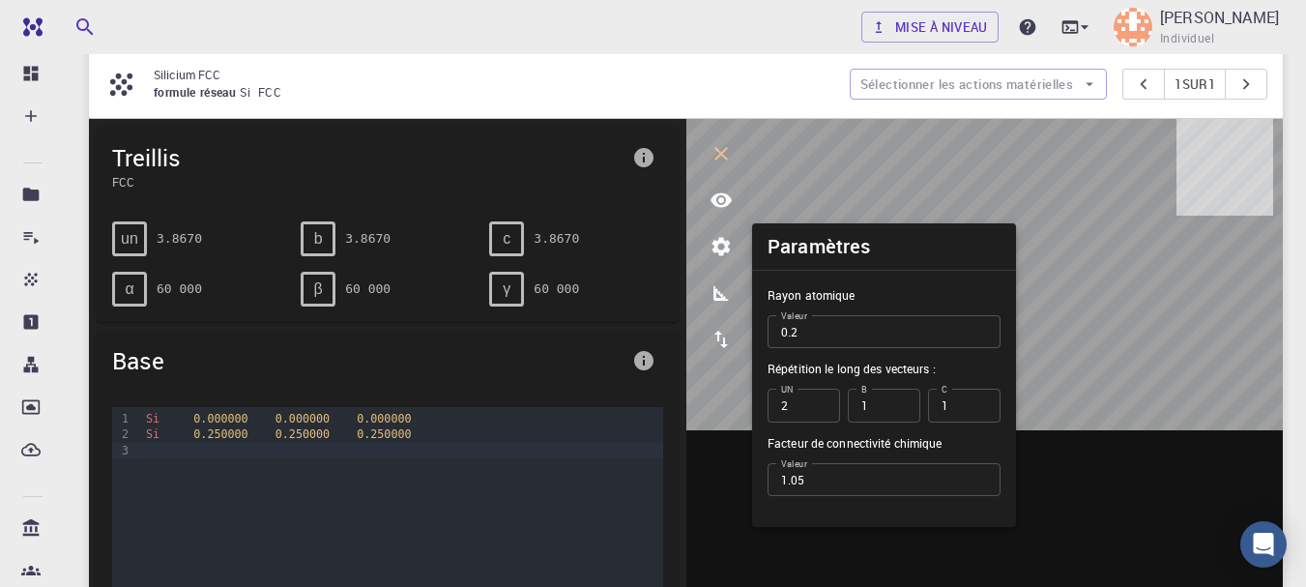
click at [817, 403] on input "2" at bounding box center [804, 405] width 73 height 33
click at [817, 403] on input "3" at bounding box center [804, 405] width 73 height 33
click at [817, 403] on input "4" at bounding box center [804, 405] width 73 height 33
click at [817, 403] on input "5" at bounding box center [804, 405] width 73 height 33
click at [817, 403] on input "6" at bounding box center [804, 405] width 73 height 33
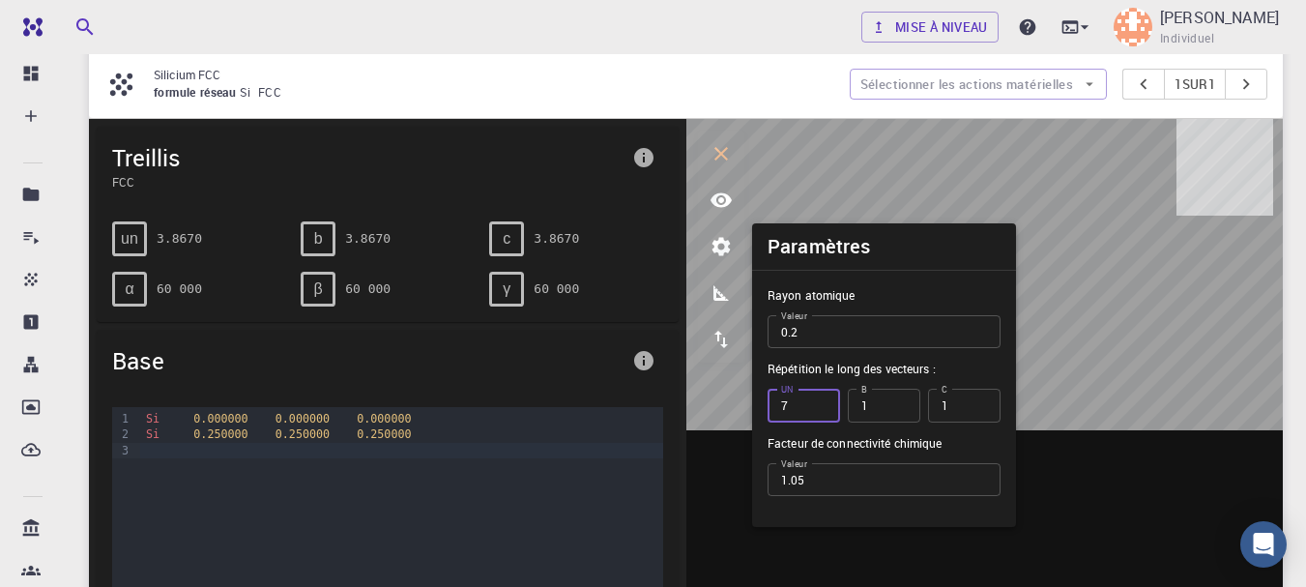
click at [817, 403] on input "7" at bounding box center [804, 405] width 73 height 33
type input "8"
click at [817, 403] on input "8" at bounding box center [804, 405] width 73 height 33
click at [894, 409] on input "1" at bounding box center [884, 405] width 73 height 33
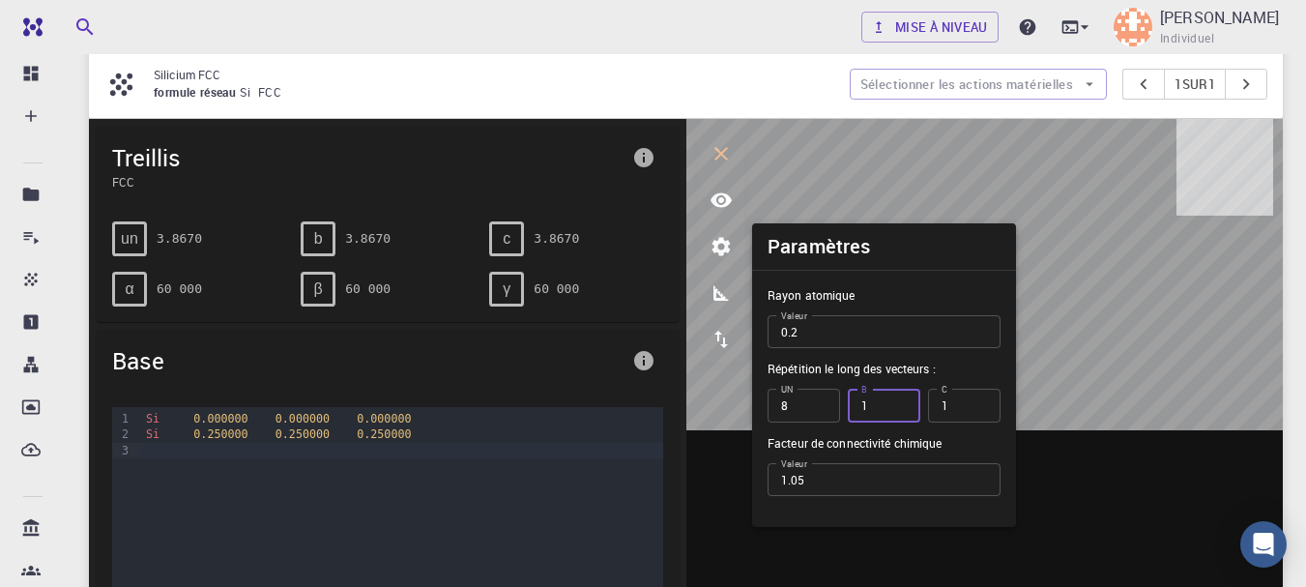
click at [894, 409] on input "1" at bounding box center [884, 405] width 73 height 33
click at [898, 399] on input "2" at bounding box center [884, 405] width 73 height 33
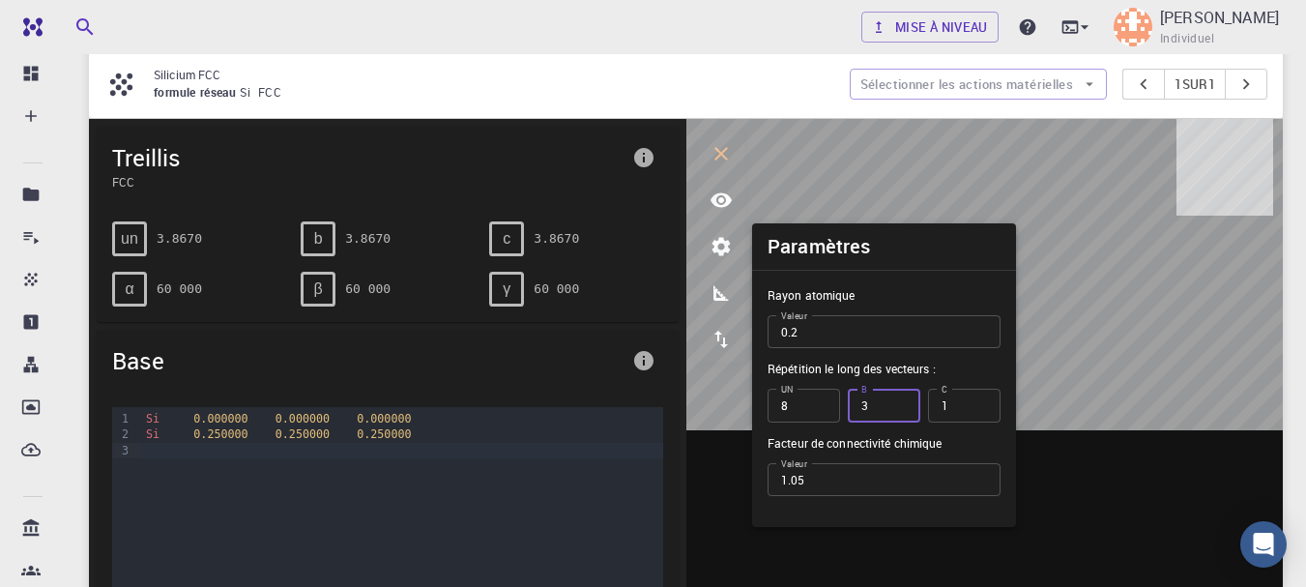
click at [898, 399] on input "3" at bounding box center [884, 405] width 73 height 33
click at [898, 399] on input "4" at bounding box center [884, 405] width 73 height 33
click at [898, 399] on input "5" at bounding box center [884, 405] width 73 height 33
type input "6"
click at [898, 399] on input "6" at bounding box center [884, 405] width 73 height 33
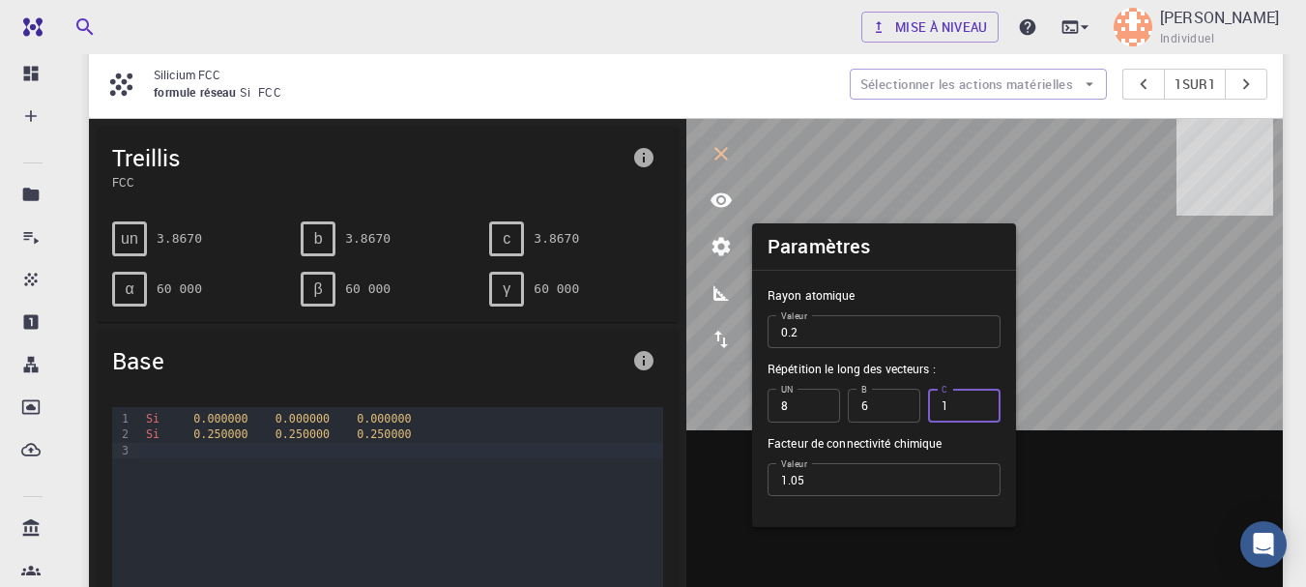
click at [981, 400] on input "1" at bounding box center [964, 405] width 73 height 33
click at [981, 400] on input "2" at bounding box center [964, 405] width 73 height 33
click at [981, 400] on input "3" at bounding box center [964, 405] width 73 height 33
click at [981, 400] on input "4" at bounding box center [964, 405] width 73 height 33
click at [981, 400] on input "5" at bounding box center [964, 405] width 73 height 33
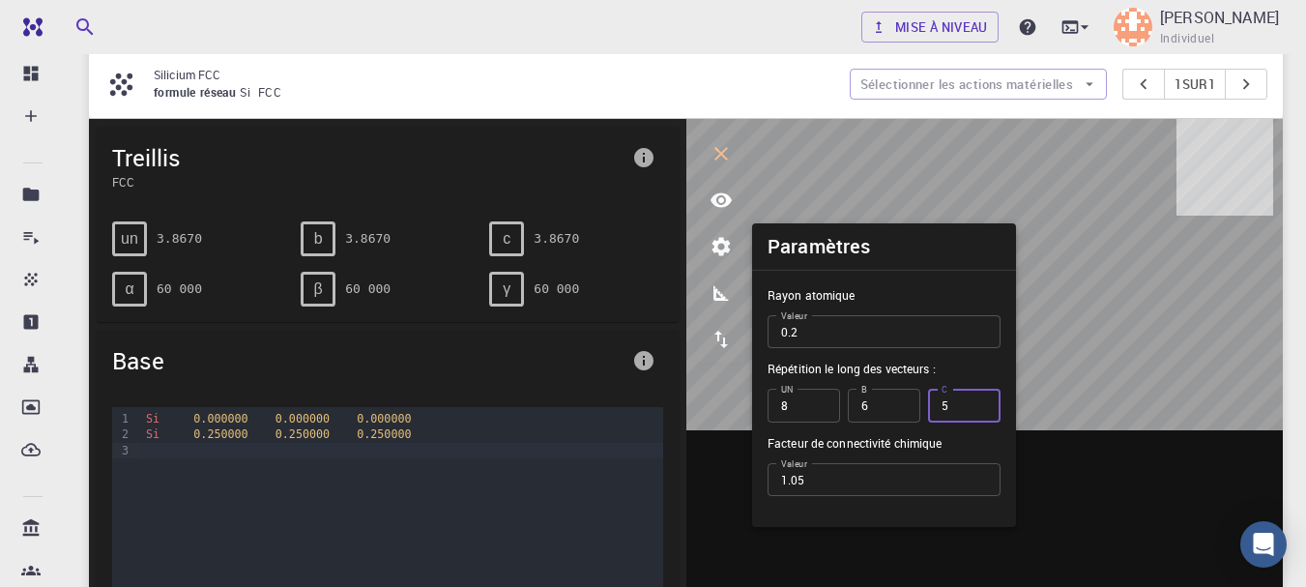
click at [981, 400] on input "6" at bounding box center [964, 405] width 73 height 33
click at [981, 400] on input "7" at bounding box center [964, 405] width 73 height 33
type input "8"
click at [981, 400] on input "8" at bounding box center [964, 405] width 73 height 33
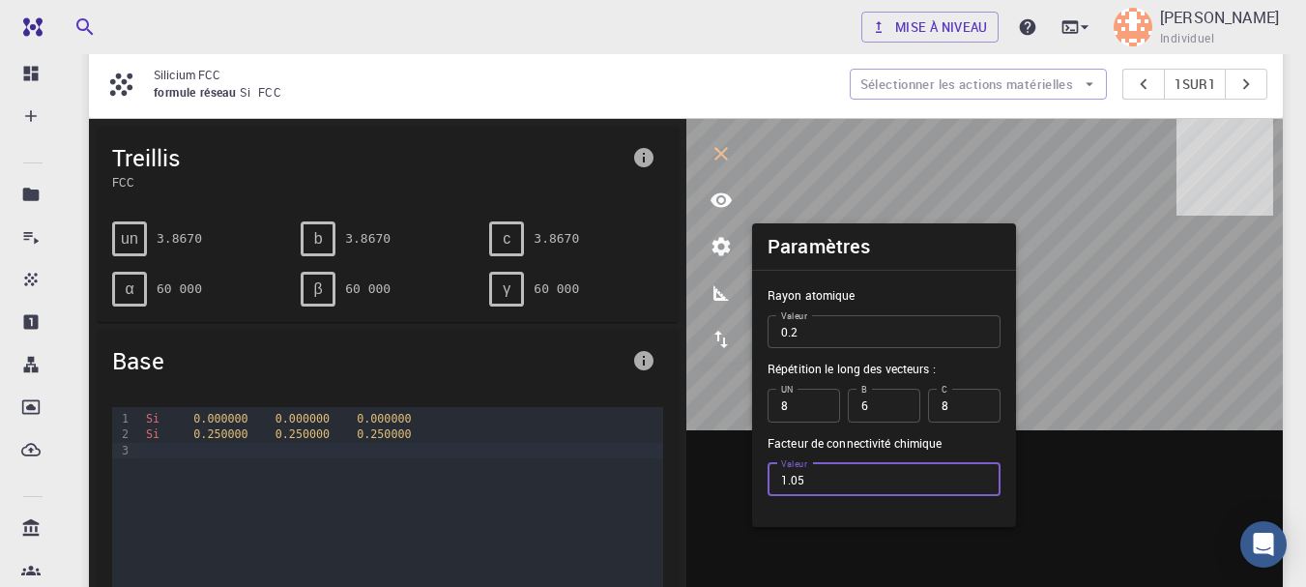
click at [801, 480] on input "1.05" at bounding box center [884, 479] width 233 height 33
drag, startPoint x: 790, startPoint y: 482, endPoint x: 870, endPoint y: 480, distance: 80.3
click at [870, 480] on input "1.05" at bounding box center [884, 479] width 233 height 33
type input "1.0"
click at [1053, 469] on div at bounding box center [986, 419] width 598 height 601
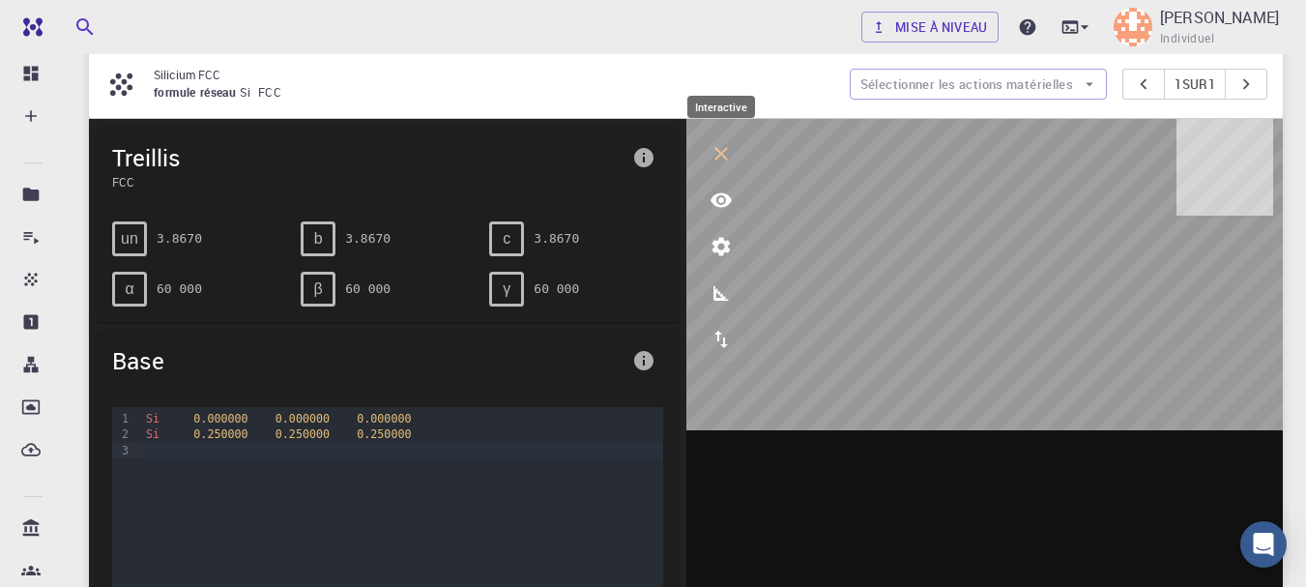
click at [718, 161] on icon "interactif" at bounding box center [721, 153] width 23 height 23
click at [130, 343] on div "Base" at bounding box center [388, 361] width 582 height 62
click at [502, 103] on div "Silicium FCC formule réseau Si FCC Sélectionner les actions matérielles 1 sur 1" at bounding box center [686, 84] width 1194 height 68
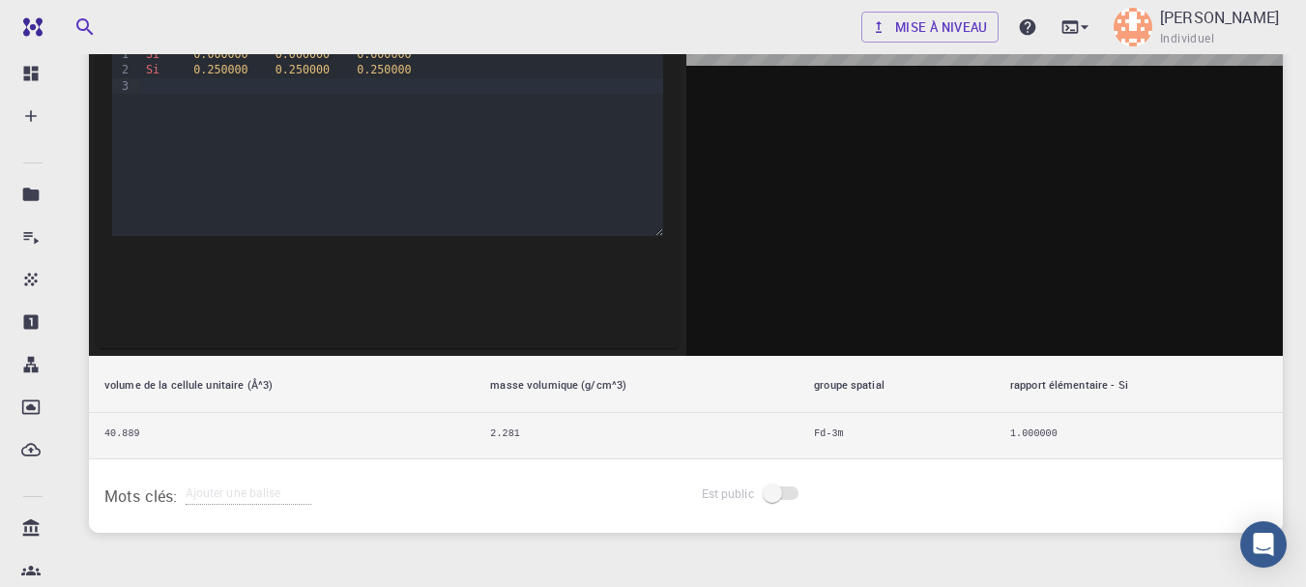
scroll to position [654, 0]
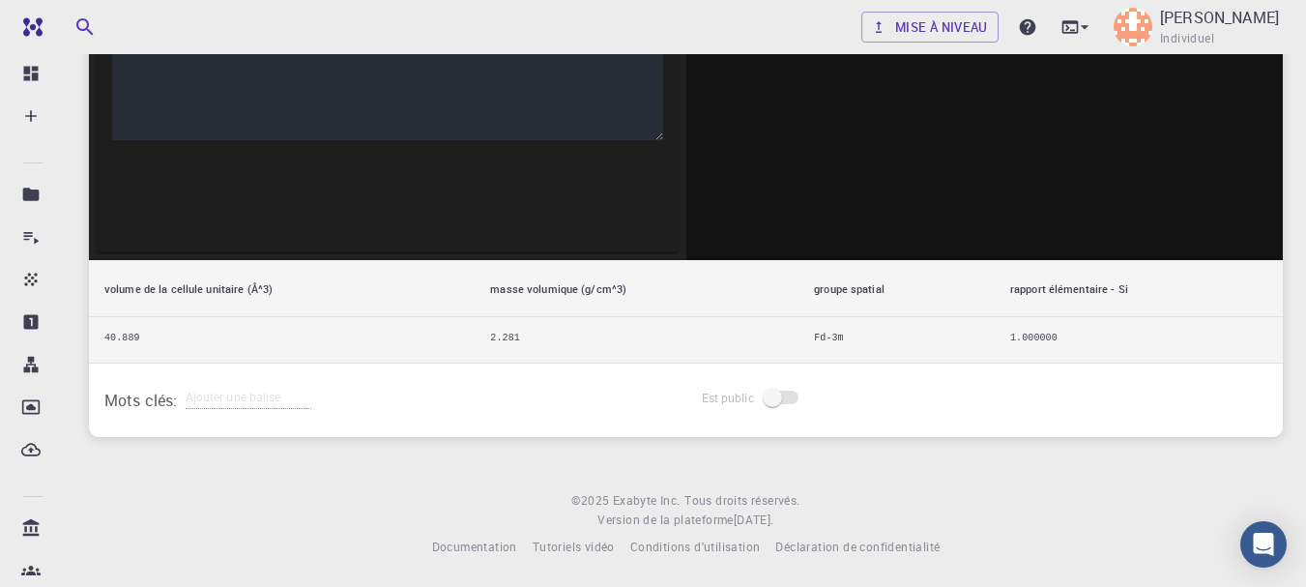
click at [790, 396] on span at bounding box center [782, 398] width 33 height 14
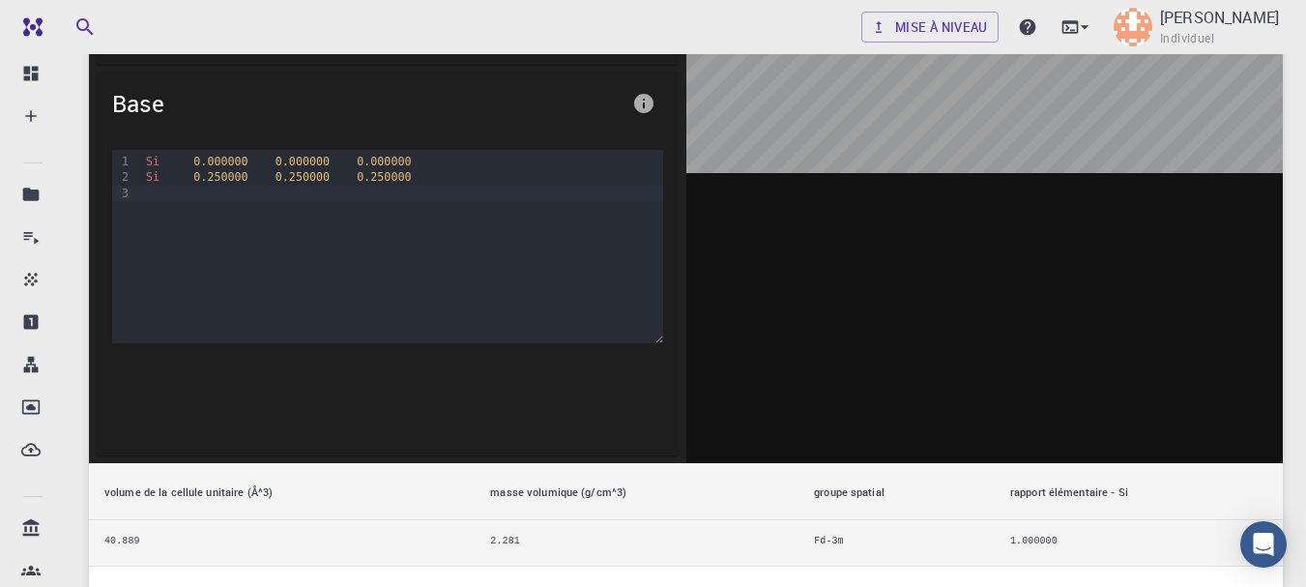
scroll to position [357, 0]
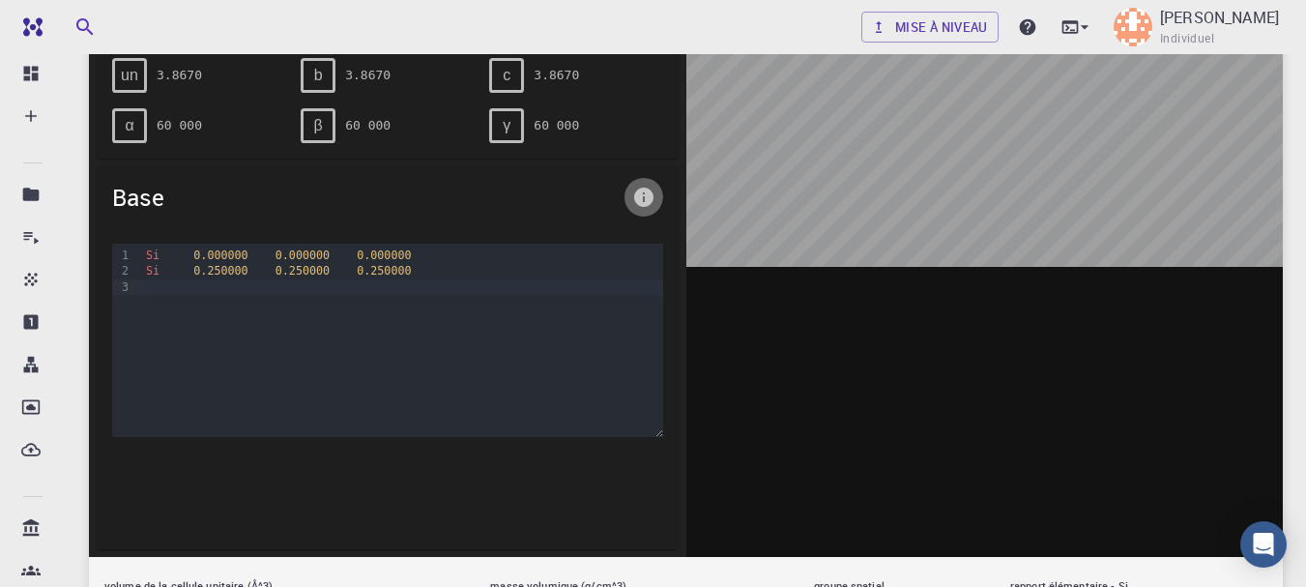
click at [643, 202] on icon "informations" at bounding box center [643, 197] width 19 height 19
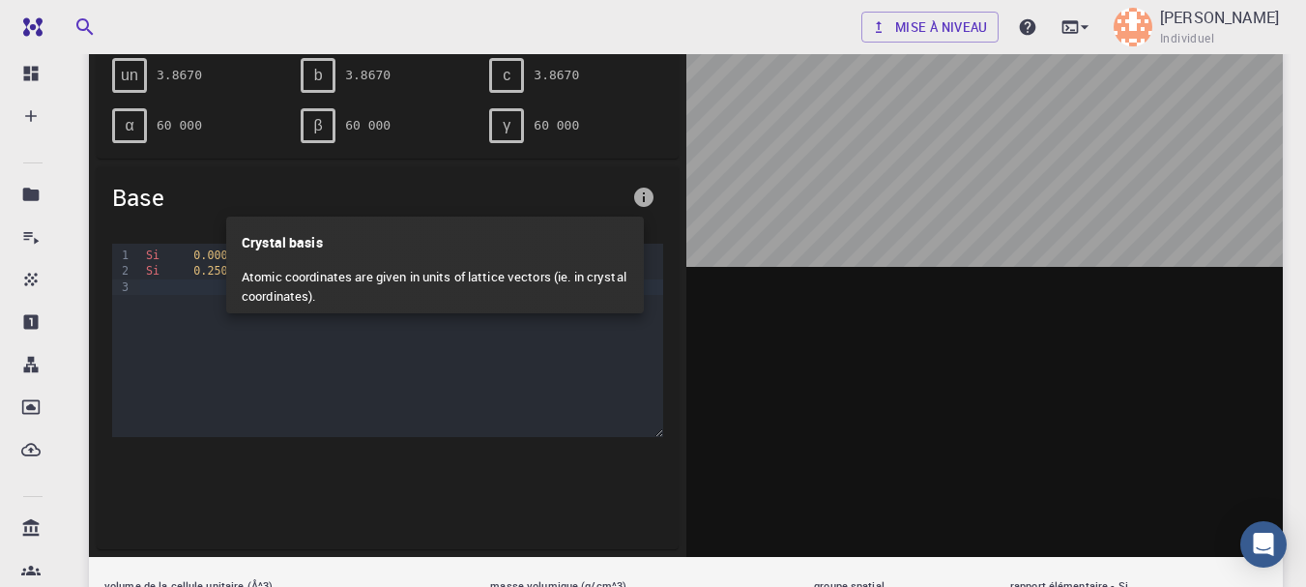
click at [560, 278] on p "Atomic coordinates are given in units of lattice vectors (ie. in crystal coordi…" at bounding box center [435, 286] width 387 height 53
click at [733, 246] on div at bounding box center [653, 293] width 1306 height 587
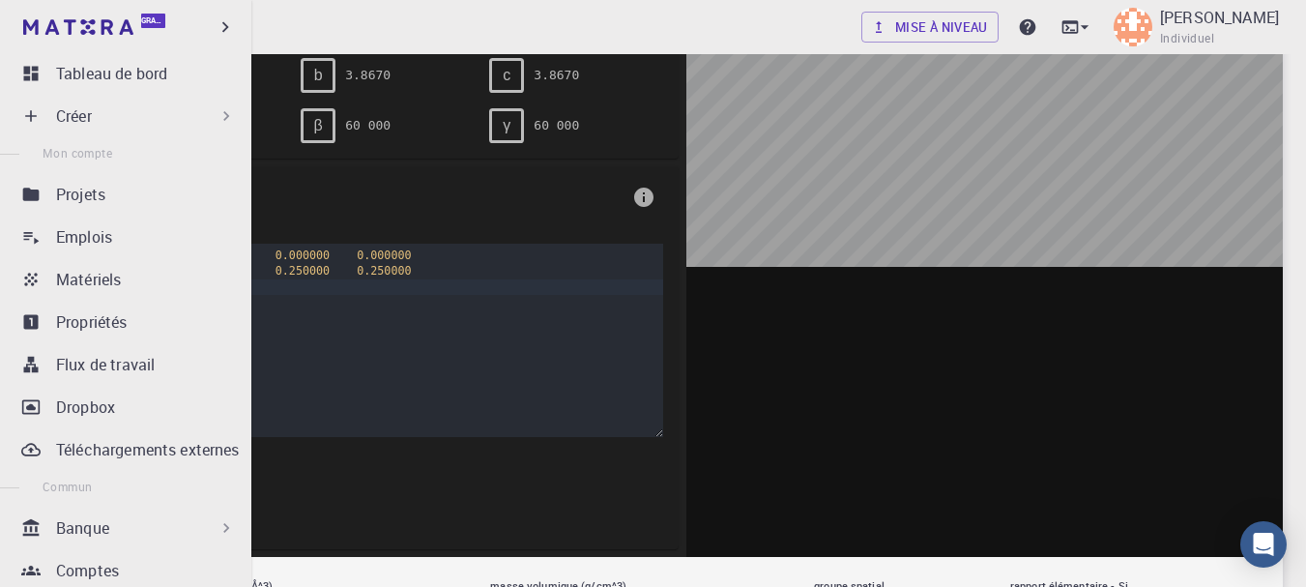
click at [31, 126] on div "Créer" at bounding box center [129, 116] width 228 height 39
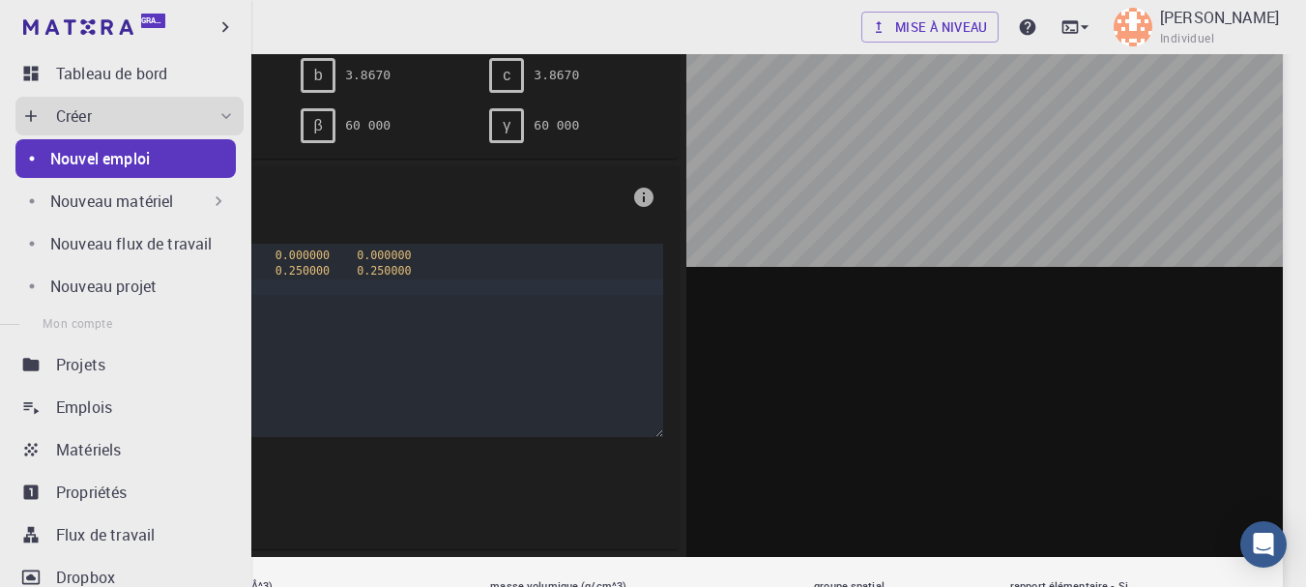
click at [187, 201] on div "Nouveau matériel" at bounding box center [139, 201] width 178 height 23
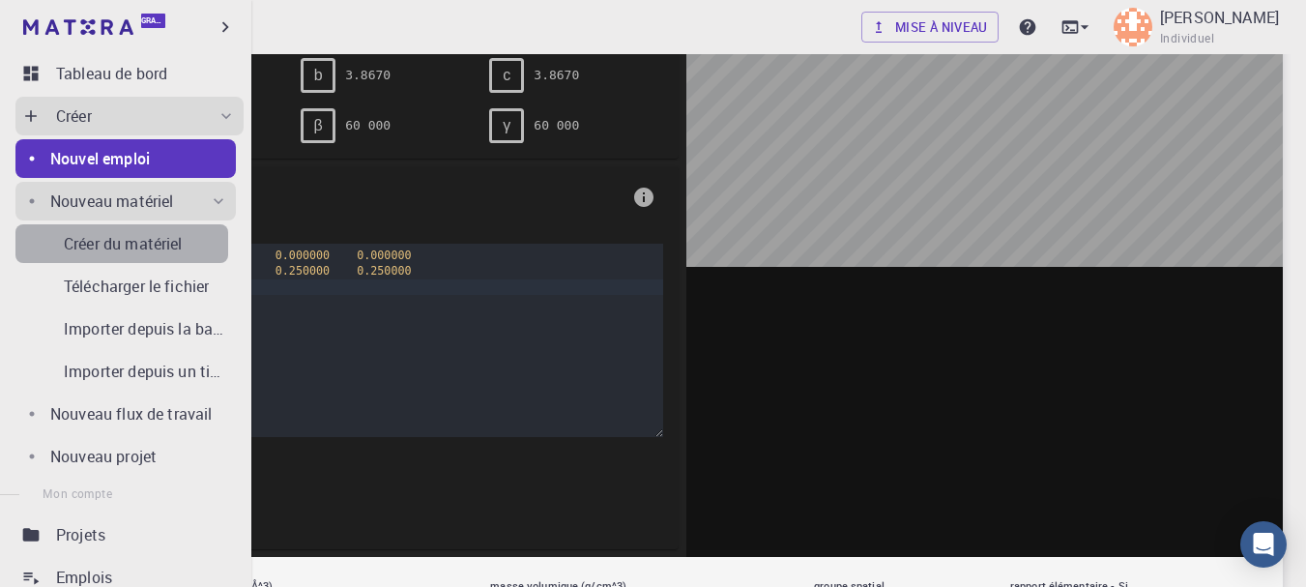
click at [188, 245] on div "Créer du matériel" at bounding box center [146, 243] width 164 height 23
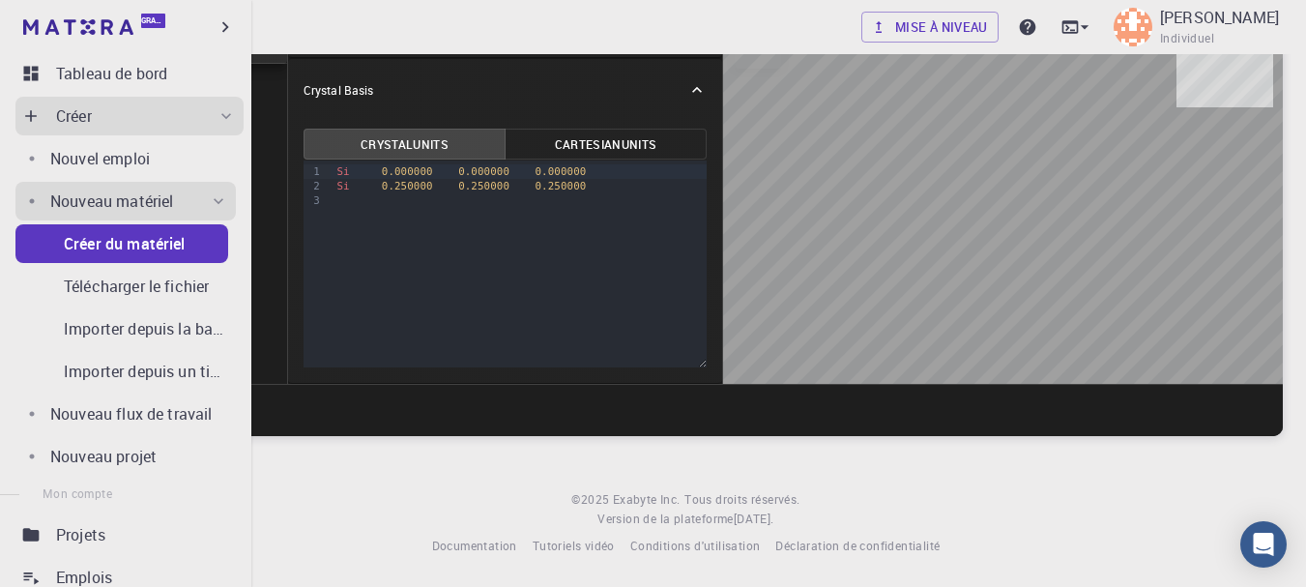
scroll to position [147, 0]
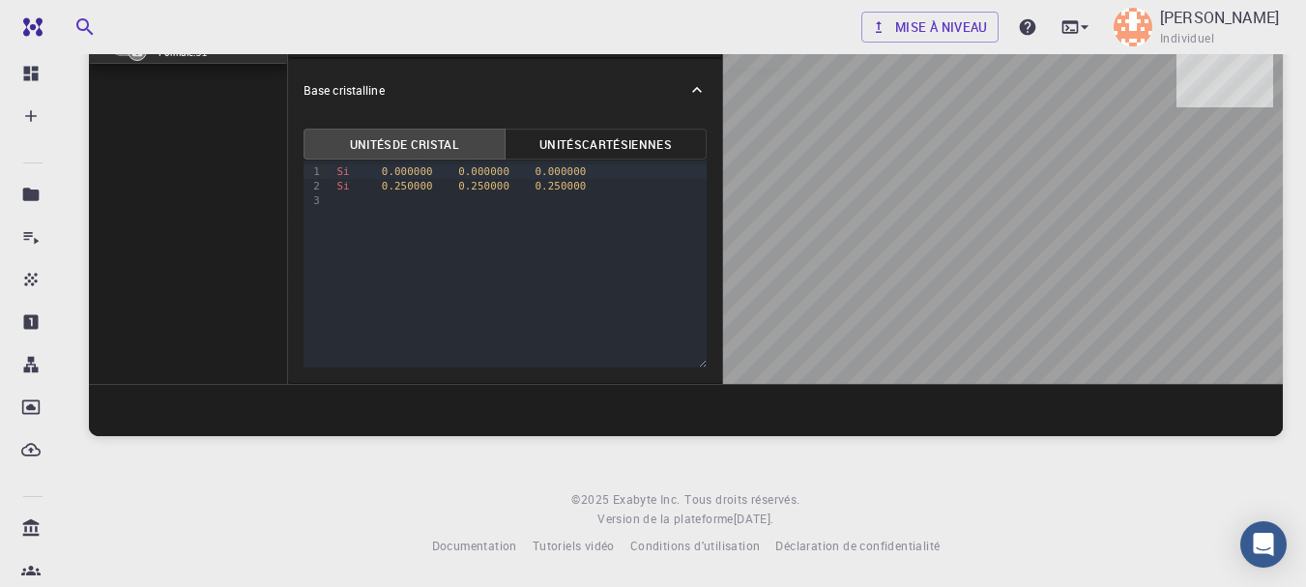
drag, startPoint x: 1021, startPoint y: 272, endPoint x: 1044, endPoint y: 282, distance: 25.5
click at [1044, 282] on div at bounding box center [1003, 197] width 560 height 373
click at [557, 155] on font "Unités cartésiennes" at bounding box center [606, 143] width 132 height 21
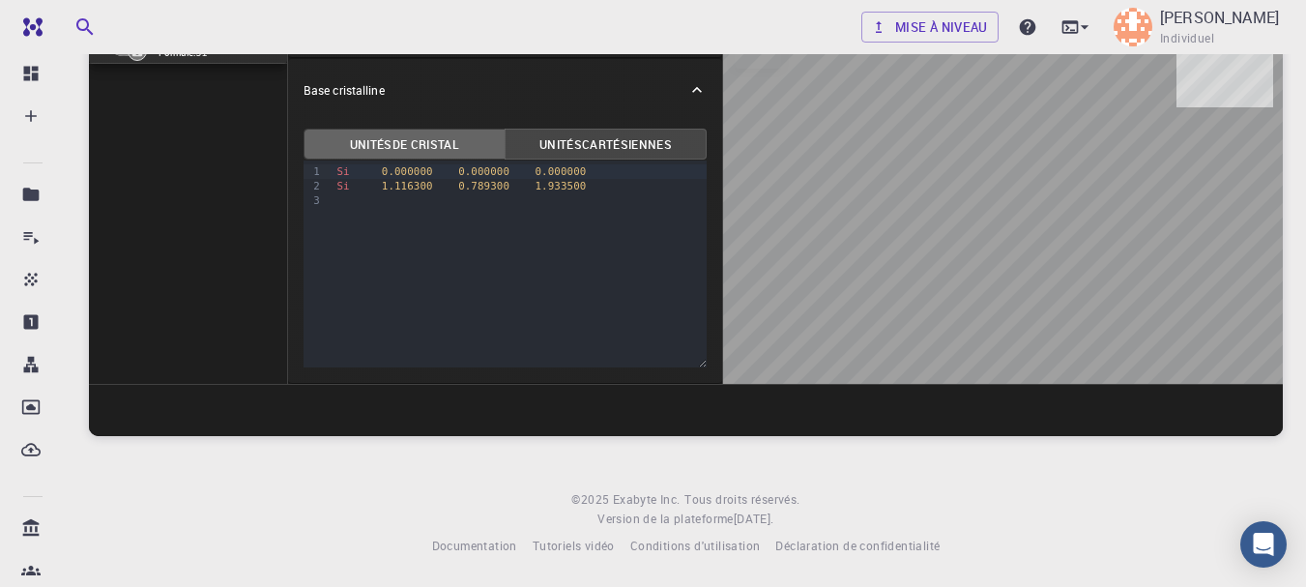
click at [478, 146] on button "Unités de cristal" at bounding box center [405, 144] width 202 height 31
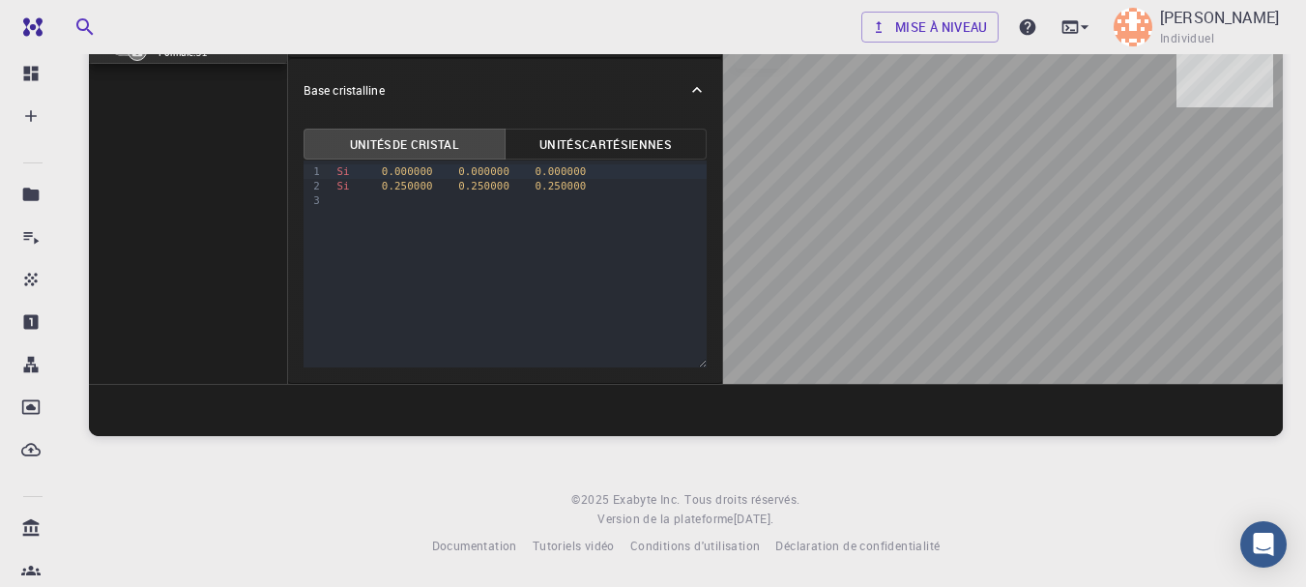
click at [557, 146] on font "Unités" at bounding box center [561, 143] width 43 height 15
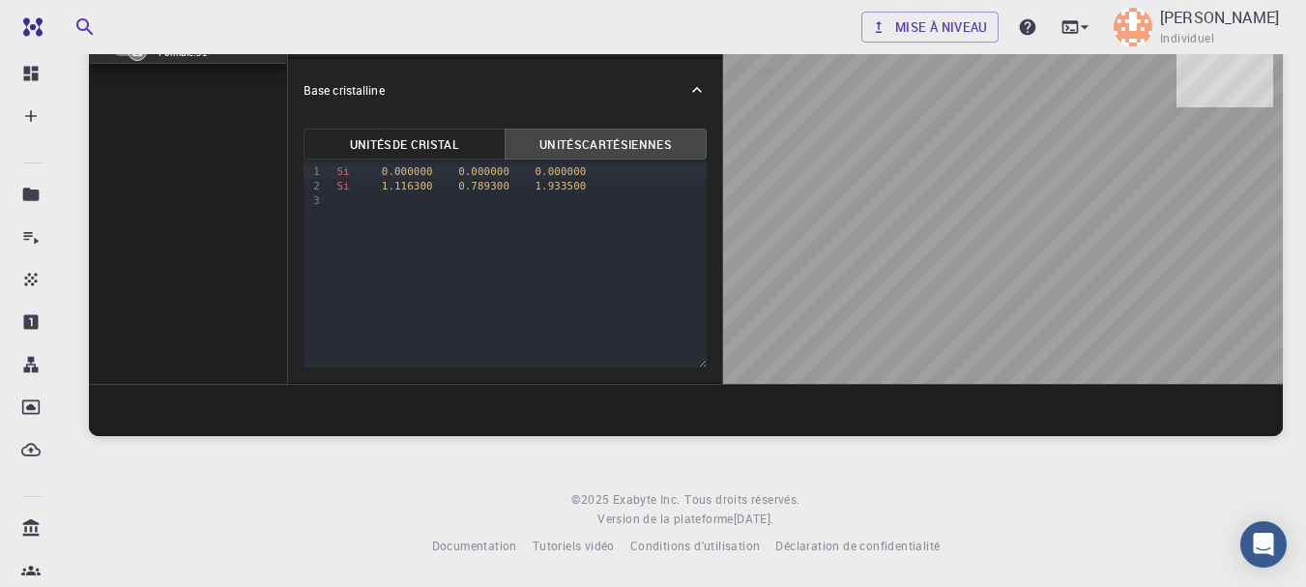
scroll to position [0, 0]
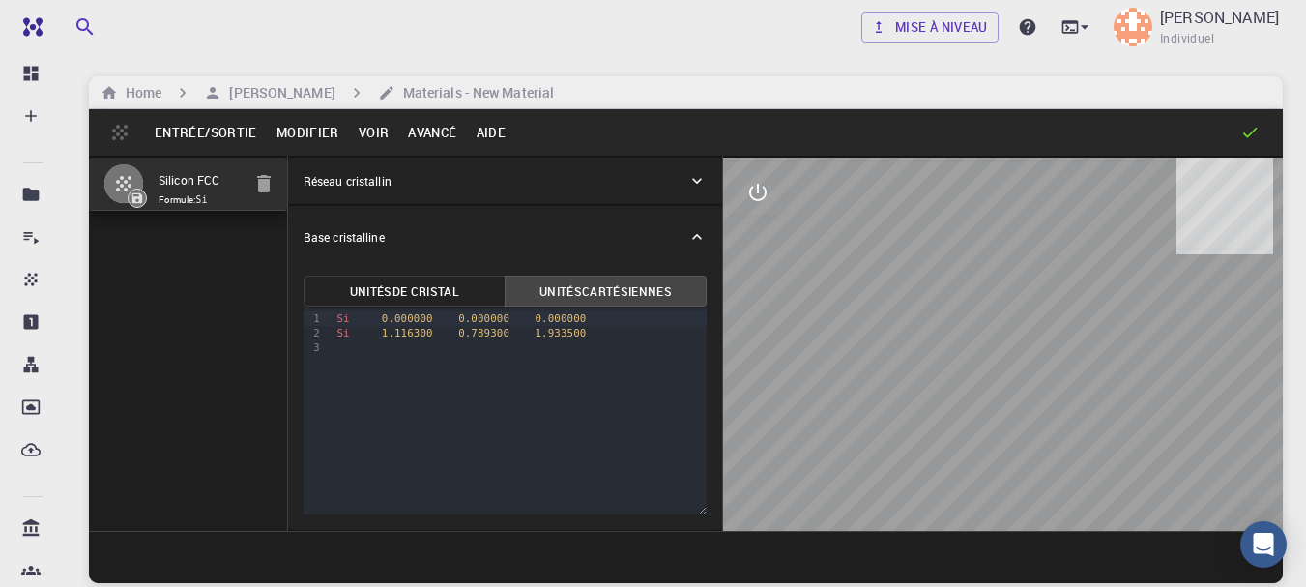
click at [747, 187] on icon "interactif" at bounding box center [758, 192] width 23 height 23
click at [776, 256] on button "view" at bounding box center [758, 239] width 46 height 46
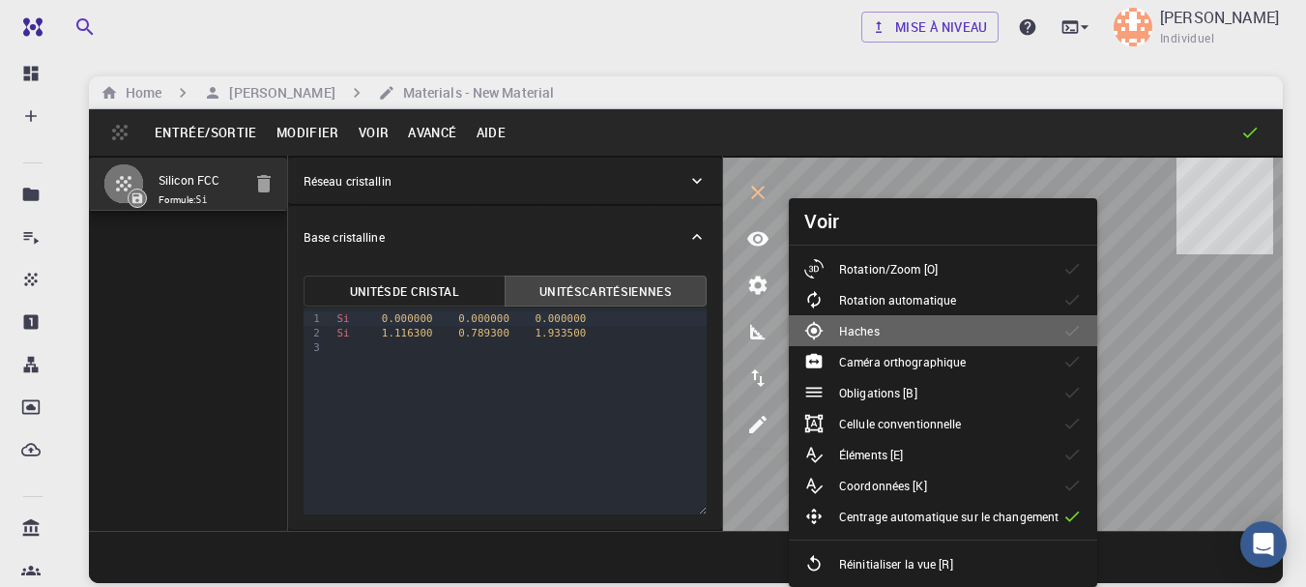
click at [859, 331] on font "Haches" at bounding box center [859, 330] width 41 height 15
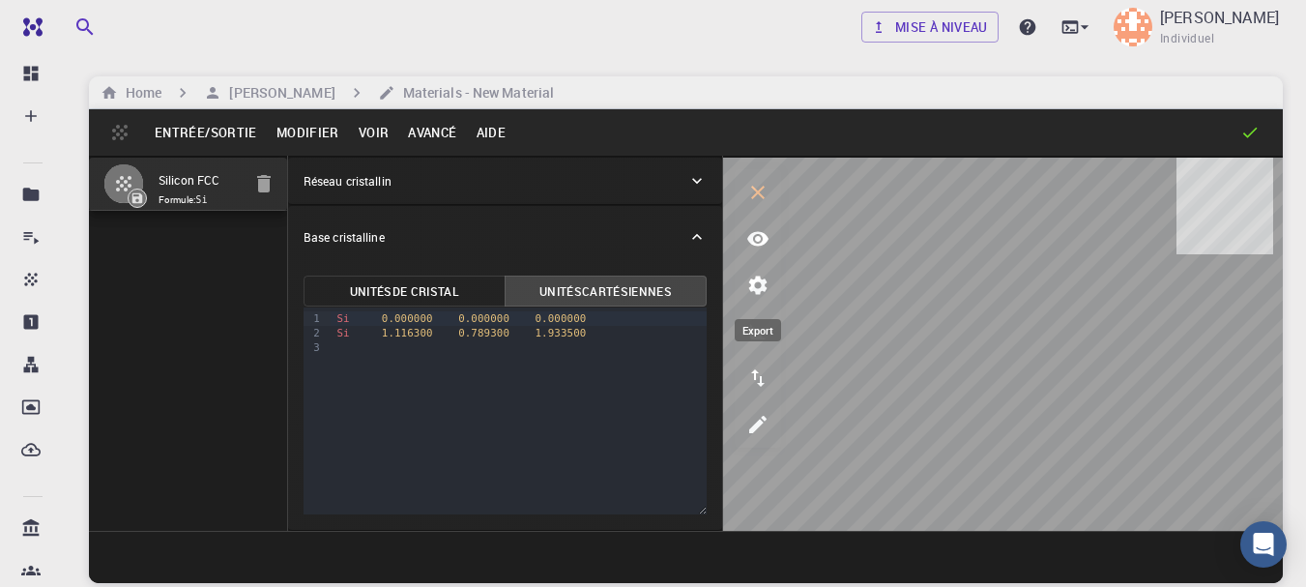
click at [765, 375] on icon "exporter" at bounding box center [758, 377] width 23 height 23
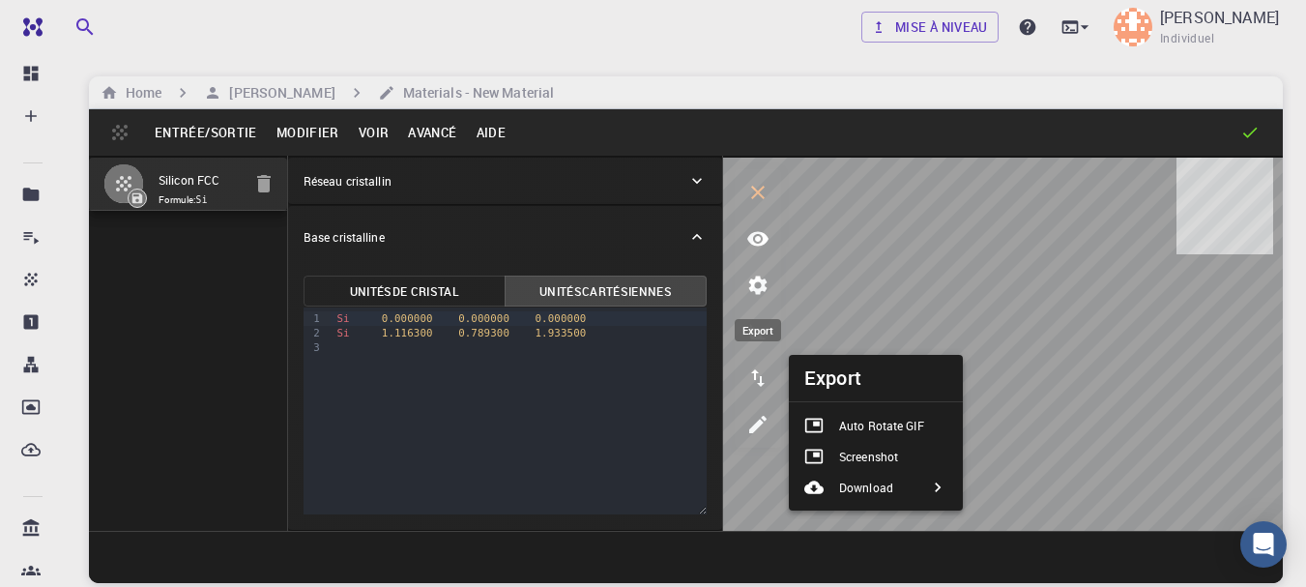
click at [765, 375] on icon "exporter" at bounding box center [758, 377] width 23 height 23
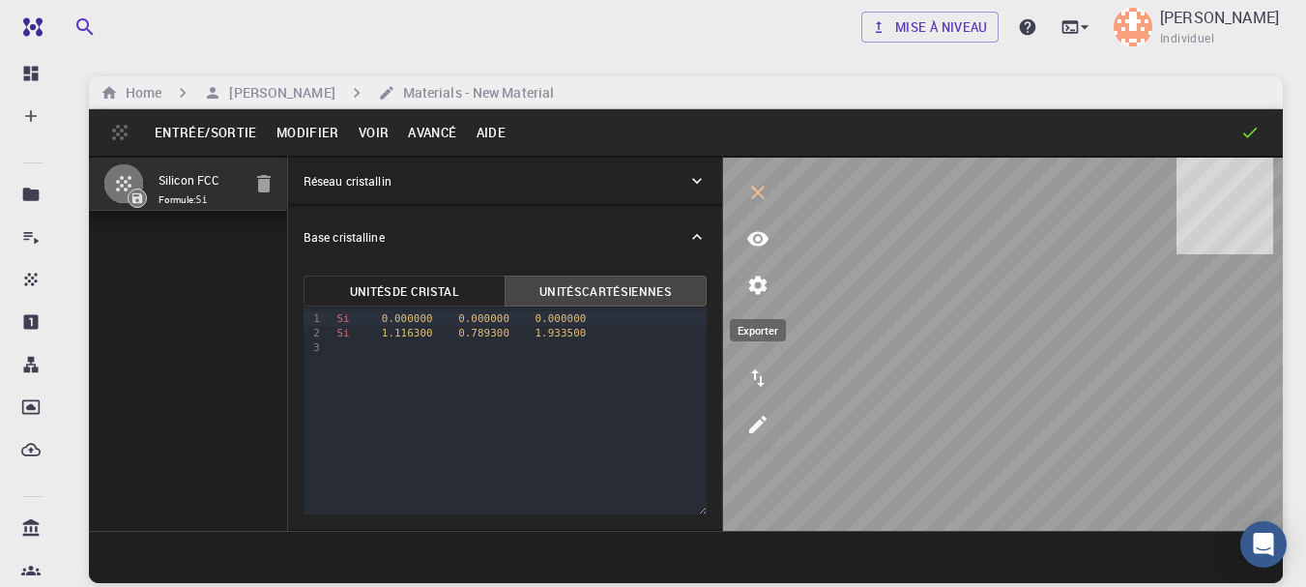
click at [765, 375] on icon "exporter" at bounding box center [758, 377] width 23 height 23
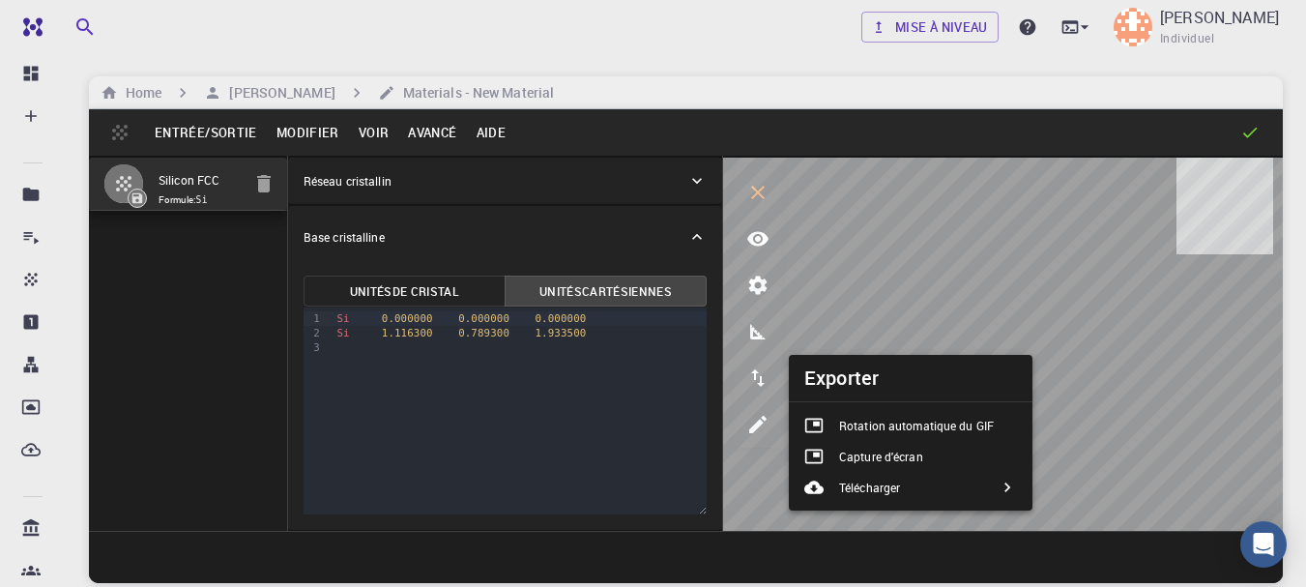
click at [862, 425] on font "Rotation automatique du GIF" at bounding box center [916, 425] width 155 height 15
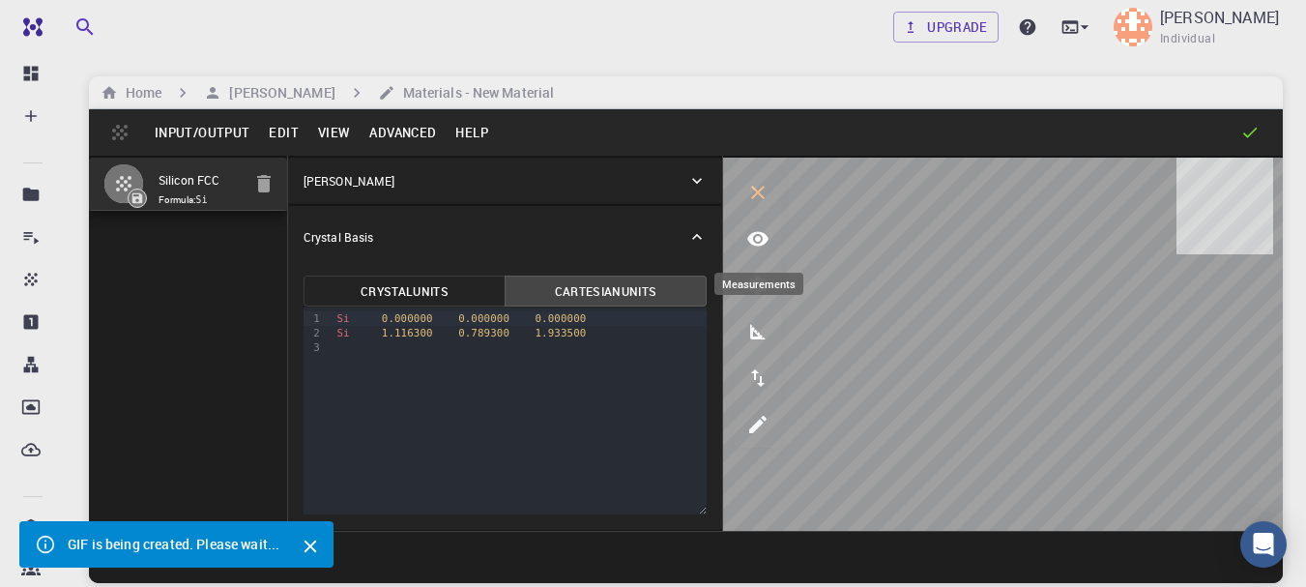
click at [753, 336] on icon "measurements" at bounding box center [757, 331] width 15 height 15
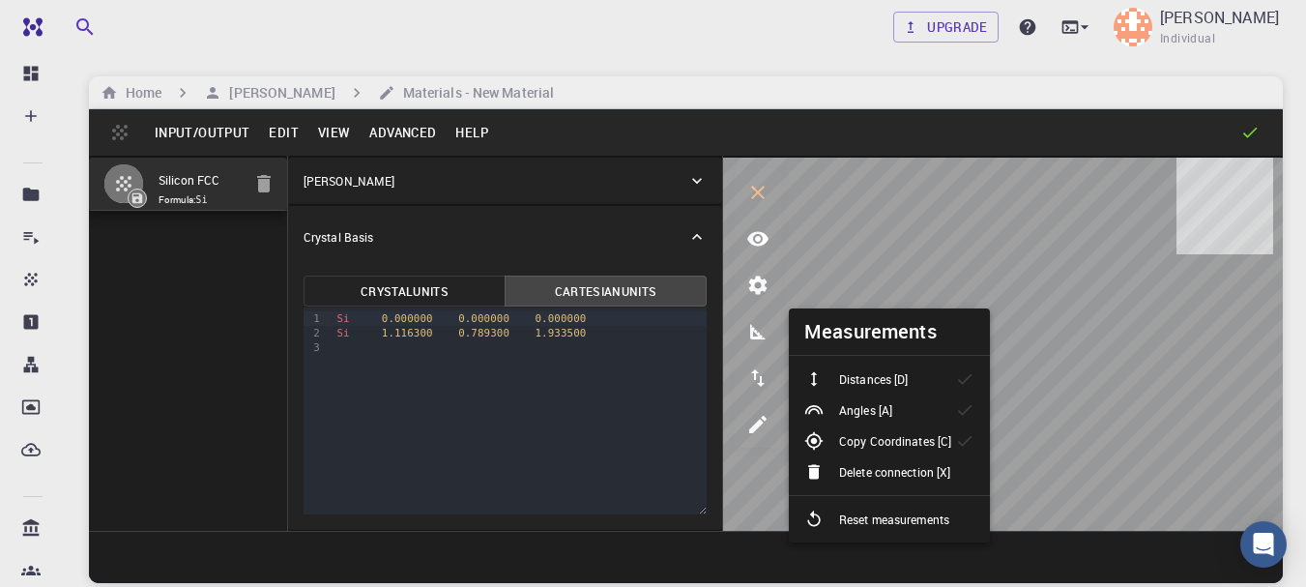
click at [848, 416] on p "Angles [A]" at bounding box center [865, 409] width 53 height 17
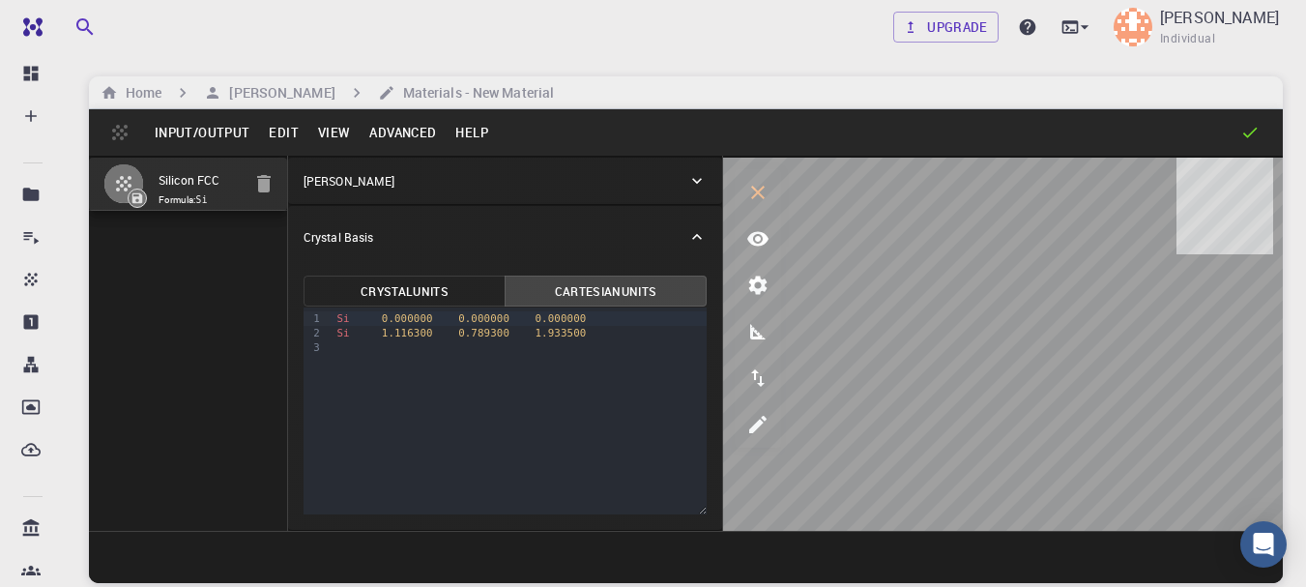
click at [349, 197] on div "Crystal Lattice" at bounding box center [505, 181] width 434 height 46
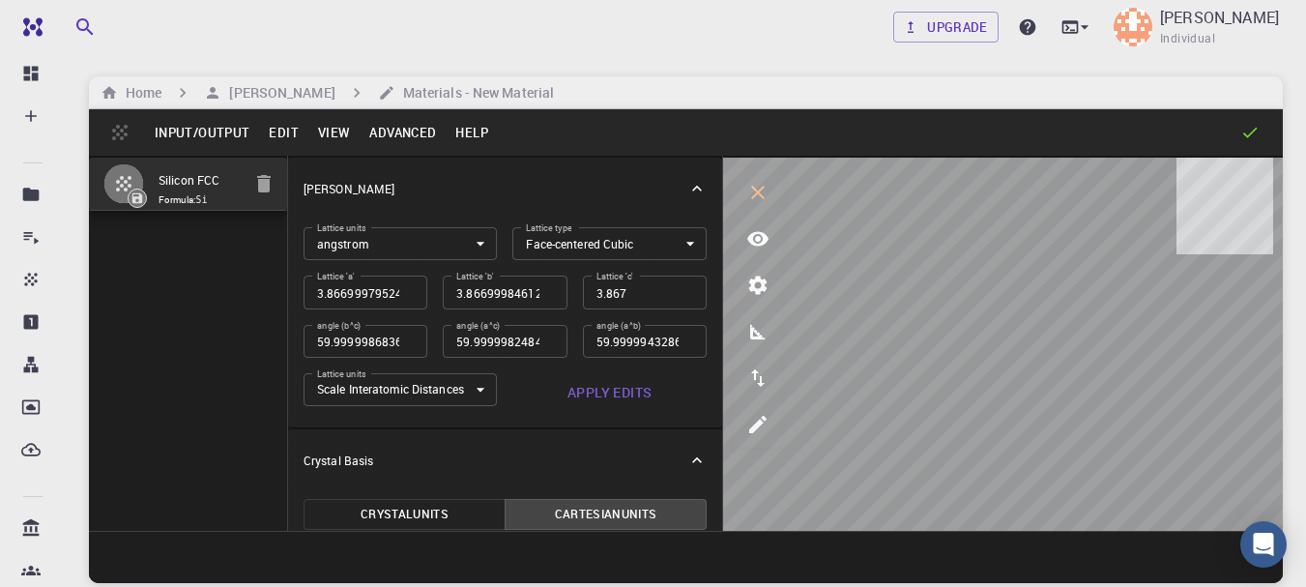
click at [483, 391] on body "Free Dashboard Create New Job New Material Create Material Upload File Import f…" at bounding box center [653, 367] width 1306 height 734
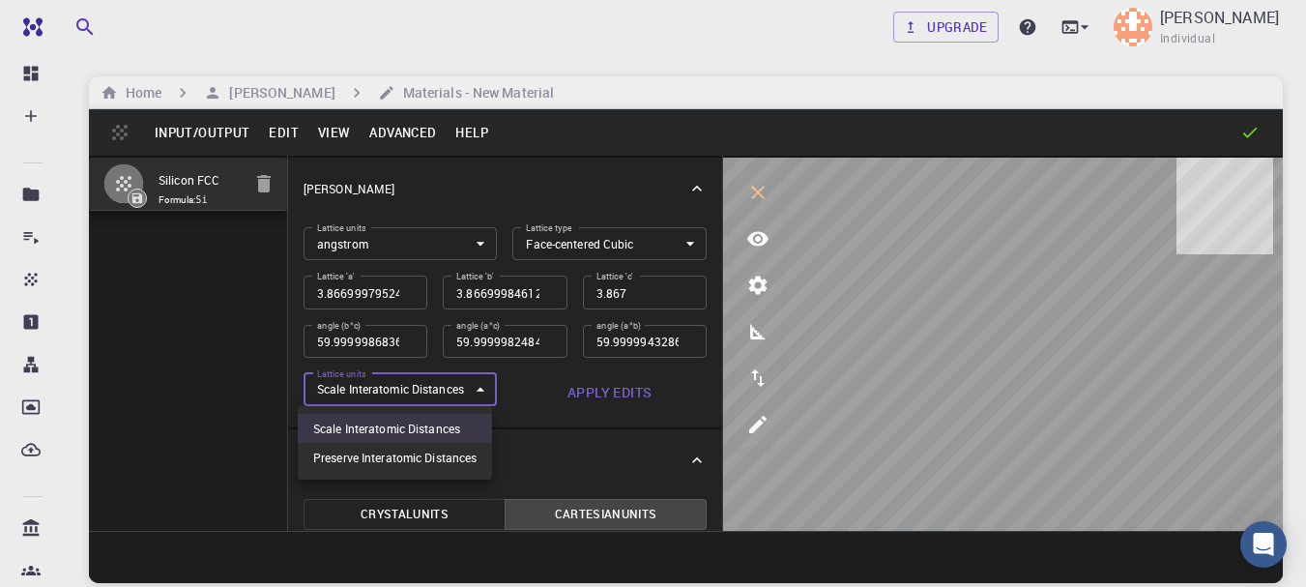
click at [463, 457] on li "Preserve Interatomic Distances" at bounding box center [395, 457] width 194 height 29
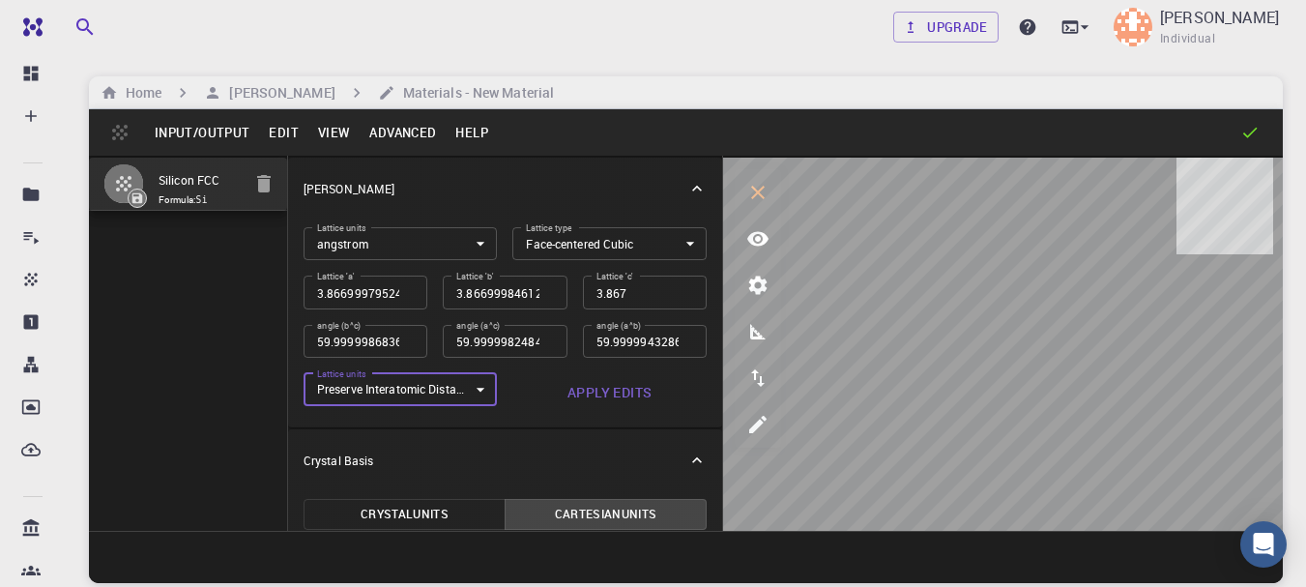
type input "1"
click at [404, 311] on div "angle (b^c) 59.9999986836772 angle (b^c)" at bounding box center [357, 333] width 139 height 48
click at [460, 250] on body "Free Dashboard Create New Job New Material Create Material Upload File Import f…" at bounding box center [653, 367] width 1306 height 734
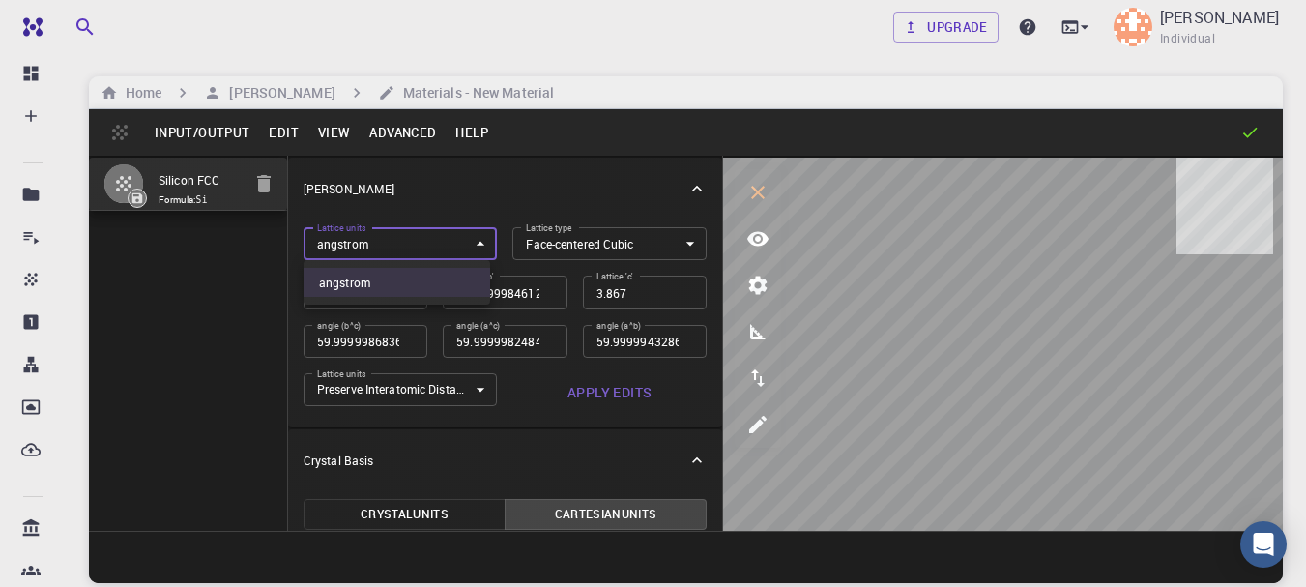
click at [443, 279] on li "angstrom" at bounding box center [397, 282] width 187 height 29
click at [556, 241] on body "Free Dashboard Create New Job New Material Create Material Upload File Import f…" at bounding box center [653, 367] width 1306 height 734
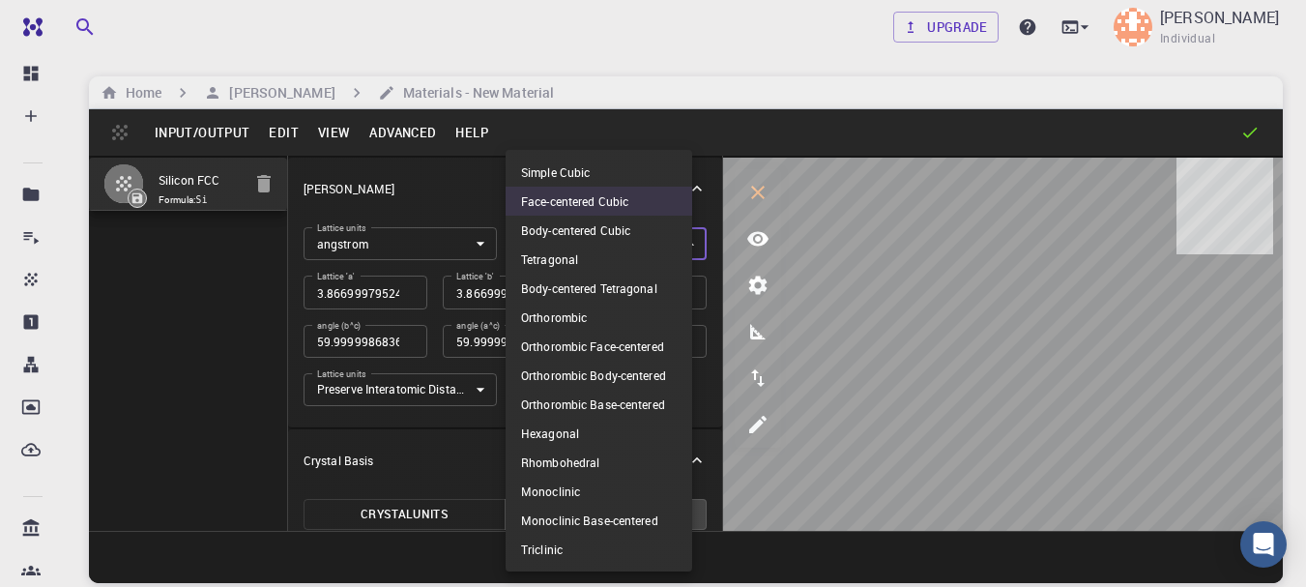
click at [552, 467] on li "Rhombohedral" at bounding box center [599, 462] width 187 height 29
type input "RHL"
type input "3.866999795"
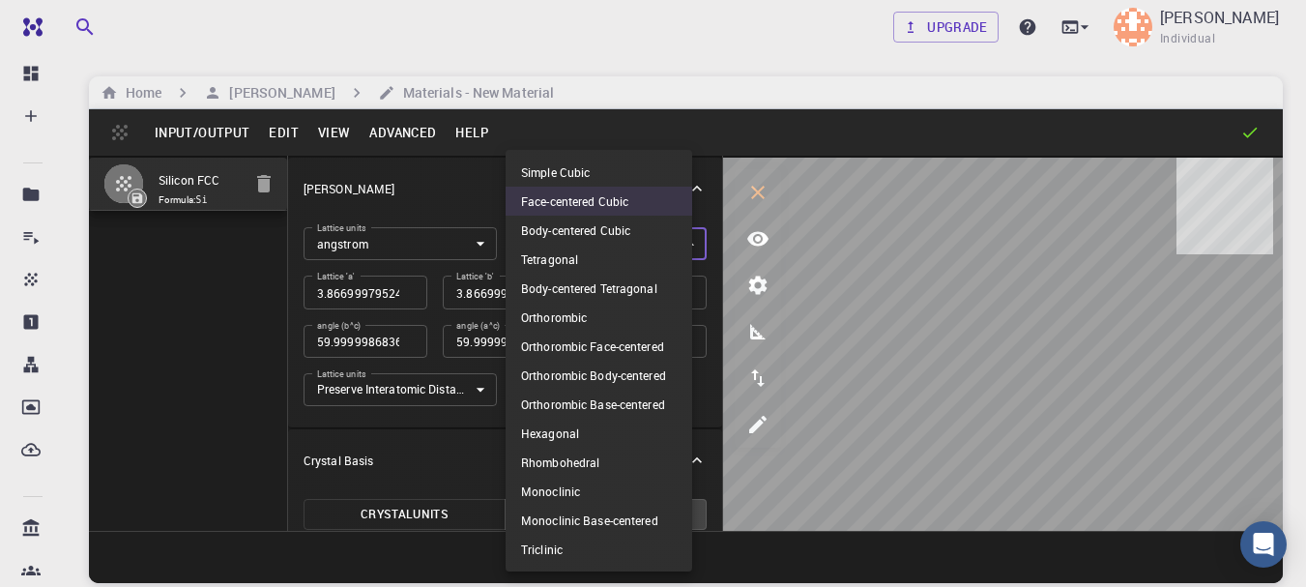
type input "59.999998684"
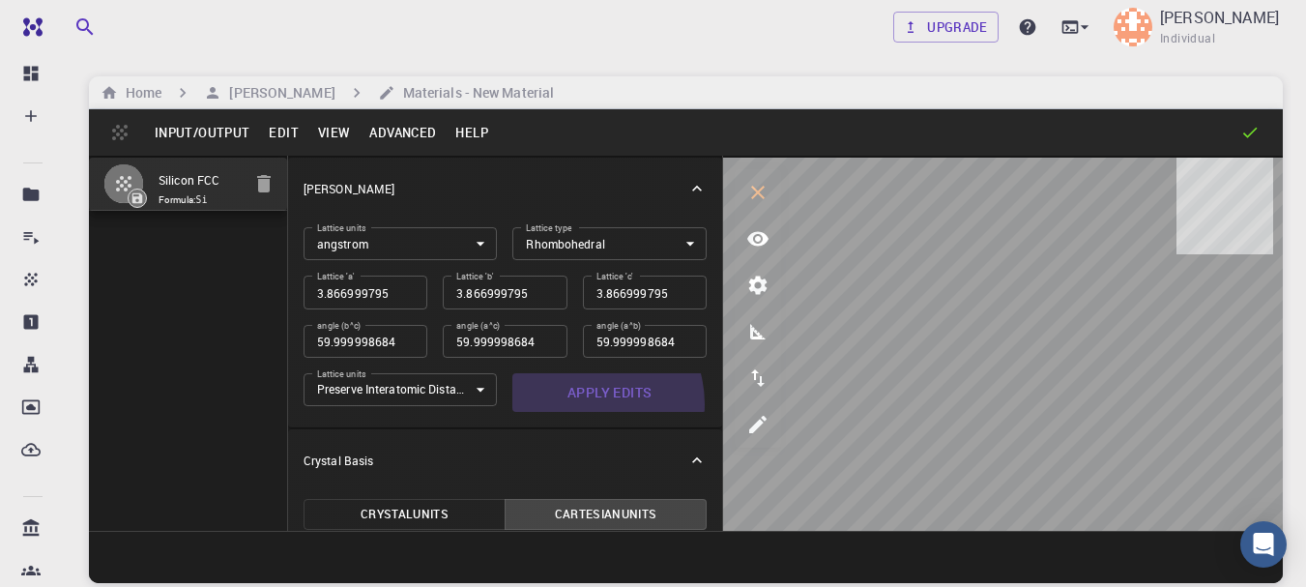
click at [578, 404] on button "Apply Edits" at bounding box center [610, 392] width 194 height 39
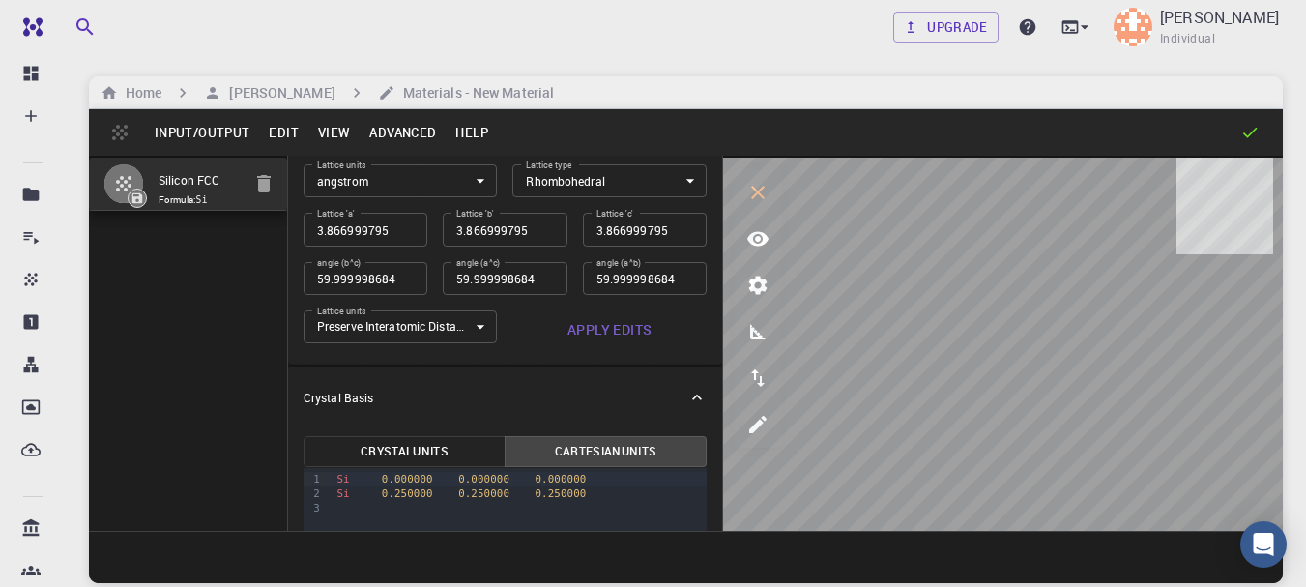
scroll to position [189, 0]
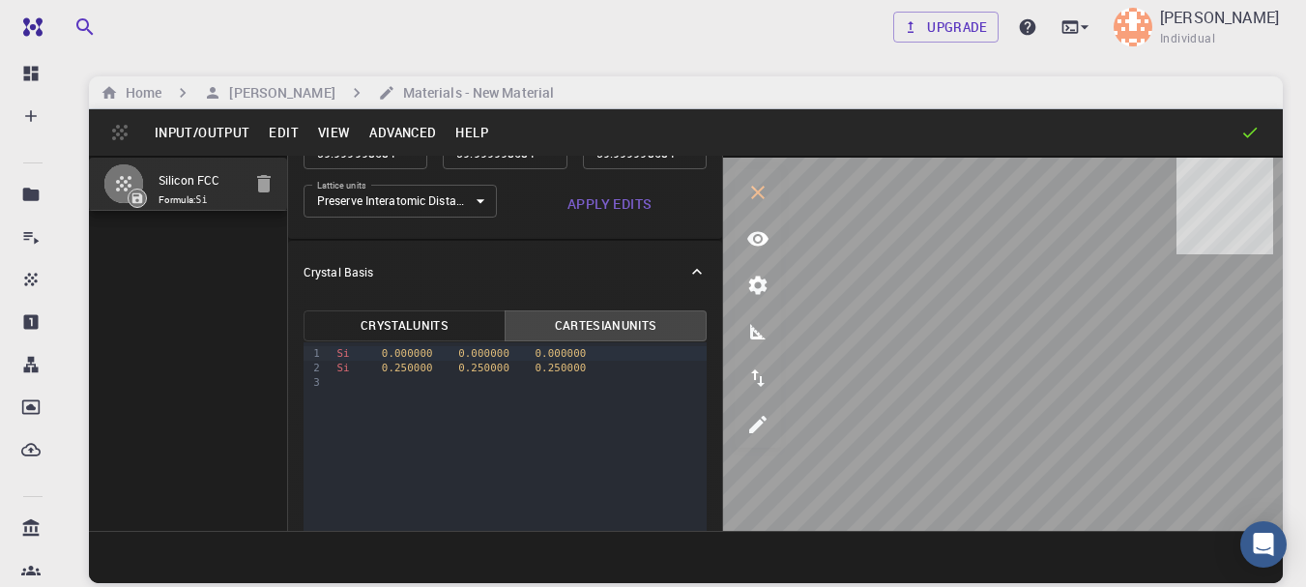
click at [377, 324] on button "Crystal Units" at bounding box center [405, 325] width 202 height 31
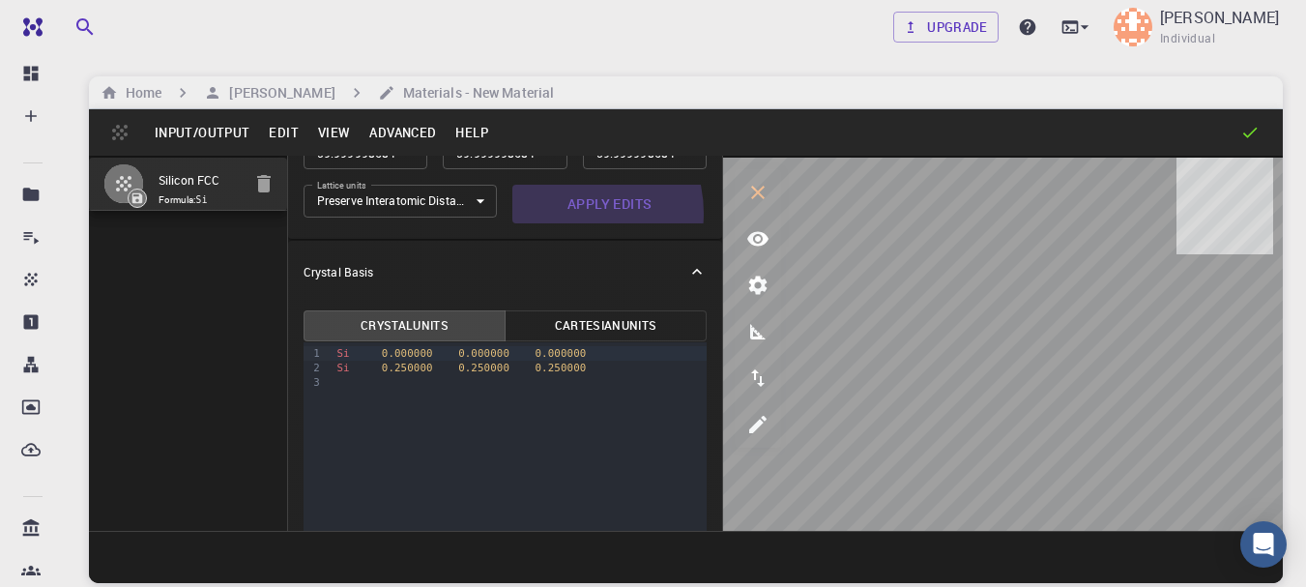
click at [561, 214] on button "Apply Edits" at bounding box center [610, 204] width 194 height 39
click at [313, 127] on button "View" at bounding box center [334, 132] width 52 height 31
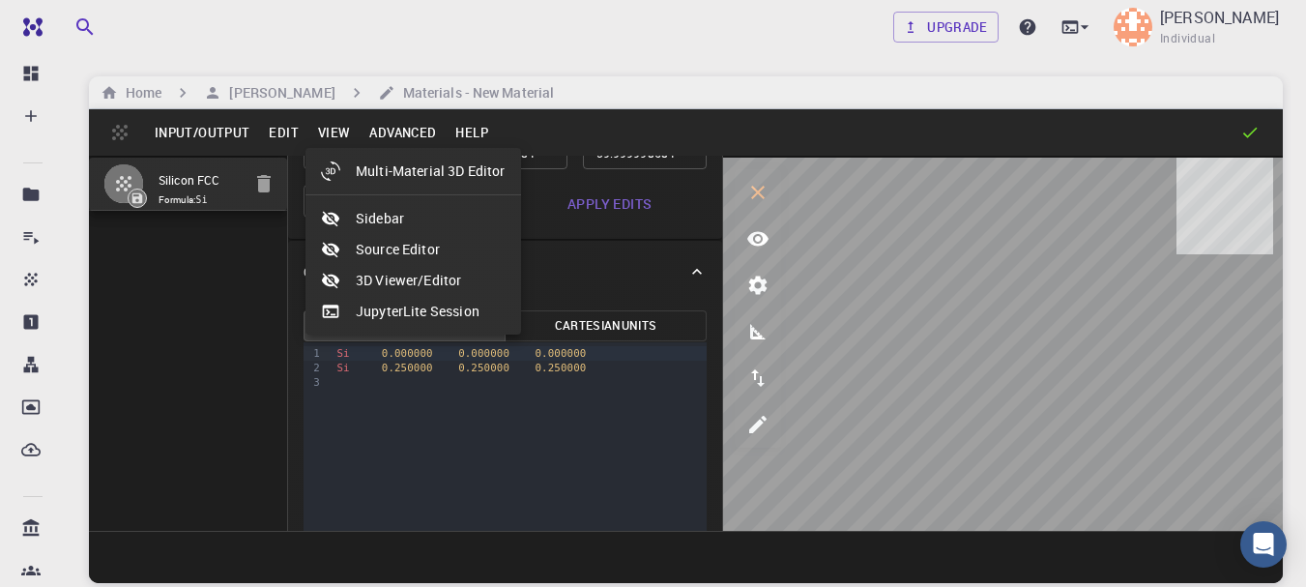
click at [229, 129] on div at bounding box center [653, 293] width 1306 height 587
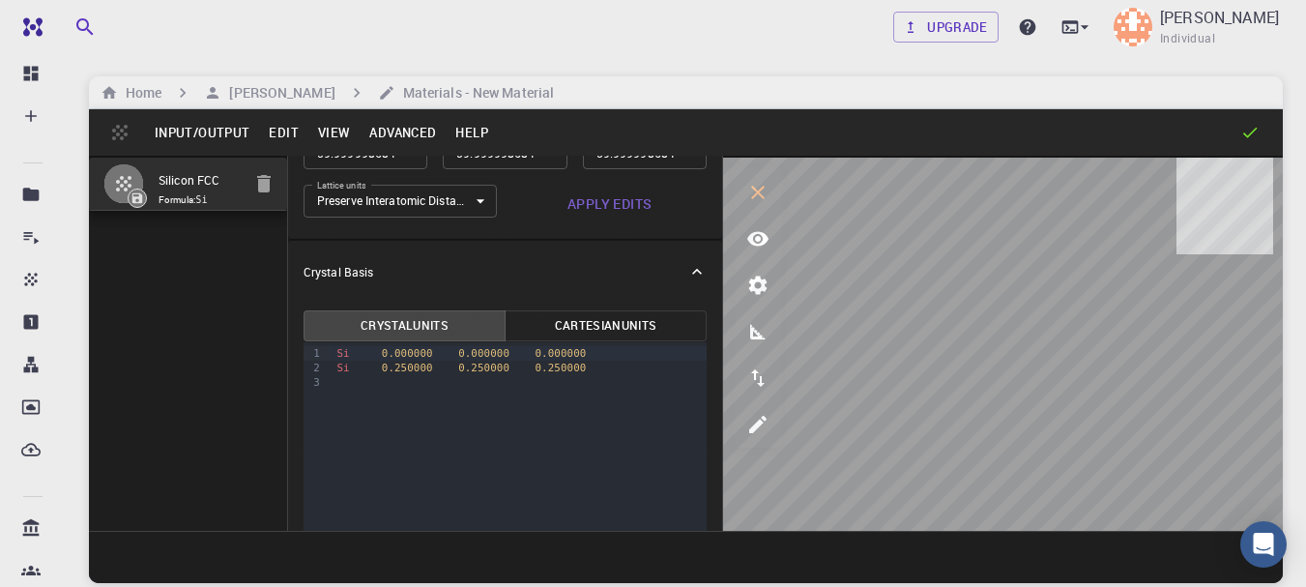
click at [229, 129] on button "Input/Output" at bounding box center [202, 132] width 114 height 31
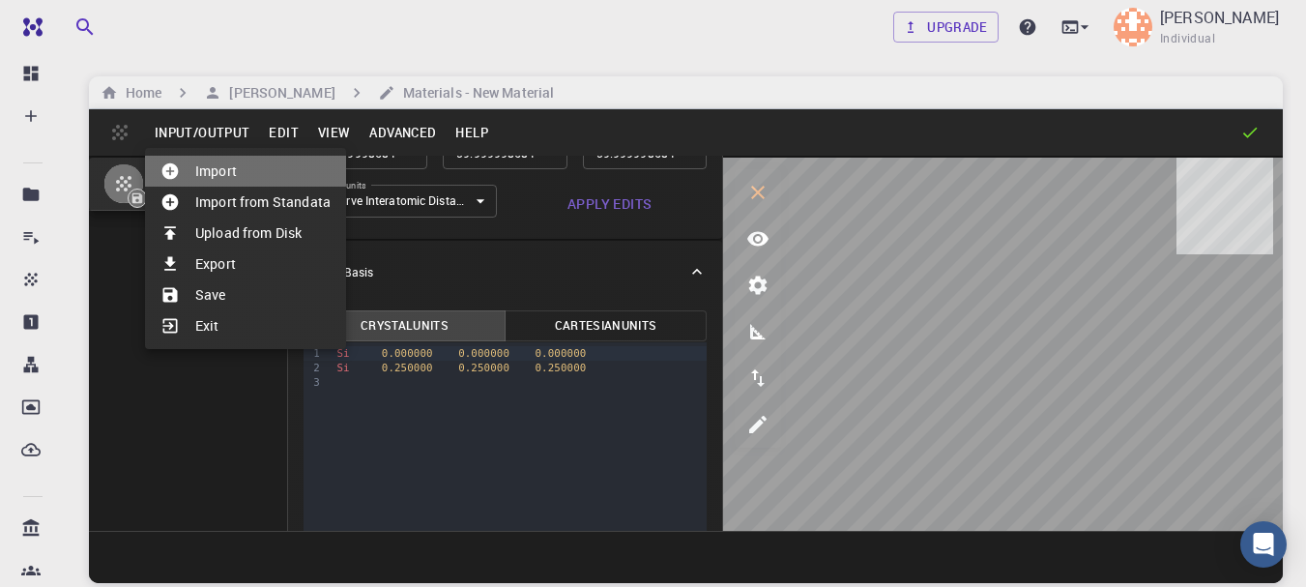
click at [232, 164] on li "Import" at bounding box center [245, 171] width 201 height 31
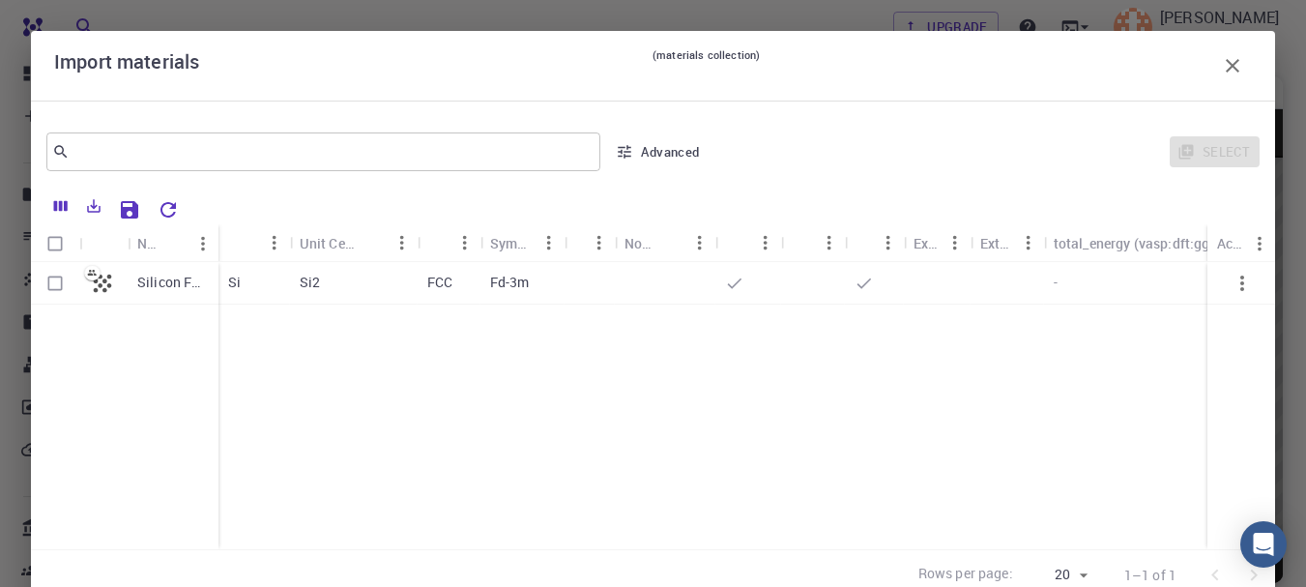
click at [158, 279] on p "Silicon FCC" at bounding box center [173, 282] width 72 height 19
checkbox input "true"
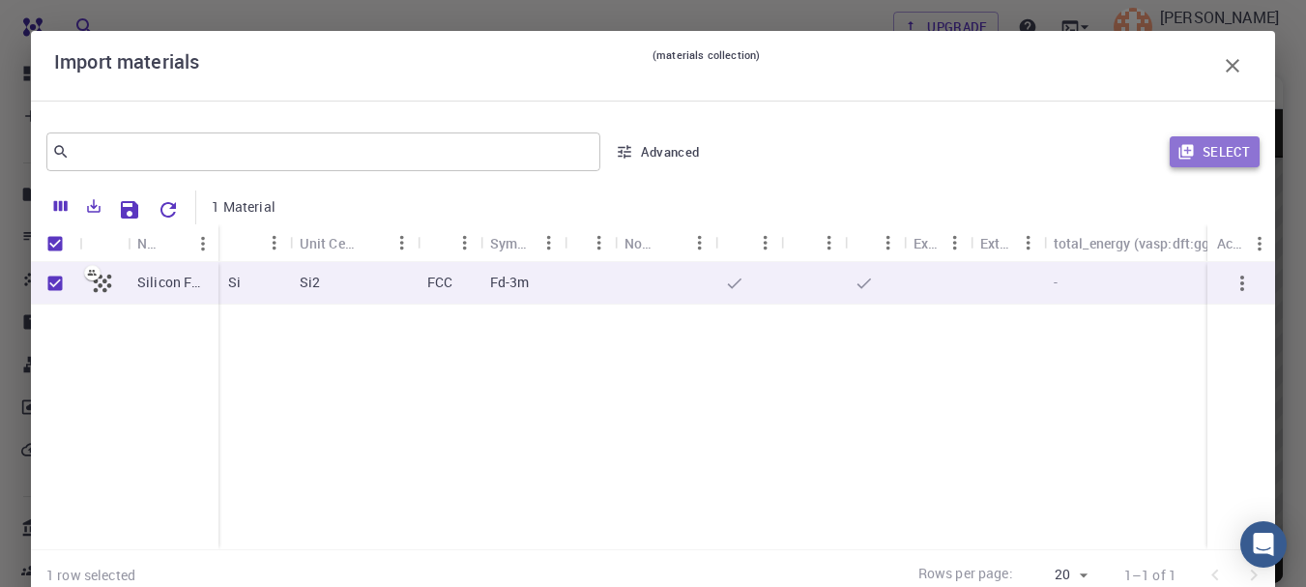
click at [1207, 153] on button "Select" at bounding box center [1215, 151] width 90 height 31
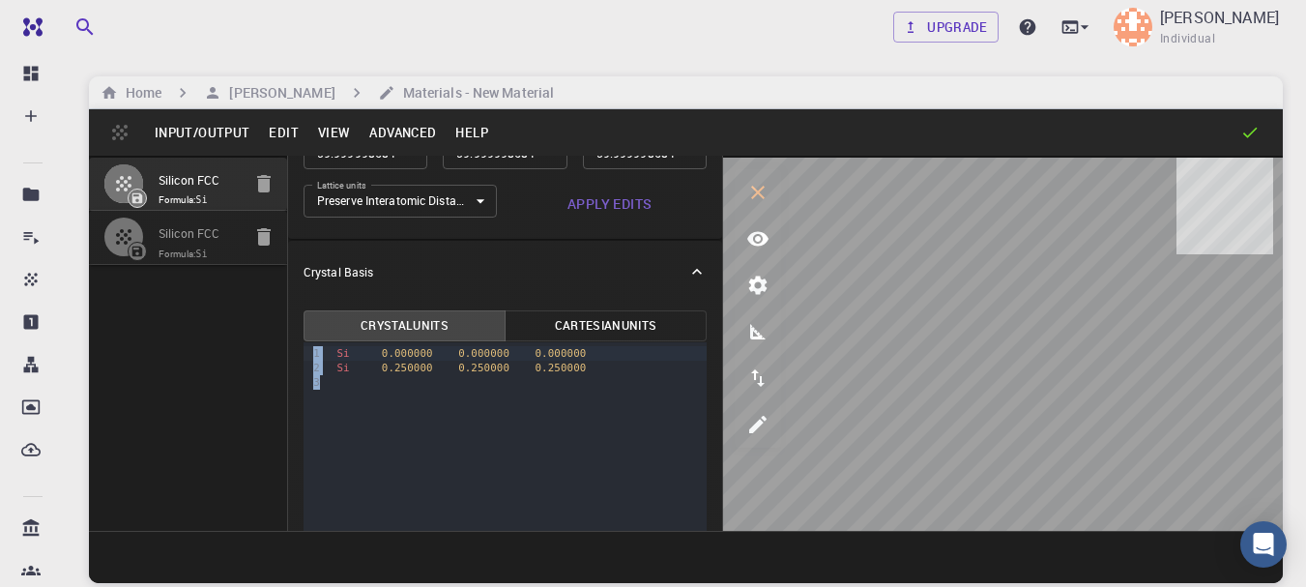
drag, startPoint x: 339, startPoint y: 221, endPoint x: 348, endPoint y: 366, distance: 145.3
click at [348, 366] on div "Crystal Lattice Lattice units angstrom angstrom Lattice units Lattice type Rhom…" at bounding box center [505, 343] width 435 height 375
click at [202, 262] on li "Silicon FCC Formula: Si" at bounding box center [188, 237] width 198 height 53
type input "FCC"
type input "3.8669997952417843"
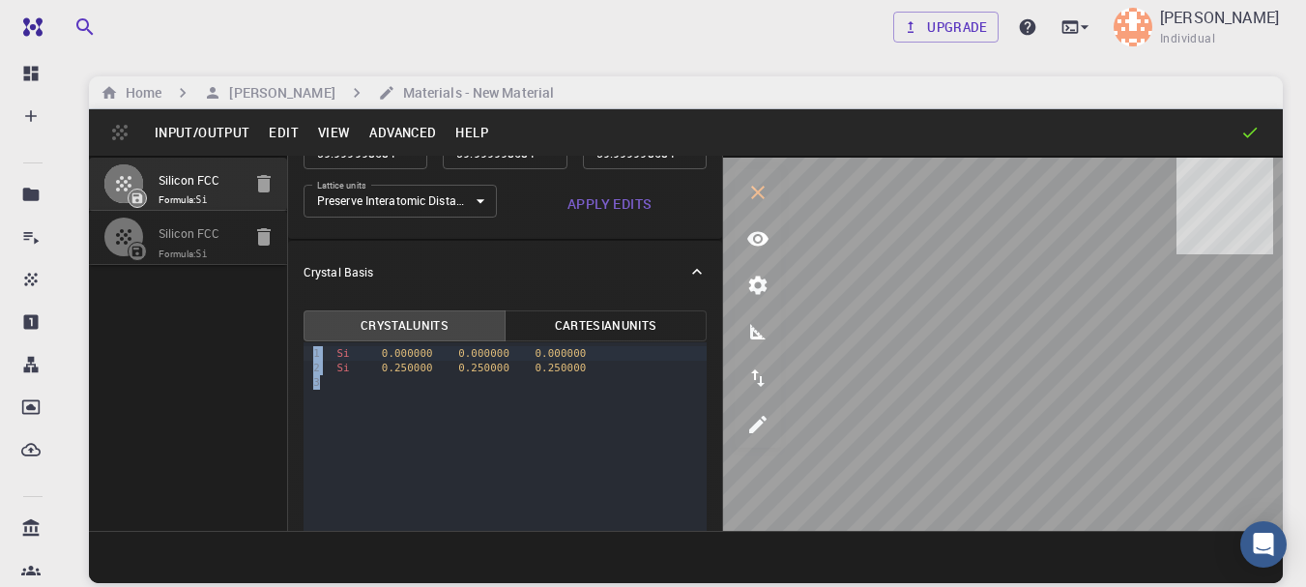
type input "3.8669998461227024"
type input "3.867"
type input "59.9999986836772"
type input "59.999998248423154"
type input "59.99999432867027"
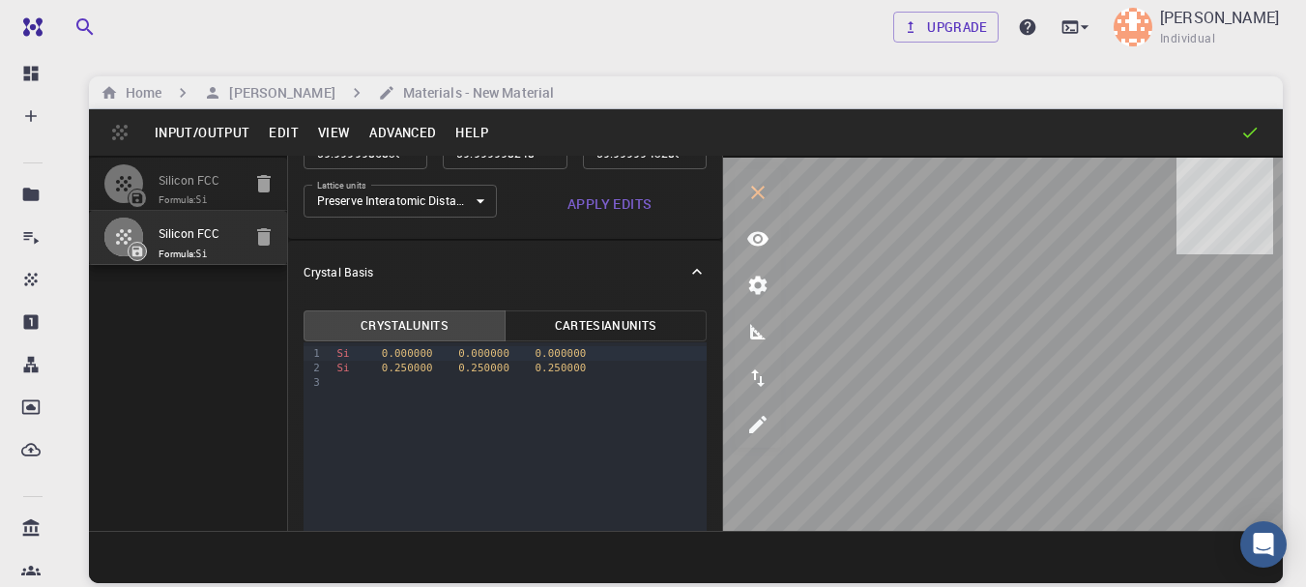
click at [177, 239] on input "Silicon FCC" at bounding box center [200, 234] width 82 height 22
click at [186, 205] on span "Formula: Si" at bounding box center [200, 199] width 82 height 15
type input "RHL"
type input "3.866999795"
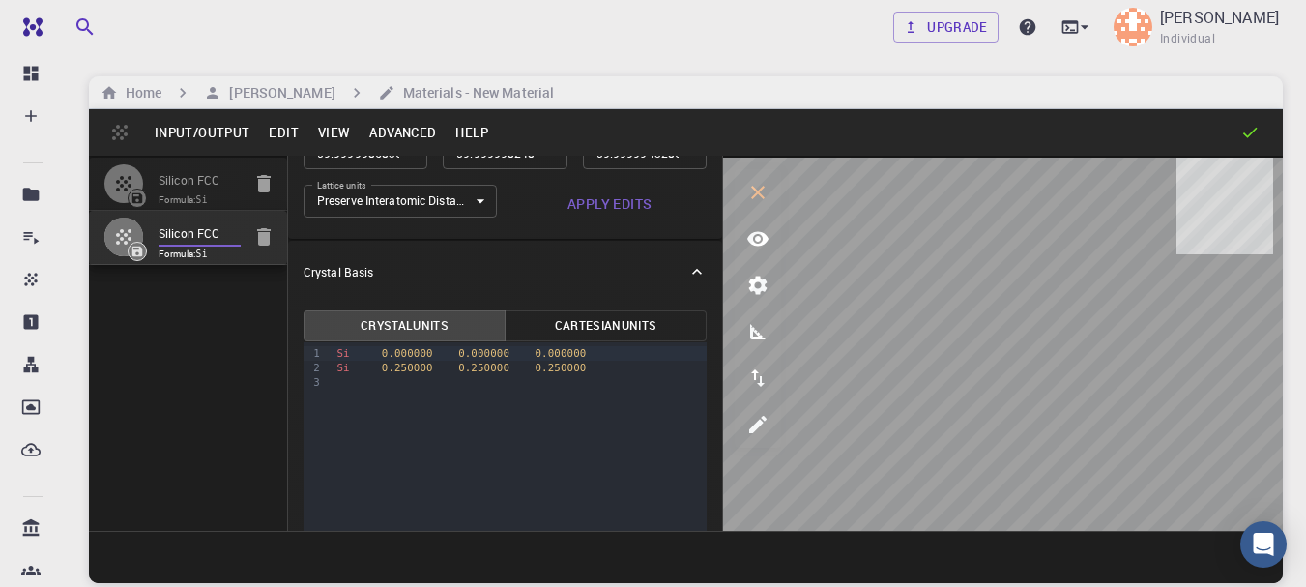
type input "3.866999795"
type input "59.999998684"
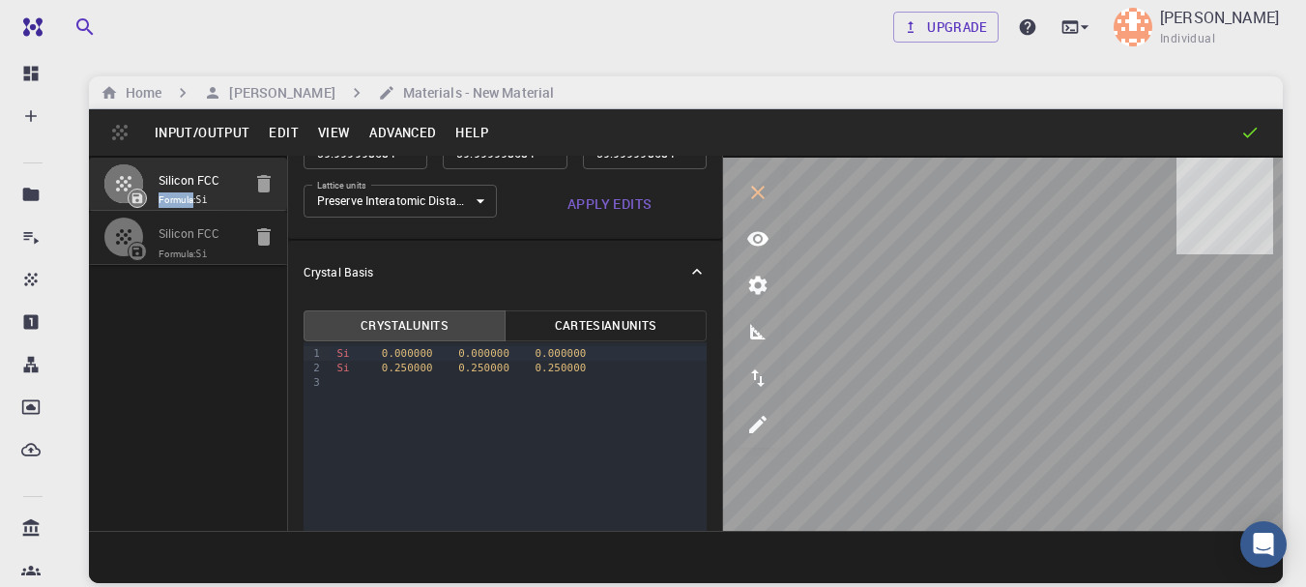
click at [166, 188] on input "Silicon FCC" at bounding box center [200, 181] width 82 height 22
click at [752, 185] on icon "interactive" at bounding box center [758, 192] width 23 height 23
click at [758, 204] on icon "interactive" at bounding box center [758, 192] width 23 height 23
click at [762, 230] on icon "view" at bounding box center [758, 238] width 23 height 23
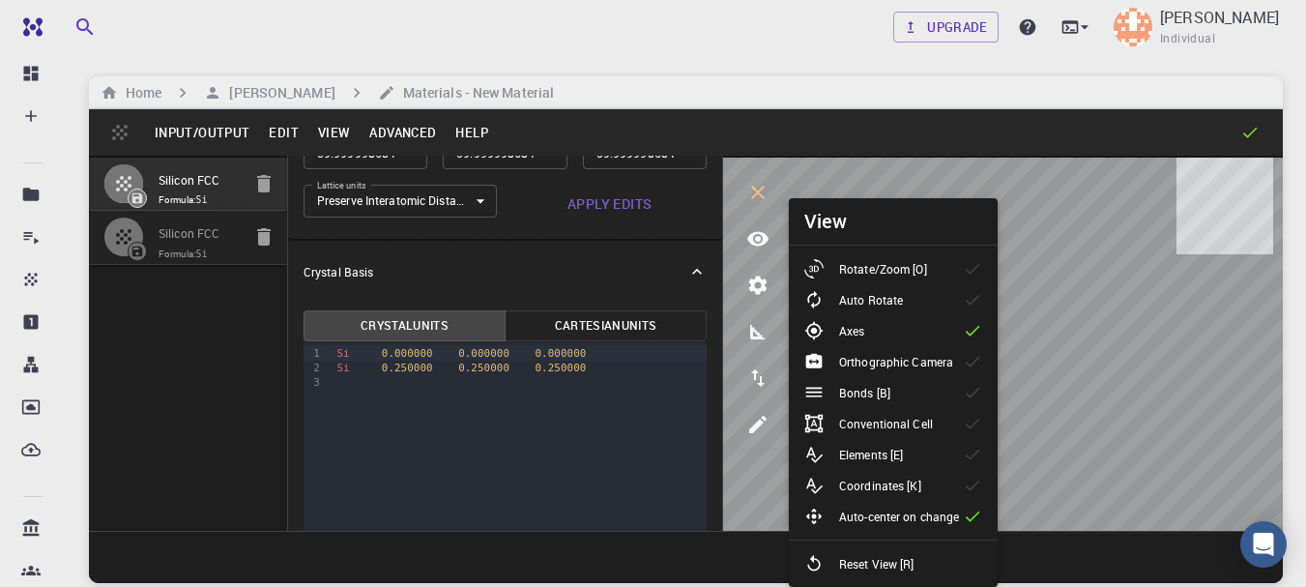
click at [851, 269] on p "Rotate/Zoom [O]" at bounding box center [883, 268] width 88 height 17
click at [873, 292] on p "Auto Rotate" at bounding box center [871, 299] width 64 height 17
click at [872, 366] on p "Orthographic Camera" at bounding box center [896, 361] width 114 height 17
click at [825, 460] on div at bounding box center [822, 454] width 35 height 19
click at [757, 193] on icon "interactive" at bounding box center [758, 193] width 14 height 14
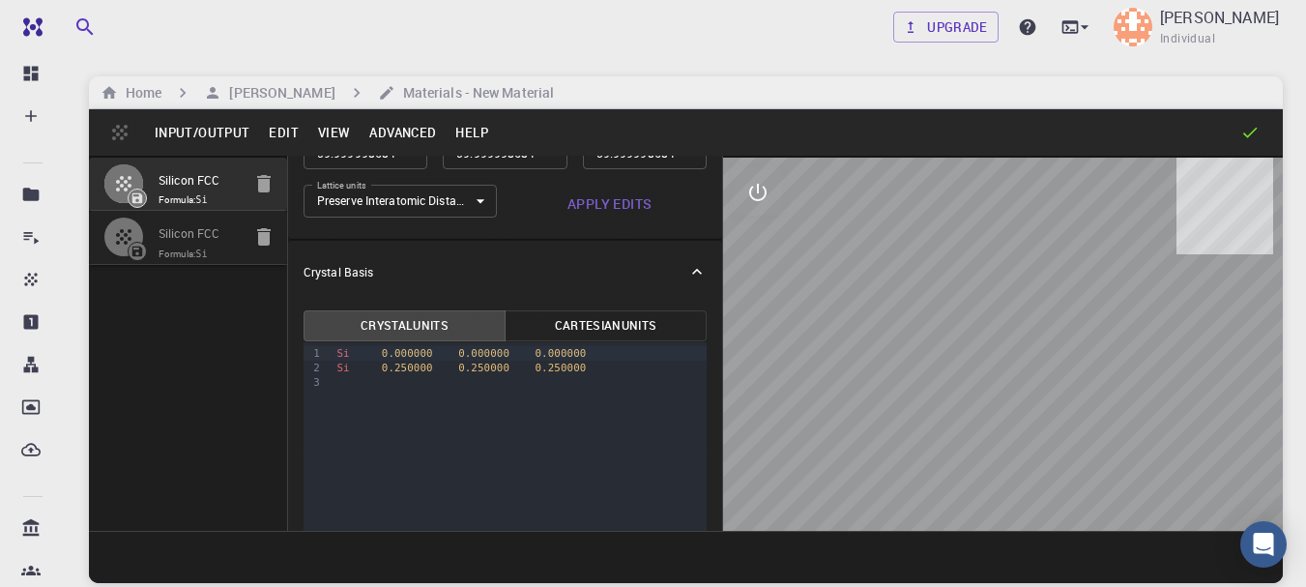
click at [1045, 424] on div at bounding box center [1003, 344] width 560 height 373
click at [1099, 493] on div at bounding box center [1003, 344] width 560 height 373
drag, startPoint x: 978, startPoint y: 422, endPoint x: 964, endPoint y: 463, distance: 43.7
click at [964, 463] on div at bounding box center [1003, 344] width 560 height 373
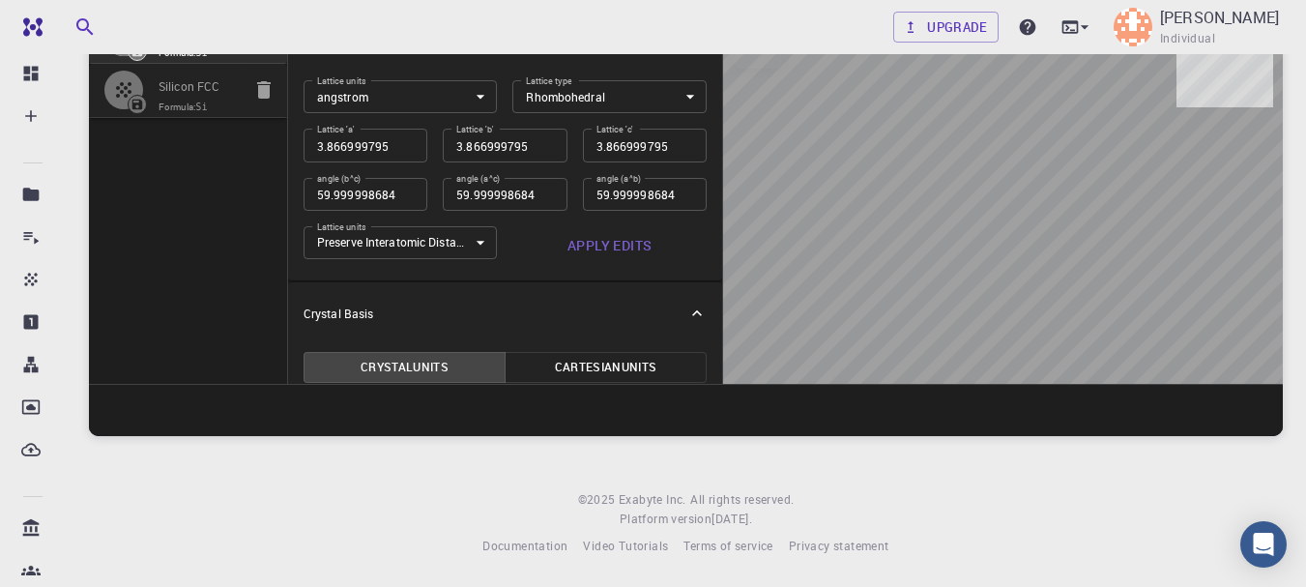
scroll to position [0, 0]
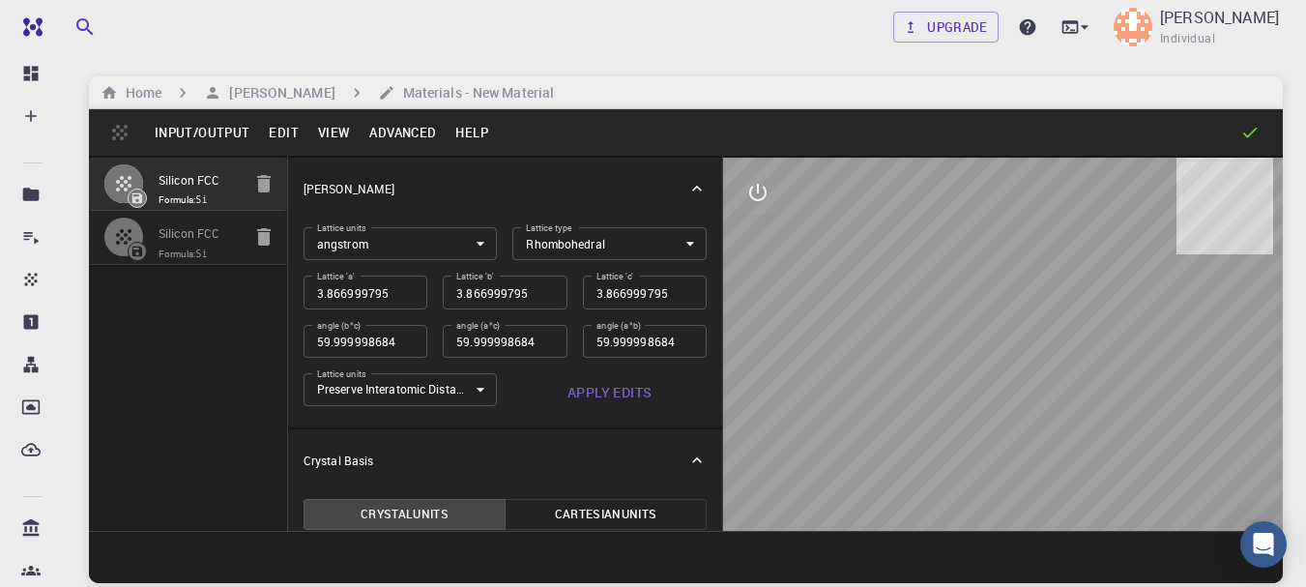
click at [228, 128] on button "Input/Output" at bounding box center [202, 132] width 114 height 31
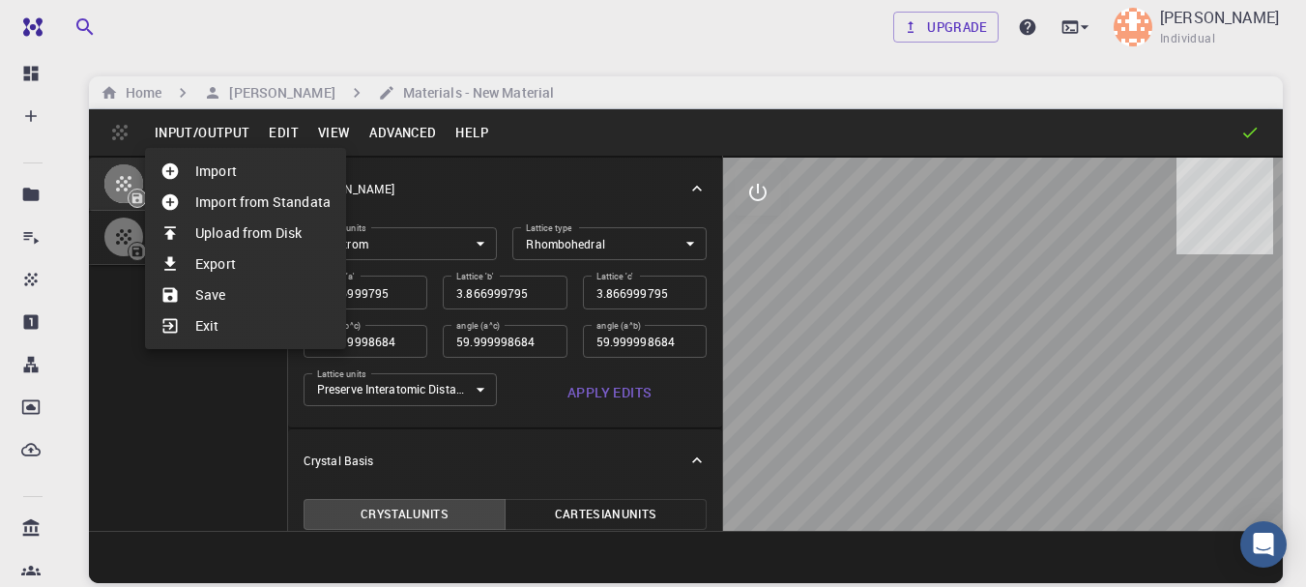
click at [295, 135] on div at bounding box center [653, 293] width 1306 height 587
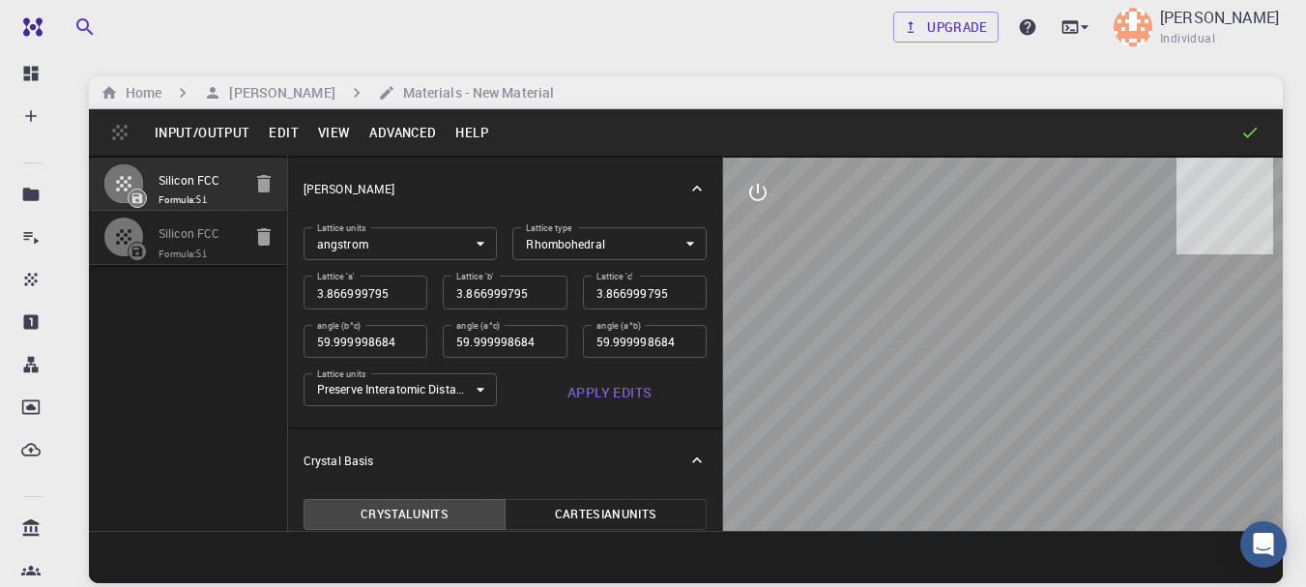
click at [295, 135] on button "Edit" at bounding box center [283, 132] width 49 height 31
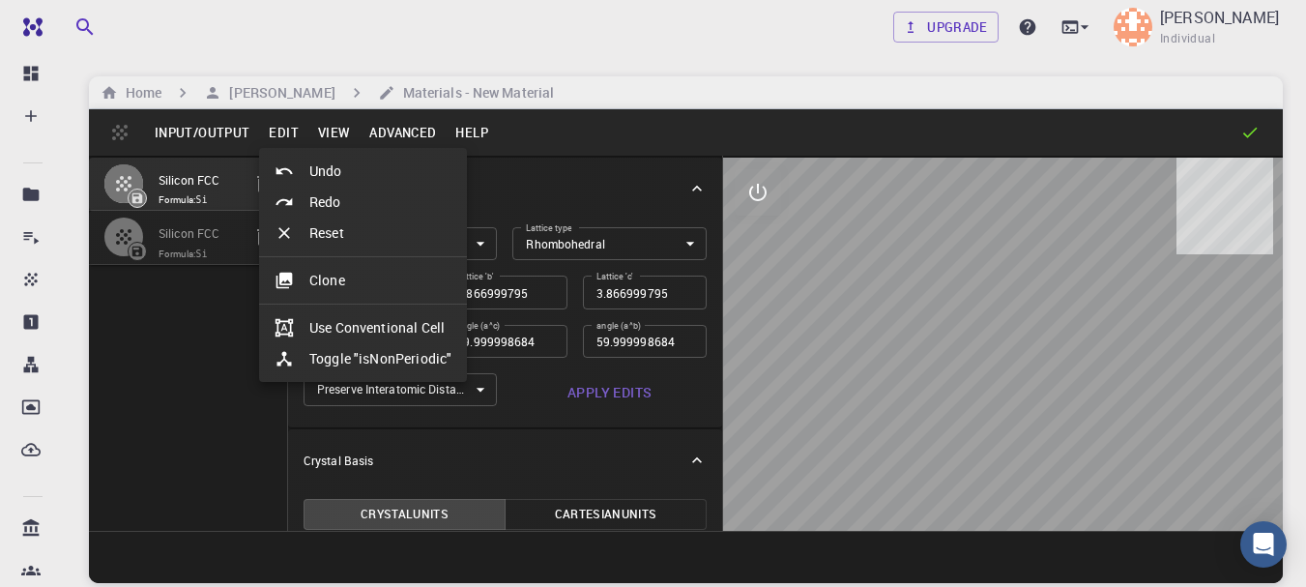
click at [326, 133] on div at bounding box center [653, 293] width 1306 height 587
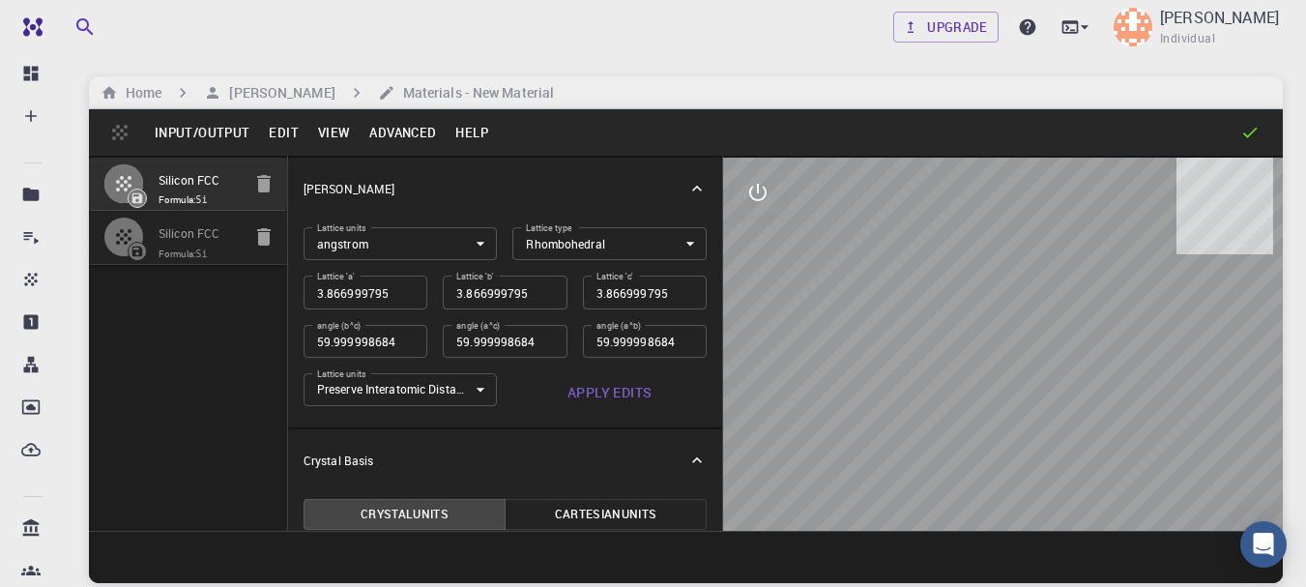
click at [326, 133] on button "View" at bounding box center [334, 132] width 52 height 31
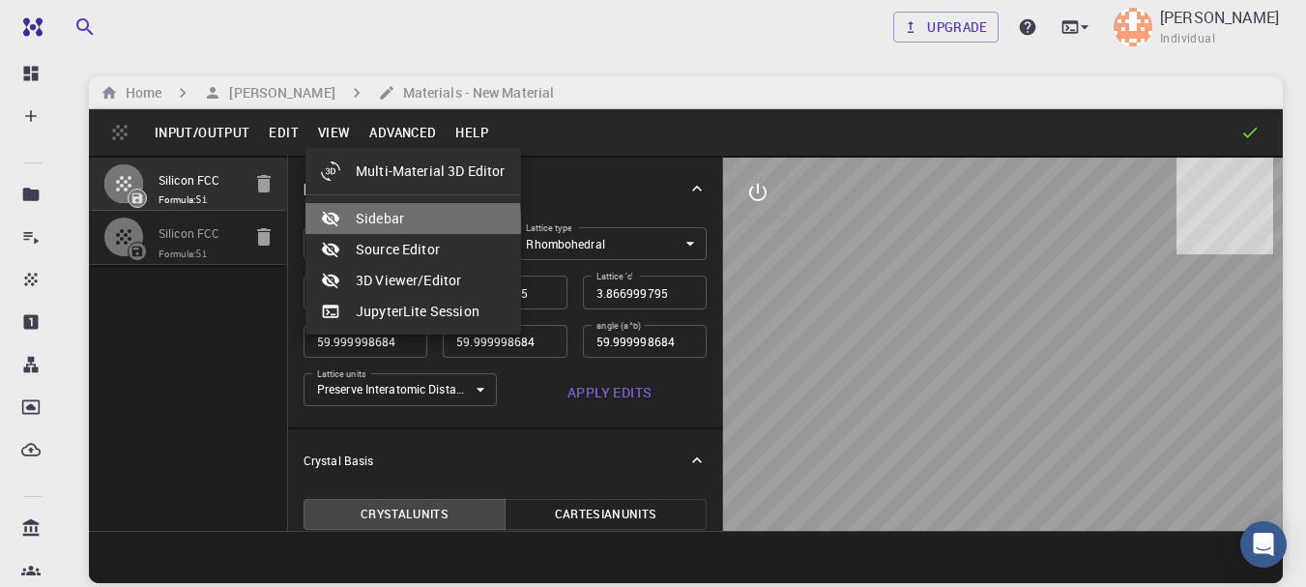
click at [335, 223] on icon at bounding box center [330, 219] width 17 height 15
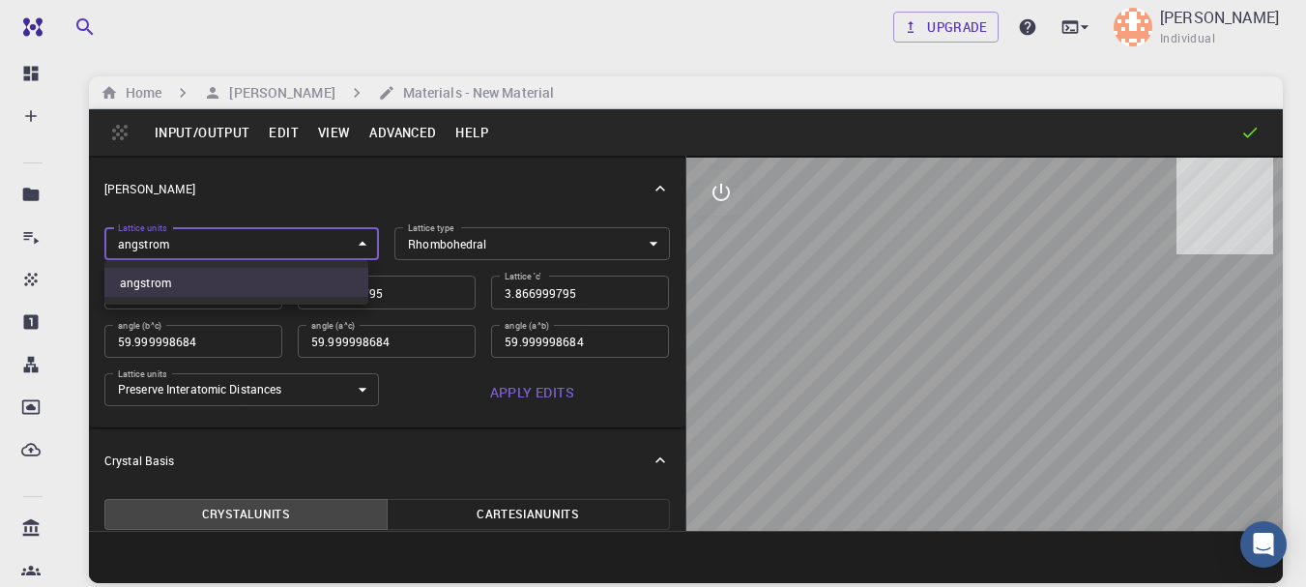
click at [335, 247] on body "Free Dashboard Create New Job New Material Create Material Upload File Import f…" at bounding box center [653, 367] width 1306 height 734
click at [550, 371] on div at bounding box center [653, 293] width 1306 height 587
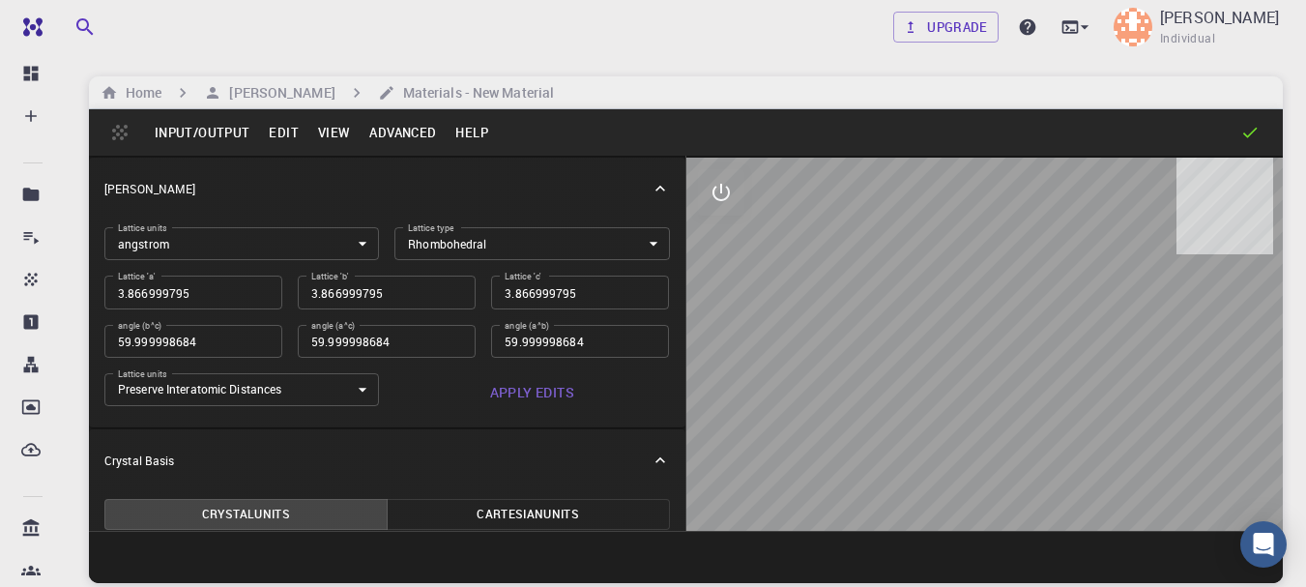
click at [344, 131] on button "View" at bounding box center [334, 132] width 52 height 31
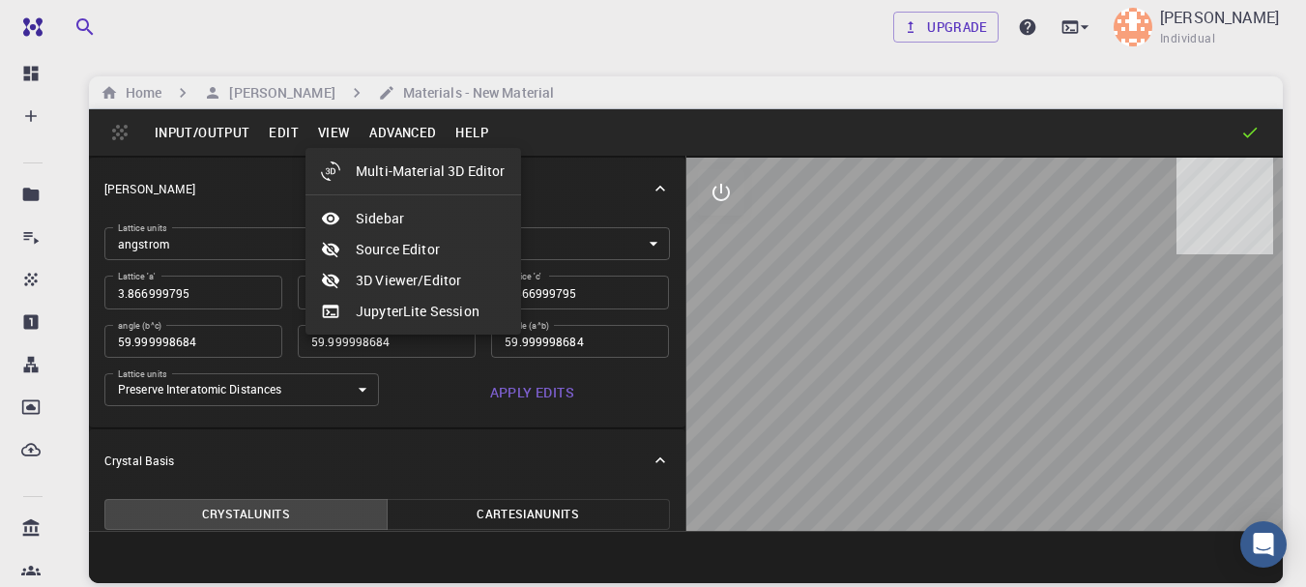
click at [398, 132] on div at bounding box center [653, 293] width 1306 height 587
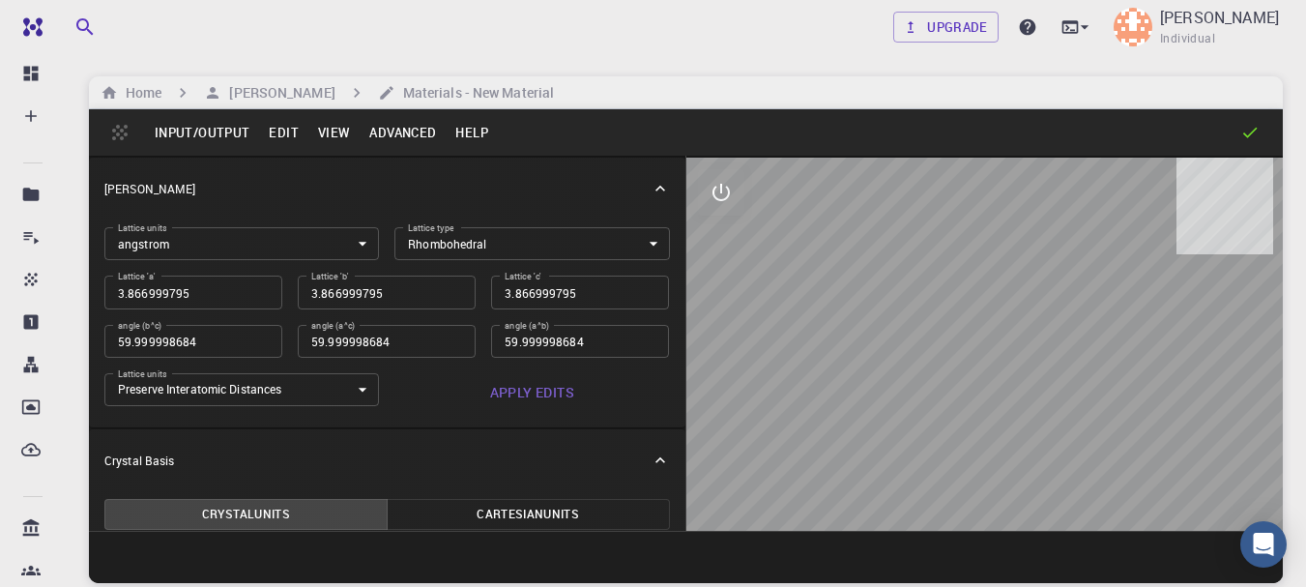
click at [398, 132] on button "Advanced" at bounding box center [403, 132] width 86 height 31
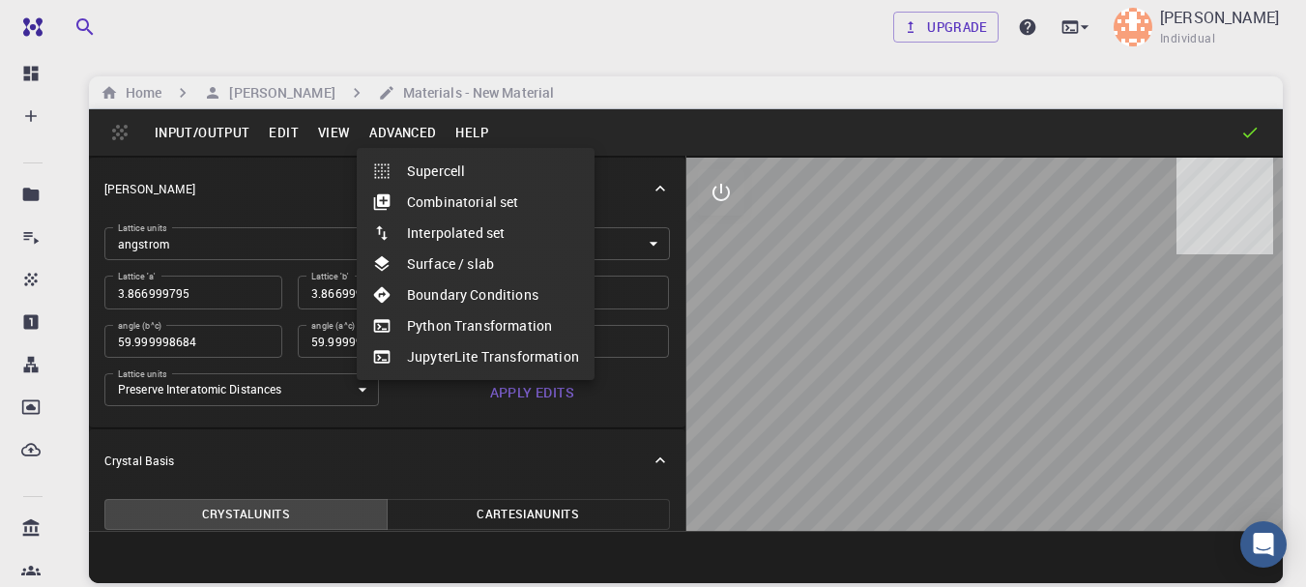
click at [400, 172] on div at bounding box center [389, 170] width 35 height 19
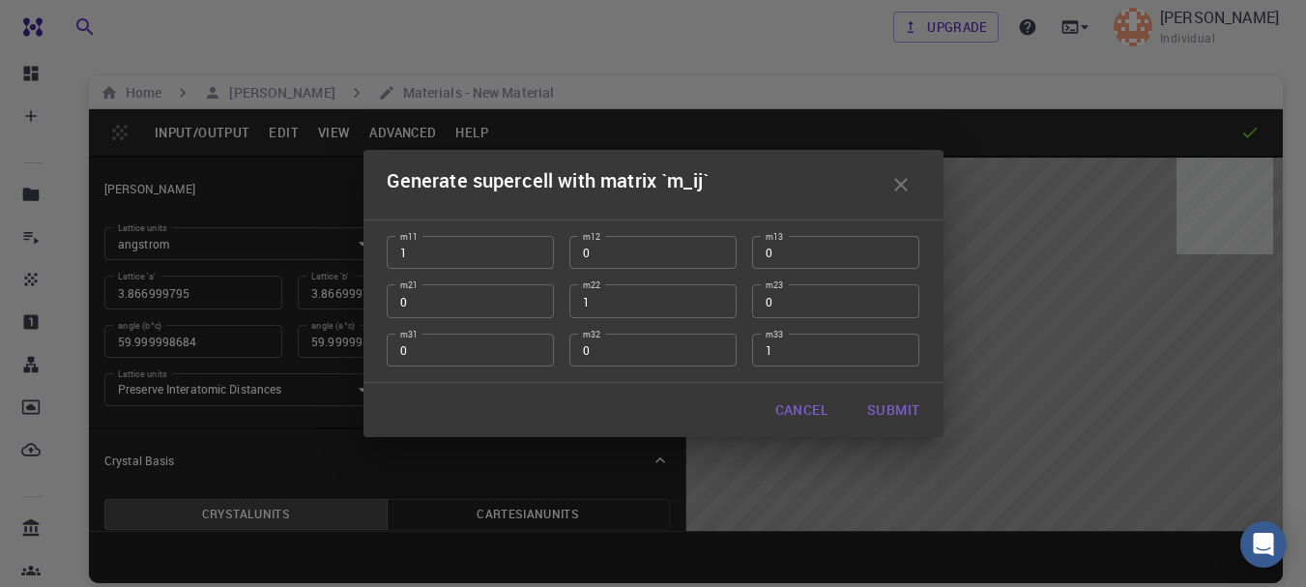
click at [524, 257] on input "1" at bounding box center [470, 252] width 167 height 33
click at [532, 305] on input "-1" at bounding box center [470, 300] width 167 height 33
click at [532, 305] on input "-2" at bounding box center [470, 300] width 167 height 33
click at [532, 305] on input "-3" at bounding box center [470, 300] width 167 height 33
type input "-4"
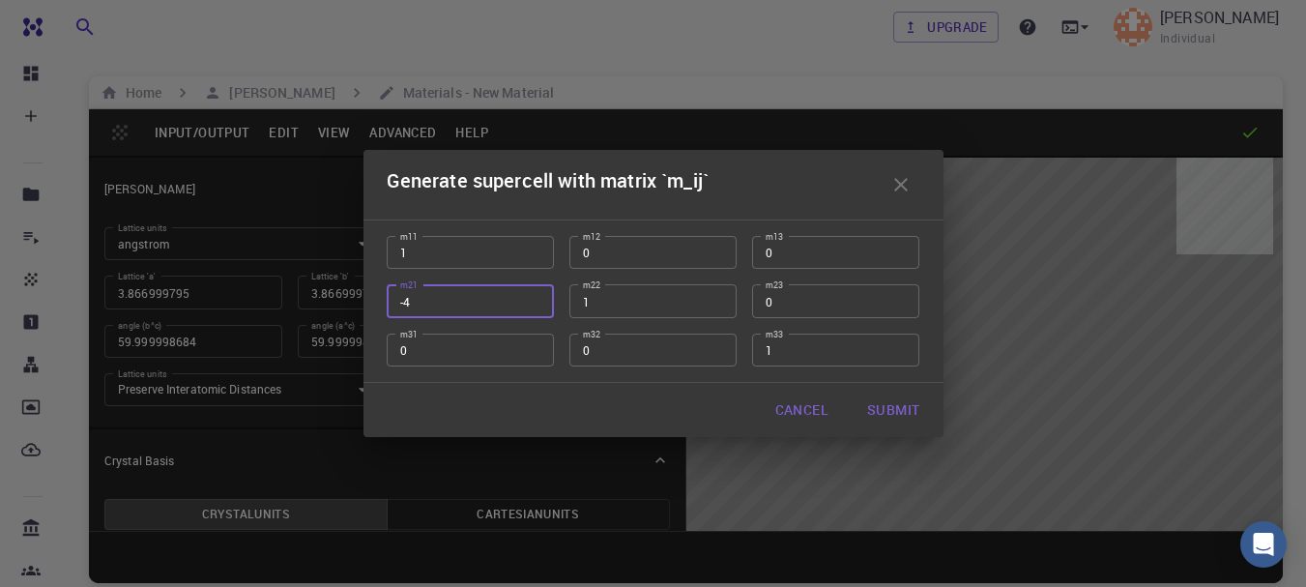
click at [532, 305] on input "-4" at bounding box center [470, 300] width 167 height 33
click at [894, 410] on button "Submit" at bounding box center [893, 410] width 83 height 39
type input "TRI"
type input "13.9426659577464"
type input "114.58389268950323"
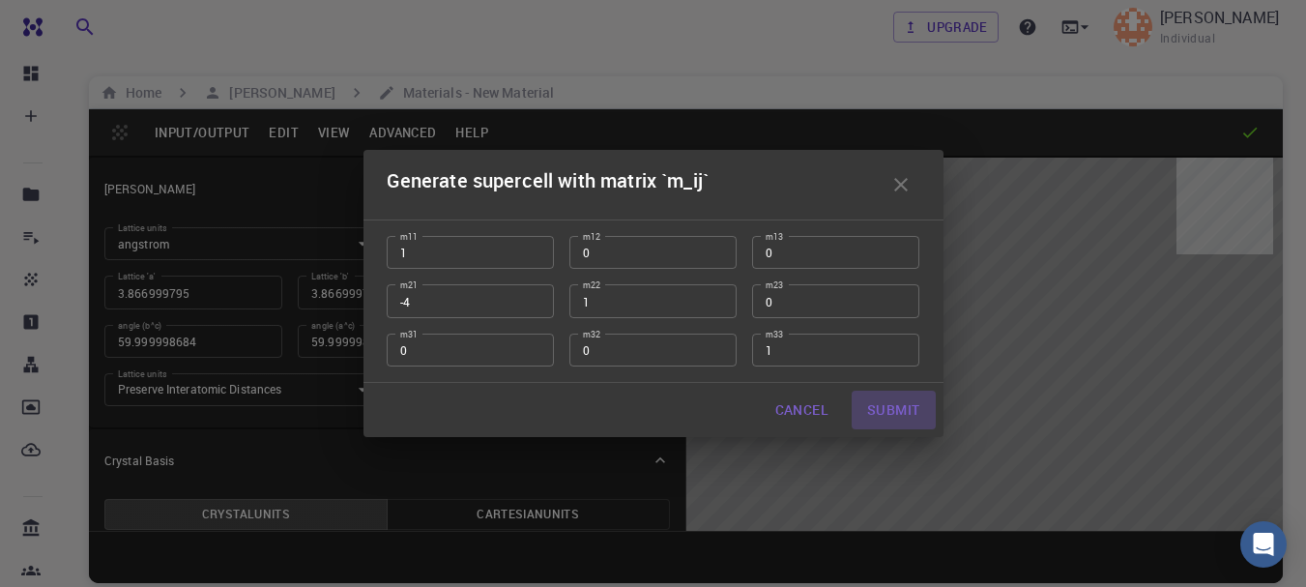
type input "166.10211385321676"
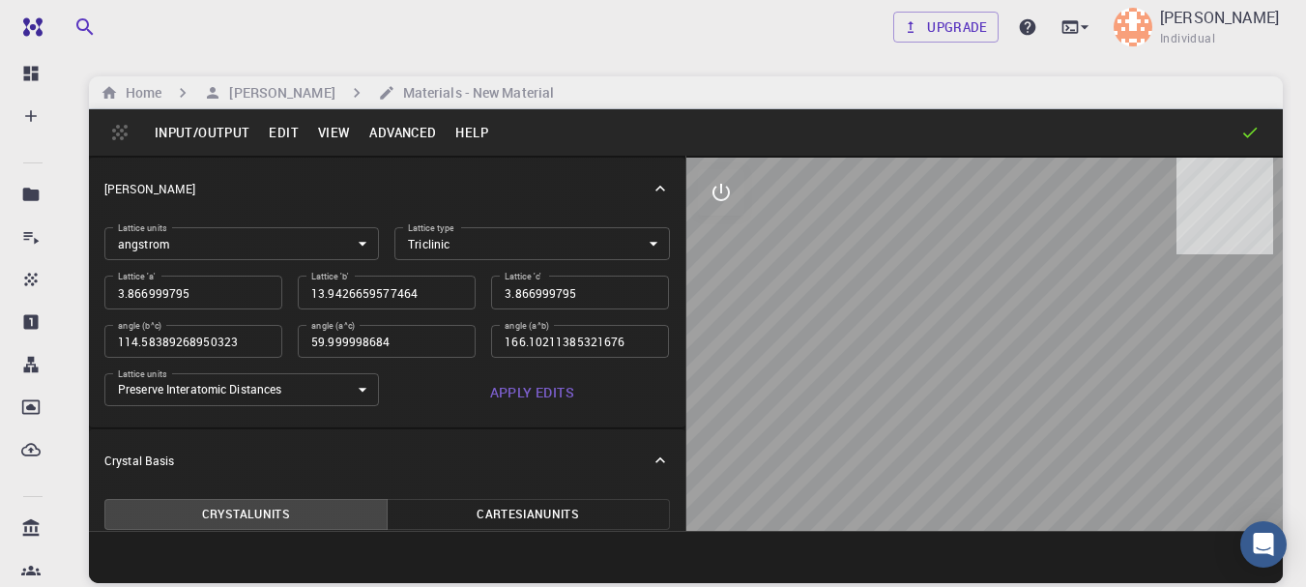
click at [405, 134] on button "Advanced" at bounding box center [403, 132] width 86 height 31
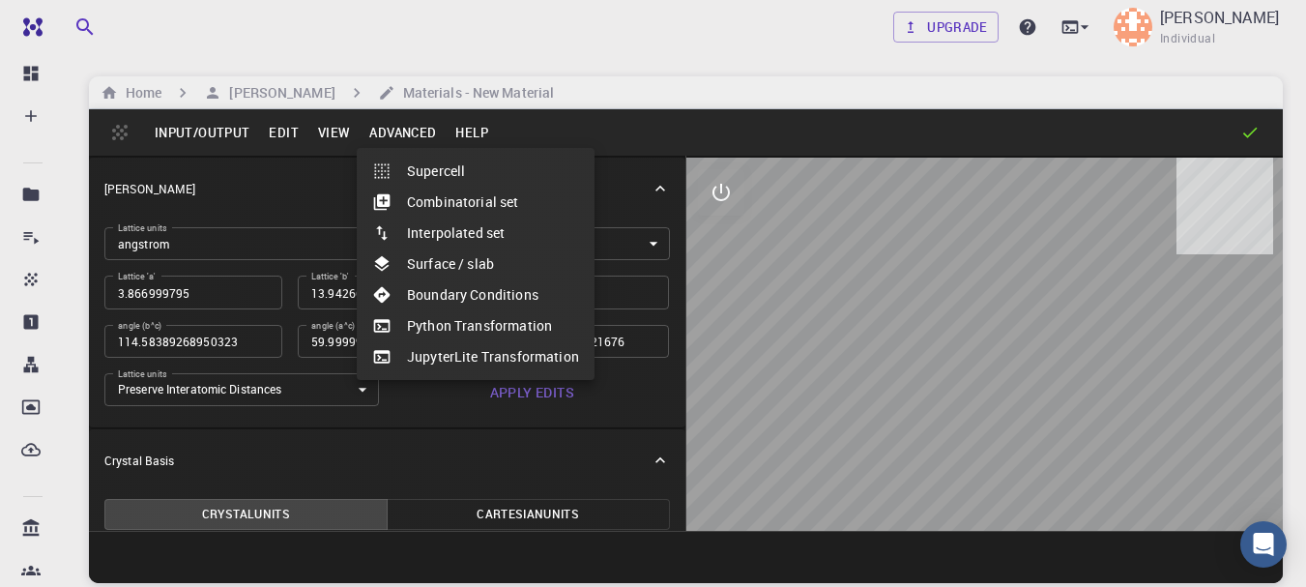
click at [464, 131] on div at bounding box center [653, 293] width 1306 height 587
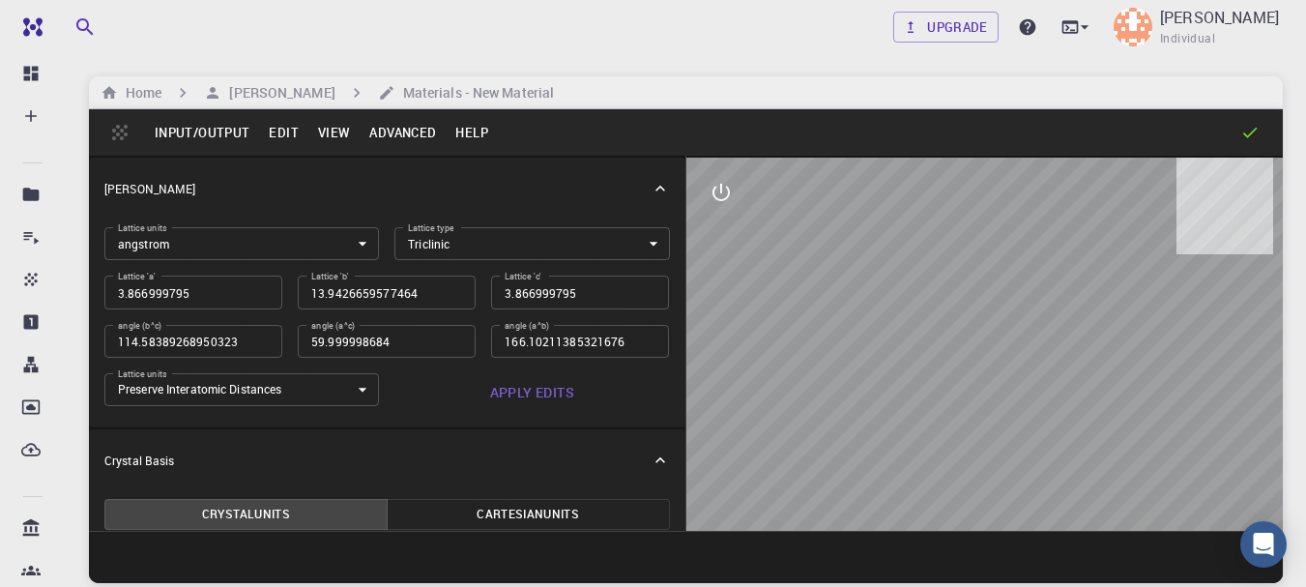
click at [464, 131] on button "Help" at bounding box center [472, 132] width 52 height 31
click at [401, 135] on div at bounding box center [653, 293] width 1306 height 587
click at [408, 138] on button "Advanced" at bounding box center [403, 132] width 86 height 31
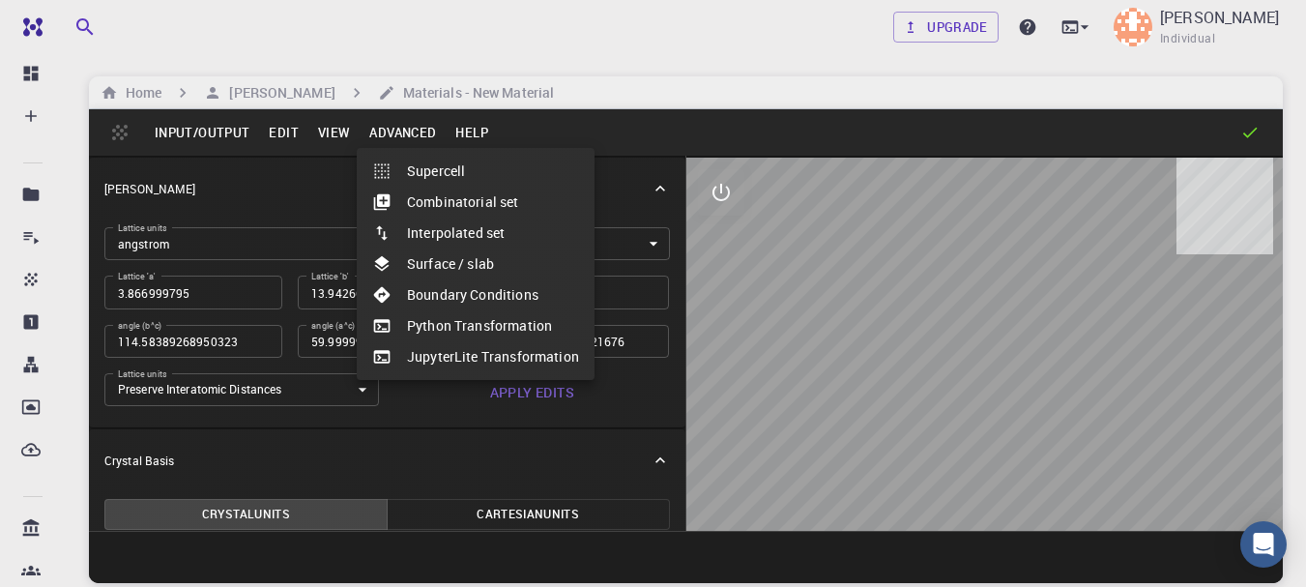
click at [419, 278] on li "Surface / slab" at bounding box center [476, 264] width 238 height 31
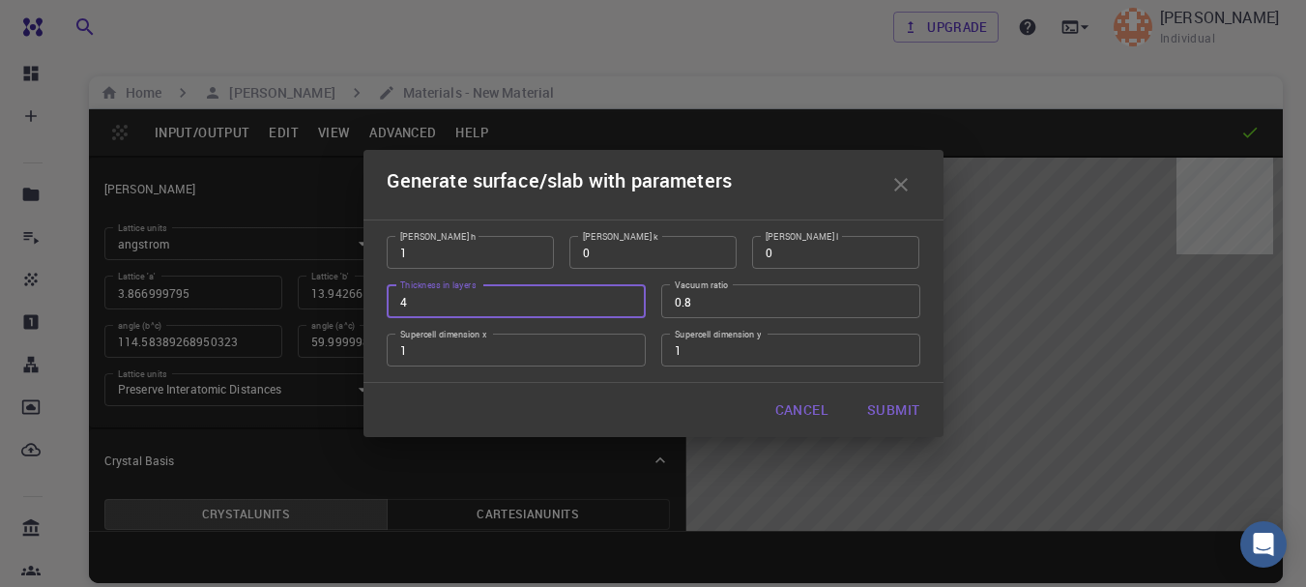
click at [629, 298] on input "4" at bounding box center [516, 300] width 259 height 33
click at [629, 298] on input "5" at bounding box center [516, 300] width 259 height 33
click at [629, 298] on input "6" at bounding box center [516, 300] width 259 height 33
click at [629, 298] on input "7" at bounding box center [516, 300] width 259 height 33
click at [629, 298] on input "8" at bounding box center [516, 300] width 259 height 33
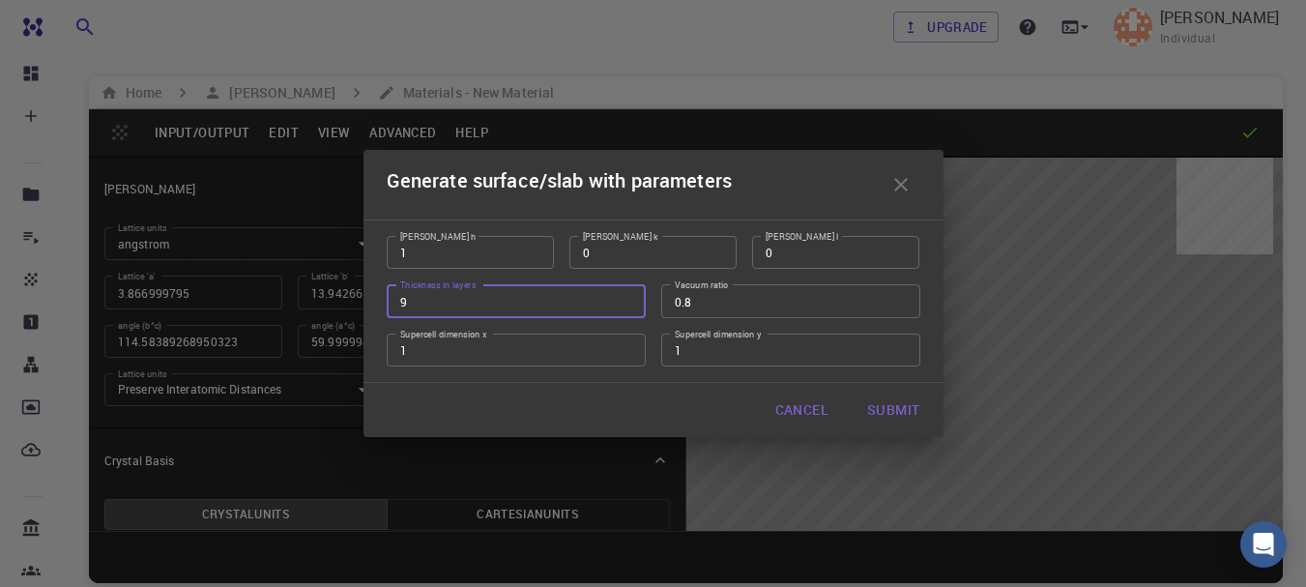
type input "9"
click at [629, 298] on input "9" at bounding box center [516, 300] width 259 height 33
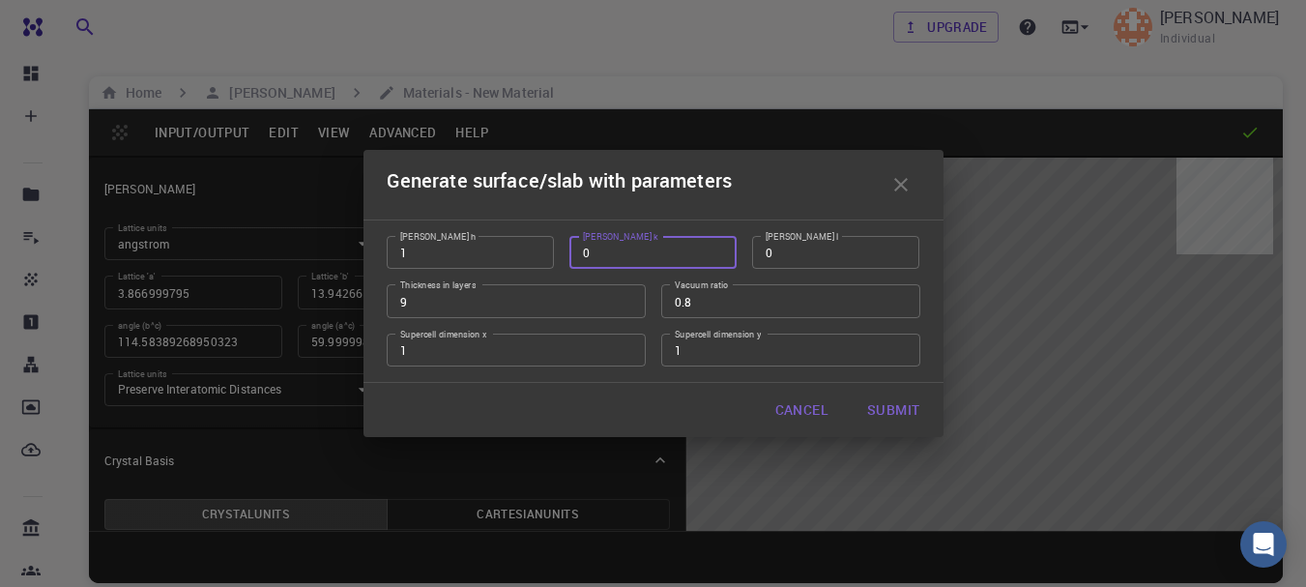
click at [715, 249] on input "0" at bounding box center [653, 252] width 167 height 33
click at [715, 249] on input "1" at bounding box center [653, 252] width 167 height 33
click at [715, 249] on input "2" at bounding box center [653, 252] width 167 height 33
click at [715, 249] on input "3" at bounding box center [653, 252] width 167 height 33
click at [715, 249] on input "4" at bounding box center [653, 252] width 167 height 33
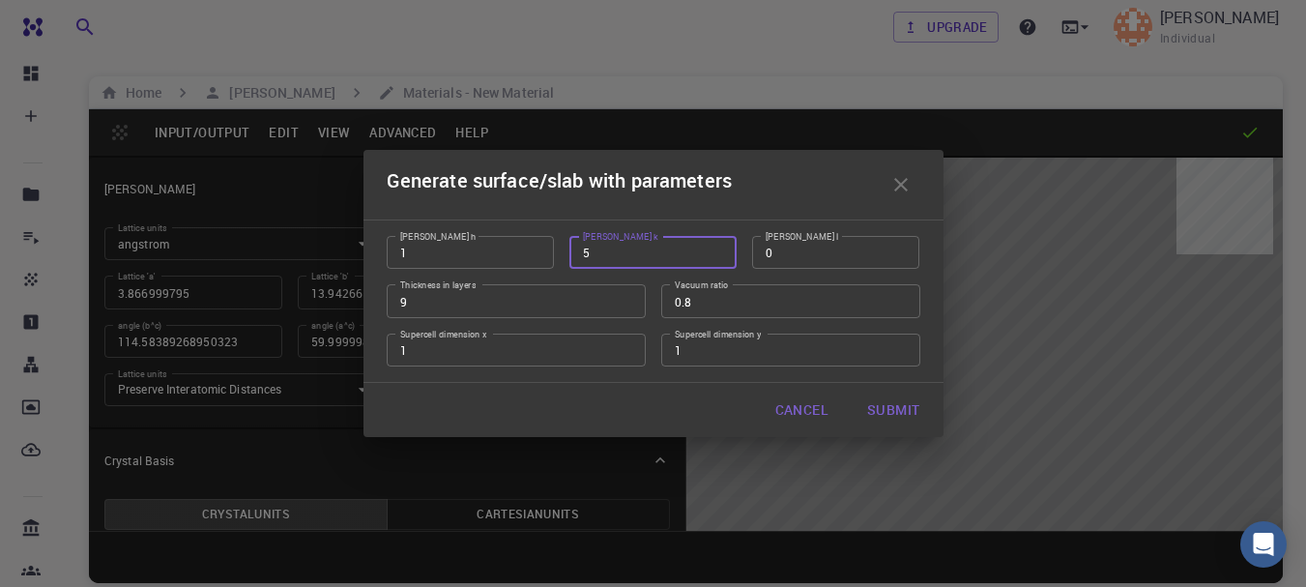
click at [715, 249] on input "5" at bounding box center [653, 252] width 167 height 33
type input "6"
click at [715, 249] on input "6" at bounding box center [653, 252] width 167 height 33
click at [898, 249] on input "1" at bounding box center [835, 252] width 167 height 33
click at [898, 249] on input "2" at bounding box center [835, 252] width 167 height 33
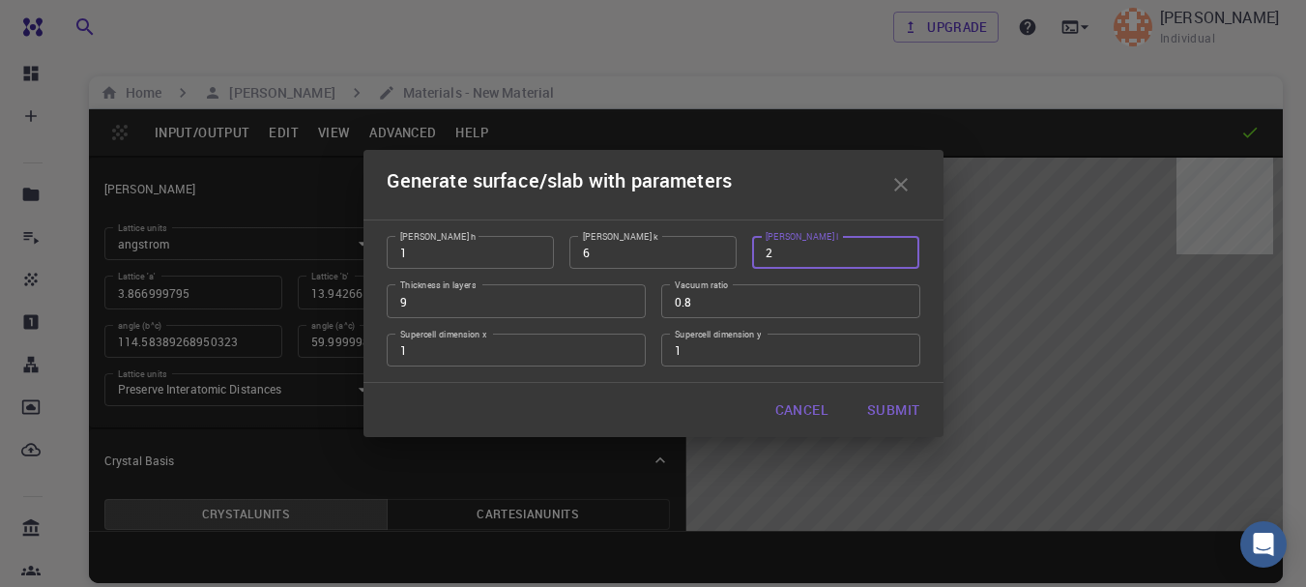
click at [898, 249] on input "3" at bounding box center [835, 252] width 167 height 33
click at [898, 249] on input "4" at bounding box center [835, 252] width 167 height 33
click at [898, 249] on input "5" at bounding box center [835, 252] width 167 height 33
type input "6"
click at [898, 249] on input "6" at bounding box center [835, 252] width 167 height 33
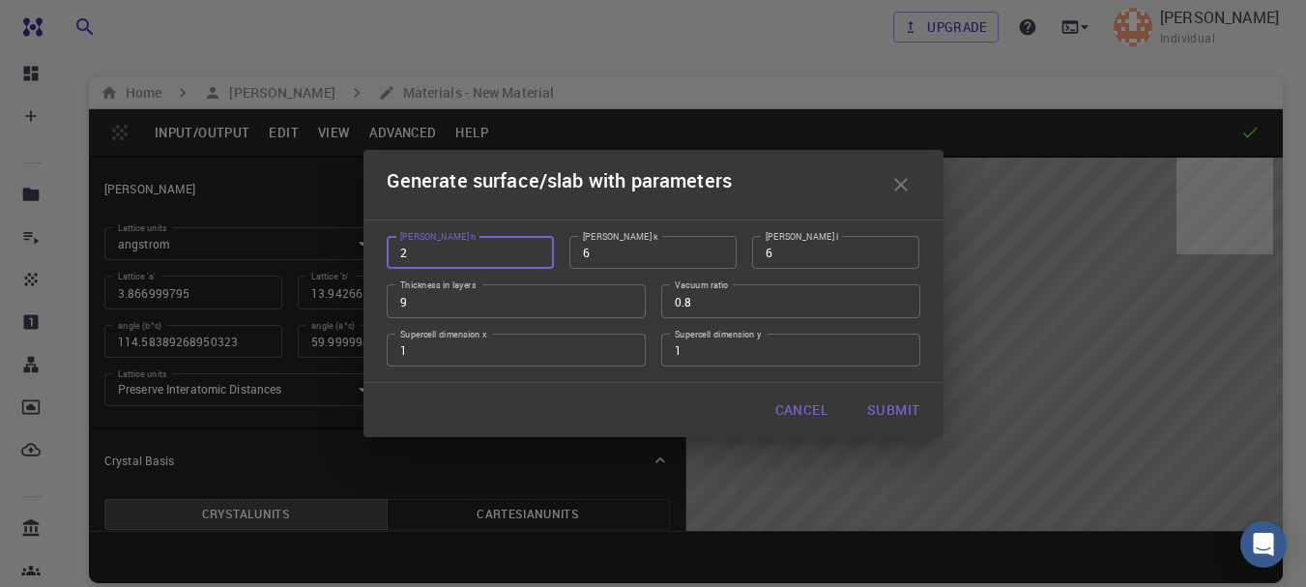
click at [534, 247] on input "2" at bounding box center [470, 252] width 167 height 33
click at [534, 247] on input "3" at bounding box center [470, 252] width 167 height 33
click at [534, 247] on input "4" at bounding box center [470, 252] width 167 height 33
click at [534, 247] on input "5" at bounding box center [470, 252] width 167 height 33
type input "6"
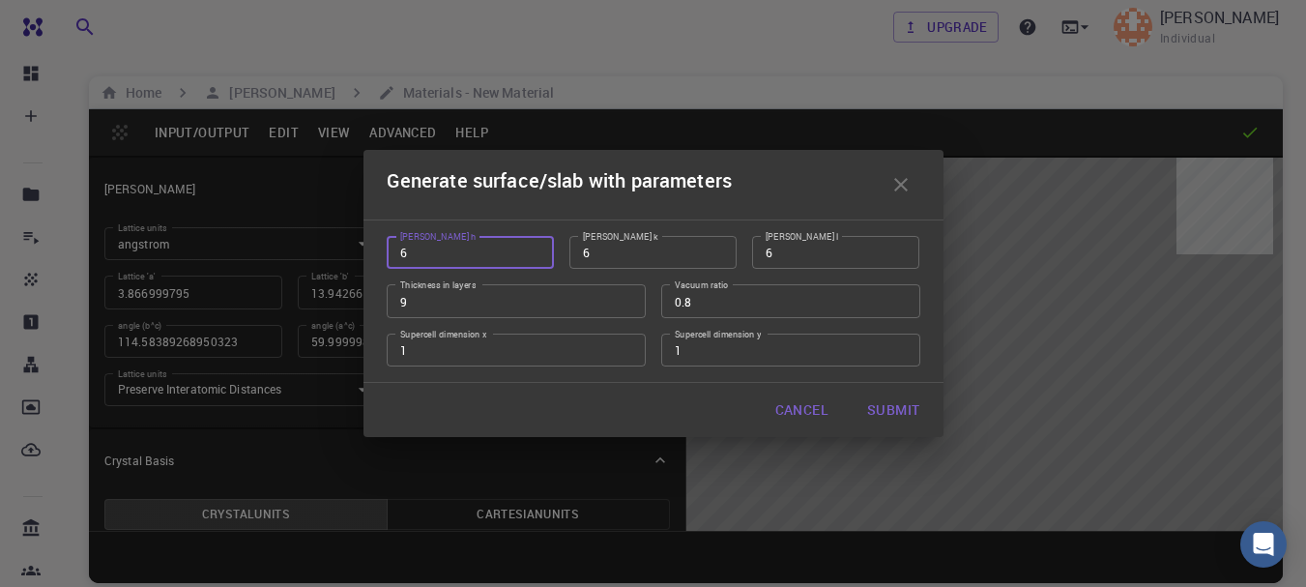
click at [534, 247] on input "6" at bounding box center [470, 252] width 167 height 33
click at [882, 406] on button "Submit" at bounding box center [893, 410] width 83 height 39
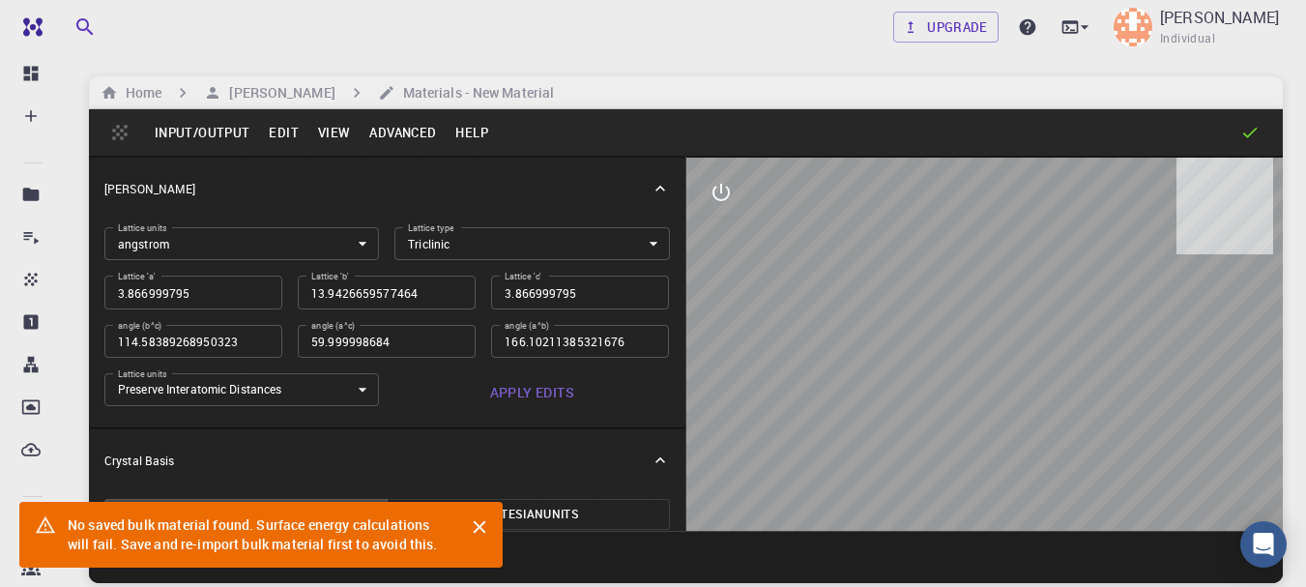
click at [882, 406] on button "Submit" at bounding box center [893, 410] width 83 height 39
click at [1055, 437] on div "Generate surface/slab with parameters Miller h 6 Miller h Miller k 6 Miller k M…" at bounding box center [653, 293] width 1306 height 587
click at [704, 190] on h6 "Generate surface/slab with parameters" at bounding box center [560, 184] width 346 height 39
click at [705, 190] on h6 "Generate surface/slab with parameters" at bounding box center [560, 184] width 346 height 39
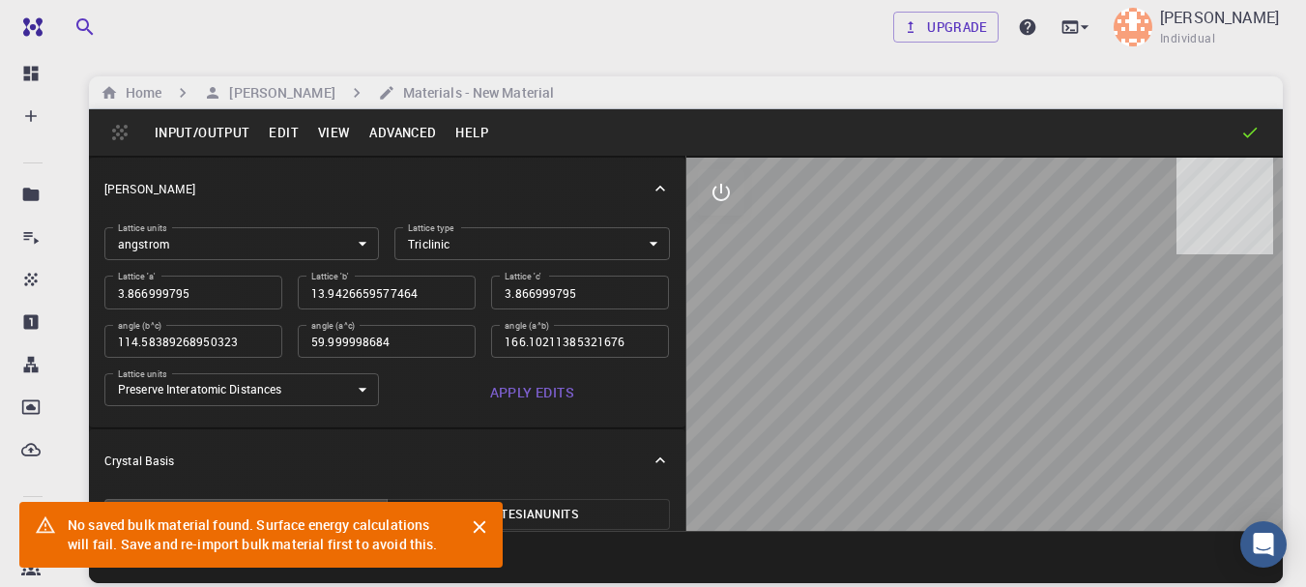
click at [723, 196] on h6 "Generate surface/slab with parameters" at bounding box center [560, 184] width 346 height 39
click at [492, 503] on div "No saved bulk material found. Surface energy calculations will fail. Save and r…" at bounding box center [260, 535] width 483 height 66
click at [511, 411] on div "Cancel Submit" at bounding box center [654, 410] width 580 height 54
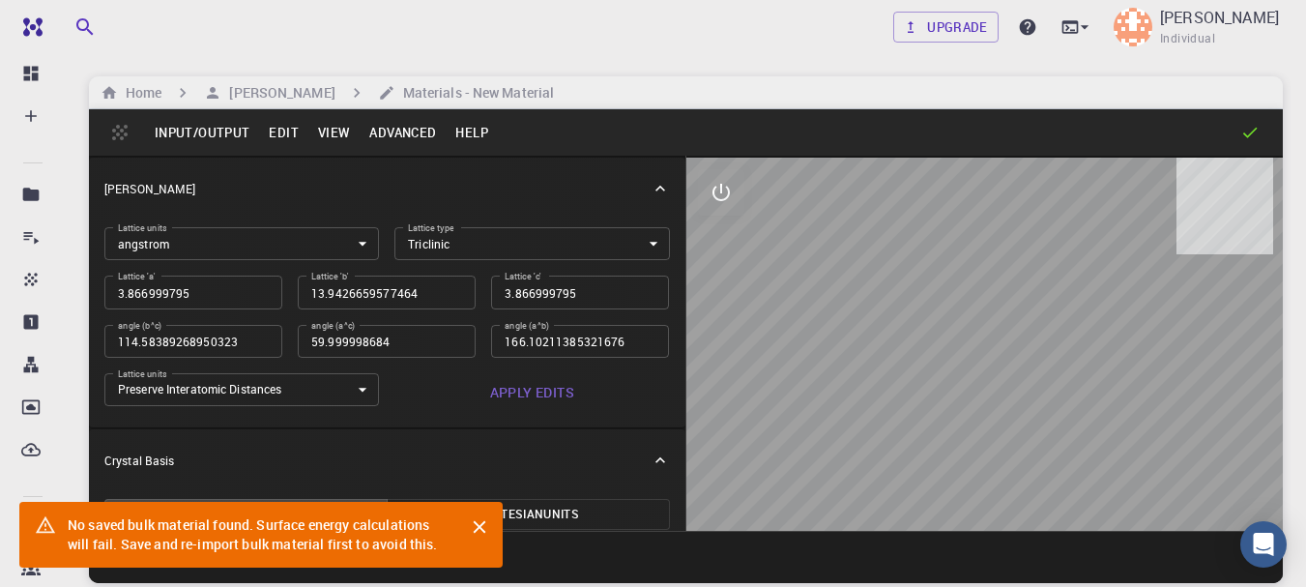
click at [484, 397] on div "Cancel Submit" at bounding box center [654, 410] width 580 height 54
click at [702, 533] on div "Generate surface/slab with parameters Miller h 6 Miller h Miller k 6 Miller k M…" at bounding box center [653, 293] width 1306 height 587
click at [490, 522] on div "No saved bulk material found. Surface energy calculations will fail. Save and r…" at bounding box center [260, 535] width 483 height 66
click at [478, 522] on div "No saved bulk material found. Surface energy calculations will fail. Save and r…" at bounding box center [260, 535] width 483 height 66
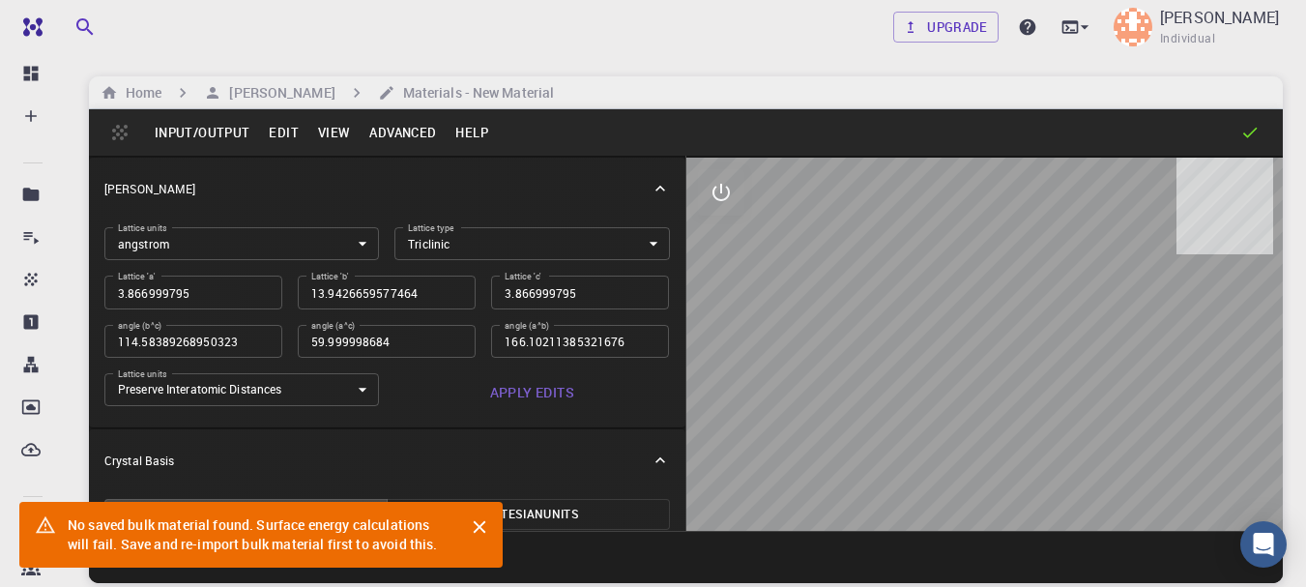
click at [723, 153] on div "Generate surface/slab with parameters" at bounding box center [654, 185] width 580 height 70
click at [473, 523] on div "No saved bulk material found. Surface energy calculations will fail. Save and r…" at bounding box center [260, 535] width 483 height 66
type input "281383.7163117207"
type input "19.71790251446639"
type input "1044.09"
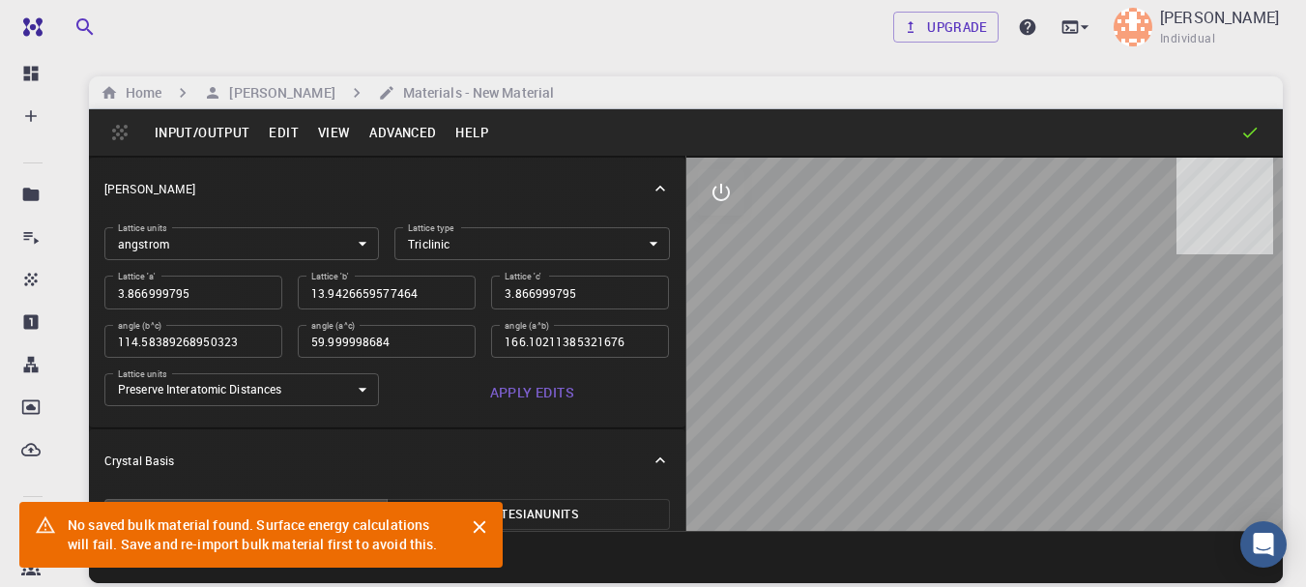
type input "113.09347663531135"
type input "0.18411662441058174"
type input "112.91216732482218"
click at [672, 356] on input "1" at bounding box center [790, 350] width 259 height 33
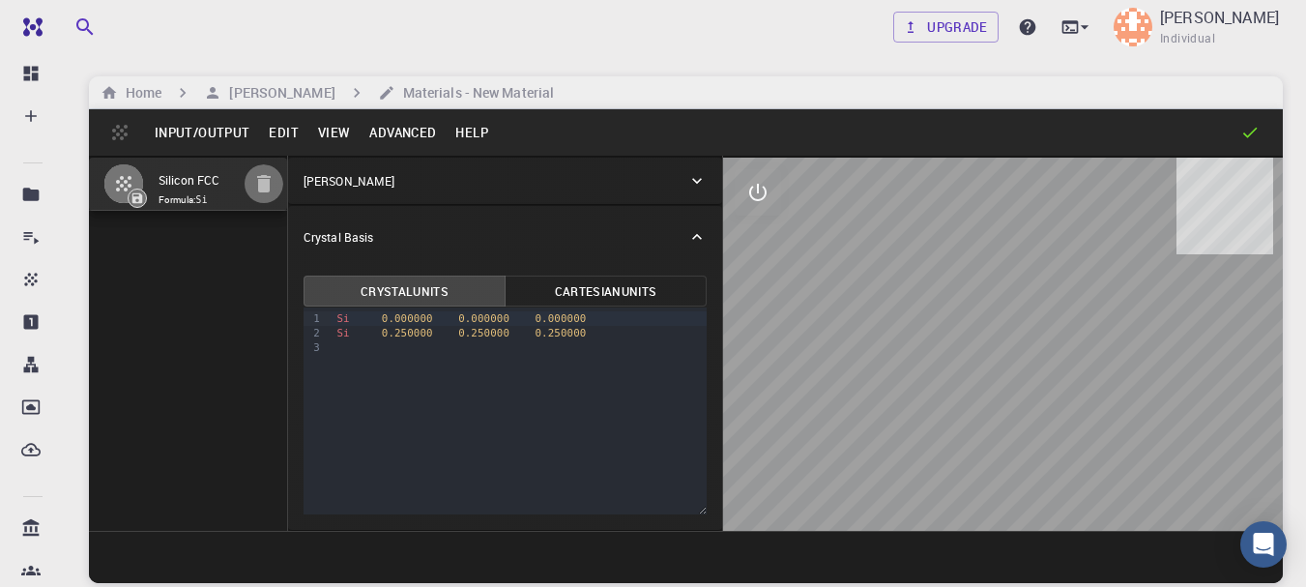
click at [263, 192] on icon "button" at bounding box center [264, 183] width 14 height 17
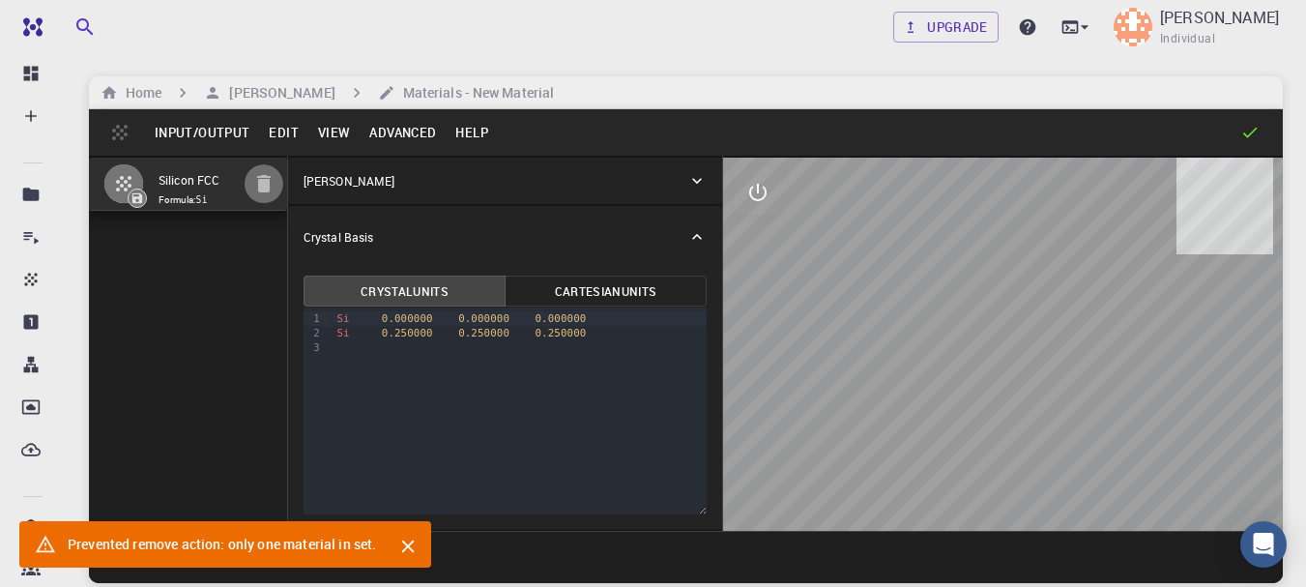
click at [263, 193] on icon "button" at bounding box center [263, 183] width 23 height 23
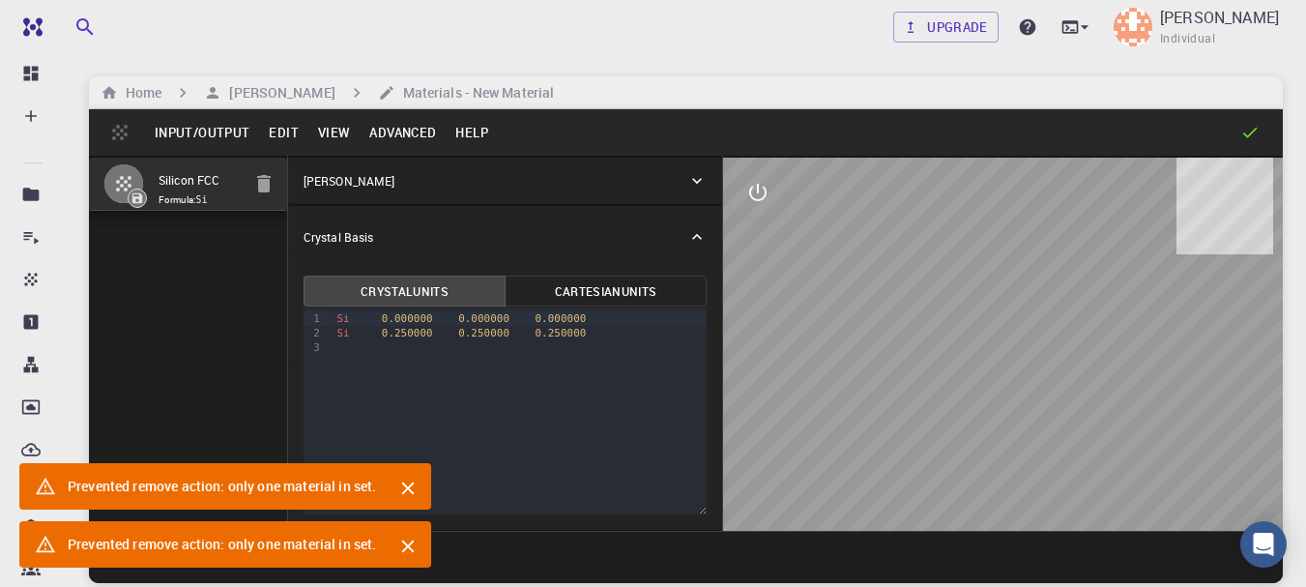
click at [340, 211] on div "Crystal Basis" at bounding box center [505, 237] width 434 height 62
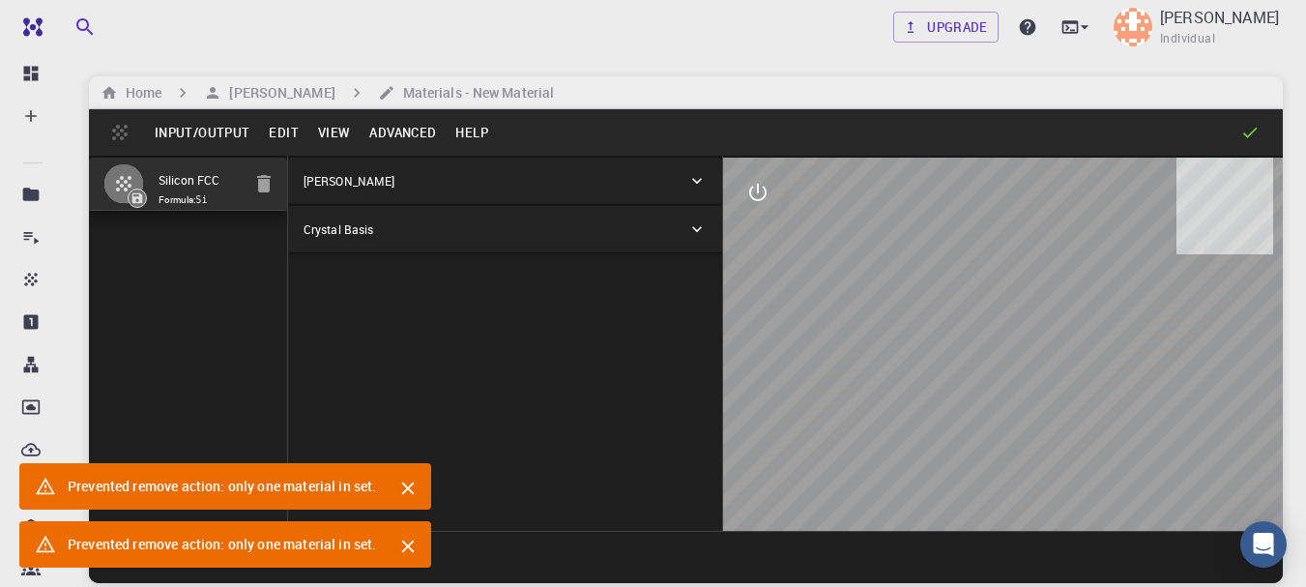
click at [669, 189] on div "Crystal Lattice" at bounding box center [496, 180] width 384 height 17
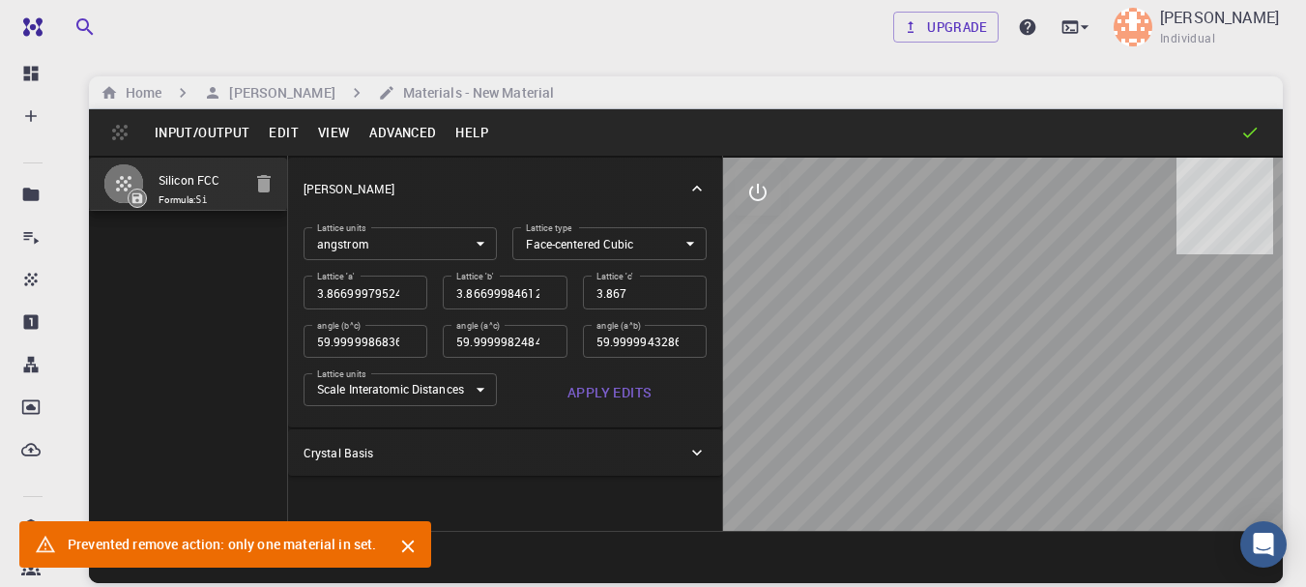
click at [630, 305] on input "3.867" at bounding box center [645, 292] width 124 height 33
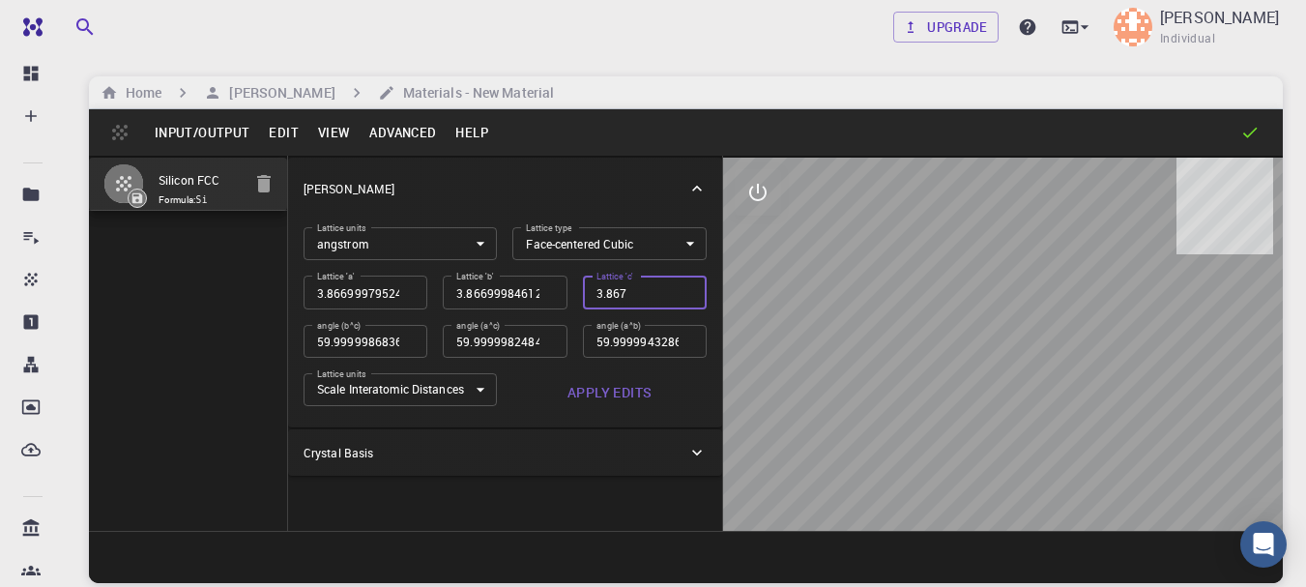
type input "3.866999795"
type input "60"
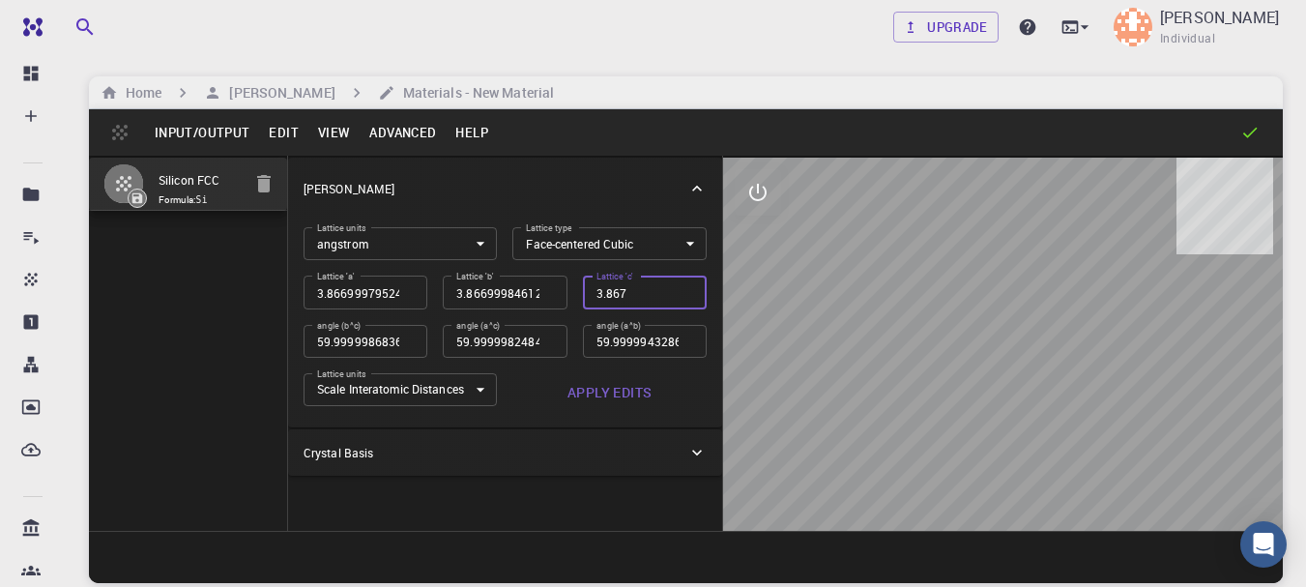
type input "60"
drag, startPoint x: 673, startPoint y: 291, endPoint x: 435, endPoint y: 282, distance: 238.0
click at [435, 282] on div "Lattice units angstrom angstrom Lattice units Lattice type Face-centered Cubic …" at bounding box center [497, 312] width 419 height 200
type input "2.734381778"
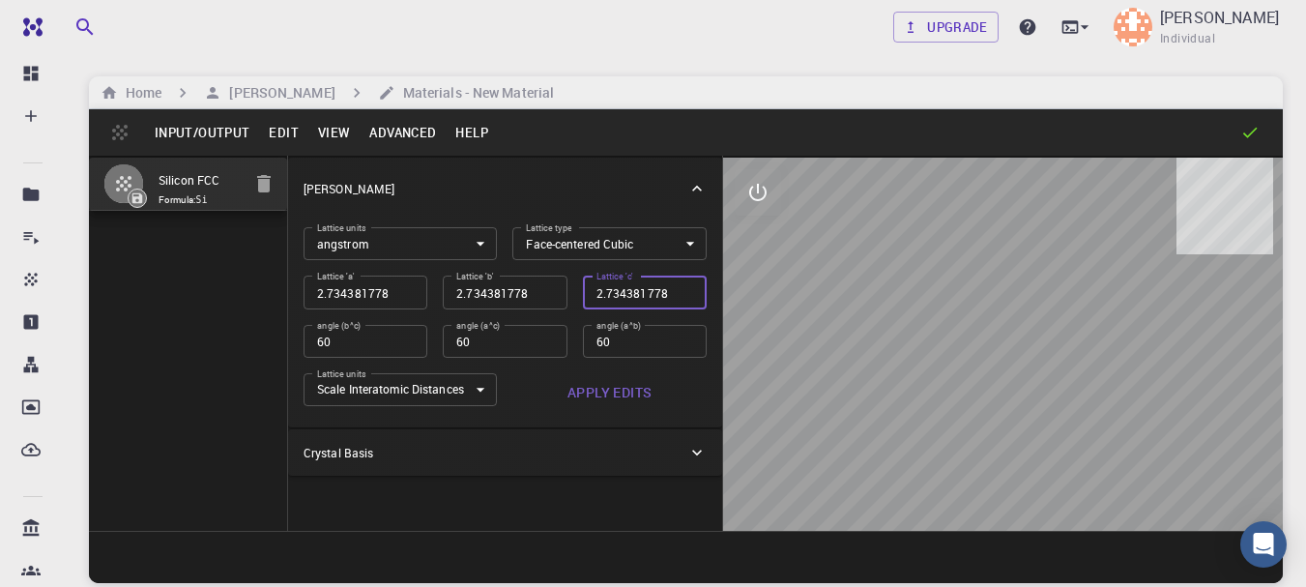
type input "2.734381778"
type input "1.933499898"
type input "60"
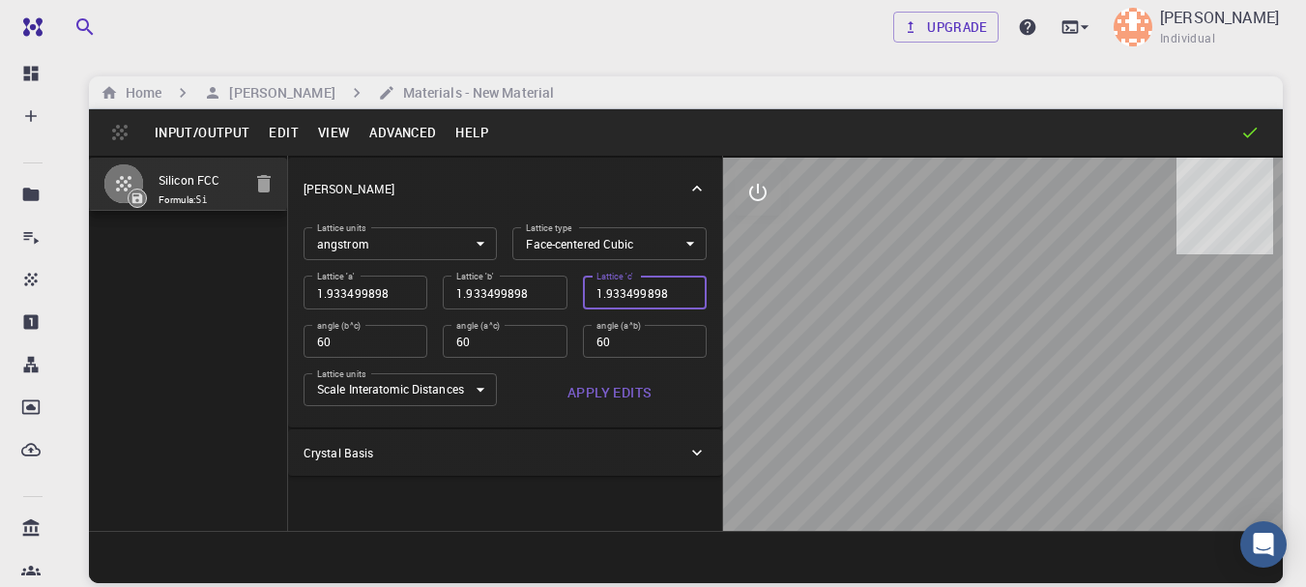
click at [544, 345] on input "60" at bounding box center [505, 341] width 124 height 33
type input "1.367190889"
type input "60"
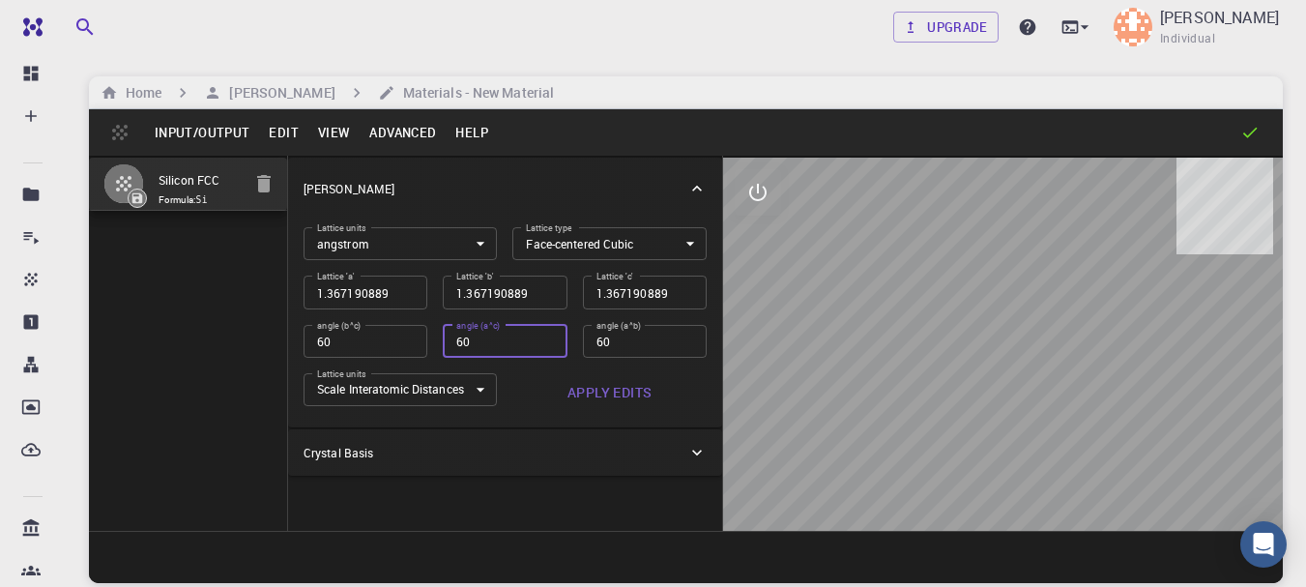
click at [544, 345] on input "60" at bounding box center [505, 341] width 124 height 33
type input "0.966749949"
type input "60"
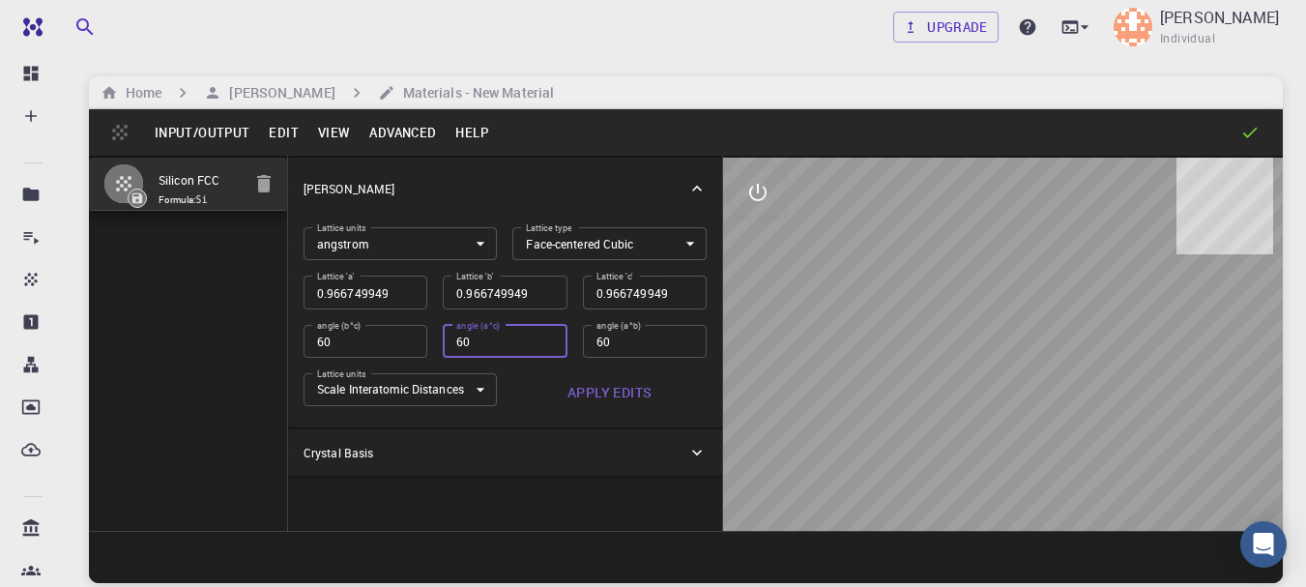
click at [544, 345] on input "60" at bounding box center [505, 341] width 124 height 33
type input "0.683595445"
type input "60"
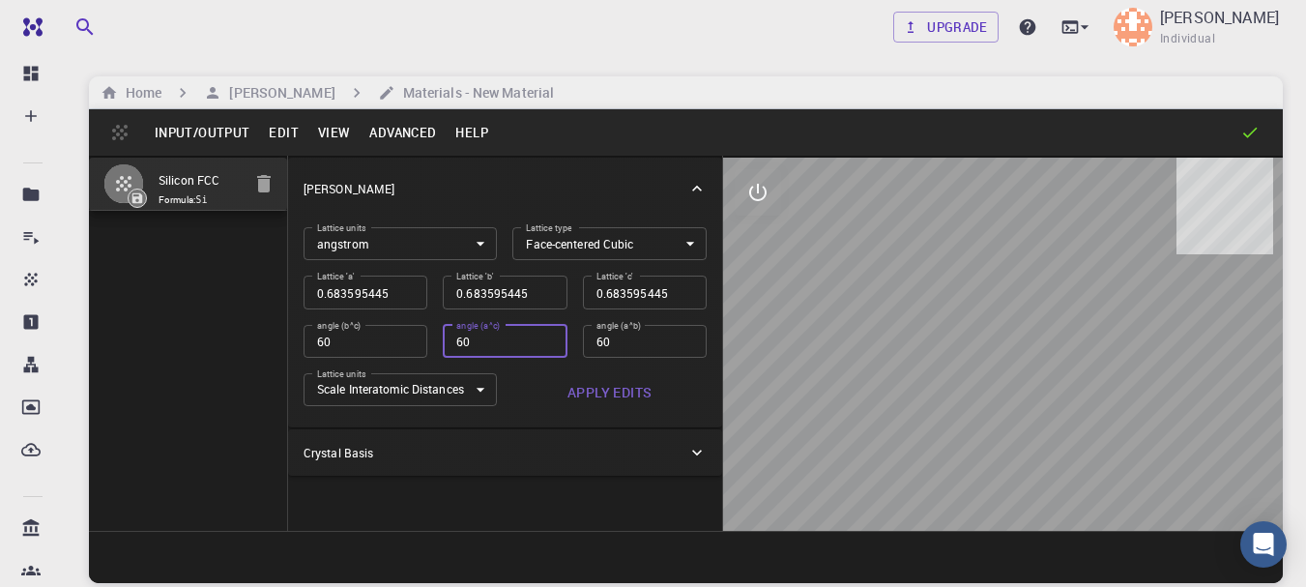
click at [544, 345] on input "60" at bounding box center [505, 341] width 124 height 33
type input "0.483374974"
type input "60"
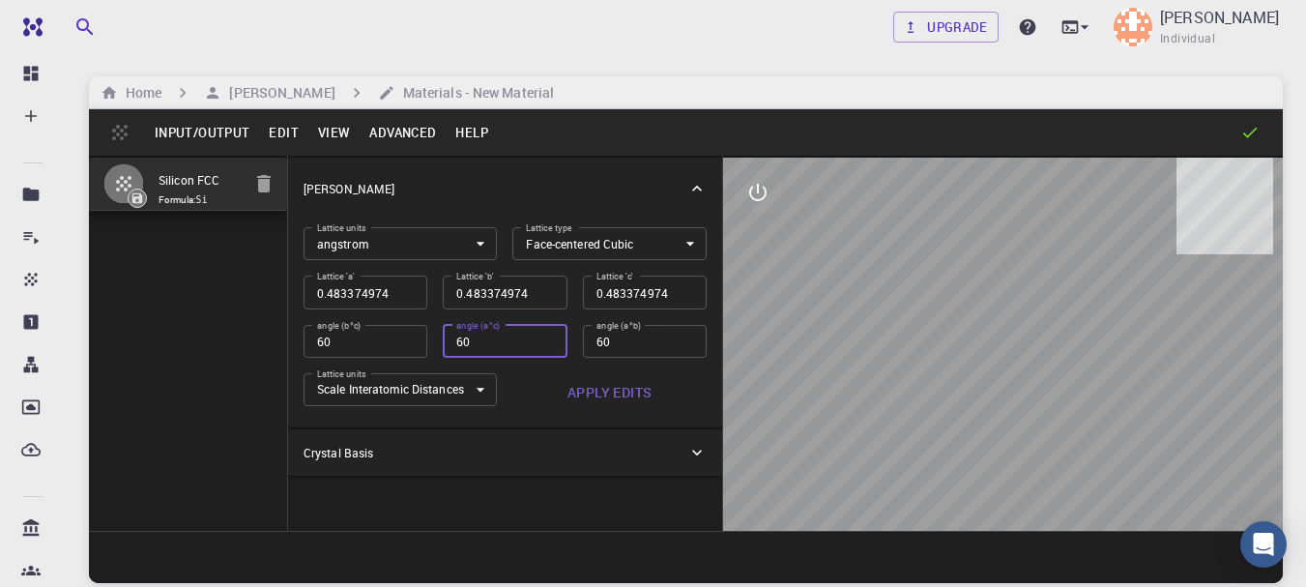
click at [544, 345] on input "60" at bounding box center [505, 341] width 124 height 33
type input "0.341797722"
type input "60"
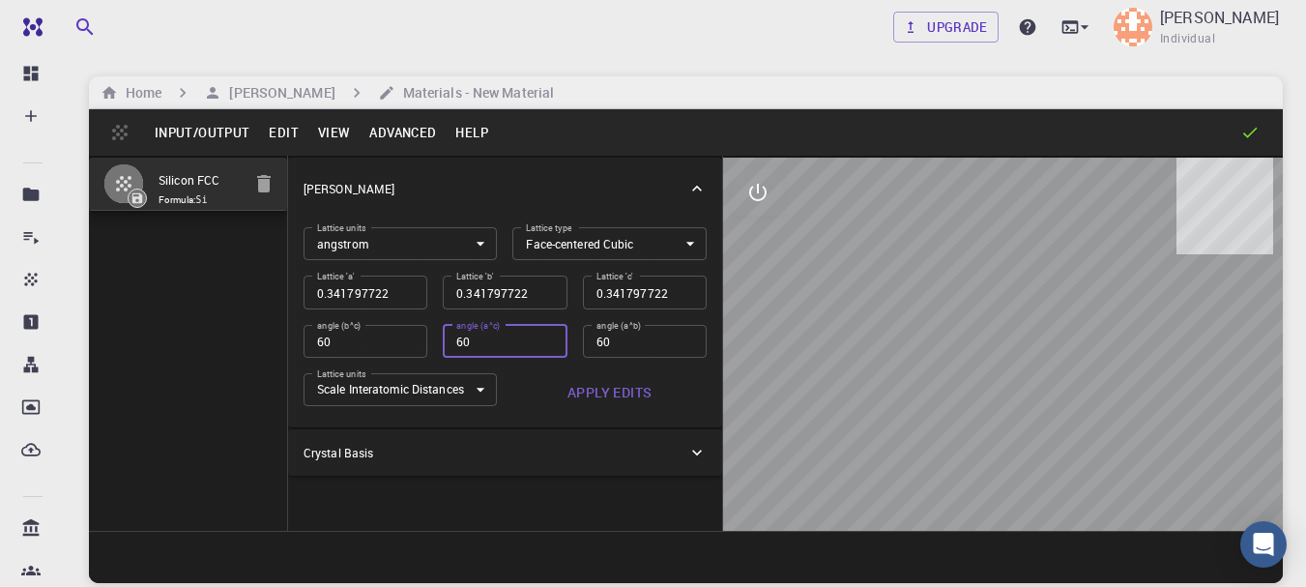
click at [544, 345] on input "60" at bounding box center [505, 341] width 124 height 33
type input "0.241687487"
type input "60"
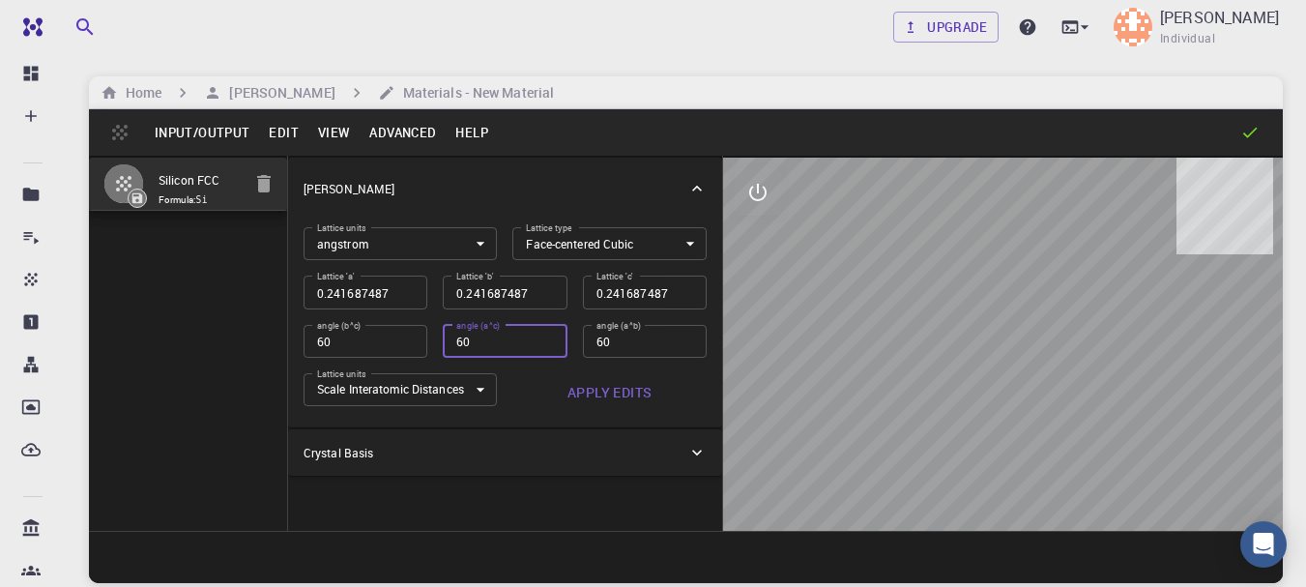
click at [544, 345] on input "60" at bounding box center [505, 341] width 124 height 33
type input "0.170898861"
type input "60"
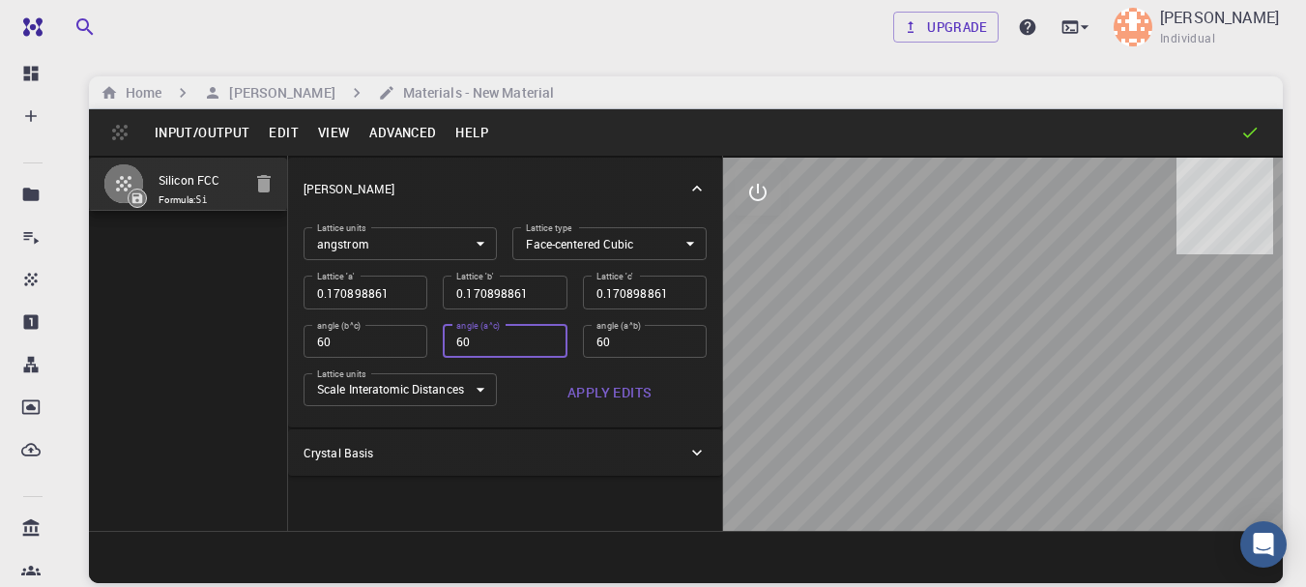
click at [544, 345] on input "60" at bounding box center [505, 341] width 124 height 33
type input "0.120843744"
type input "60"
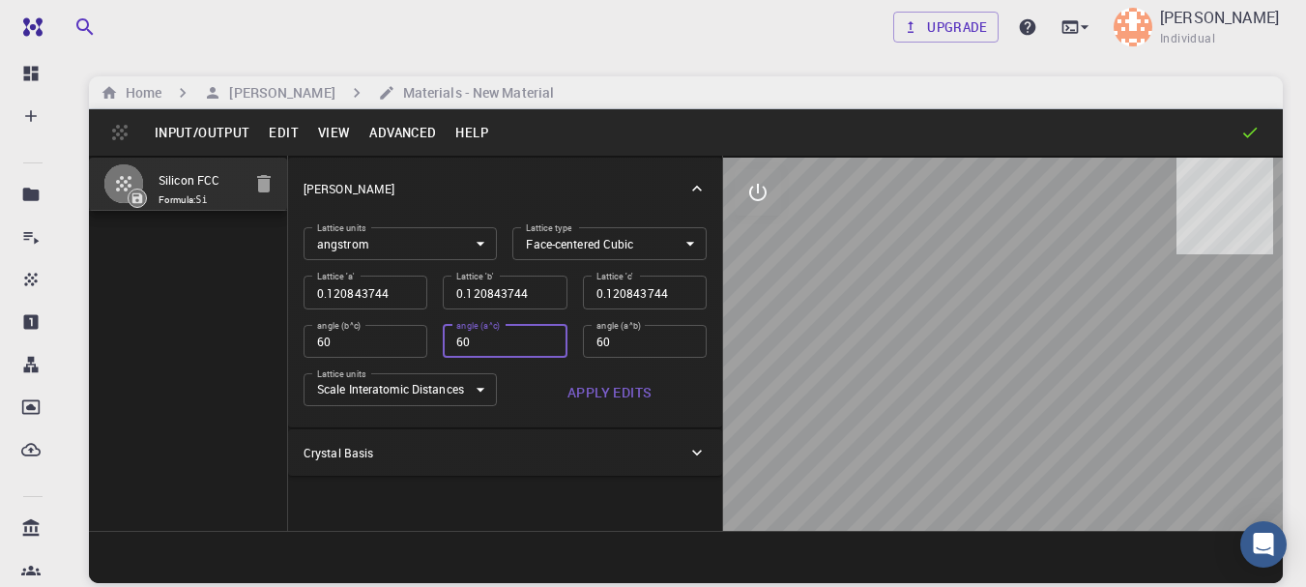
click at [544, 345] on input "60" at bounding box center [505, 341] width 124 height 33
type input "0.085449431"
type input "60"
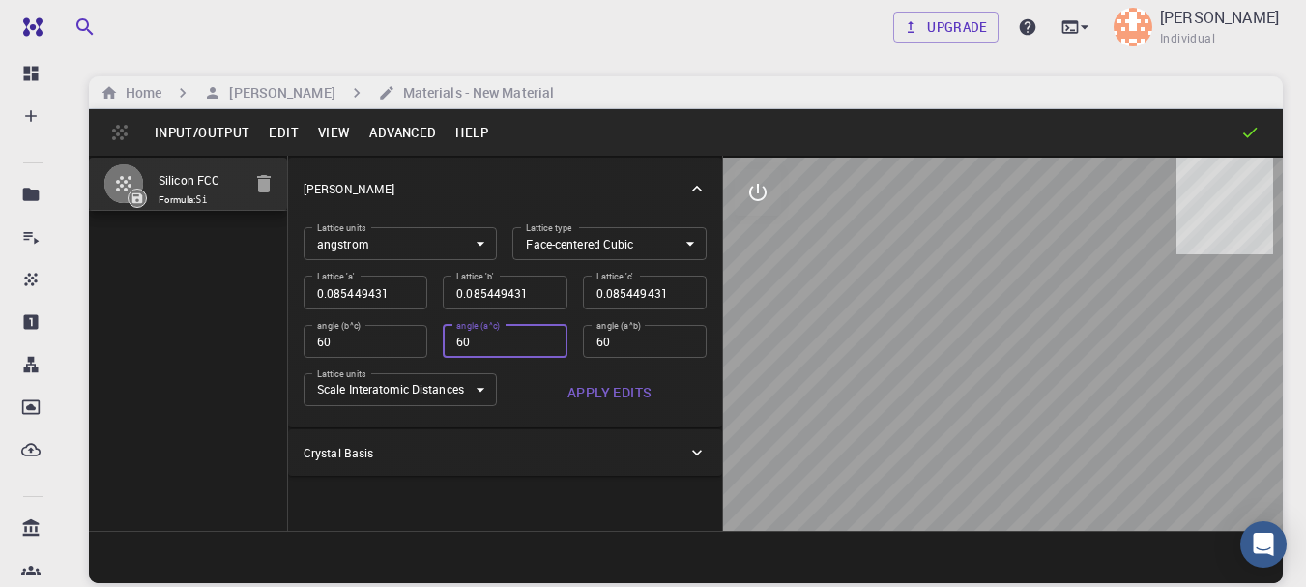
click at [544, 345] on input "60" at bounding box center [505, 341] width 124 height 33
type input "0.060421872"
type input "60"
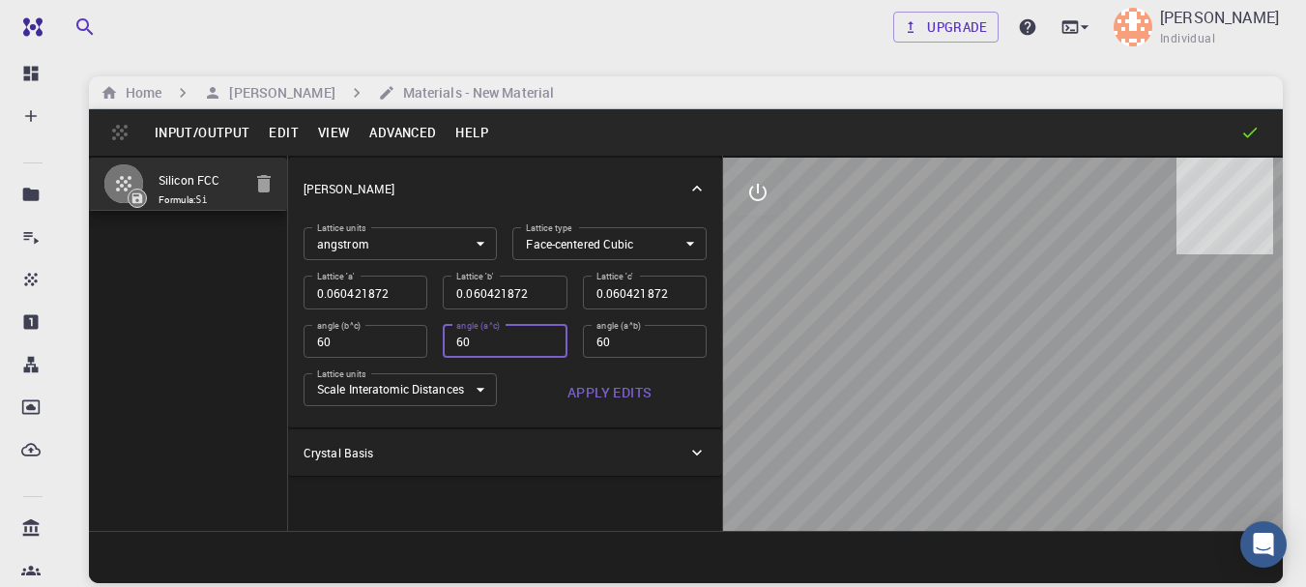
click at [544, 345] on input "60" at bounding box center [505, 341] width 124 height 33
type input "0.042724715"
type input "60"
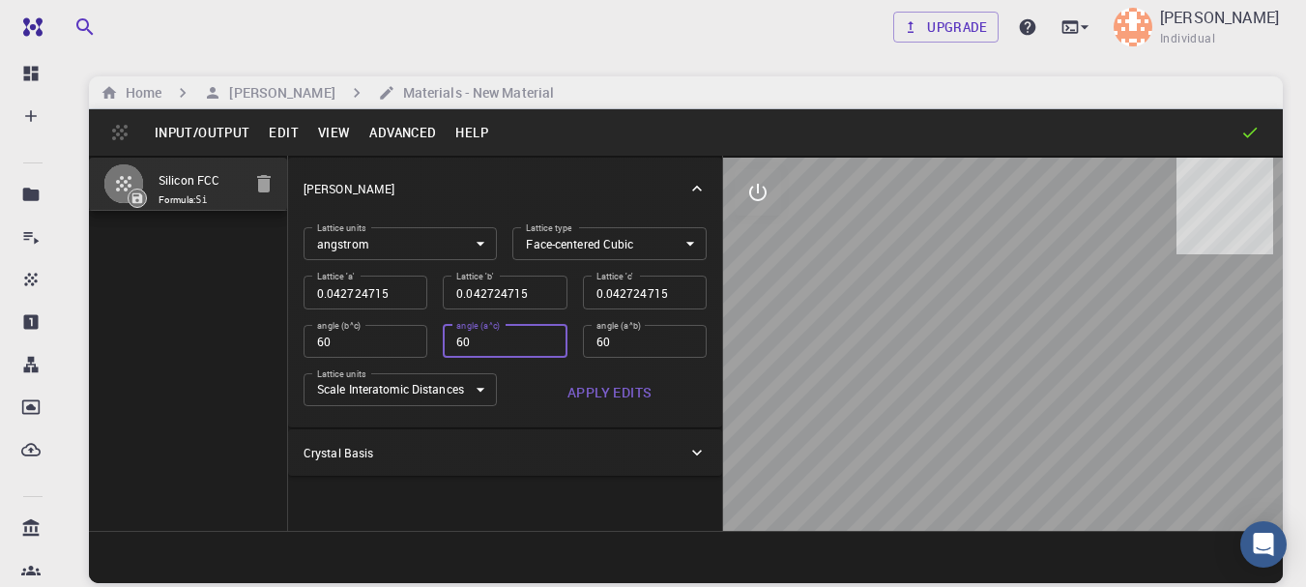
click at [544, 345] on input "60" at bounding box center [505, 341] width 124 height 33
type input "0.030210936"
type input "60"
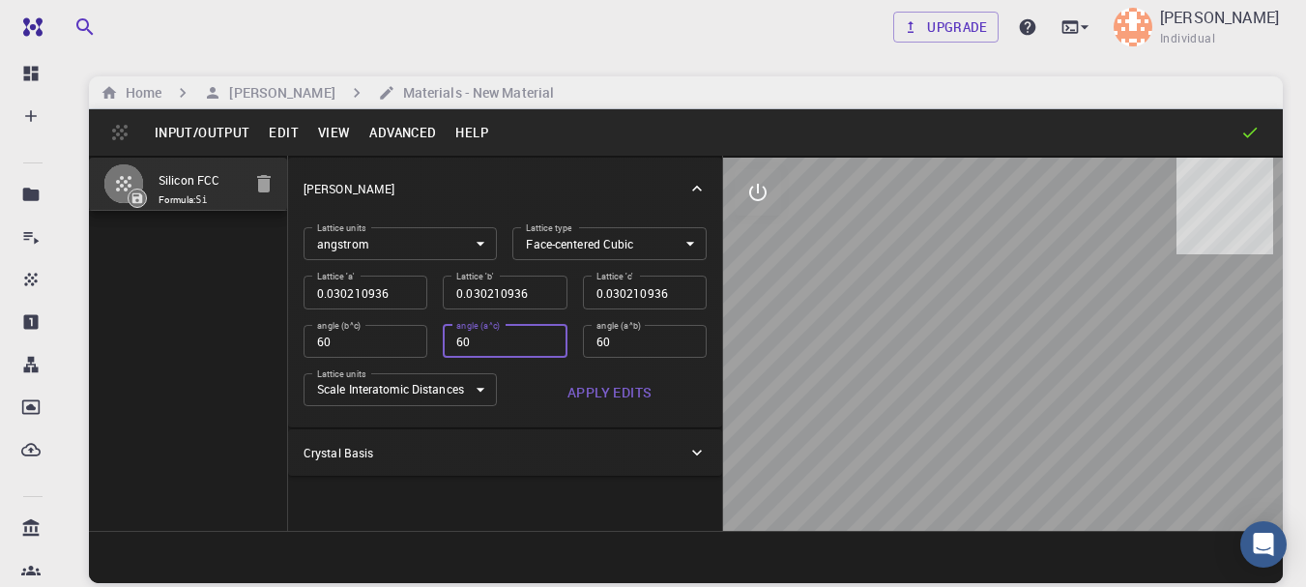
click at [544, 345] on input "60" at bounding box center [505, 341] width 124 height 33
type input "0.021362358"
type input "60"
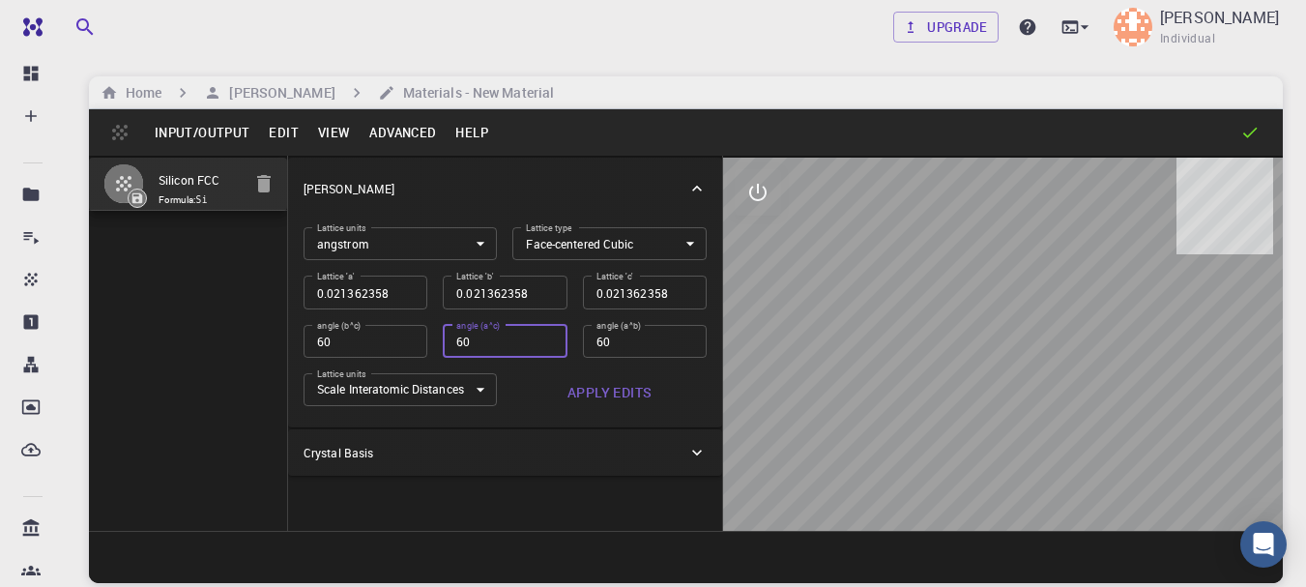
click at [544, 345] on input "60" at bounding box center [505, 341] width 124 height 33
type input "0.015105468"
type input "60"
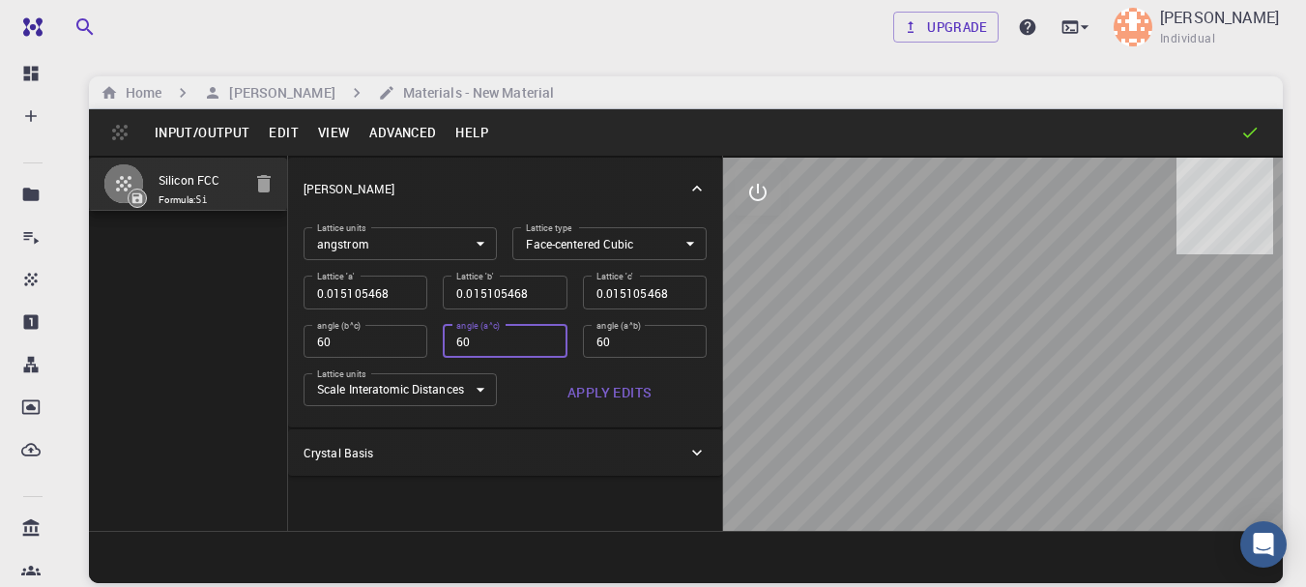
click at [544, 345] on input "60" at bounding box center [505, 341] width 124 height 33
type input "0.010681179"
type input "60"
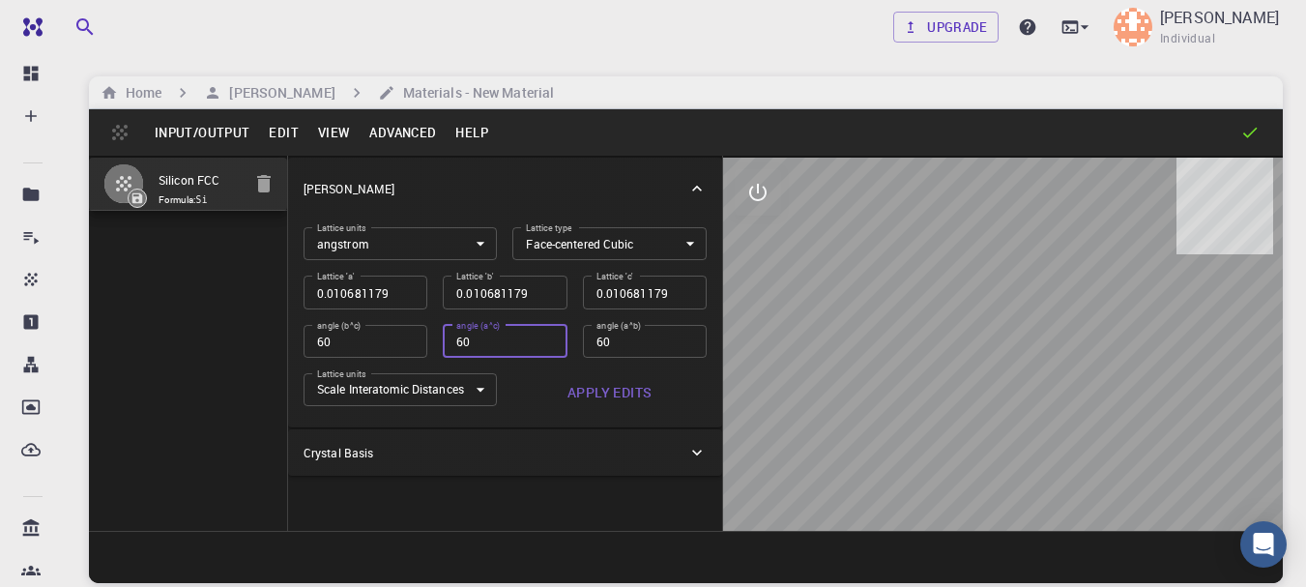
click at [544, 345] on input "60" at bounding box center [505, 341] width 124 height 33
type input "0.007552734"
type input "60"
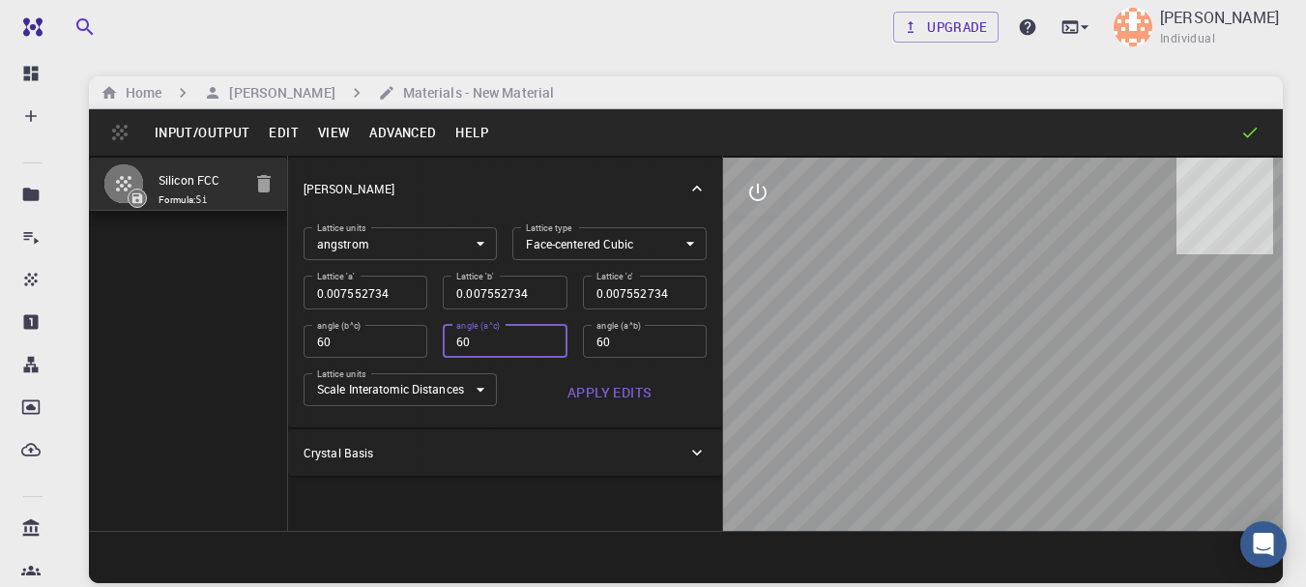
click at [544, 345] on input "60" at bounding box center [505, 341] width 124 height 33
type input "0.005340589"
type input "60"
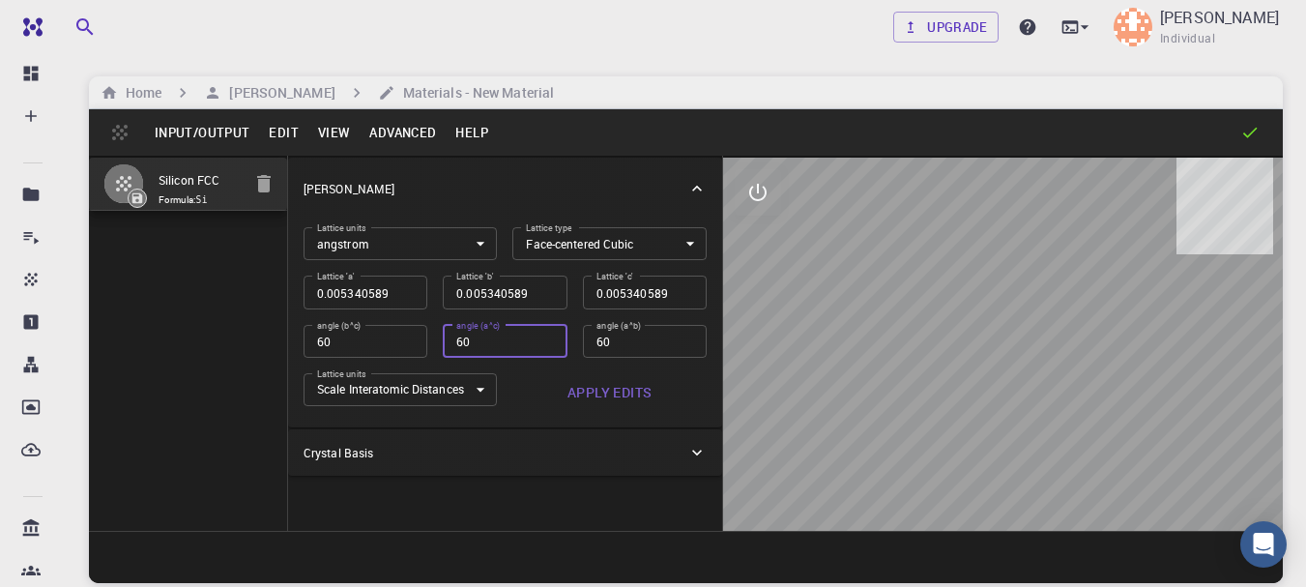
click at [544, 345] on input "60" at bounding box center [505, 341] width 124 height 33
type input "0.003776367"
type input "60"
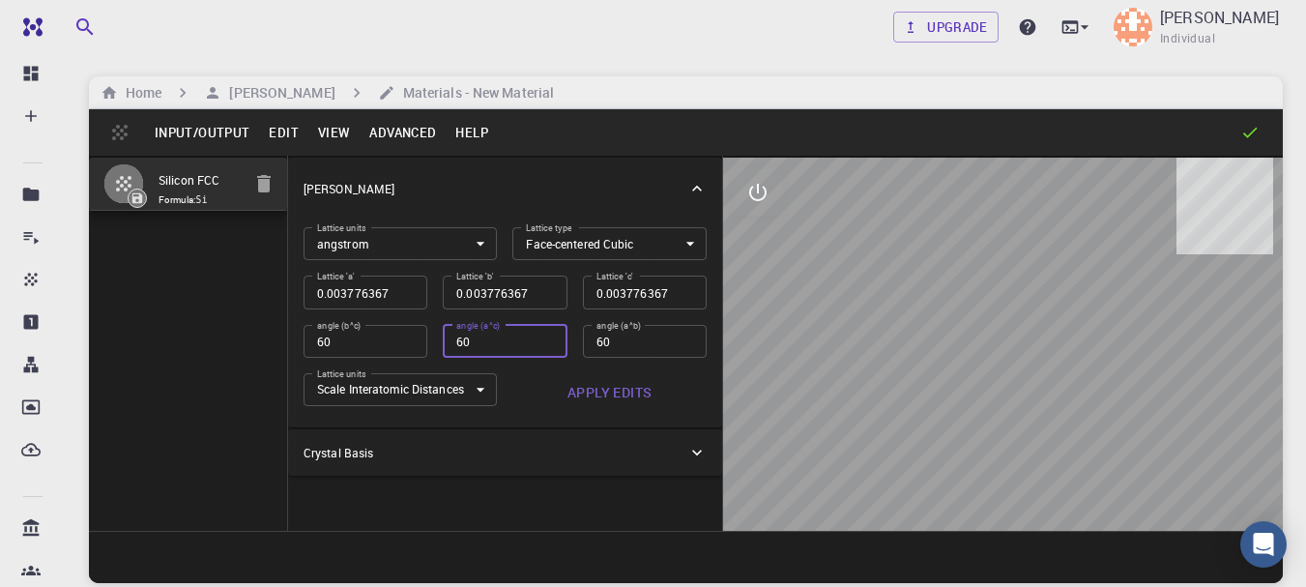
click at [544, 345] on input "60" at bounding box center [505, 341] width 124 height 33
type input "0.002670295"
type input "60"
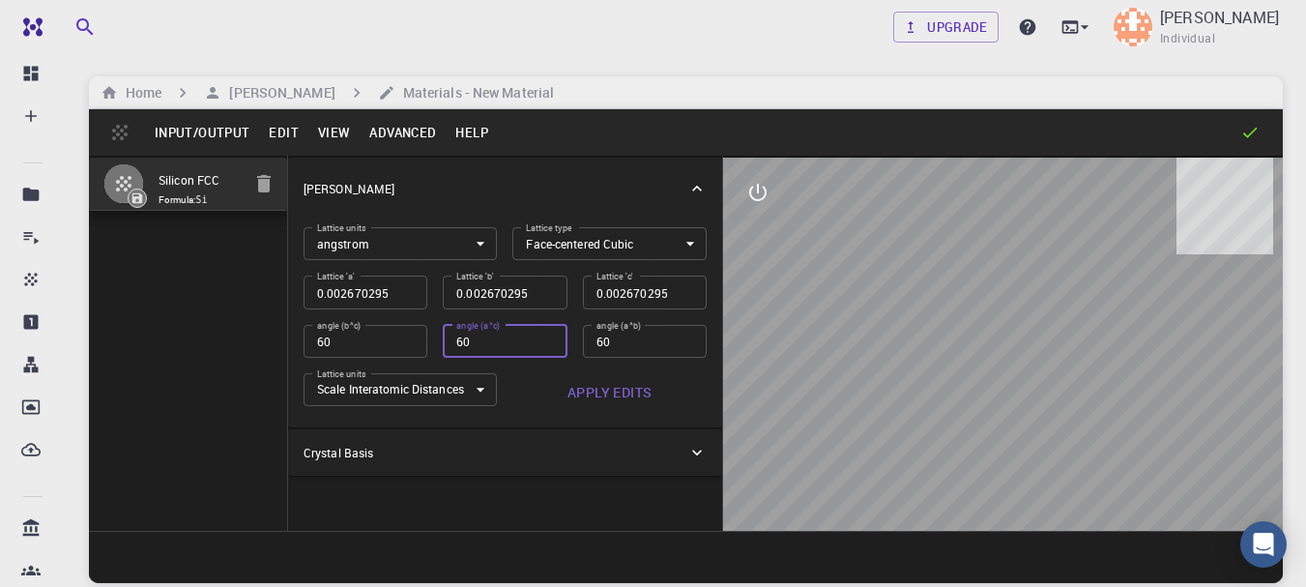
click at [544, 345] on input "60" at bounding box center [505, 341] width 124 height 33
type input "0.001888183"
type input "60"
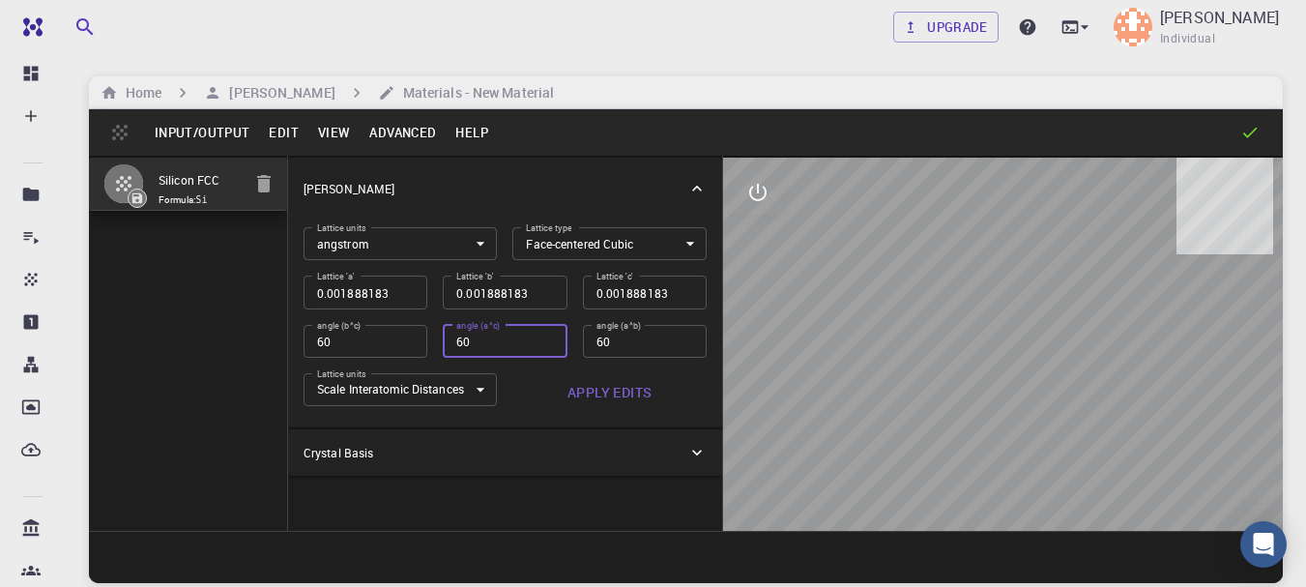
click at [544, 345] on input "60" at bounding box center [505, 341] width 124 height 33
type input "0.001335147"
type input "60"
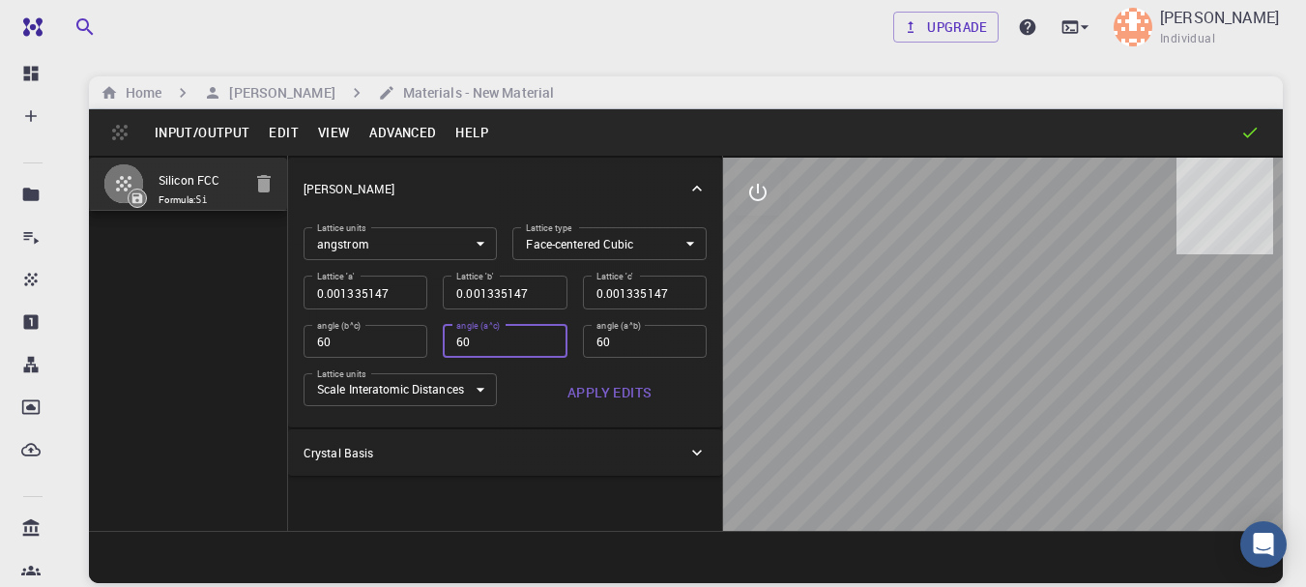
click at [544, 345] on input "60" at bounding box center [505, 341] width 124 height 33
type input "0.000944092"
type input "60"
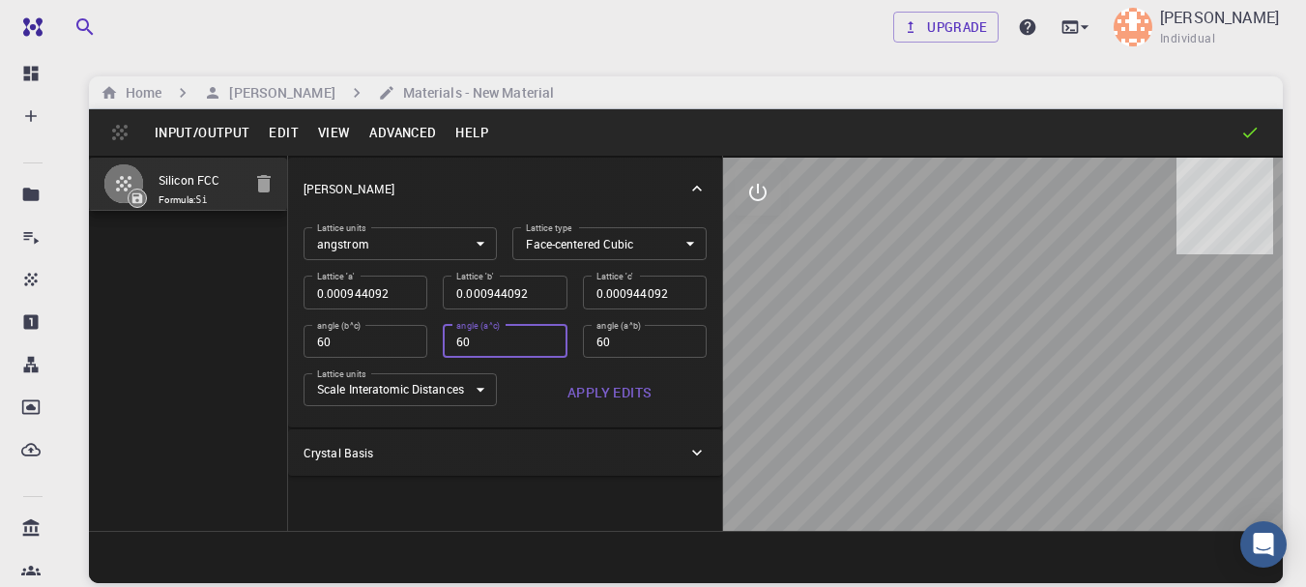
click at [544, 345] on input "60" at bounding box center [505, 341] width 124 height 33
type input "0.000667574"
type input "60"
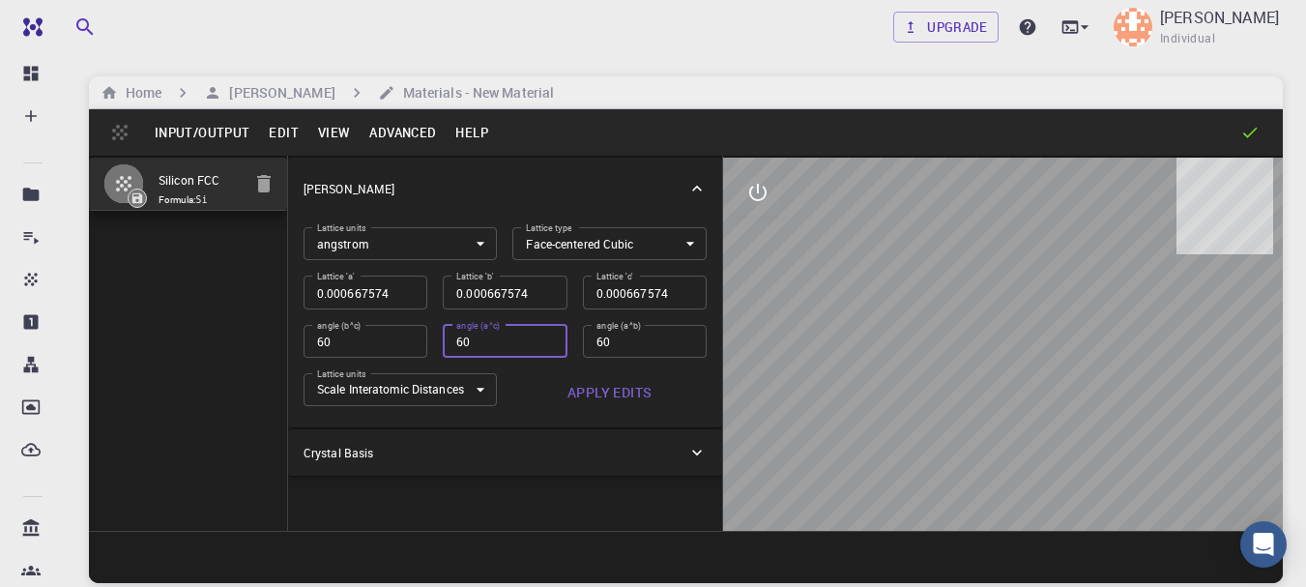
click at [544, 345] on input "60" at bounding box center [505, 341] width 124 height 33
type input "0.000472046"
type input "60"
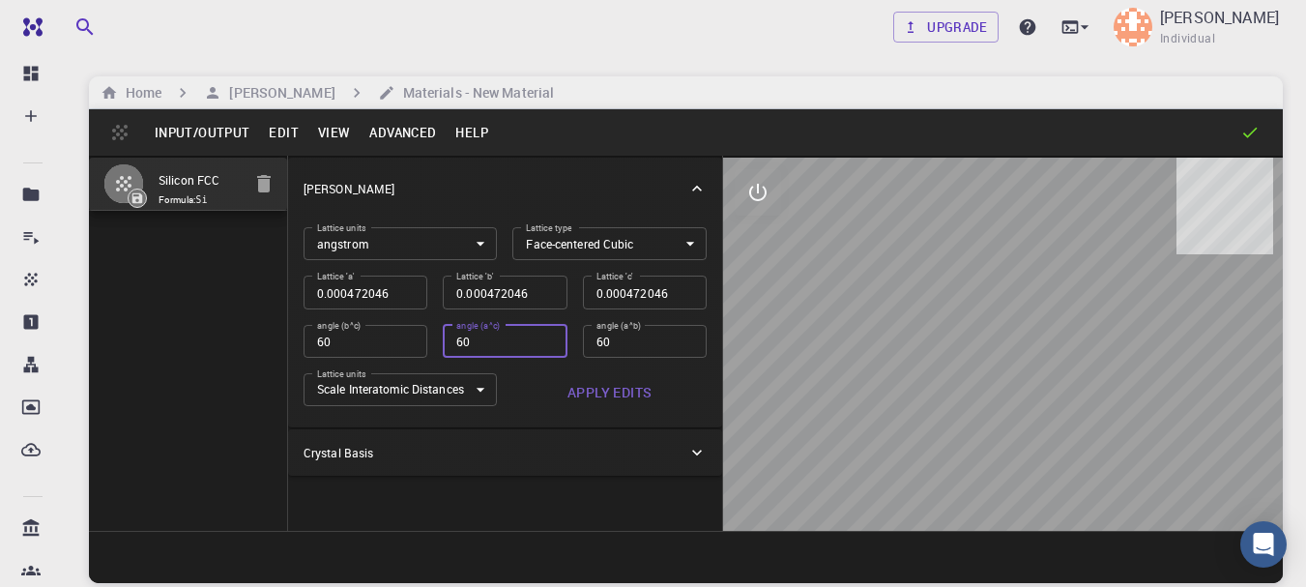
click at [544, 345] on input "60" at bounding box center [505, 341] width 124 height 33
type input "0.000333787"
type input "60"
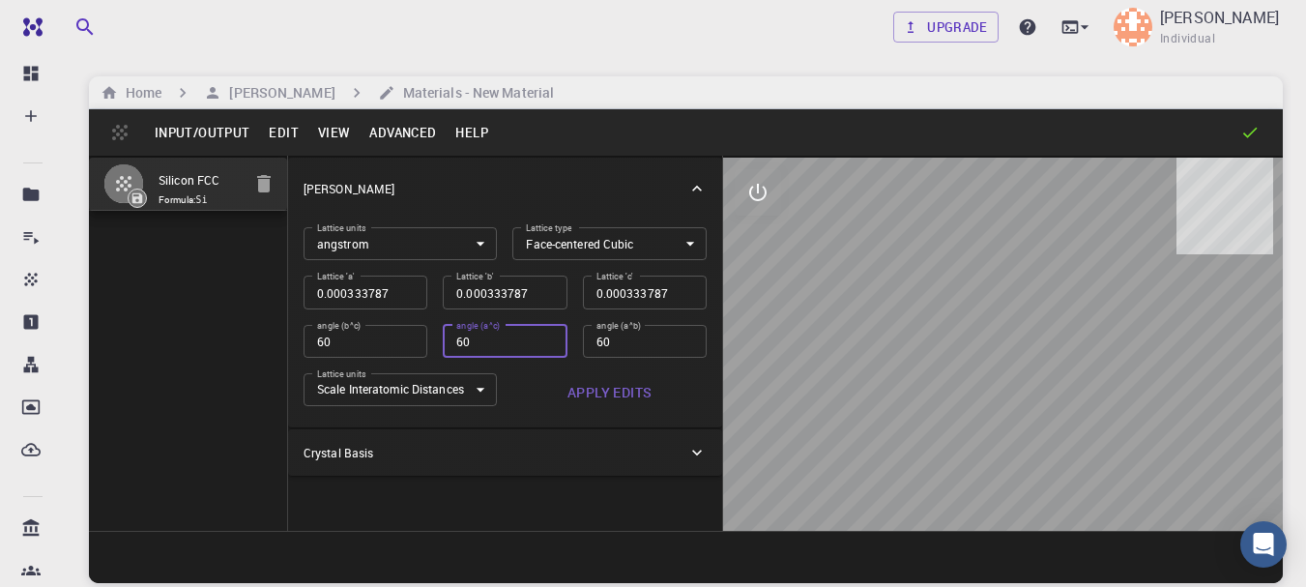
click at [544, 345] on input "60" at bounding box center [505, 341] width 124 height 33
type input "0.000236023"
type input "60"
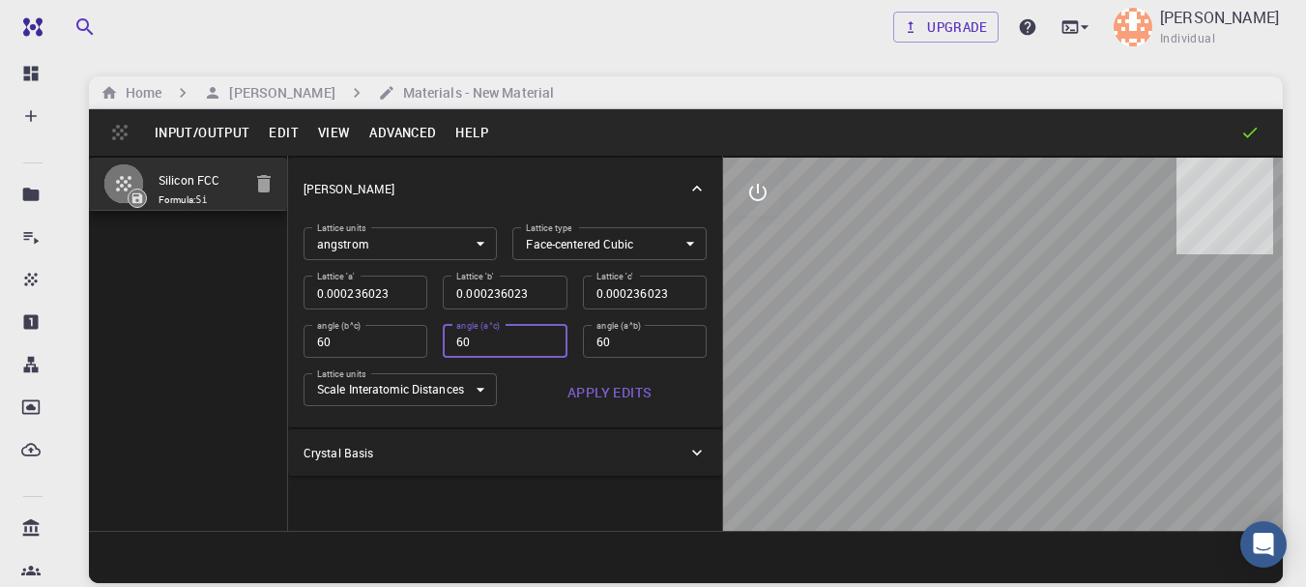
click at [544, 345] on input "60" at bounding box center [505, 341] width 124 height 33
type input "0.000166893"
type input "60"
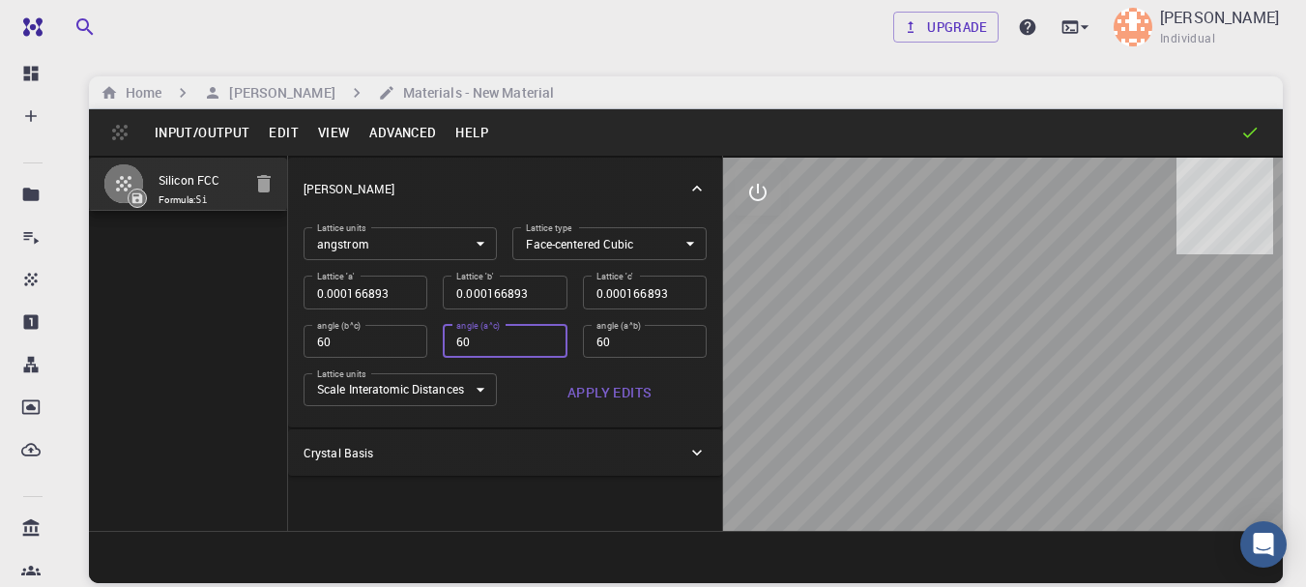
click at [544, 345] on input "60" at bounding box center [505, 341] width 124 height 33
type input "0.000118011"
type input "60"
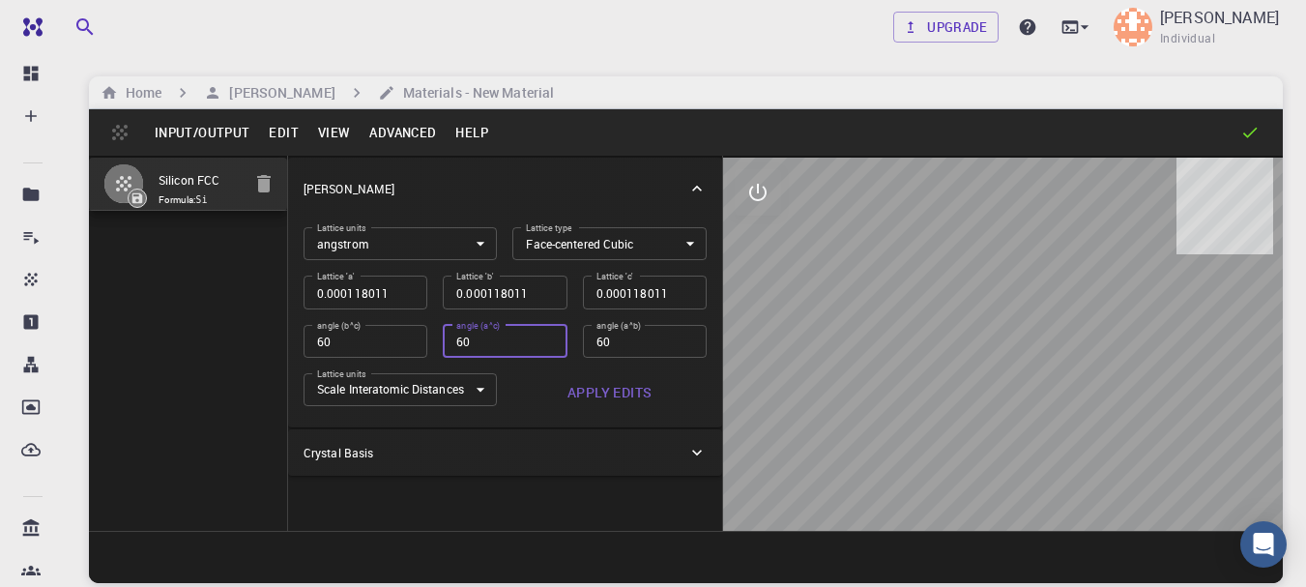
click at [544, 345] on input "60" at bounding box center [505, 341] width 124 height 33
type input "0.000083447"
type input "60"
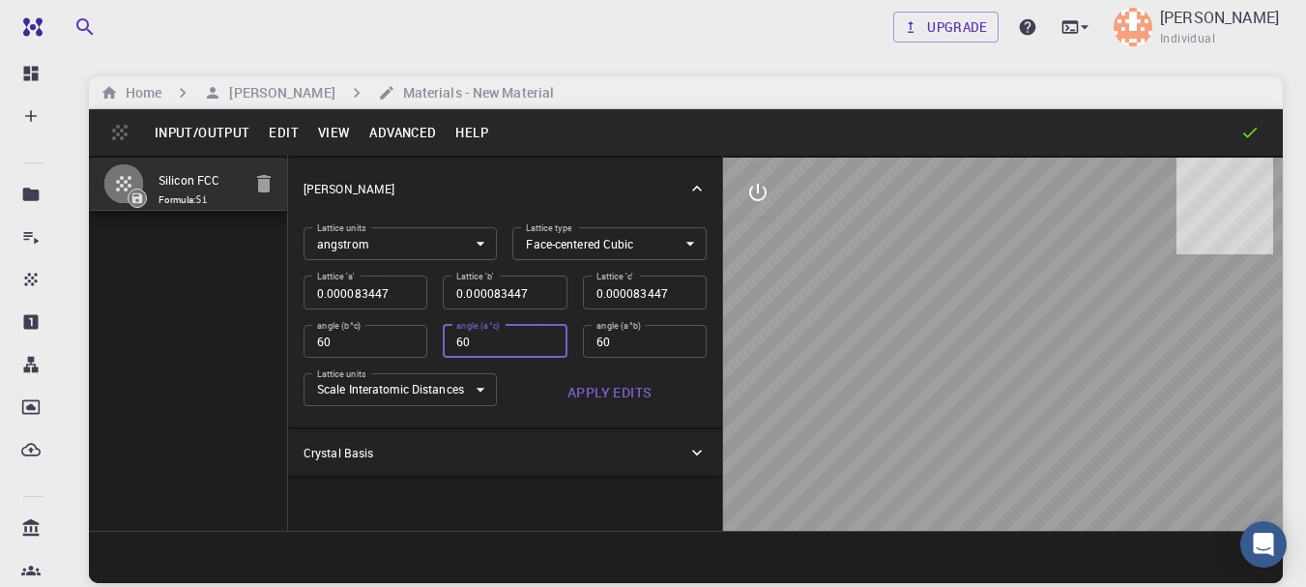
click at [544, 345] on input "60" at bounding box center [505, 341] width 124 height 33
type input "0.000059006"
type input "60"
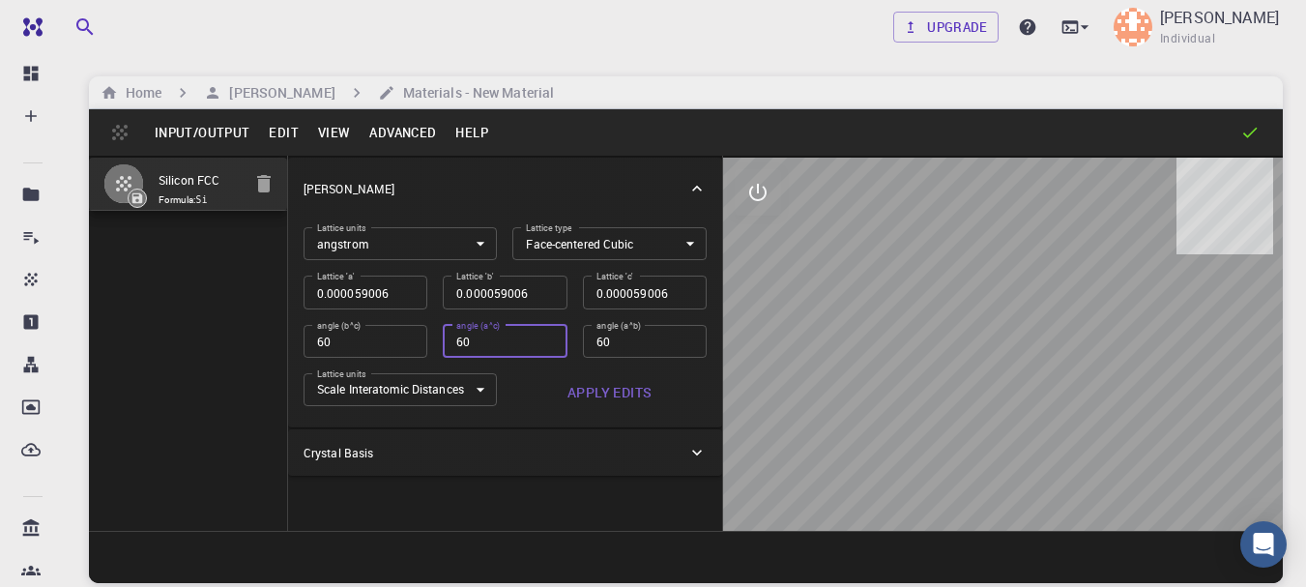
click at [544, 345] on input "60" at bounding box center [505, 341] width 124 height 33
type input "0.000041723"
type input "60"
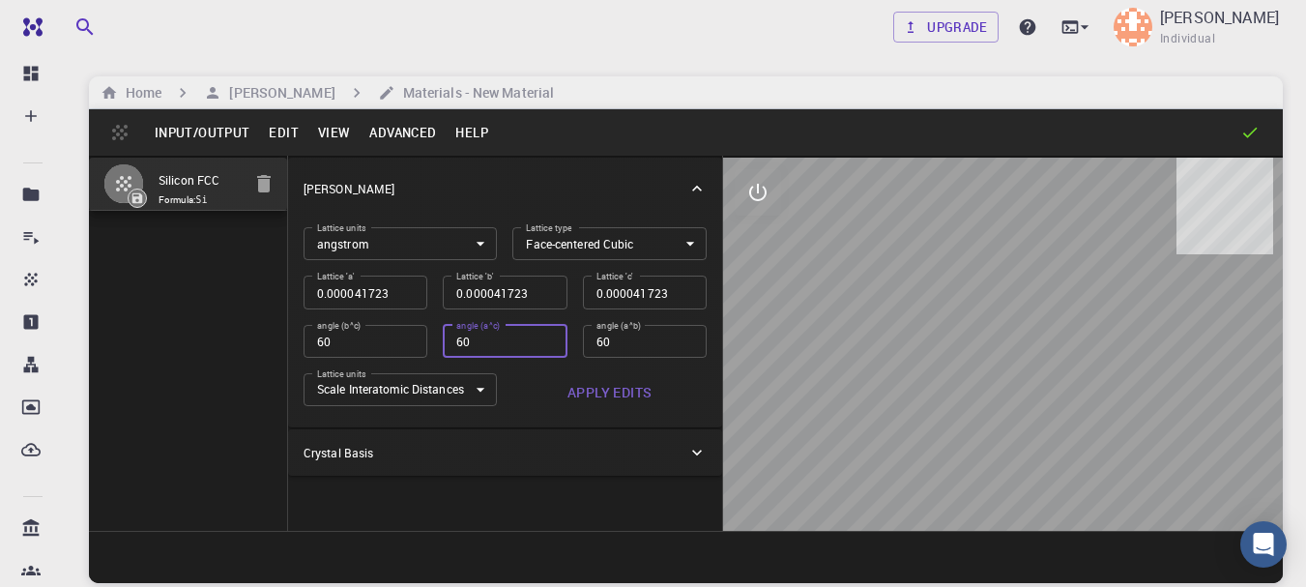
click at [544, 345] on input "60" at bounding box center [505, 341] width 124 height 33
type input "0.000029503"
type input "60"
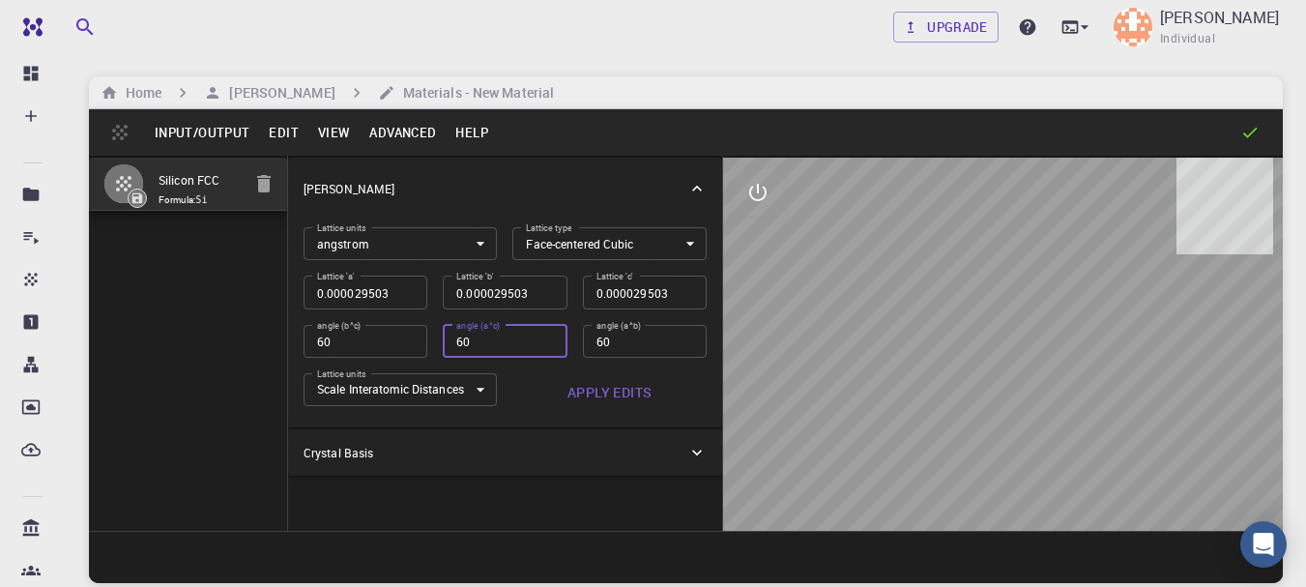
click at [544, 345] on input "60" at bounding box center [505, 341] width 124 height 33
type input "0.000020862"
type input "60"
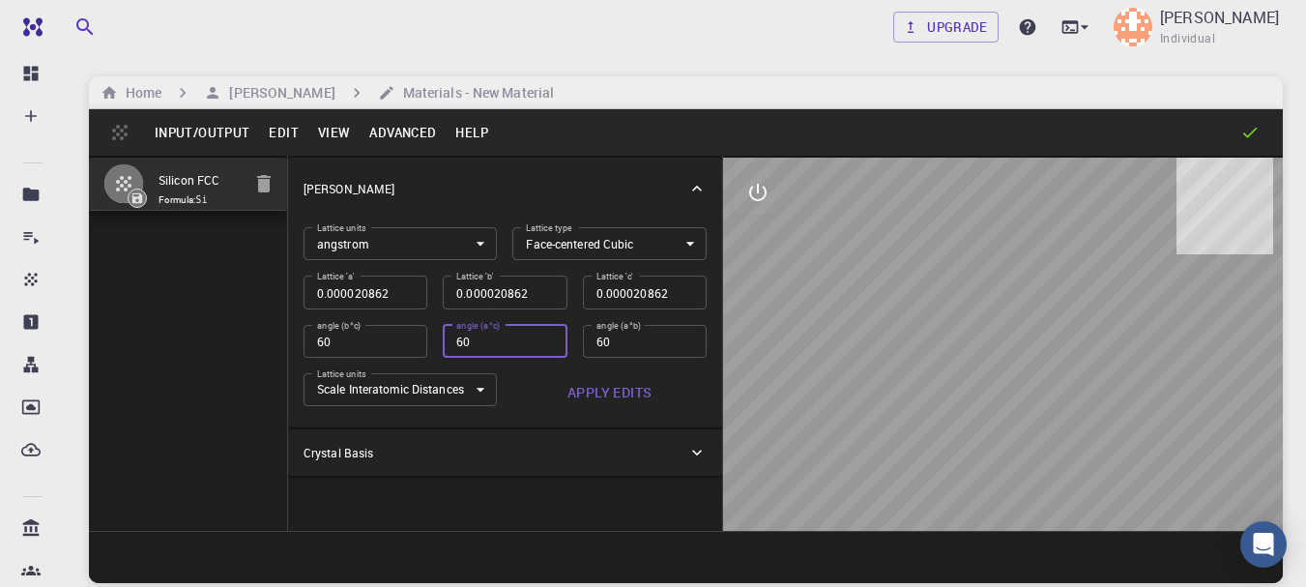
click at [544, 345] on input "60" at bounding box center [505, 341] width 124 height 33
type input "0.000014751"
type input "60"
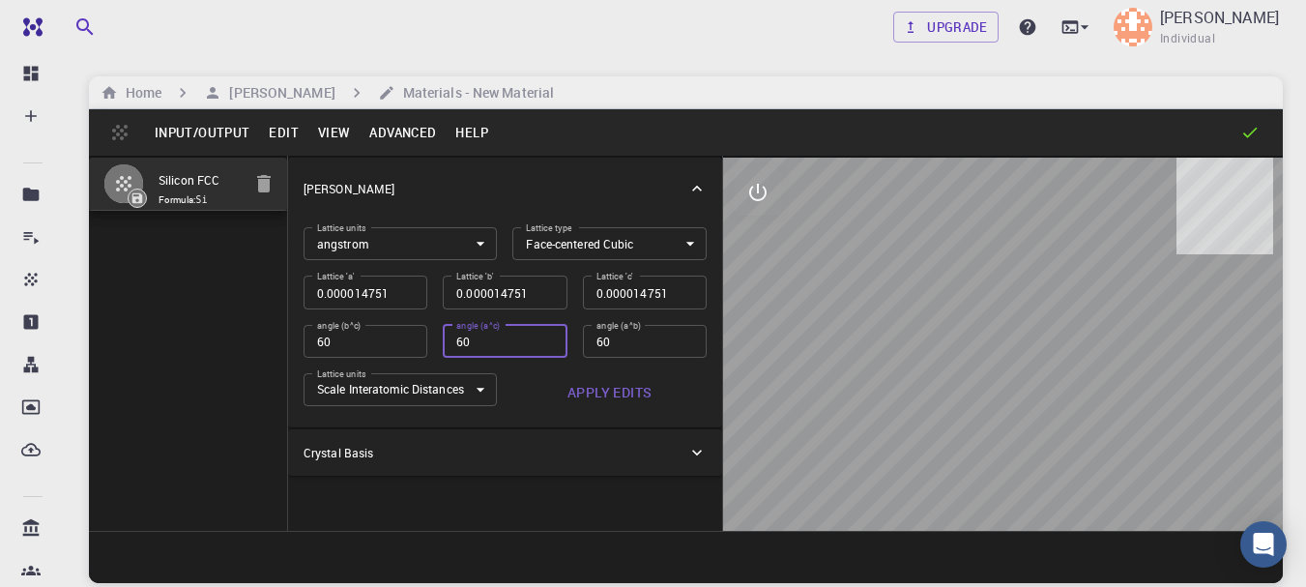
click at [544, 345] on input "60" at bounding box center [505, 341] width 124 height 33
type input "0.000010431"
type input "60"
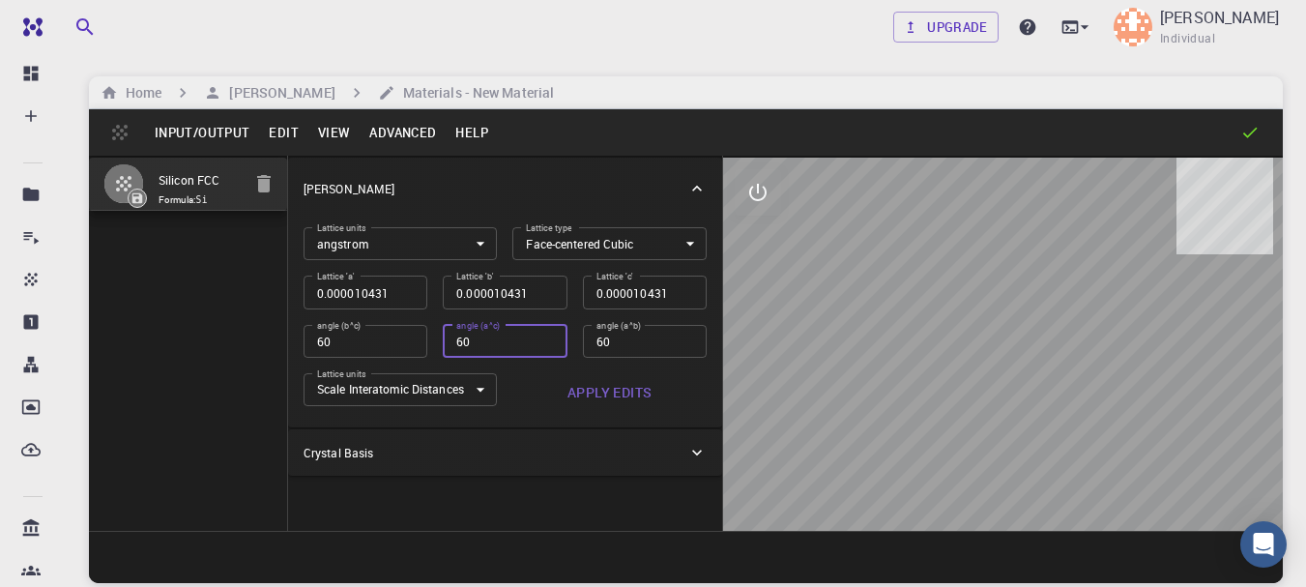
click at [544, 345] on input "60" at bounding box center [505, 341] width 124 height 33
type input "0.000007376"
type input "60"
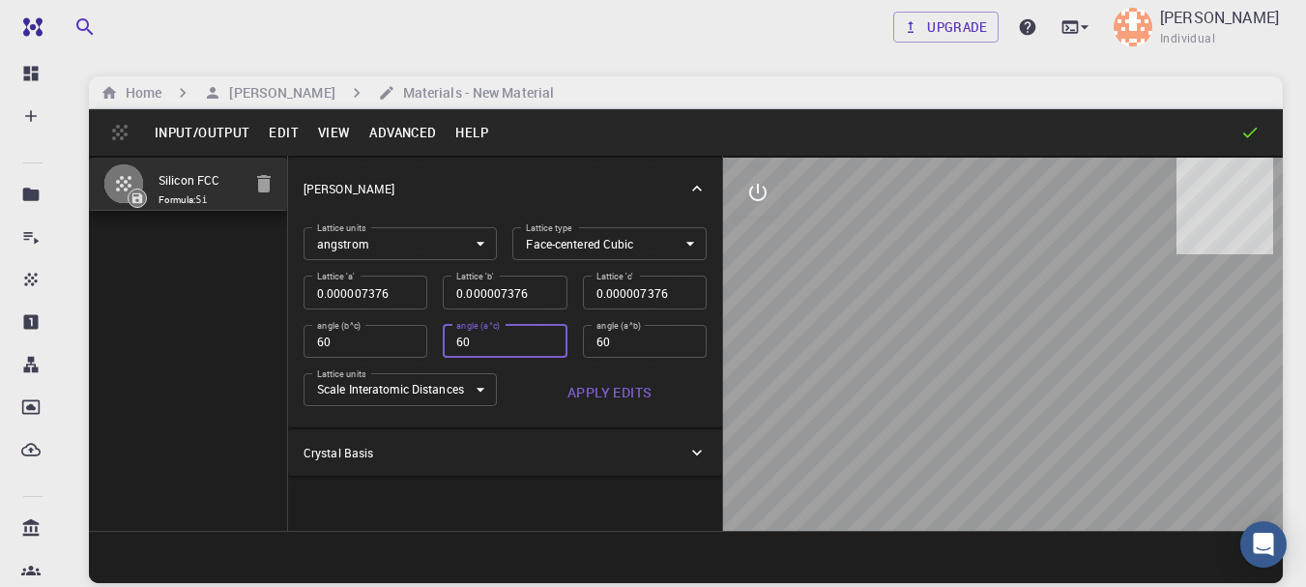
click at [544, 345] on input "60" at bounding box center [505, 341] width 124 height 33
drag, startPoint x: 507, startPoint y: 341, endPoint x: 391, endPoint y: 333, distance: 116.4
click at [391, 333] on div "Lattice units angstrom angstrom Lattice units Lattice type Face-centered Cubic …" at bounding box center [497, 312] width 419 height 200
type input "0.000005215"
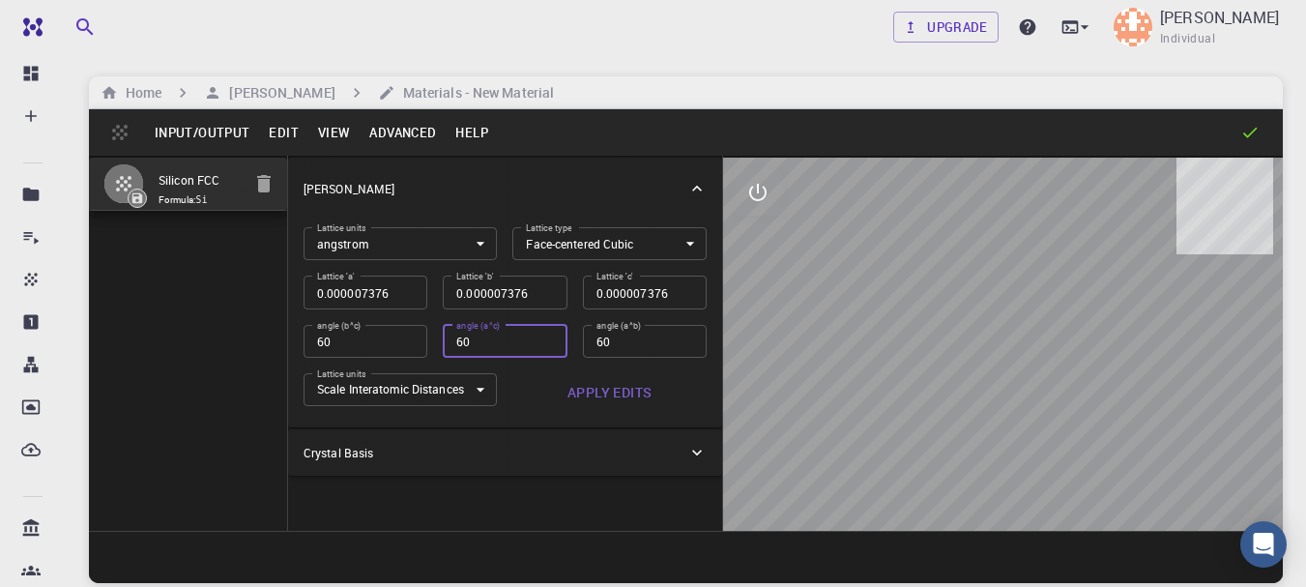
type input "0.000005215"
type input "60"
type input "0.000003688"
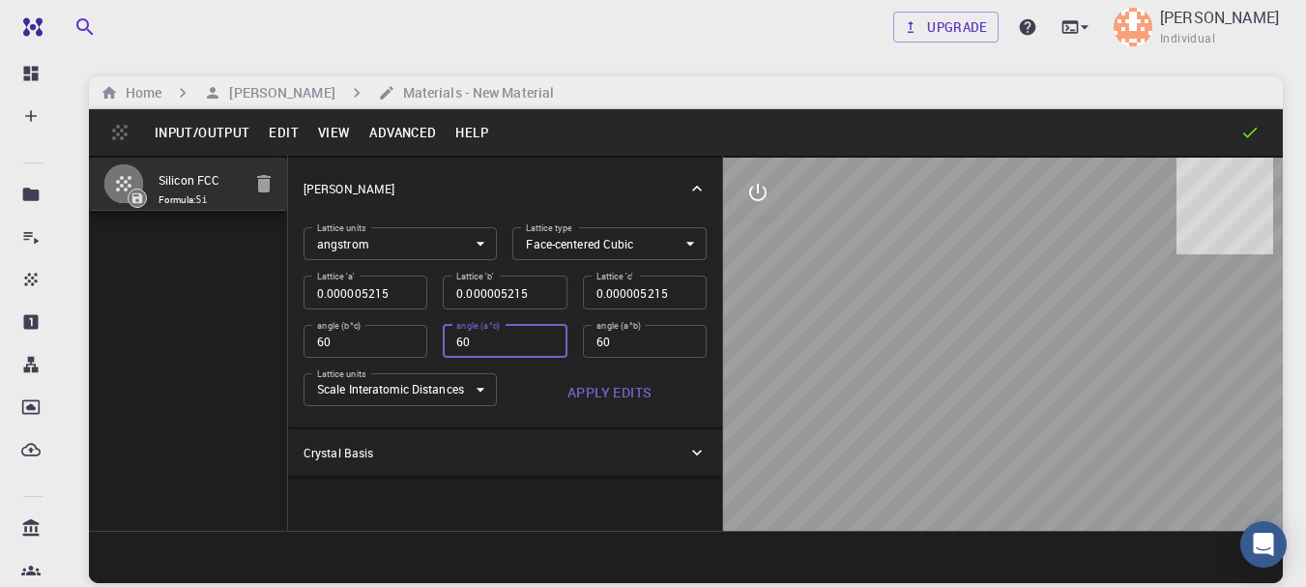
type input "60"
type input "0.000002608"
type input "60"
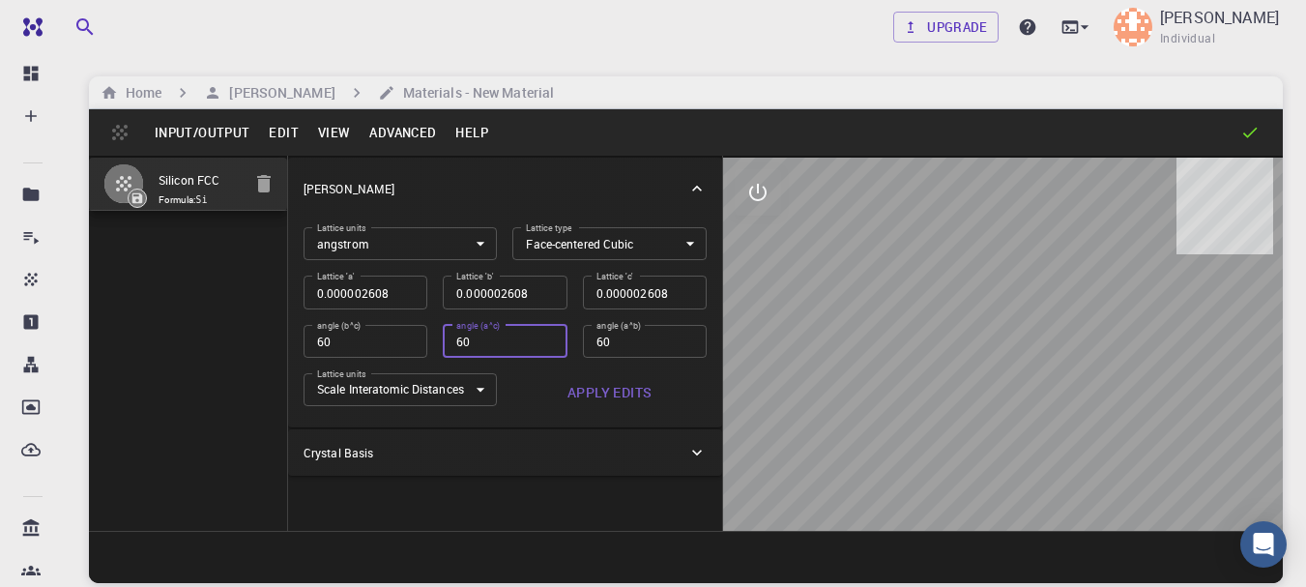
type input "0.000001844"
type input "60"
type input "6.52e-7"
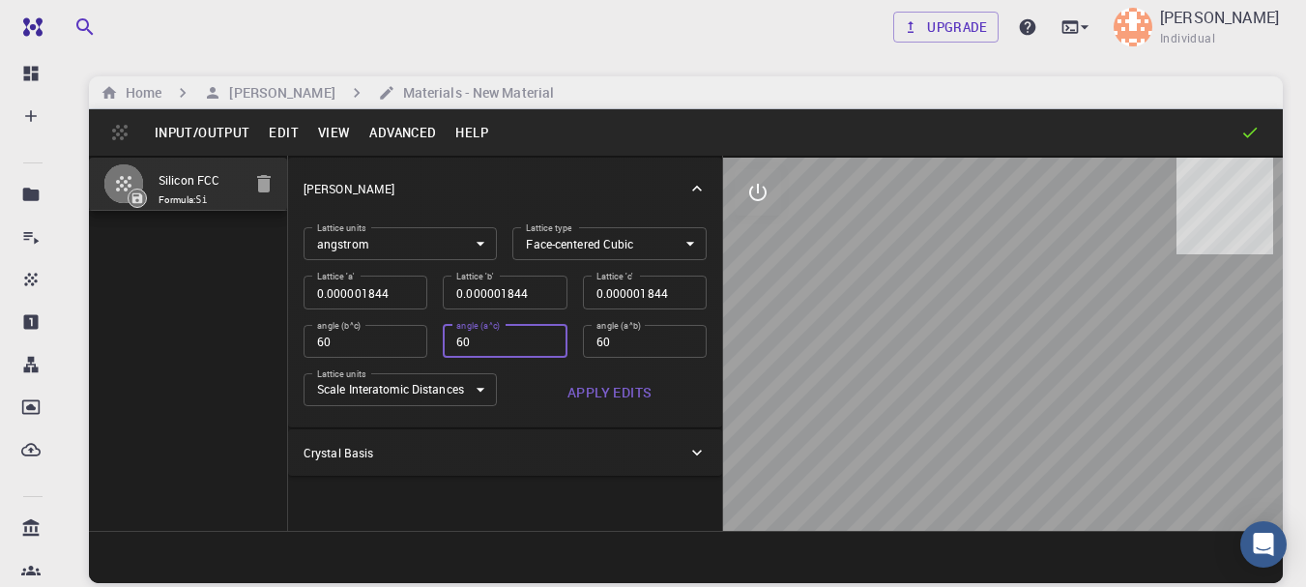
type input "6.52e-7"
type input "60"
type input "4.61e-7"
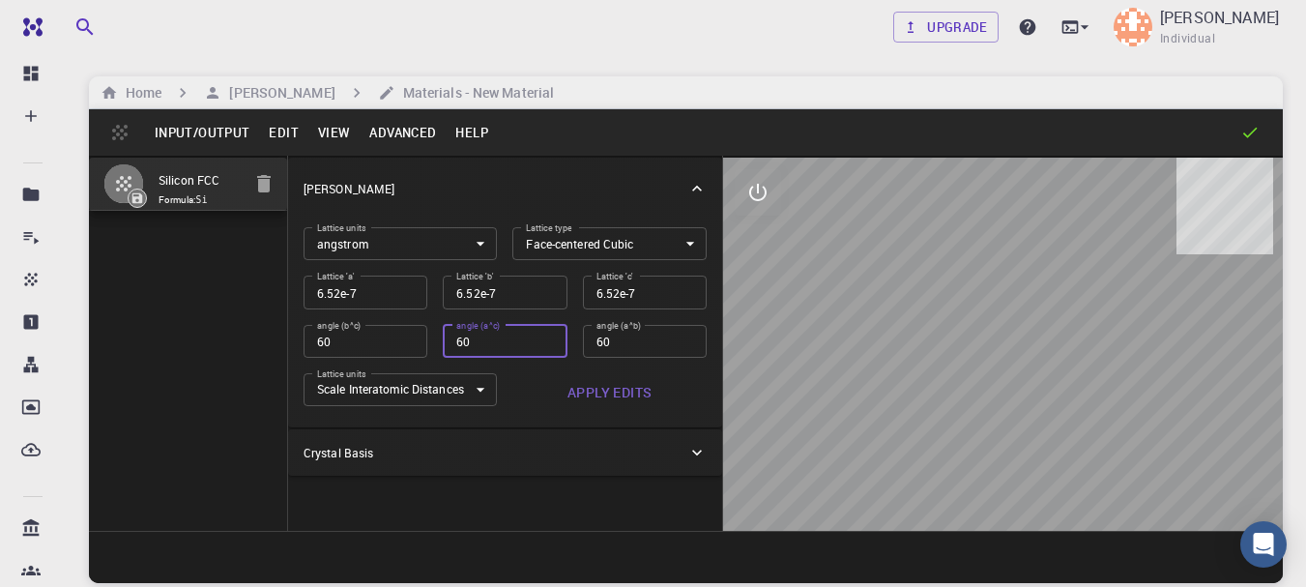
type input "4.61e-7"
type input "60"
type input "3.26e-7"
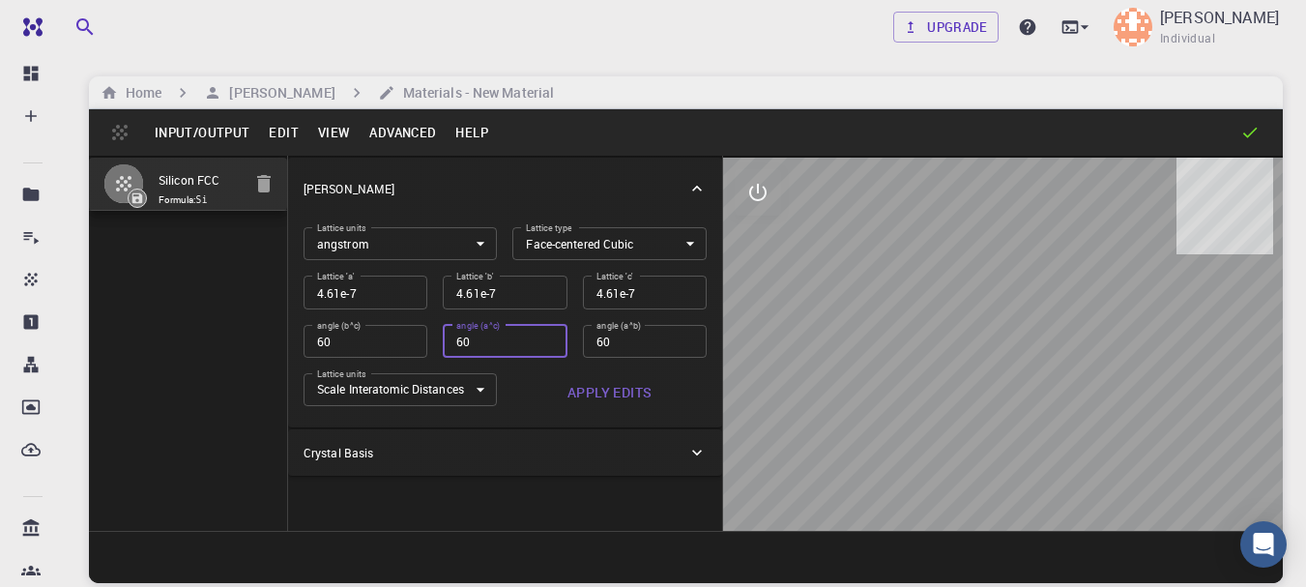
type input "60"
type input "2.3e-7"
type input "60"
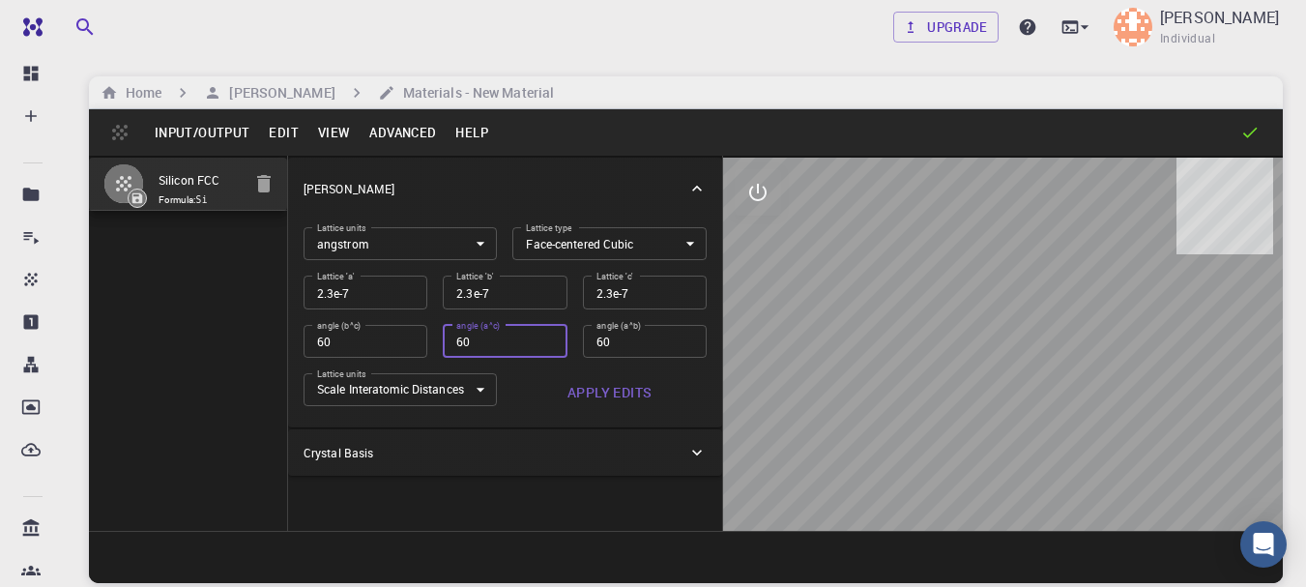
type input "1.63e-7"
type input "60"
type input "1.15e-7"
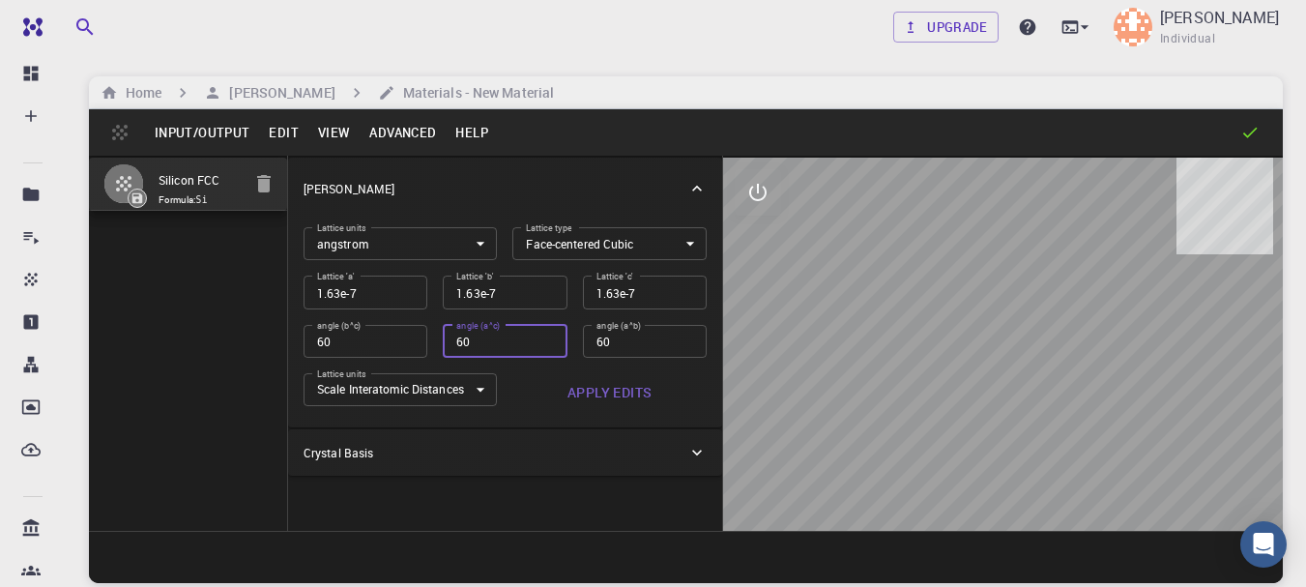
type input "1.15e-7"
type input "60"
type input "8.1e-8"
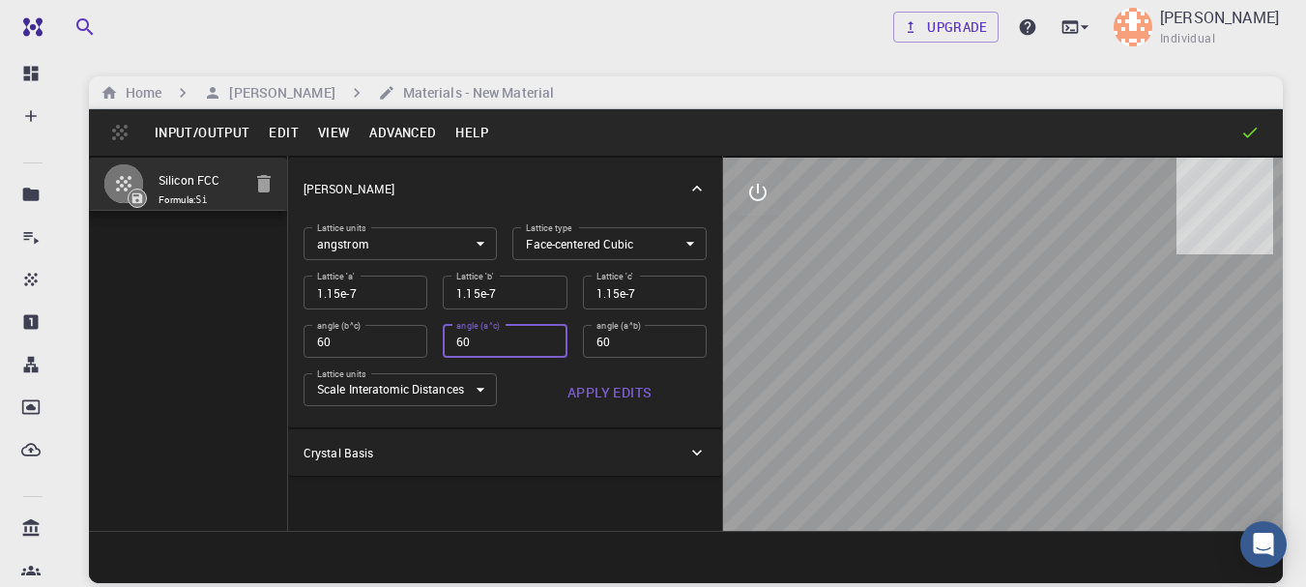
type input "8.1e-8"
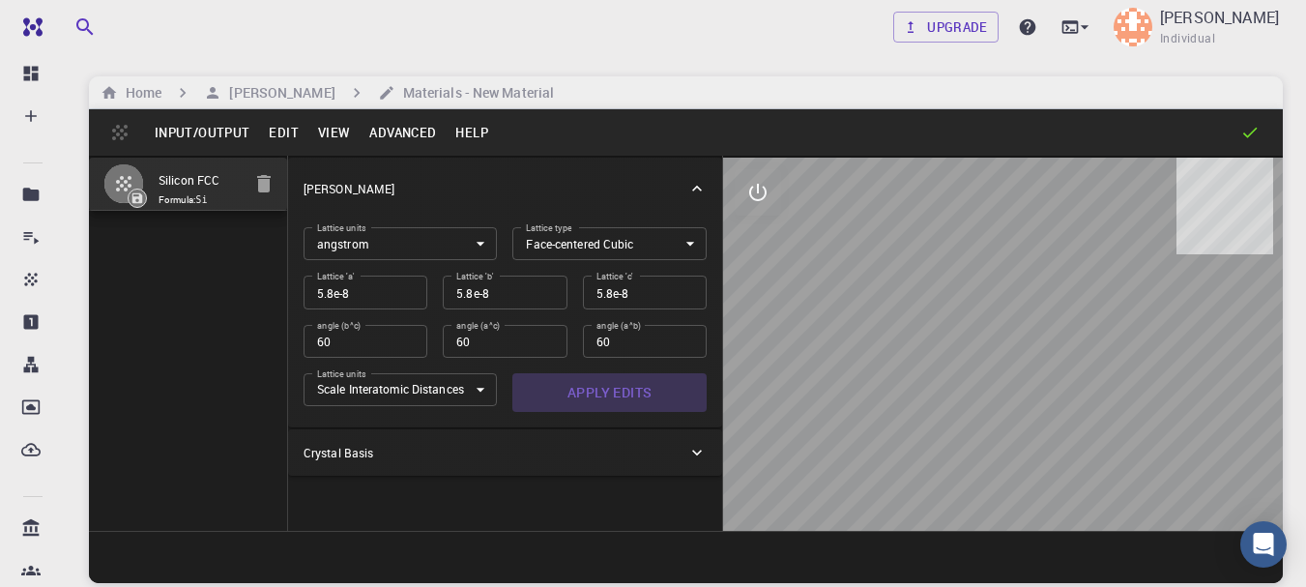
click at [623, 396] on button "Apply Edits" at bounding box center [610, 392] width 194 height 39
click at [1002, 342] on div at bounding box center [1003, 344] width 560 height 373
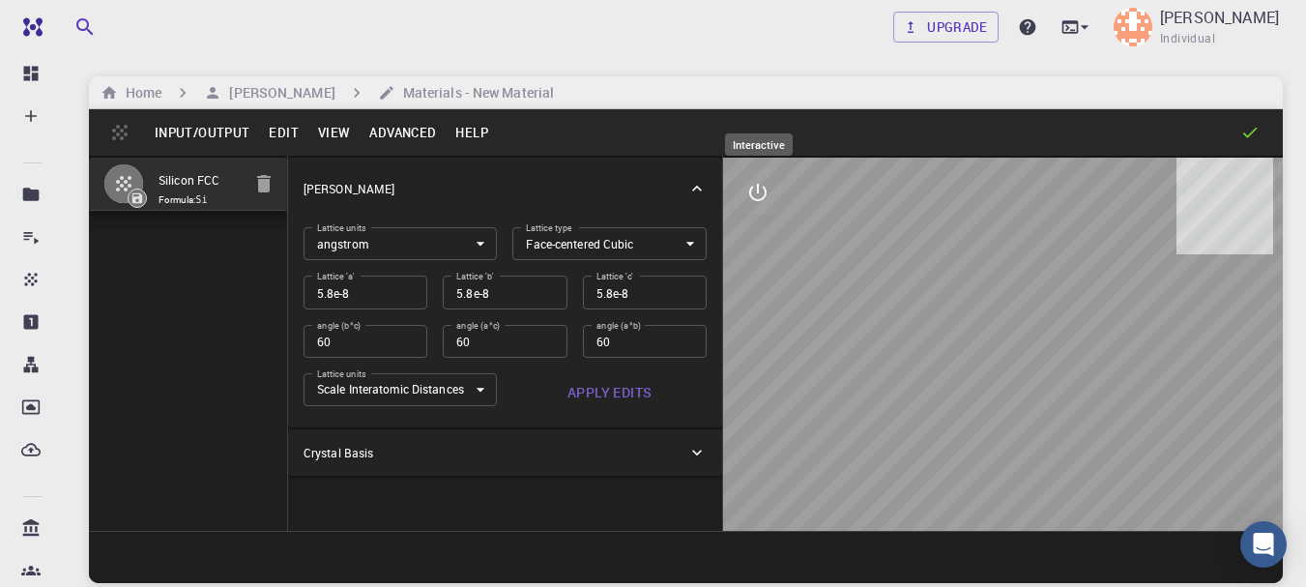
click at [765, 202] on icon "interactive" at bounding box center [758, 192] width 23 height 23
click at [766, 251] on button "view" at bounding box center [758, 239] width 46 height 46
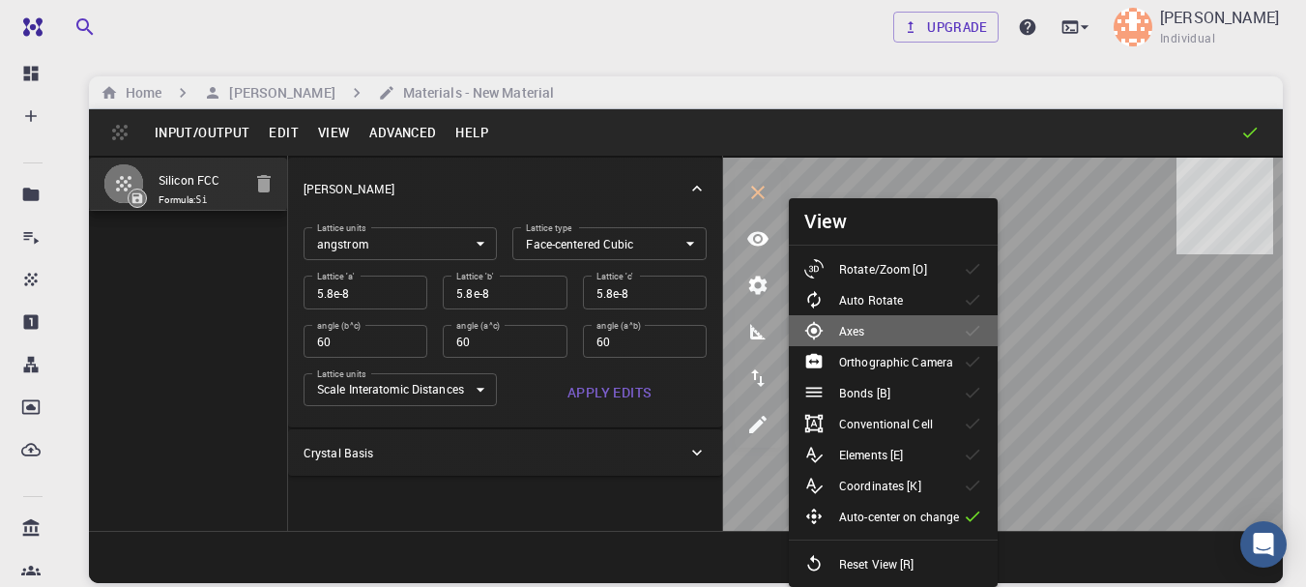
click at [889, 316] on li "Axes" at bounding box center [893, 330] width 209 height 31
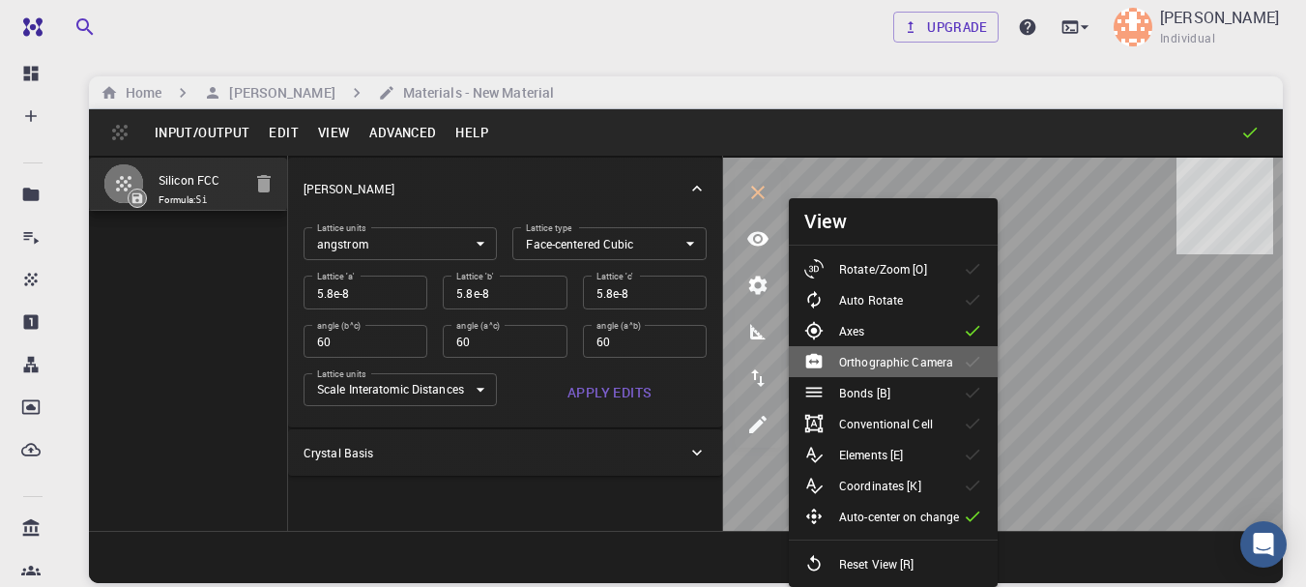
click at [926, 359] on p "Orthographic Camera" at bounding box center [896, 361] width 114 height 17
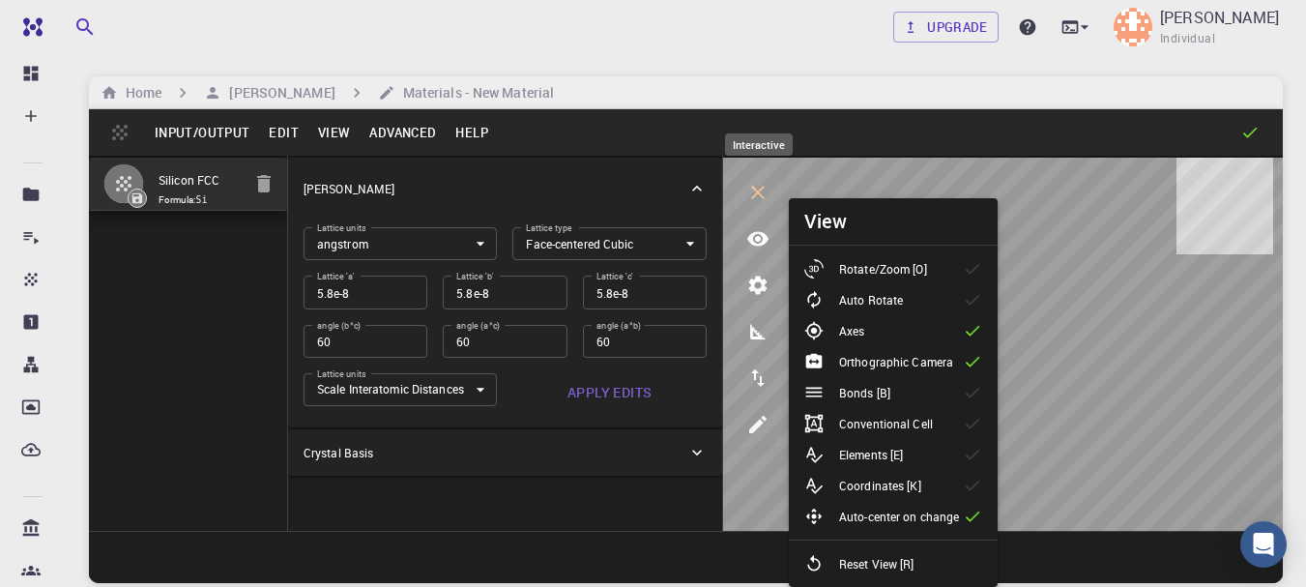
click at [758, 195] on icon "interactive" at bounding box center [758, 192] width 23 height 23
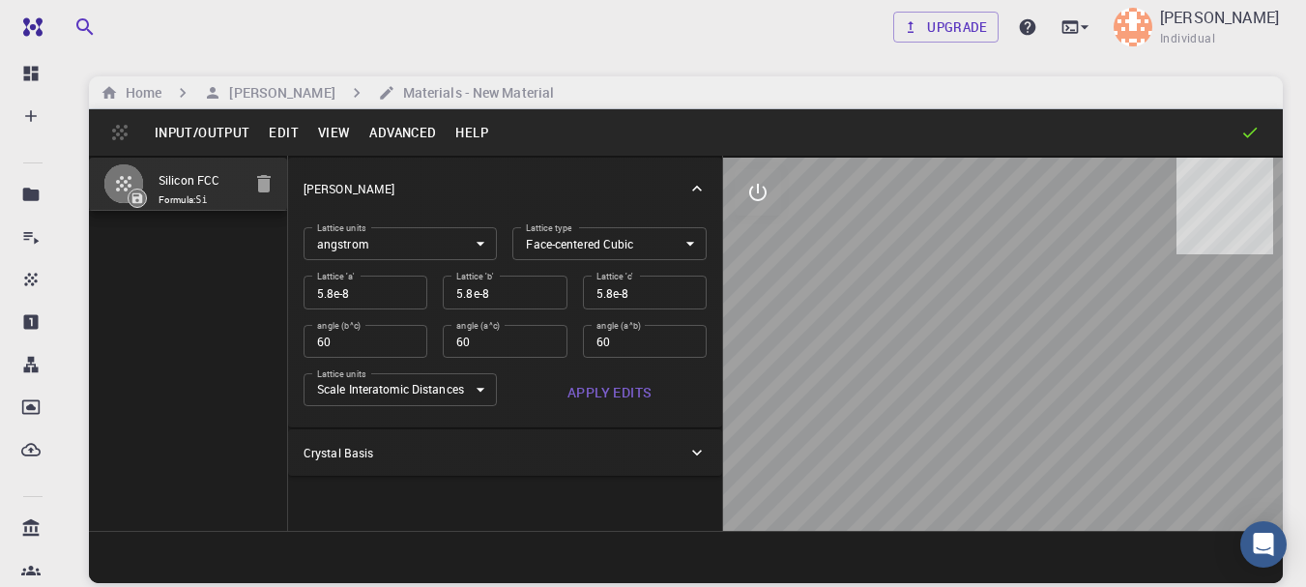
click at [417, 243] on body "Free Dashboard Create New Job New Material Create Material Upload File Import f…" at bounding box center [653, 367] width 1306 height 734
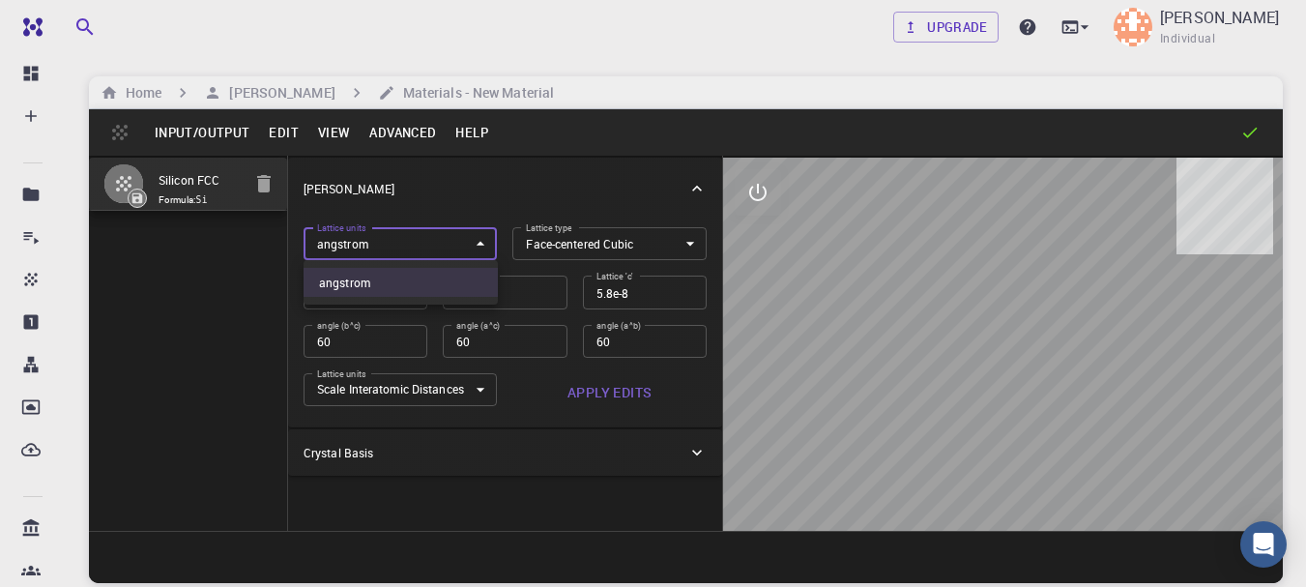
click at [568, 428] on div at bounding box center [653, 293] width 1306 height 587
click at [575, 459] on div "Crystal Basis" at bounding box center [496, 452] width 384 height 17
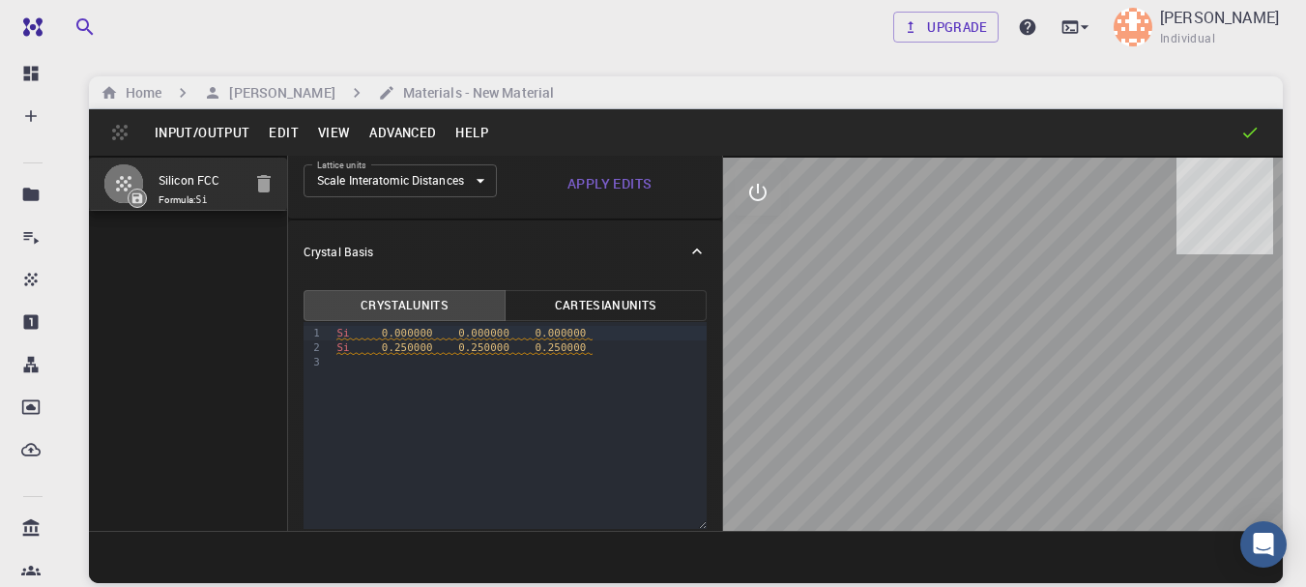
scroll to position [222, 0]
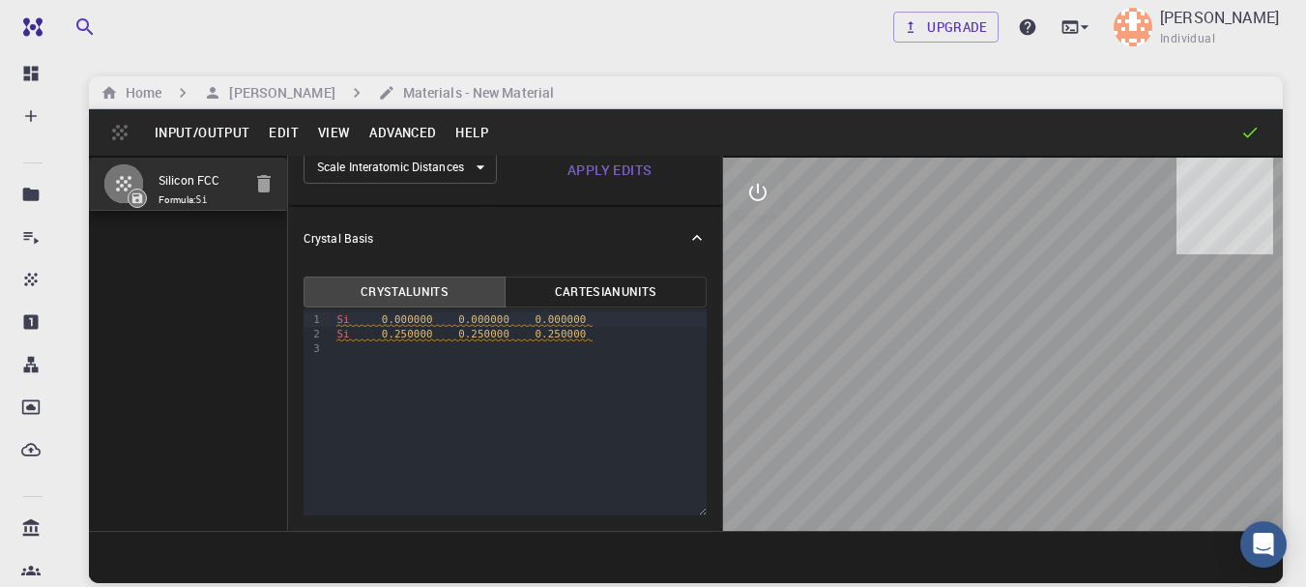
click at [576, 305] on button "Cartesian Units" at bounding box center [606, 292] width 202 height 31
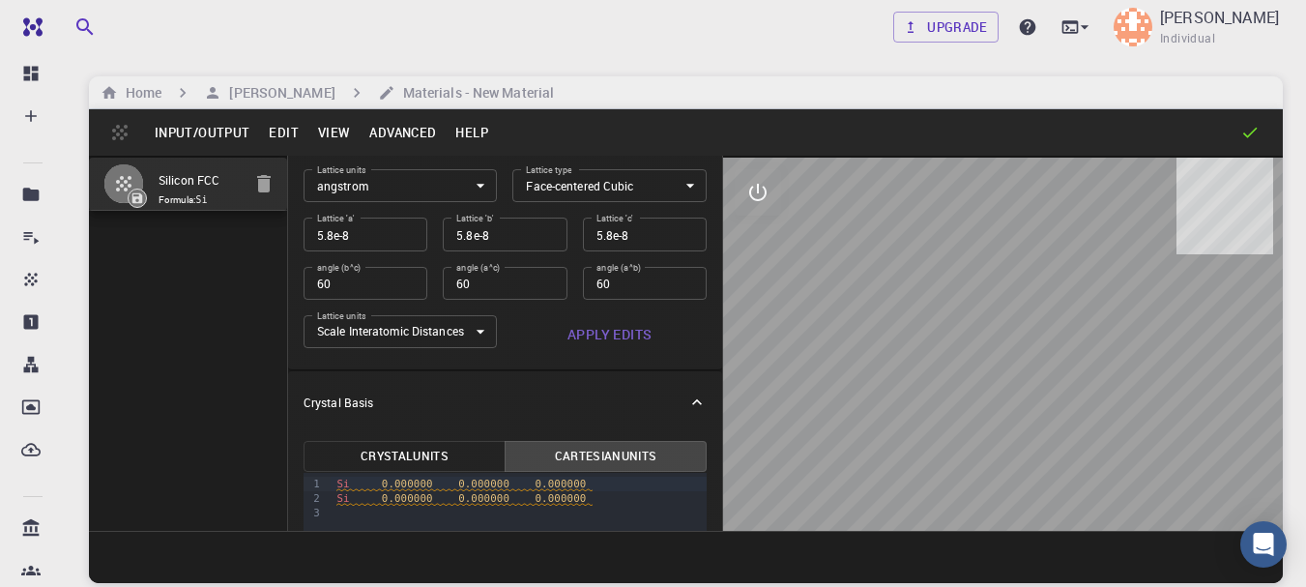
scroll to position [0, 0]
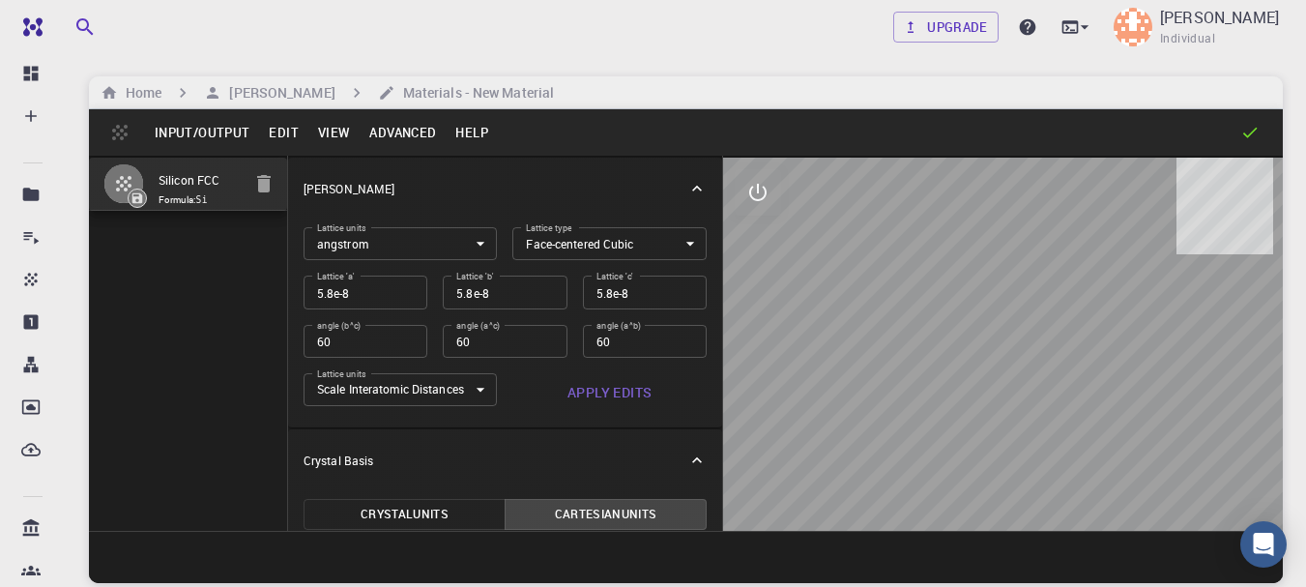
click at [638, 244] on body "Free Dashboard Create New Job New Material Create Material Upload File Import f…" at bounding box center [653, 367] width 1306 height 734
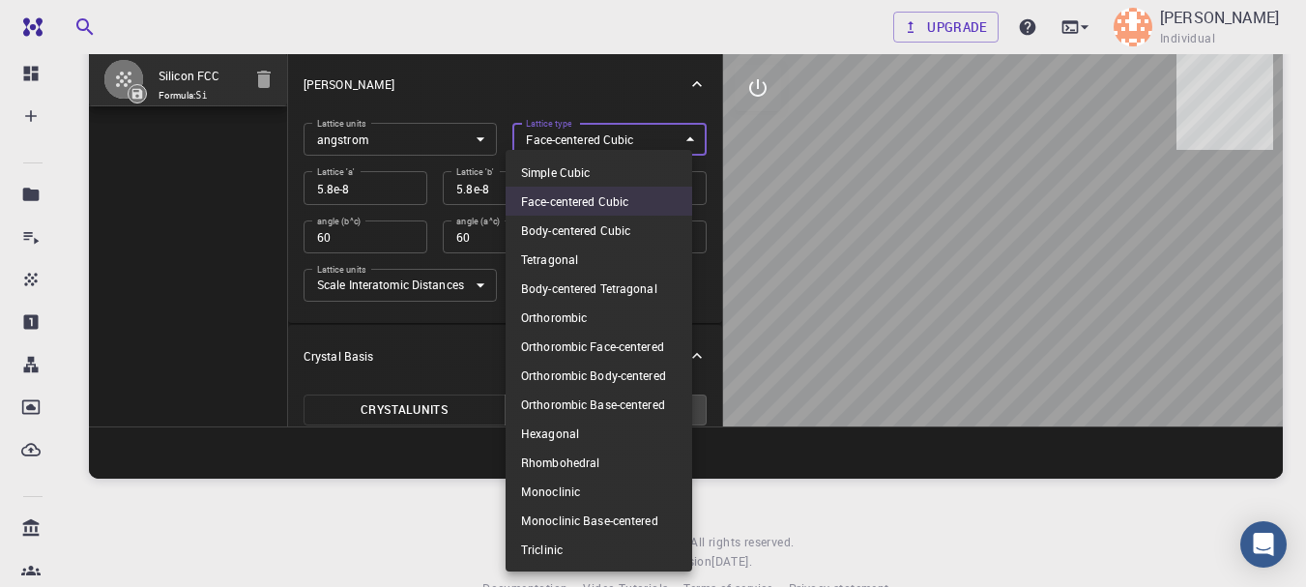
scroll to position [147, 0]
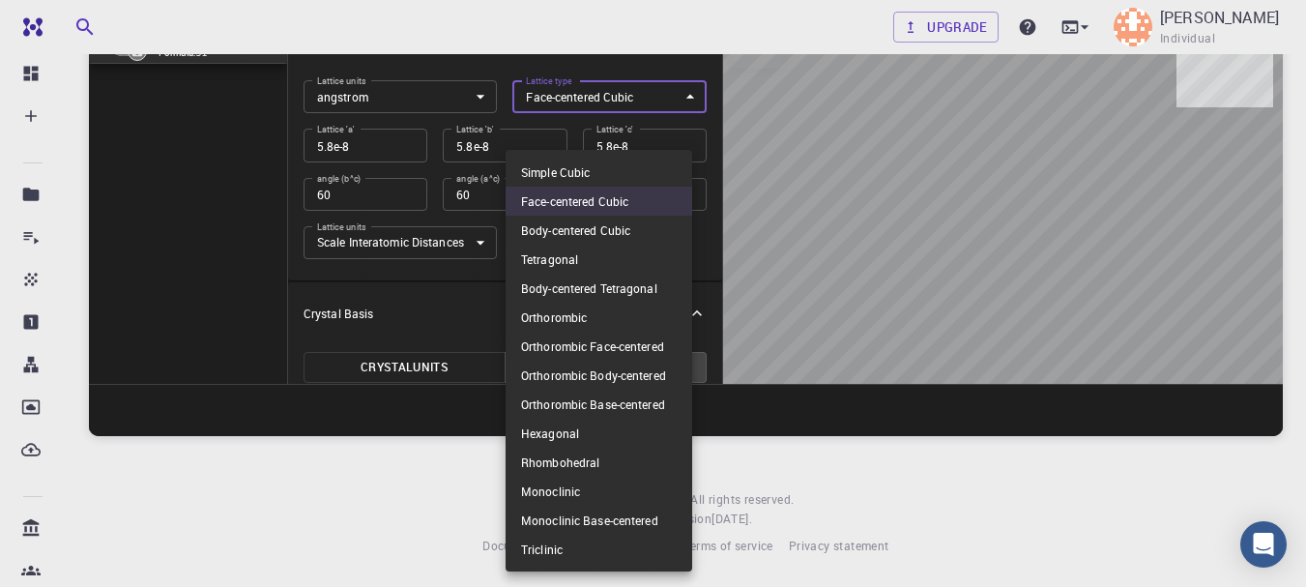
click at [520, 473] on li "Rhombohedral" at bounding box center [599, 462] width 187 height 29
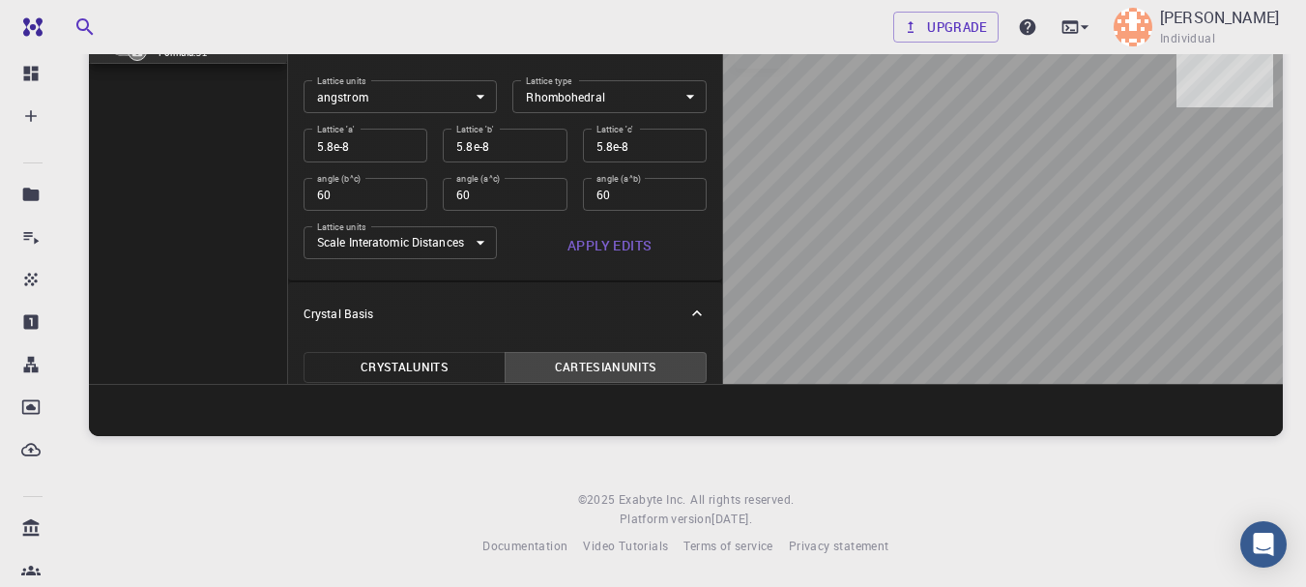
drag, startPoint x: 571, startPoint y: 265, endPoint x: 571, endPoint y: 236, distance: 29.0
click at [571, 236] on div "Lattice units angstrom angstrom Lattice units Lattice type Rhombohedral RHL Lat…" at bounding box center [505, 177] width 434 height 208
click at [571, 236] on button "Apply Edits" at bounding box center [610, 245] width 194 height 39
